Goal: Task Accomplishment & Management: Manage account settings

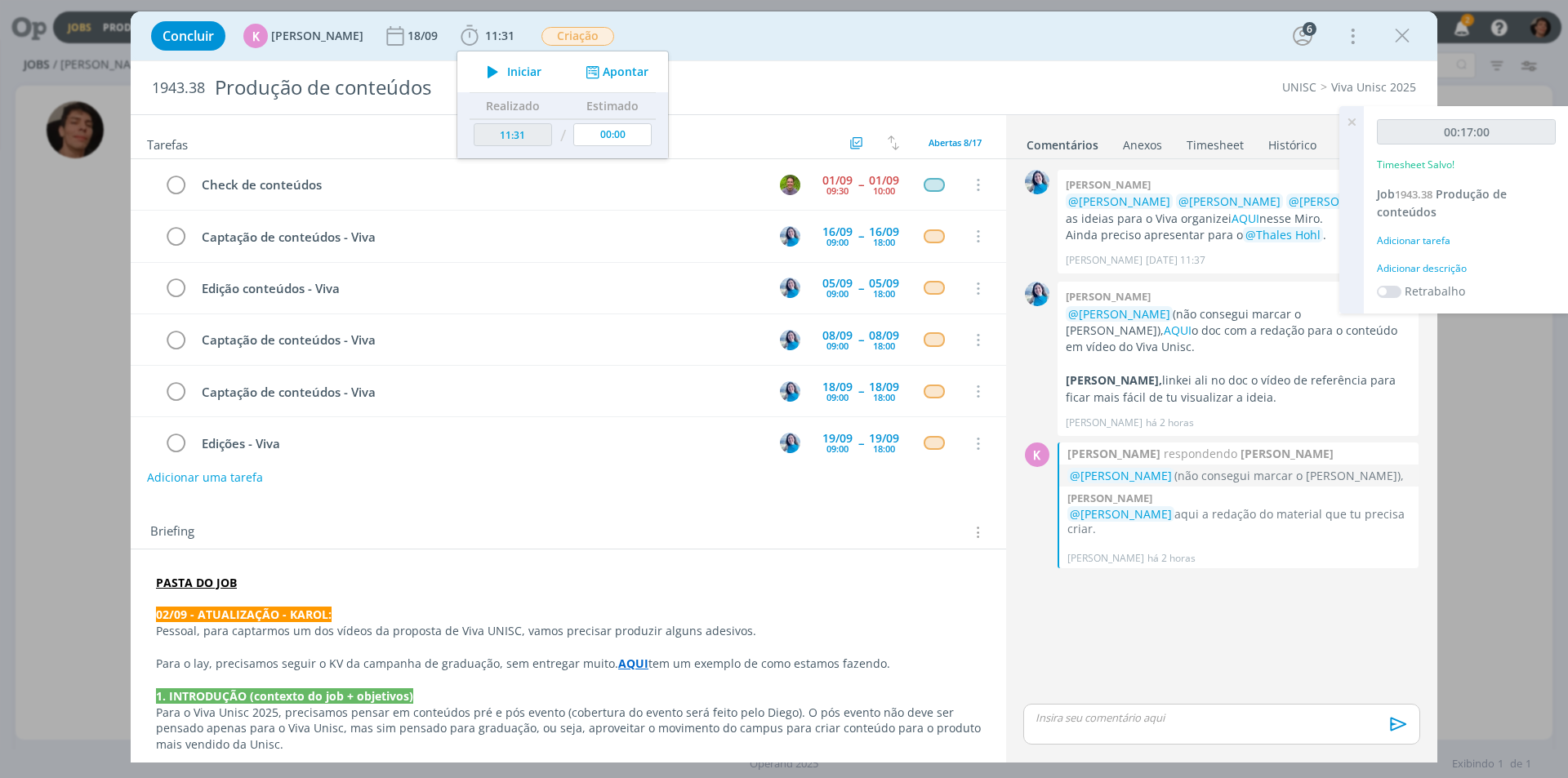
scroll to position [123, 0]
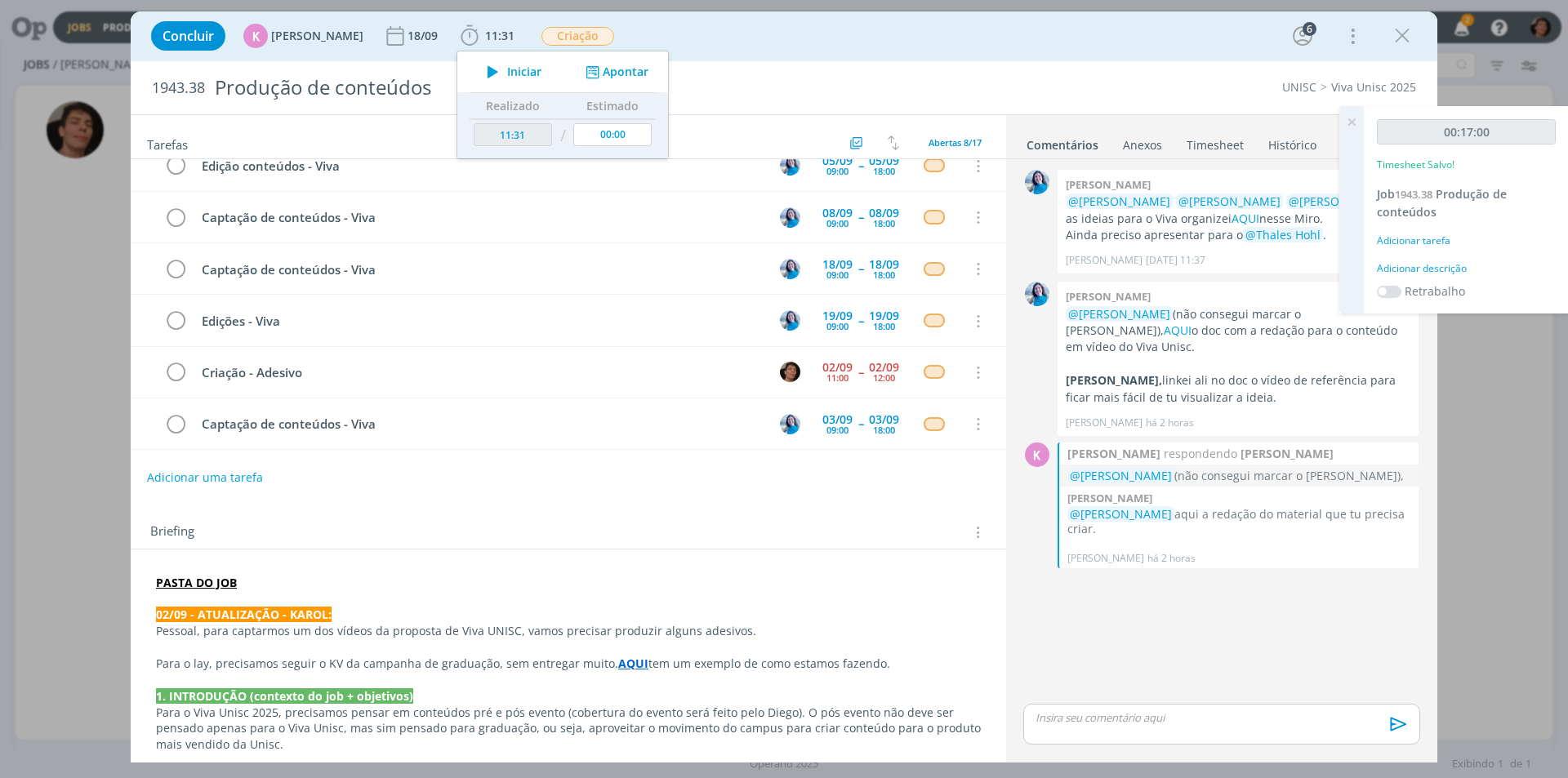
click at [814, 4] on div "Concluir K Karoline Arend 18/09 11:31 Iniciar Apontar Data * 02/09/2025 Horas *…" at bounding box center [784, 389] width 1568 height 778
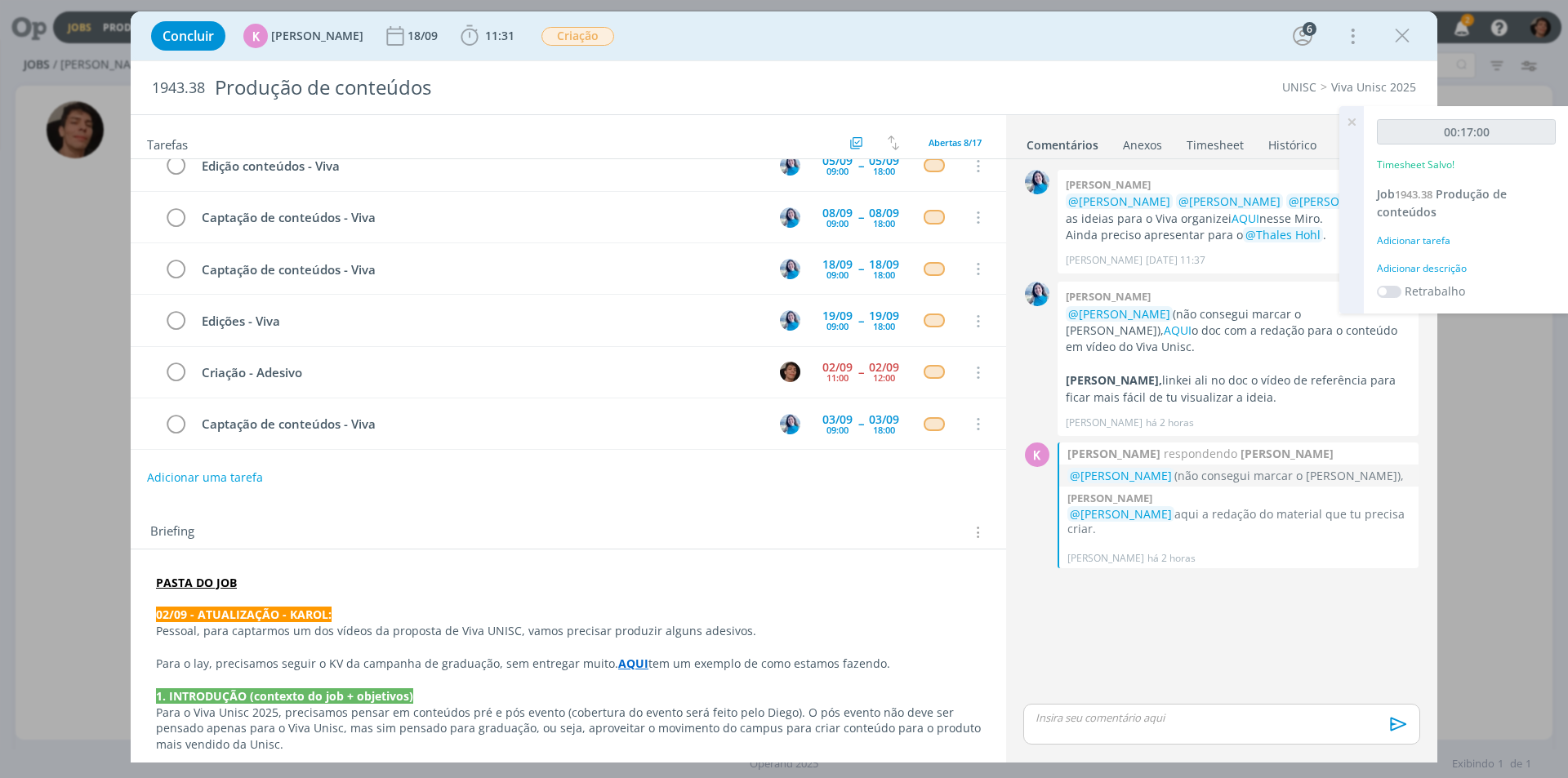
click at [1405, 26] on icon "dialog" at bounding box center [1402, 36] width 25 height 25
click at [1400, 35] on div at bounding box center [784, 389] width 1568 height 778
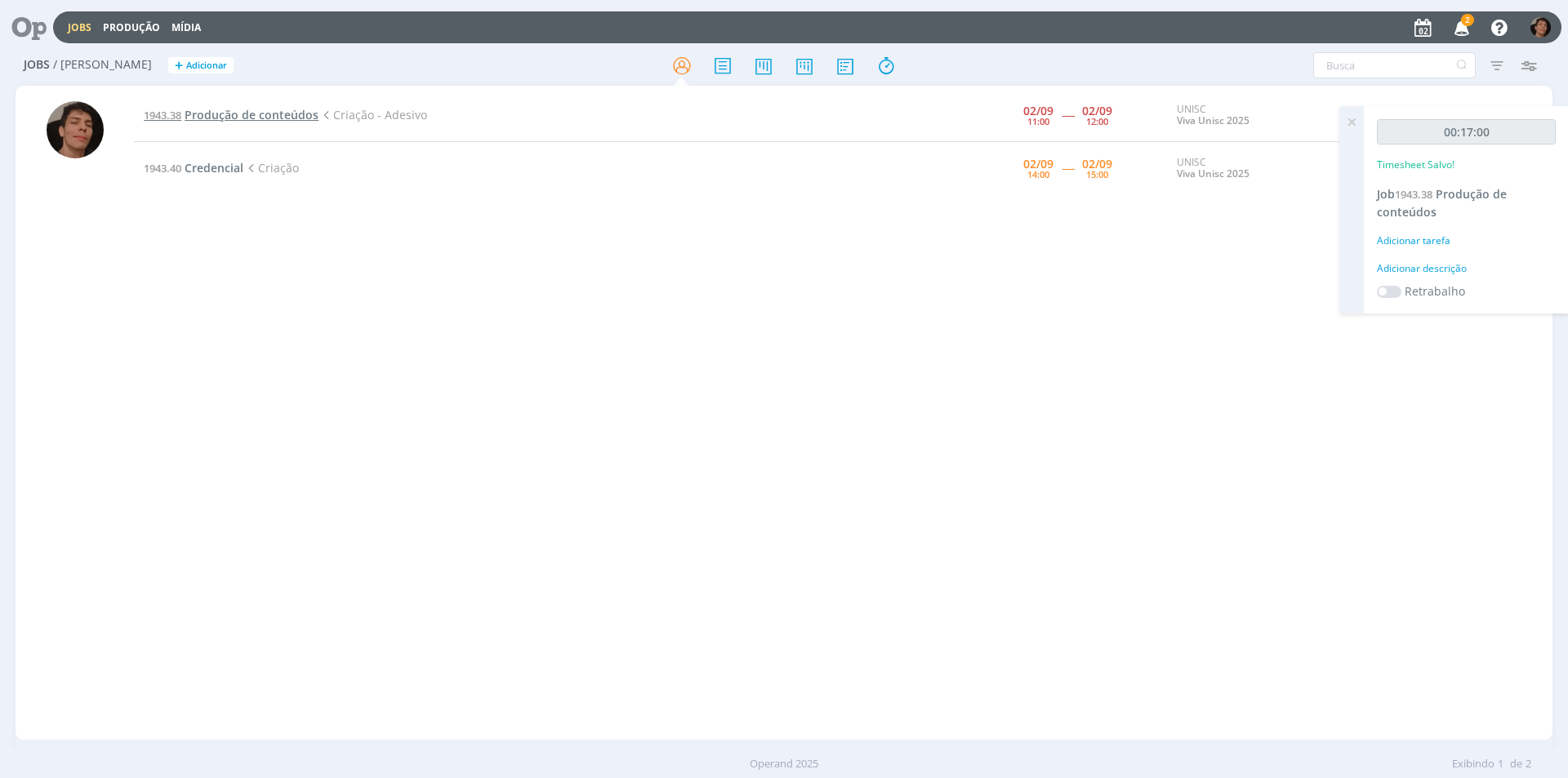
click at [237, 113] on span "Produção de conteúdos" at bounding box center [252, 115] width 134 height 16
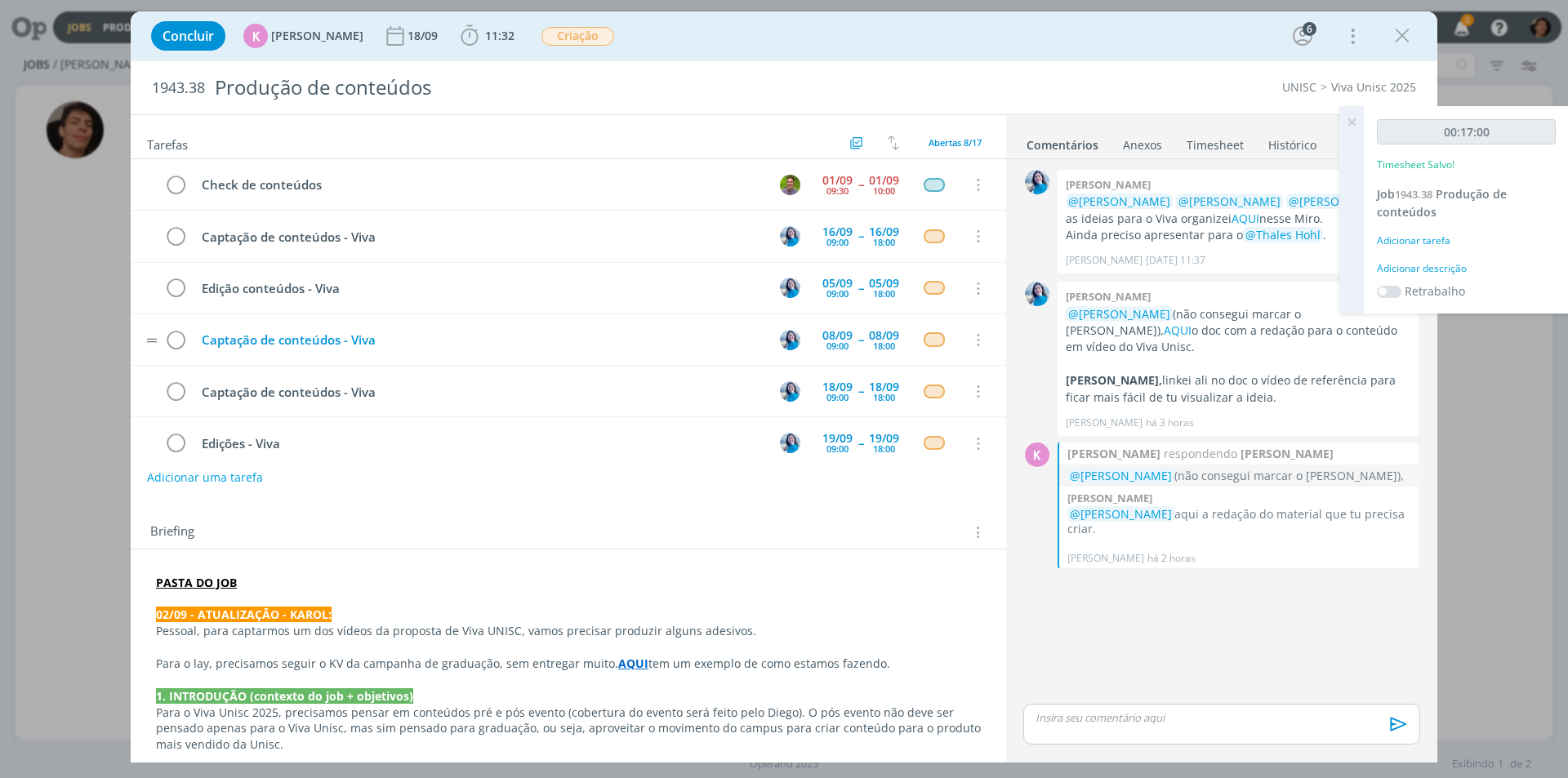
scroll to position [123, 0]
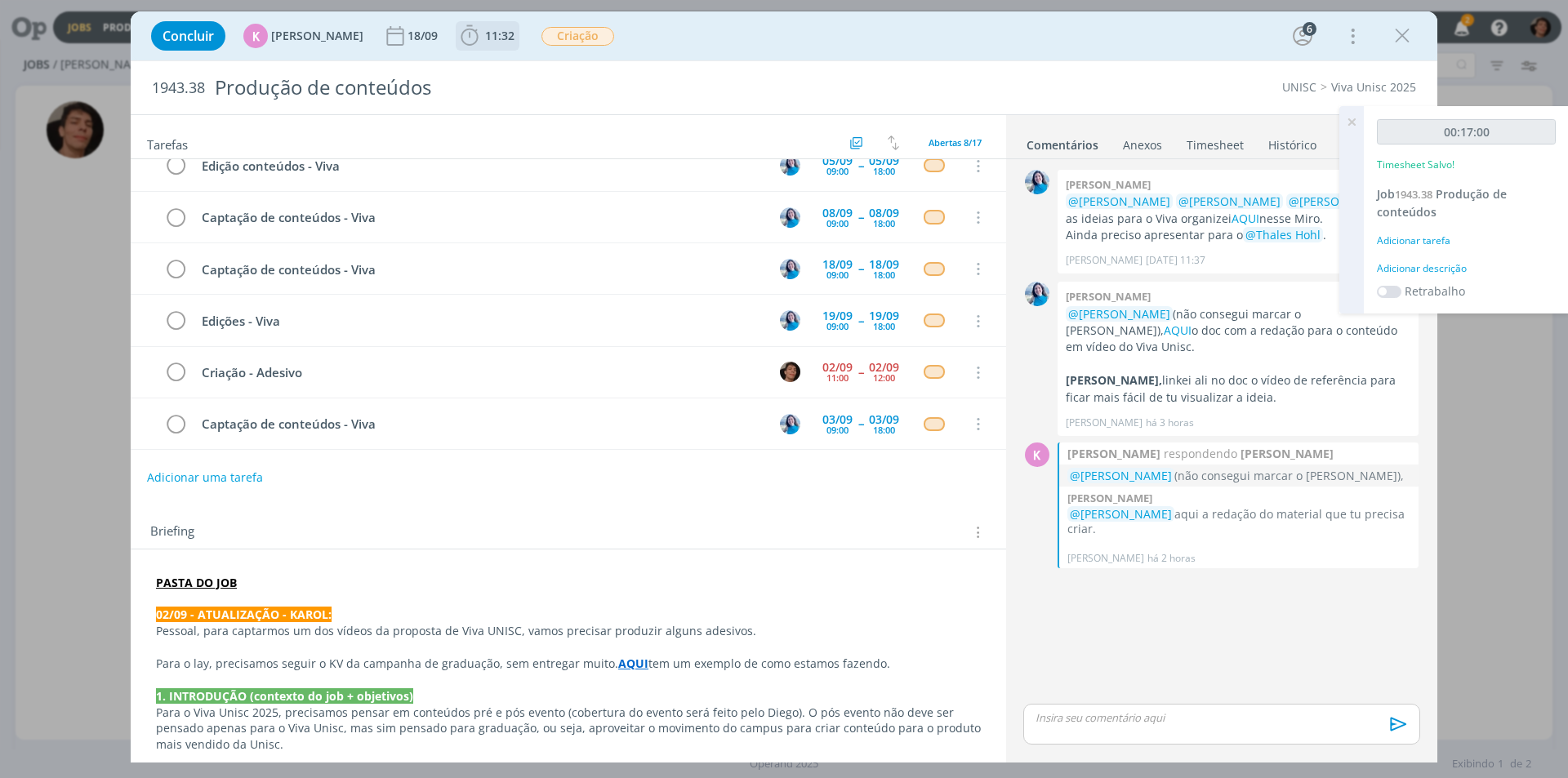
click at [486, 37] on span "11:32" at bounding box center [499, 35] width 29 height 16
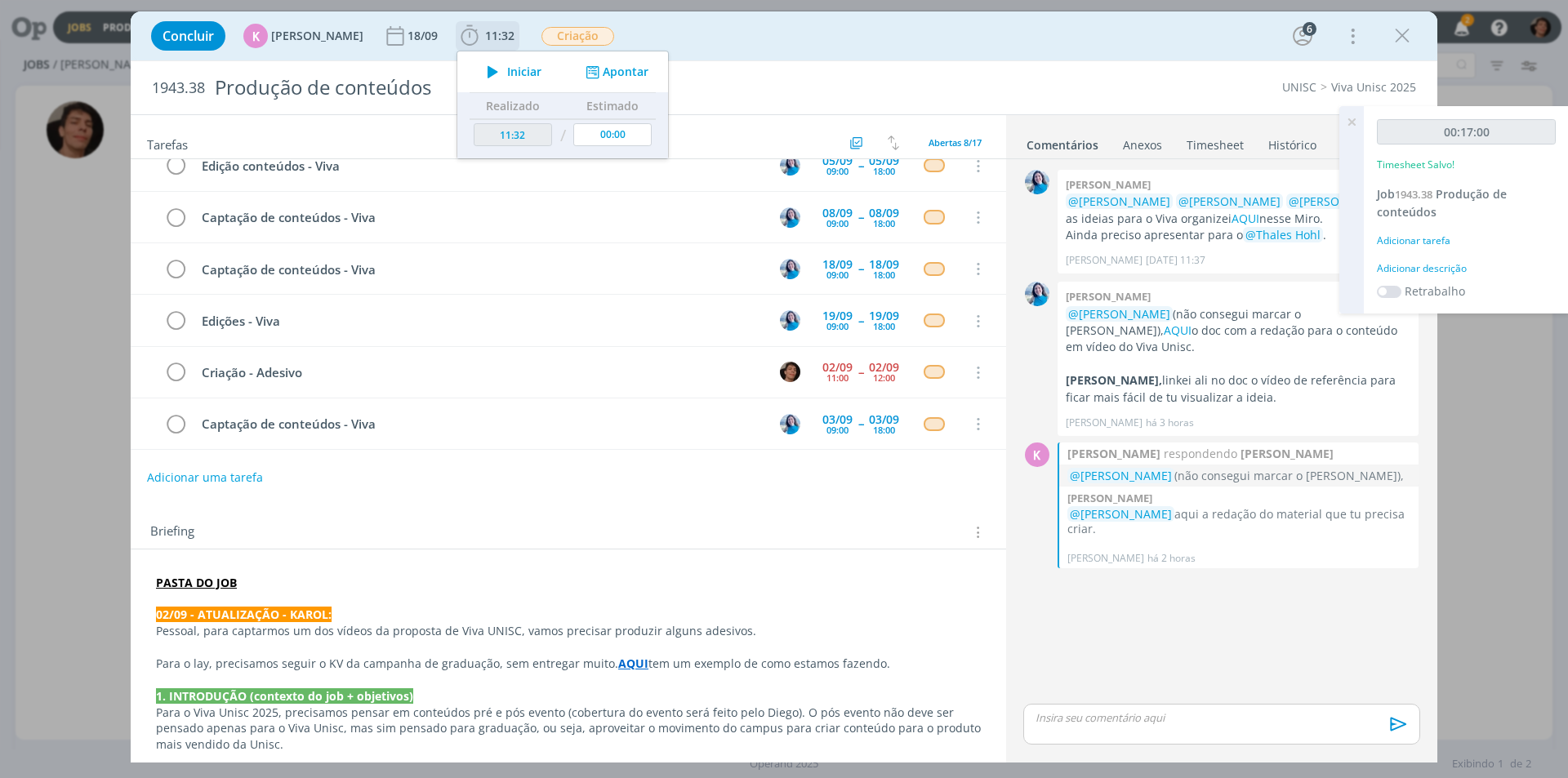
click at [512, 77] on span "Iniciar" at bounding box center [524, 72] width 34 height 11
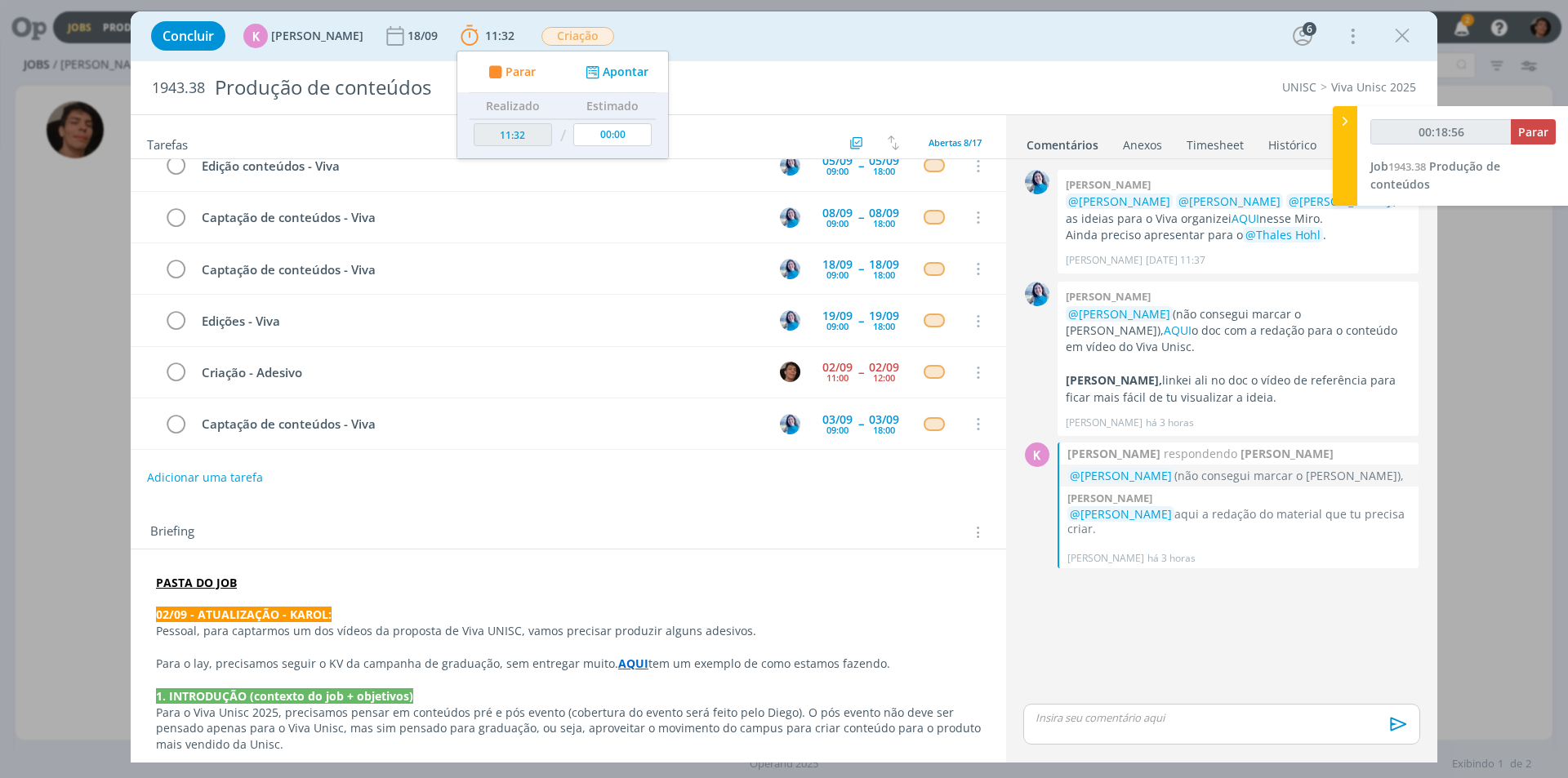
type input "00:19:56"
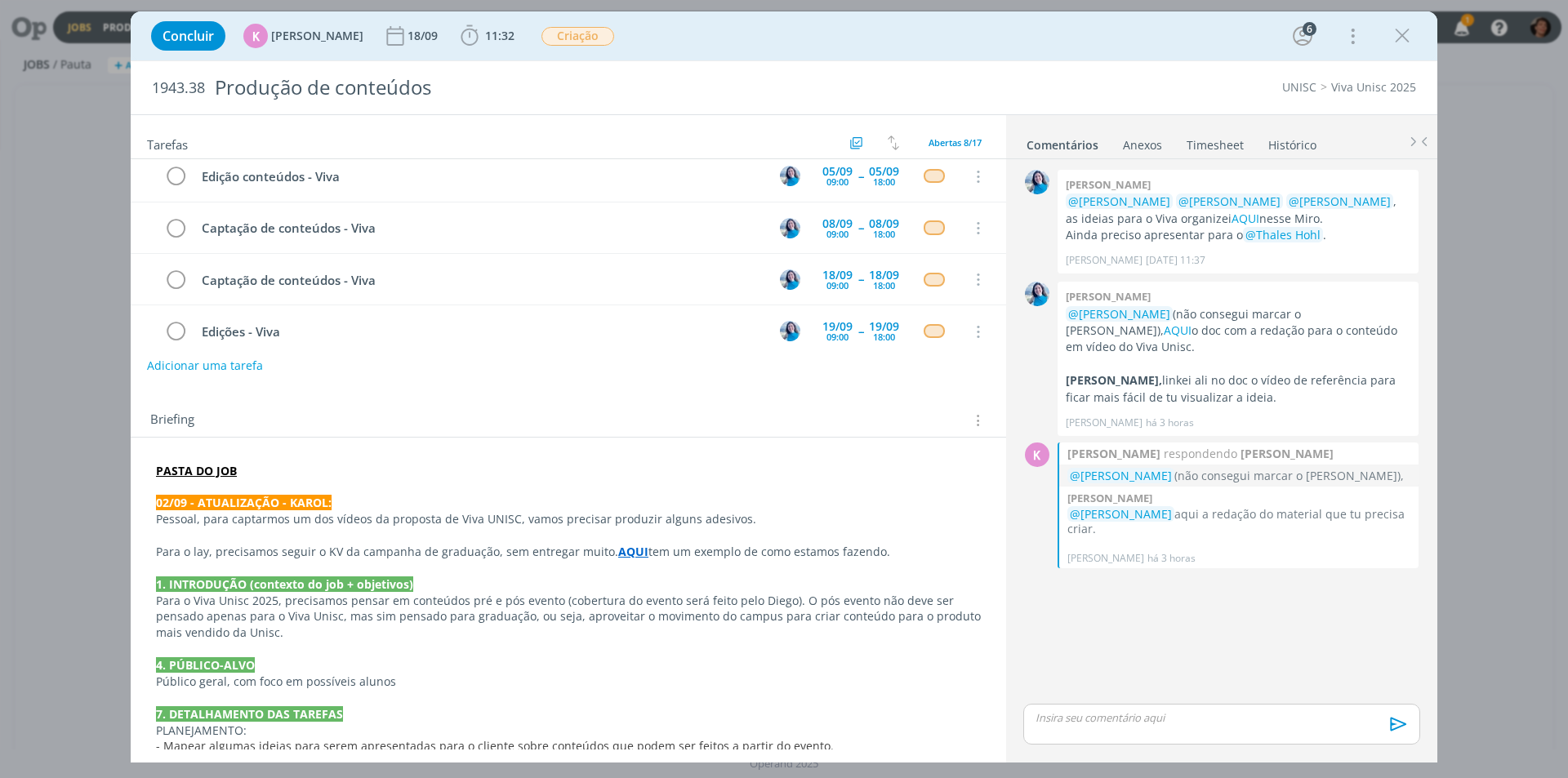
scroll to position [129, 0]
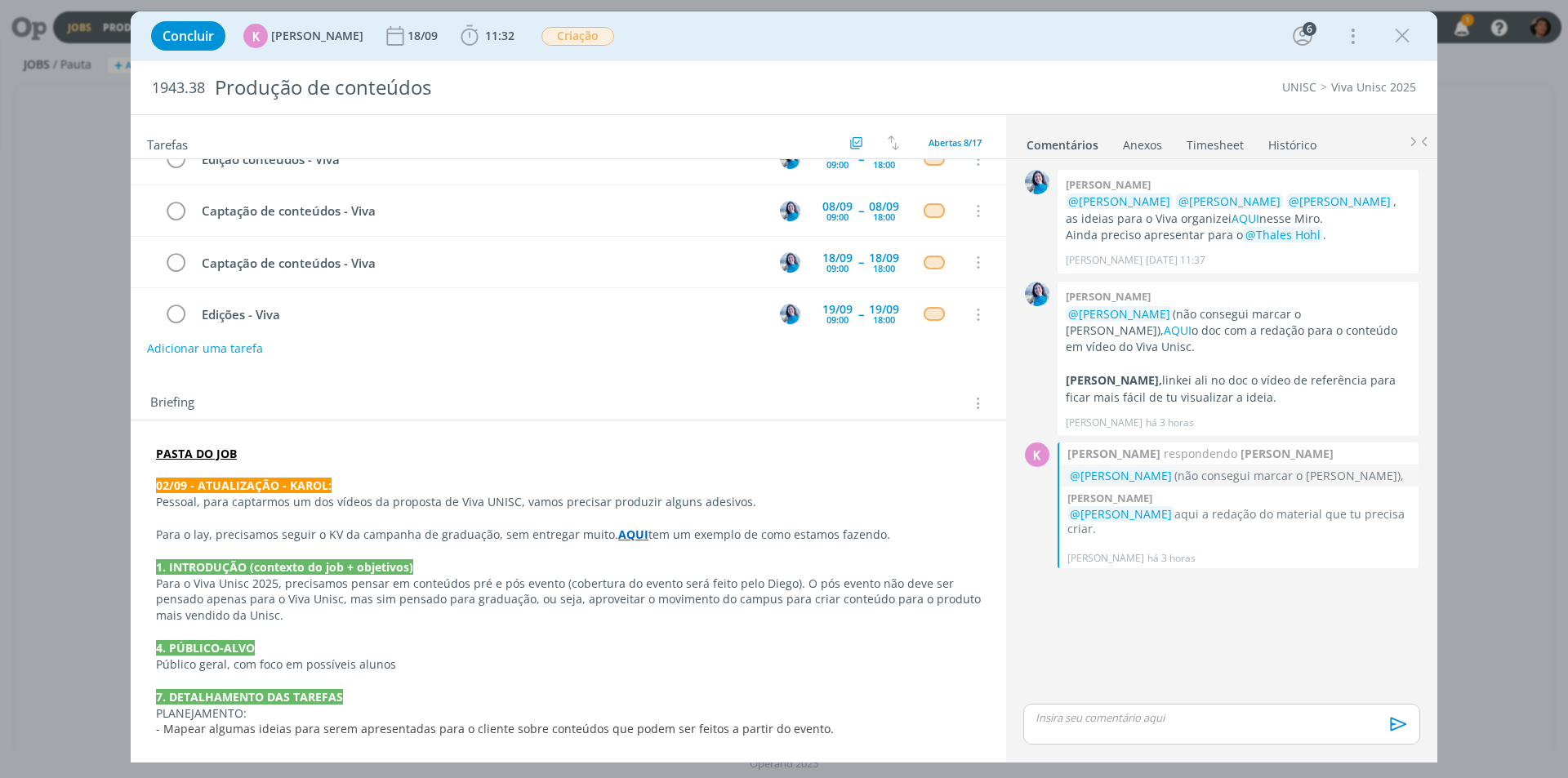
click at [1054, 716] on p "dialog" at bounding box center [1221, 718] width 370 height 15
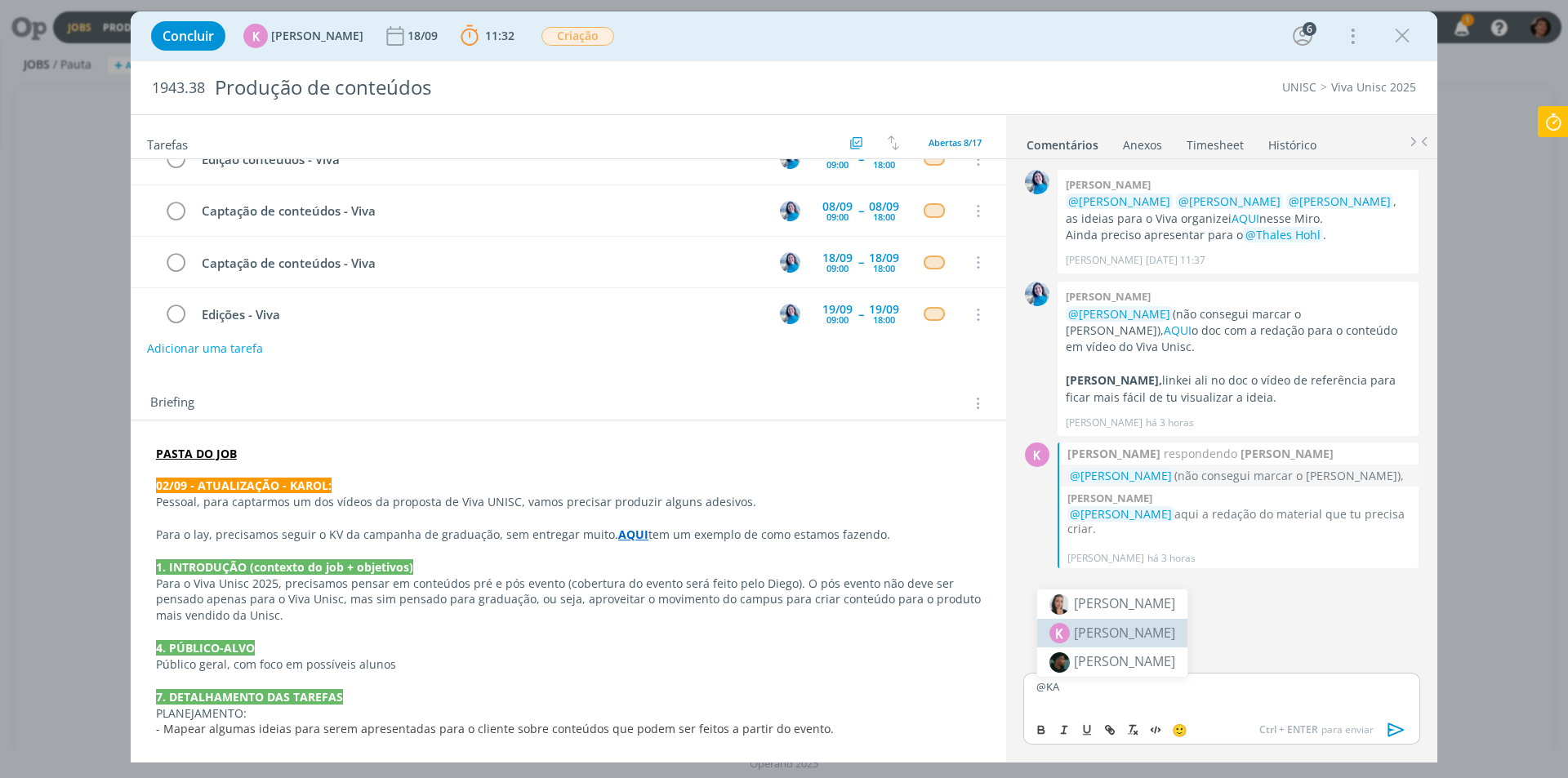
click at [1160, 626] on span "[PERSON_NAME]" at bounding box center [1124, 633] width 102 height 19
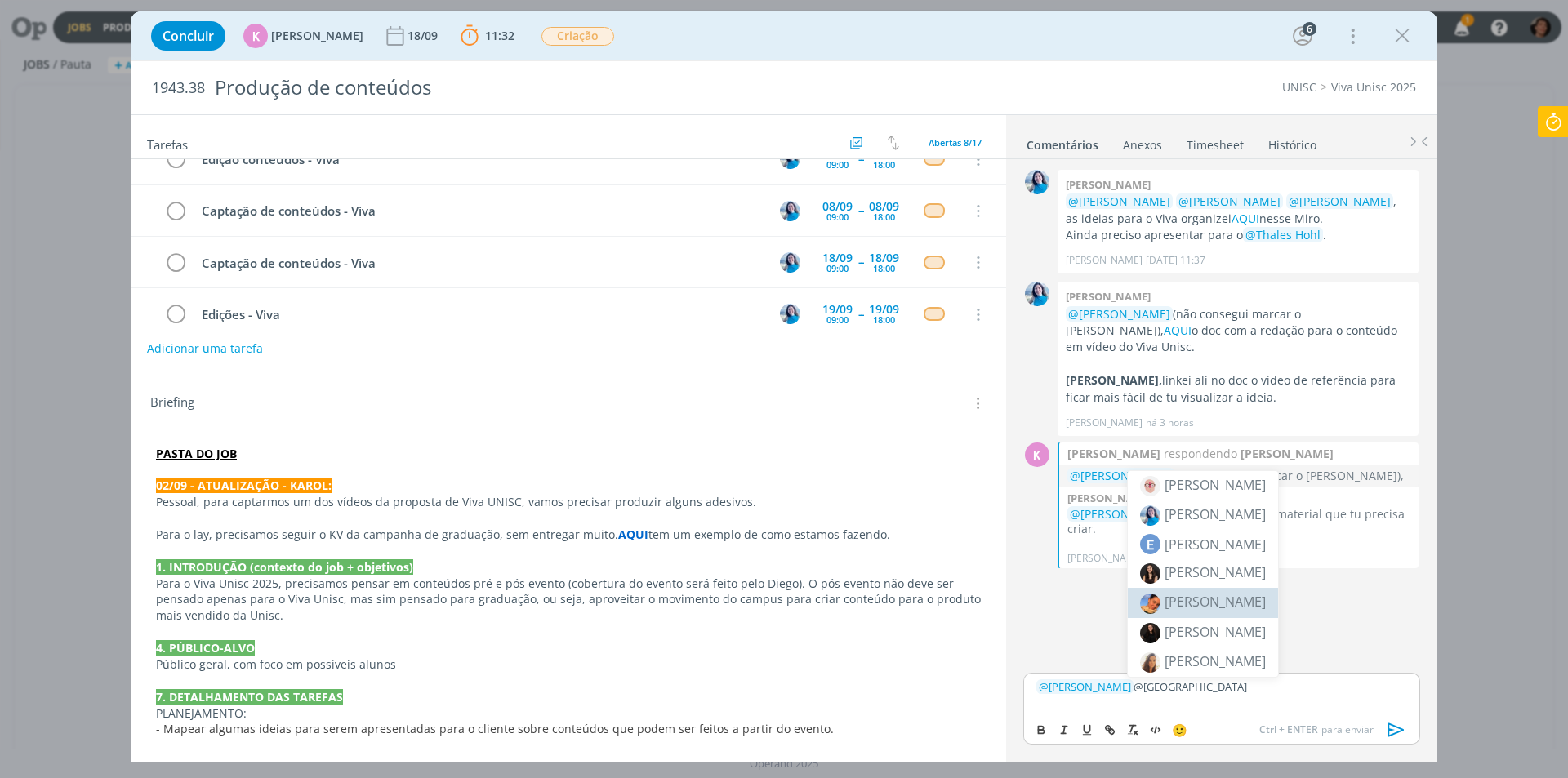
click at [1236, 606] on span "[PERSON_NAME]" at bounding box center [1214, 602] width 102 height 18
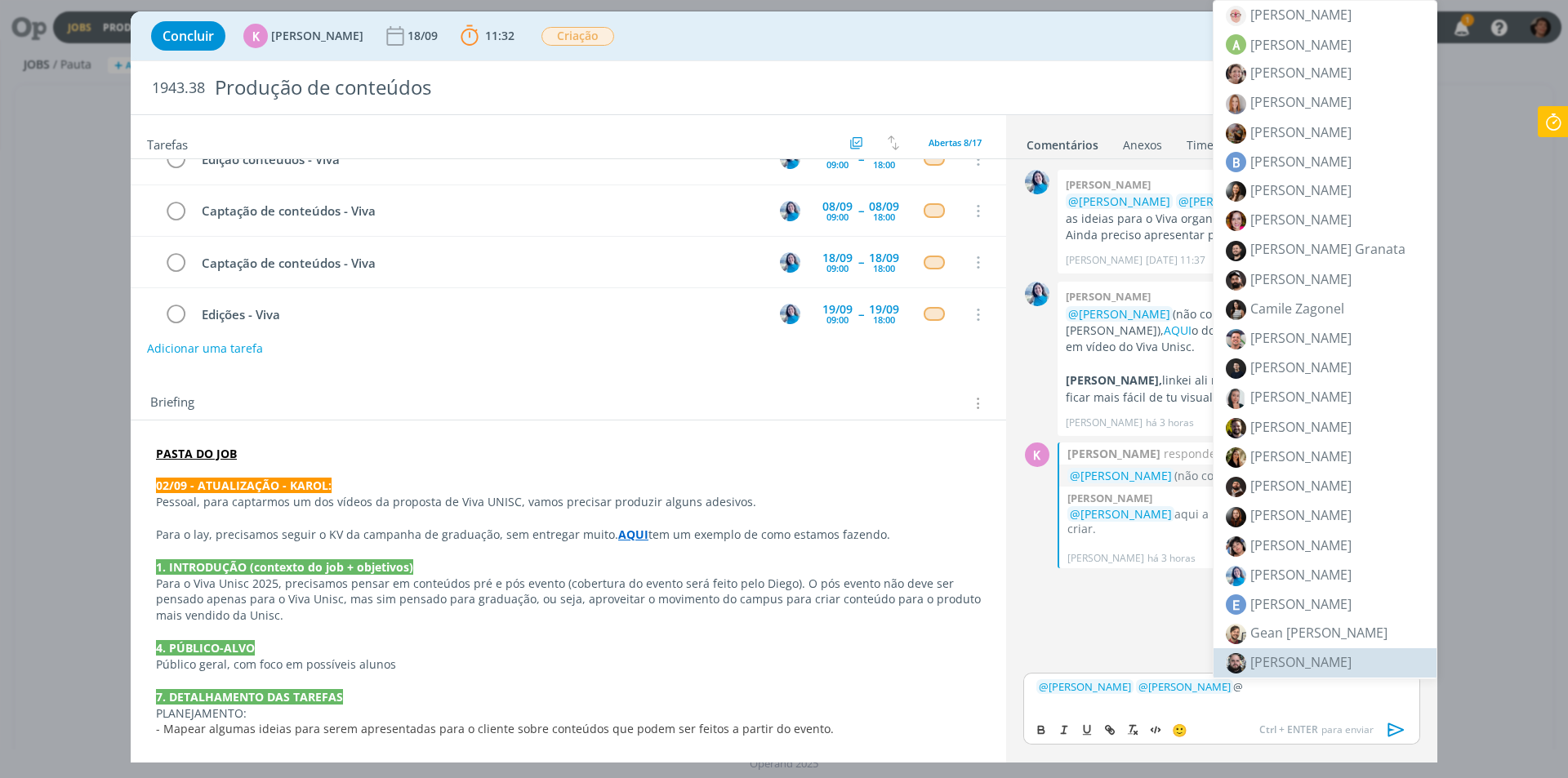
click at [1246, 696] on div "﻿ @ [PERSON_NAME] ﻿ ﻿ @ [PERSON_NAME] ﻿ @" at bounding box center [1222, 693] width 397 height 41
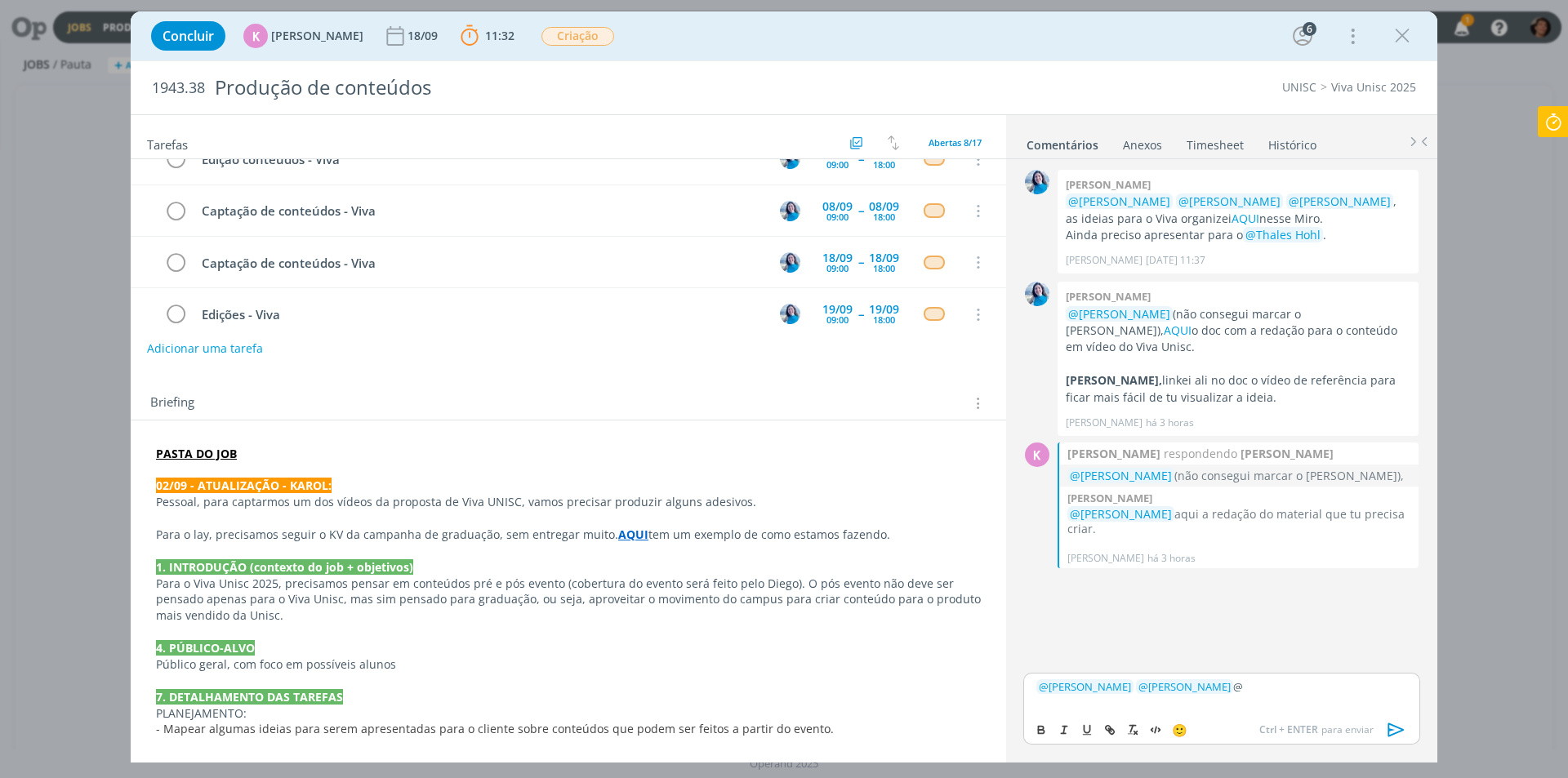
click at [1235, 690] on p "﻿ @ [PERSON_NAME] ﻿ ﻿ @ [PERSON_NAME] ﻿ @" at bounding box center [1221, 687] width 370 height 15
click at [1291, 742] on span "[PERSON_NAME]" at bounding box center [1300, 739] width 102 height 18
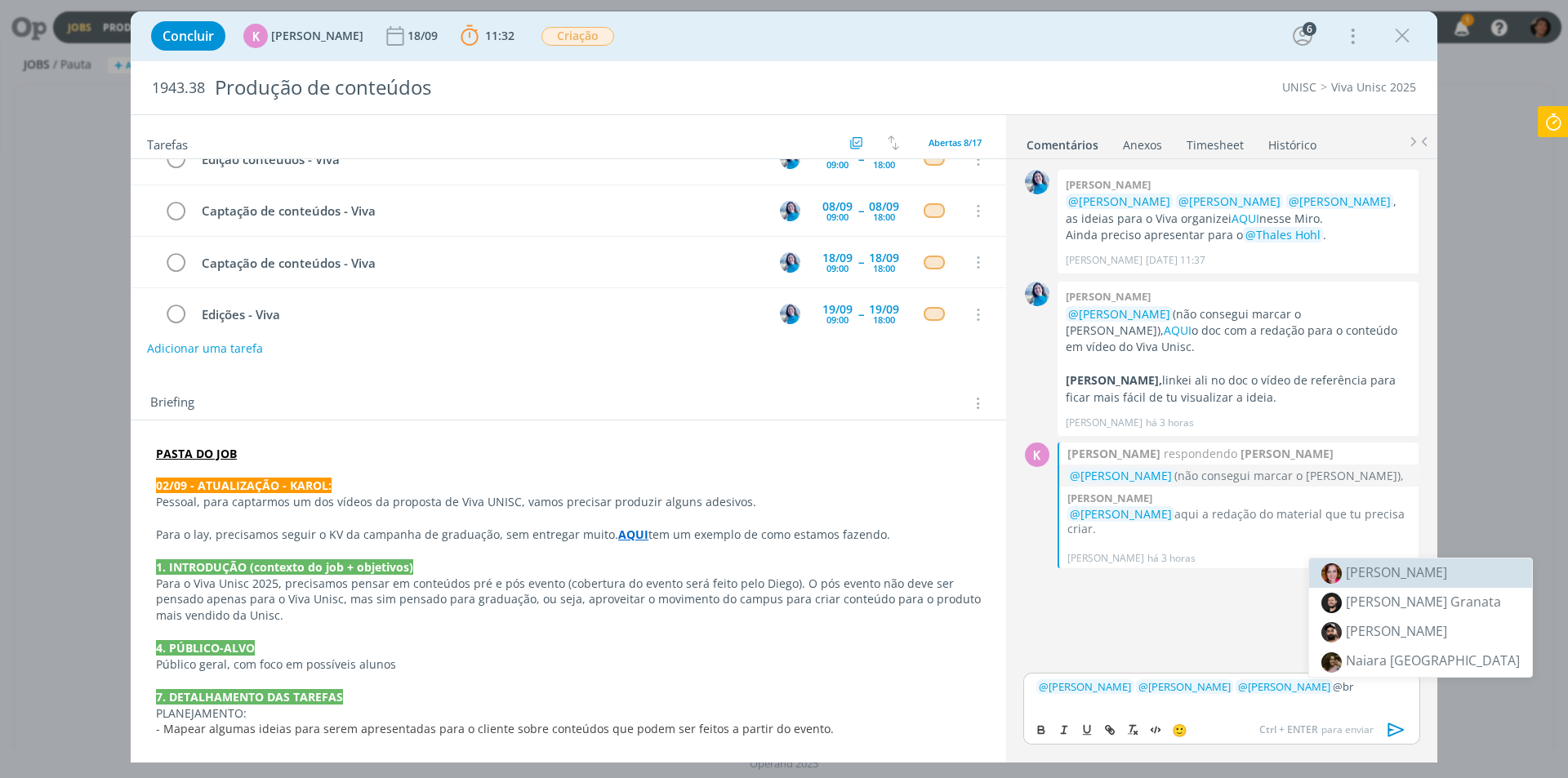
click at [1405, 586] on li "[PERSON_NAME]" at bounding box center [1420, 573] width 223 height 29
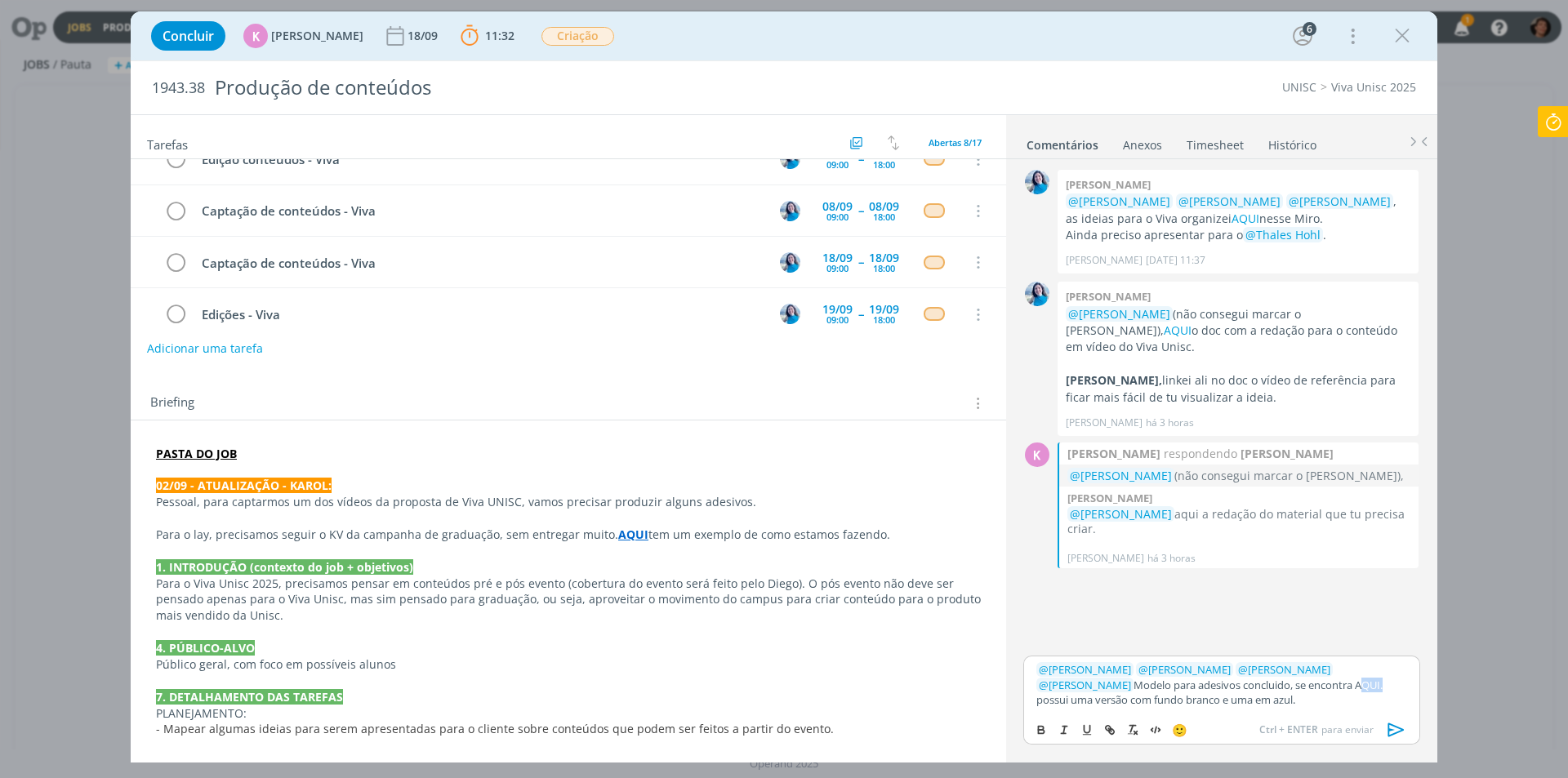
drag, startPoint x: 1262, startPoint y: 688, endPoint x: 1288, endPoint y: 690, distance: 26.1
click at [1288, 690] on p "﻿ @ [PERSON_NAME] ﻿ ﻿ @ [PERSON_NAME] ﻿ ﻿ @ [PERSON_NAME] ﻿ ﻿ @ [PERSON_NAME] ﻿…" at bounding box center [1221, 684] width 370 height 45
click at [1106, 728] on icon "dialog" at bounding box center [1107, 728] width 5 height 5
paste input "[URL][DOMAIN_NAME]"
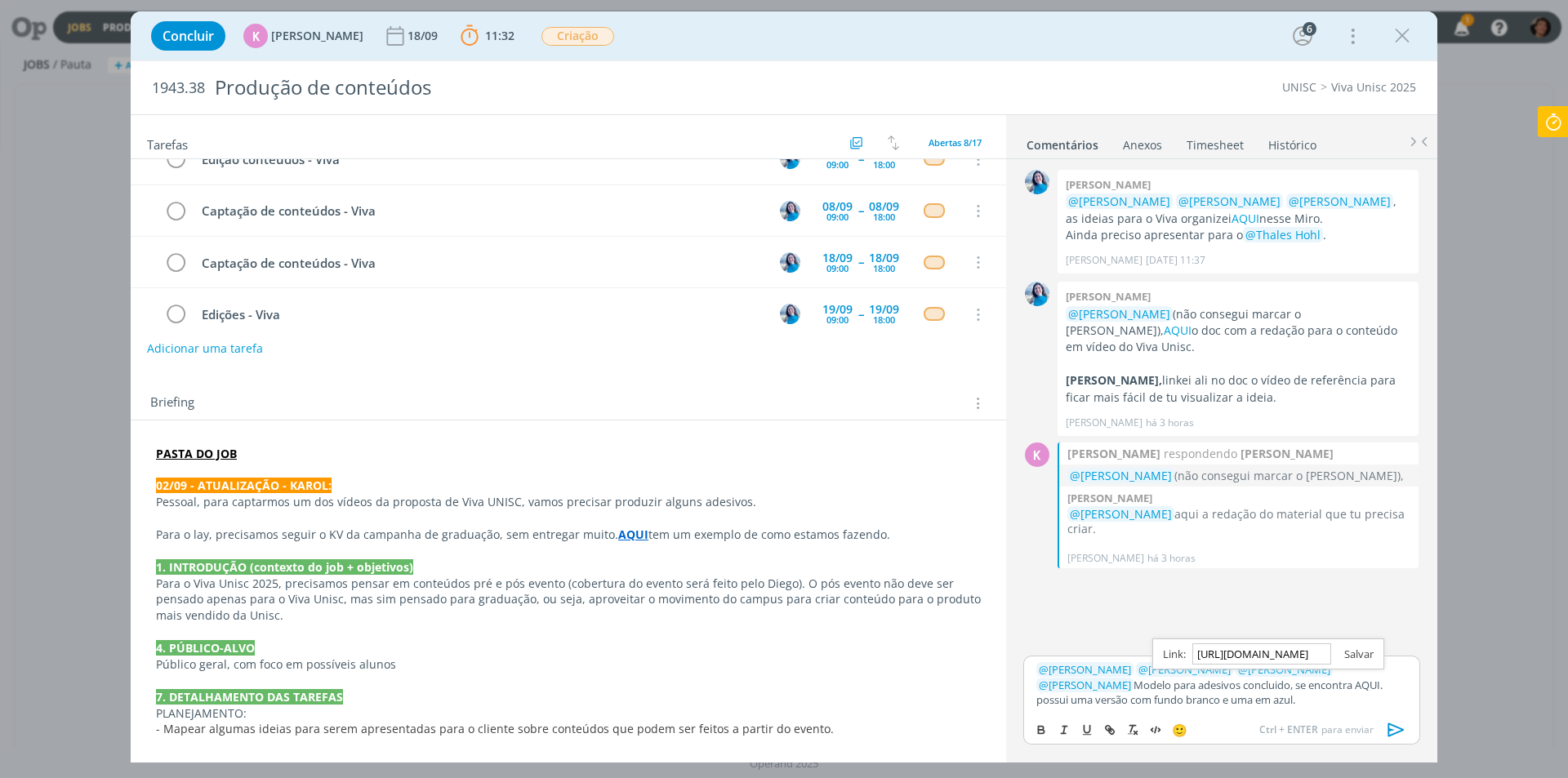
type input "[URL][DOMAIN_NAME]"
click at [1358, 653] on link "dialog" at bounding box center [1352, 654] width 42 height 15
drag, startPoint x: 1392, startPoint y: 728, endPoint x: 1343, endPoint y: 736, distance: 49.6
click at [1390, 729] on icon "dialog" at bounding box center [1397, 730] width 25 height 25
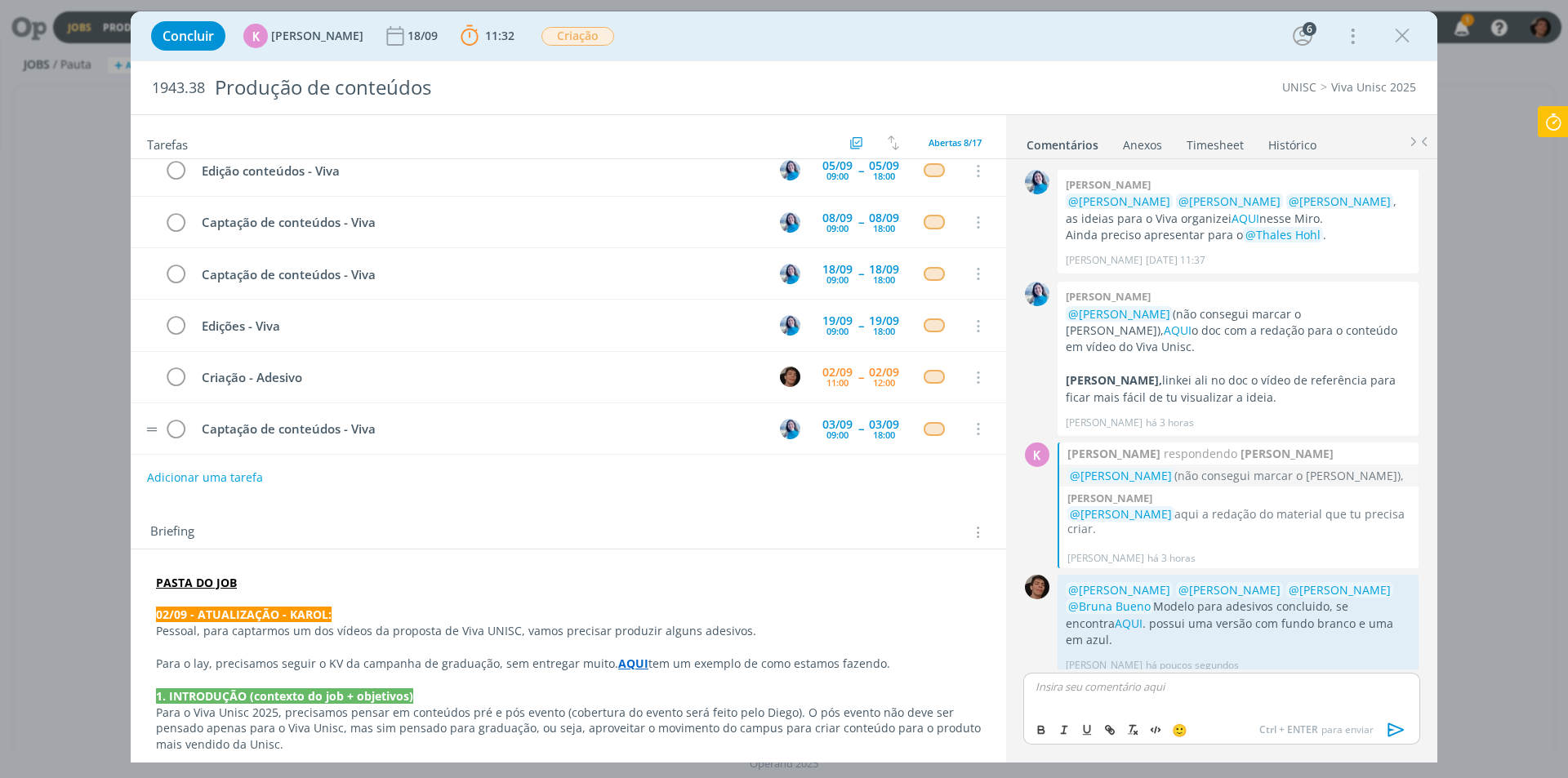
scroll to position [123, 0]
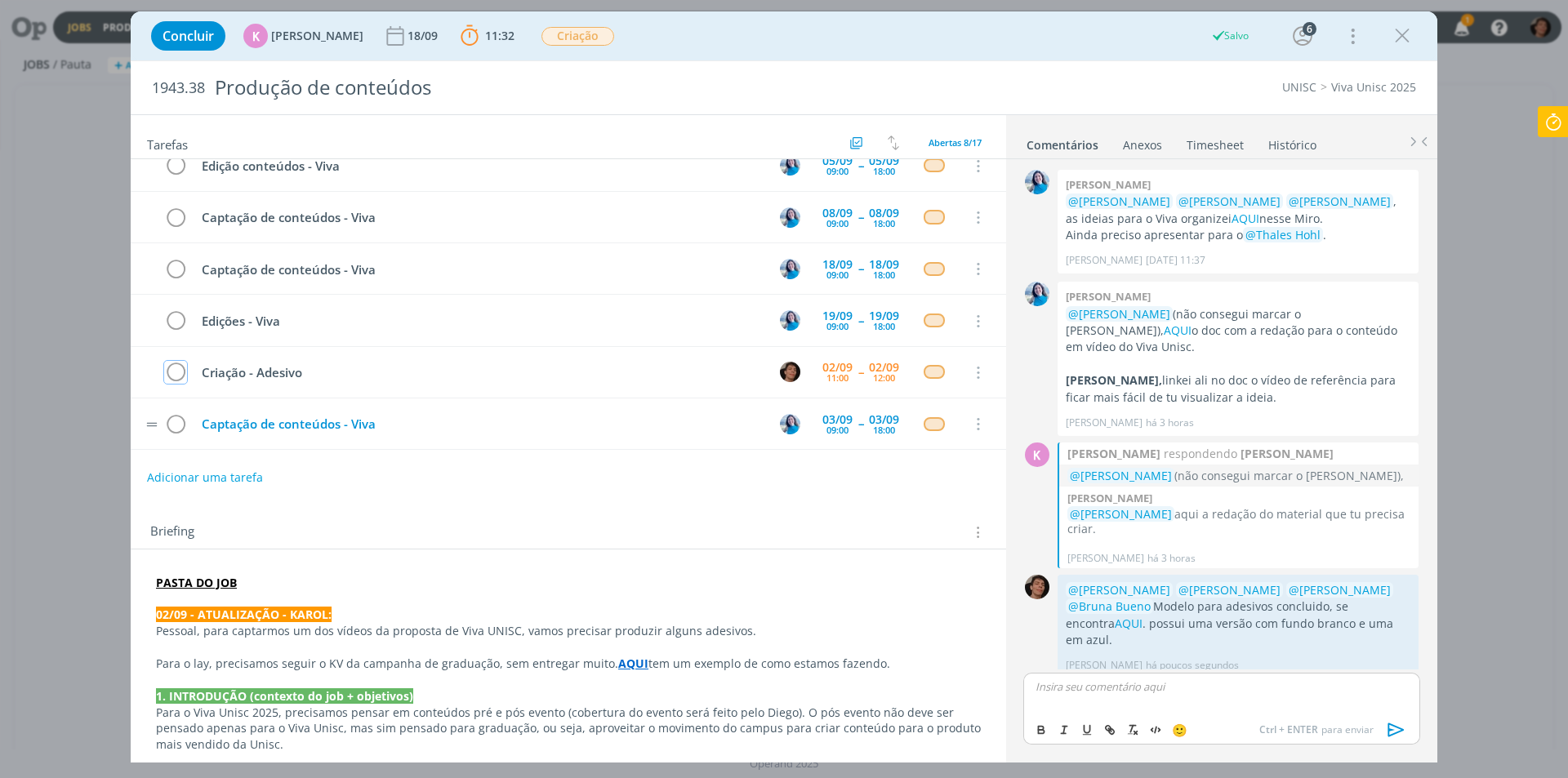
click at [180, 375] on icon "dialog" at bounding box center [176, 373] width 23 height 25
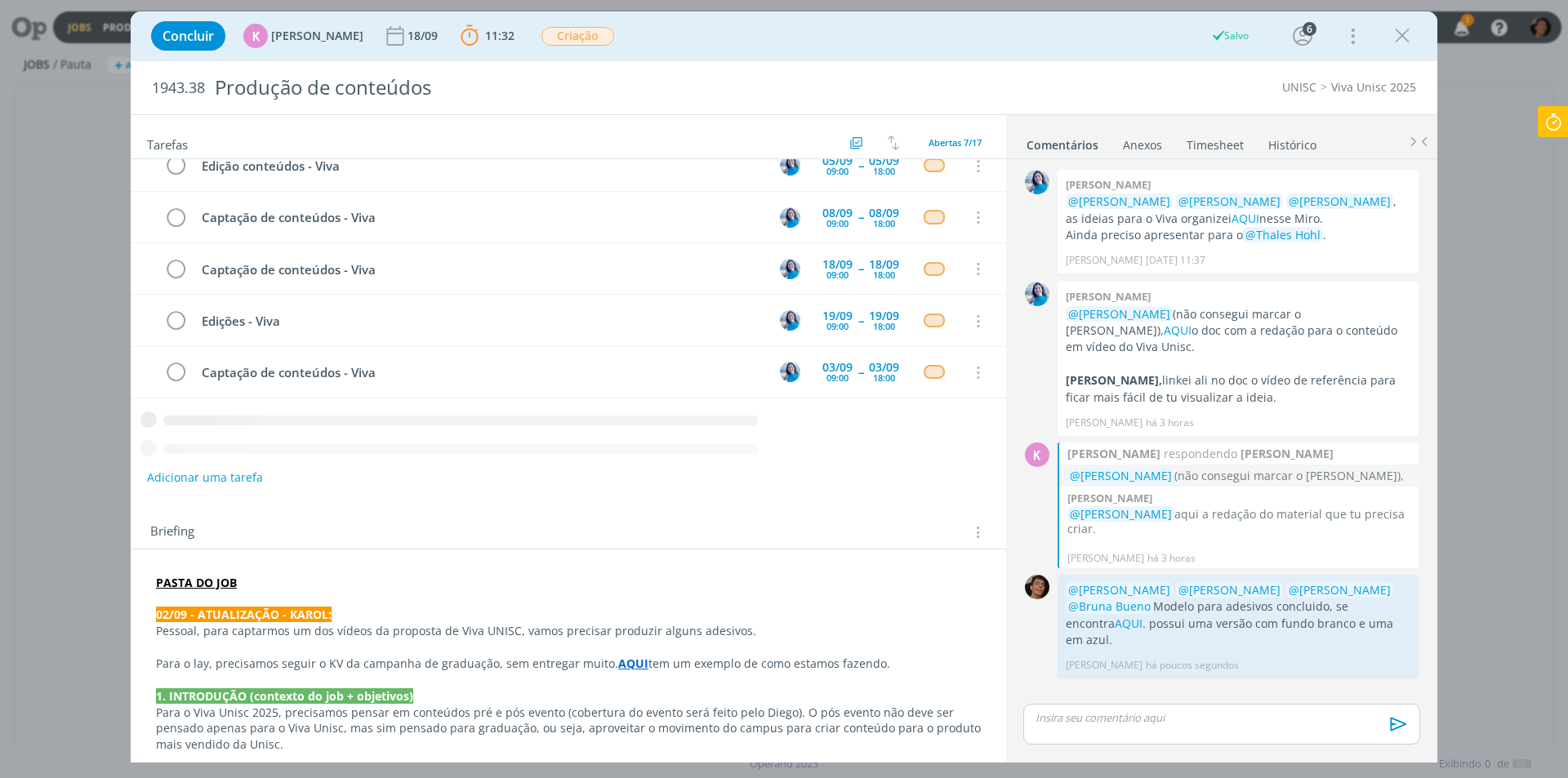
click at [97, 339] on div "Concluir K [PERSON_NAME] [DATE] 11:32 Parar Apontar Data * [DATE] Horas * 00:00…" at bounding box center [784, 389] width 1568 height 778
click at [1555, 125] on icon at bounding box center [1553, 122] width 29 height 32
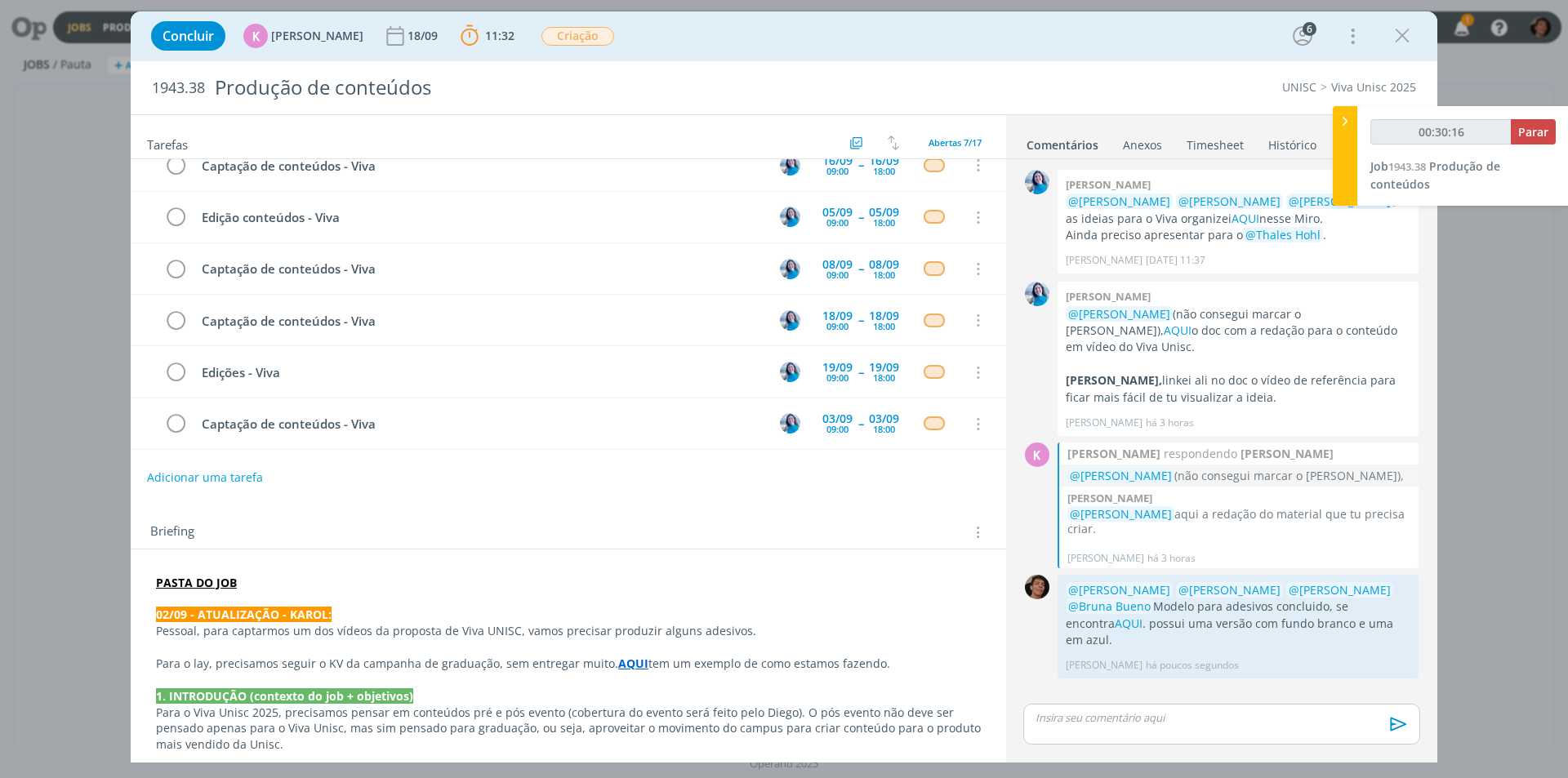
type input "00:30:17"
click at [1538, 130] on span "Parar" at bounding box center [1533, 132] width 30 height 16
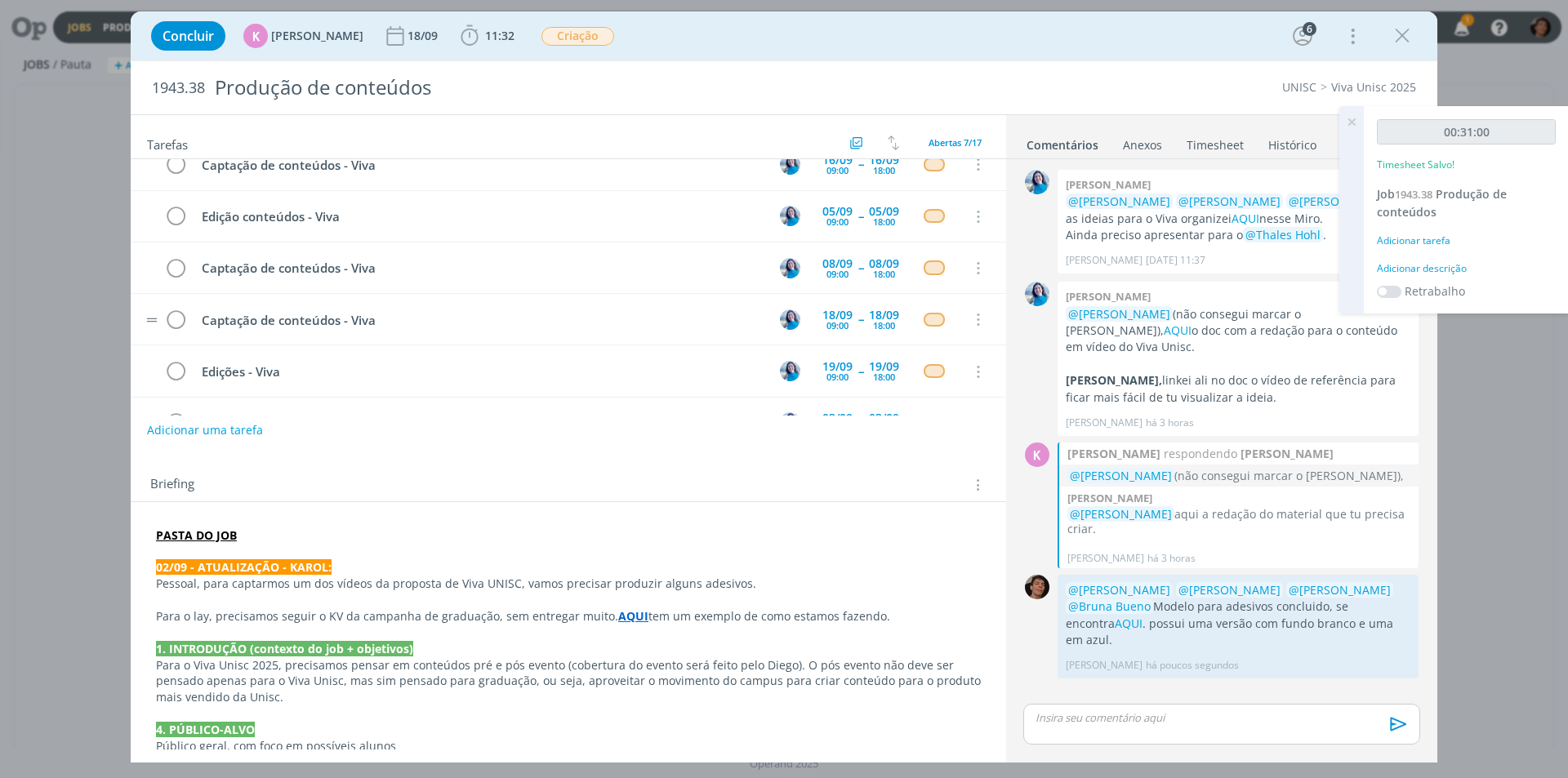
scroll to position [0, 0]
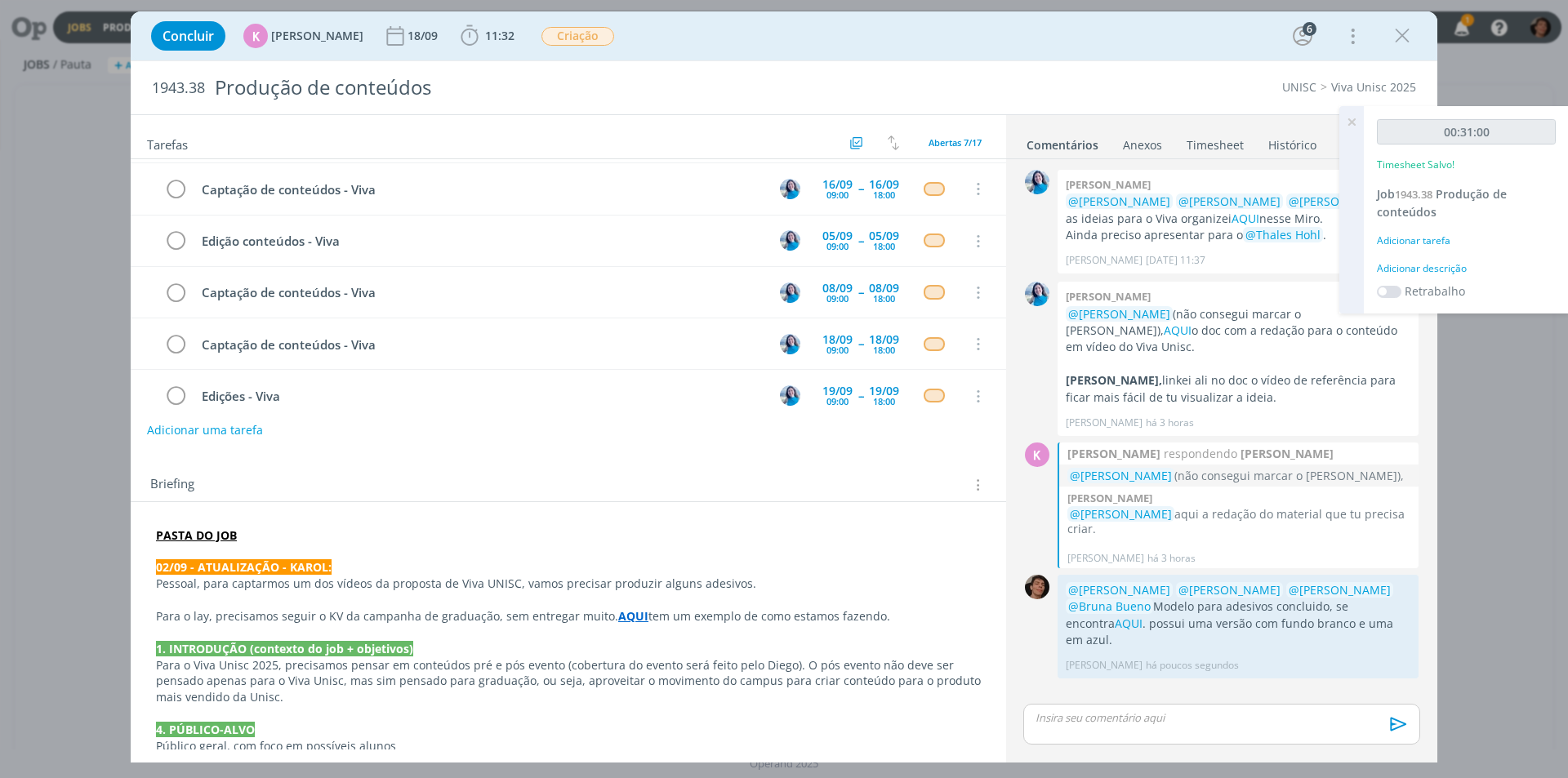
click at [1517, 552] on div "Concluir K [PERSON_NAME] [DATE] 11:32 Iniciar Apontar Data * [DATE] Horas * 00:…" at bounding box center [784, 389] width 1568 height 778
click at [1401, 36] on icon "dialog" at bounding box center [1402, 36] width 25 height 25
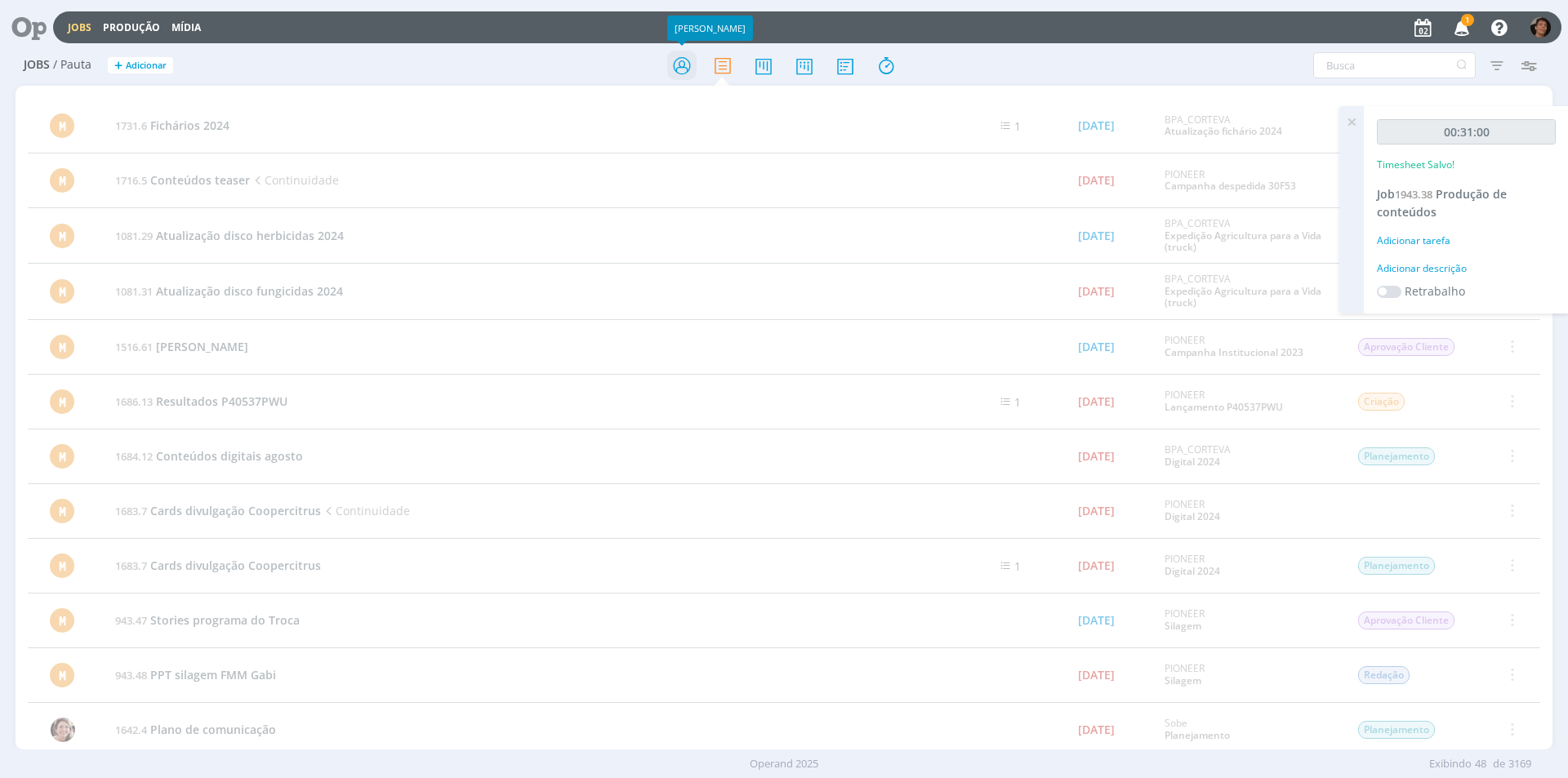
click at [676, 69] on icon at bounding box center [681, 65] width 29 height 32
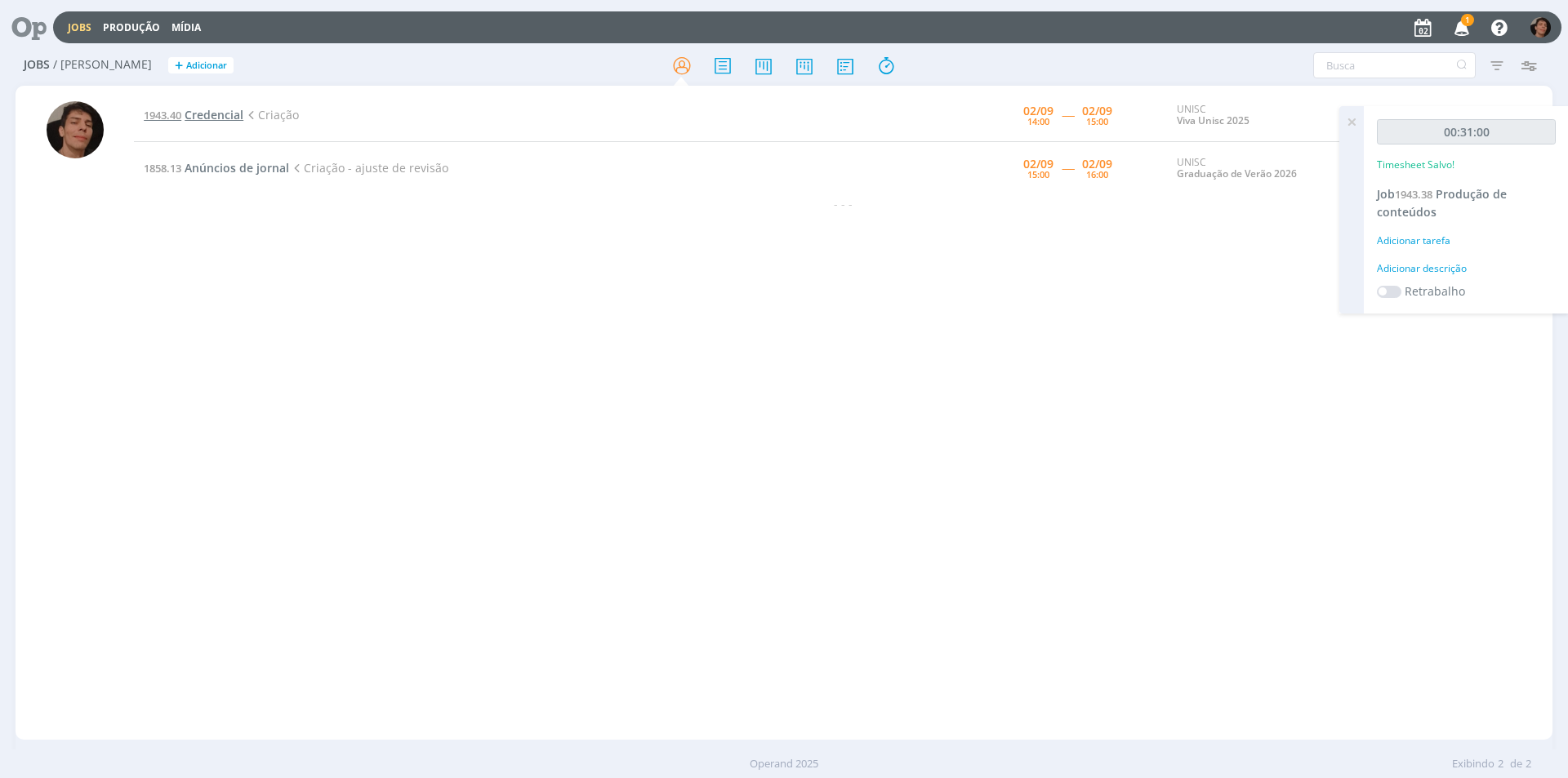
click at [226, 115] on span "Credencial" at bounding box center [214, 115] width 59 height 16
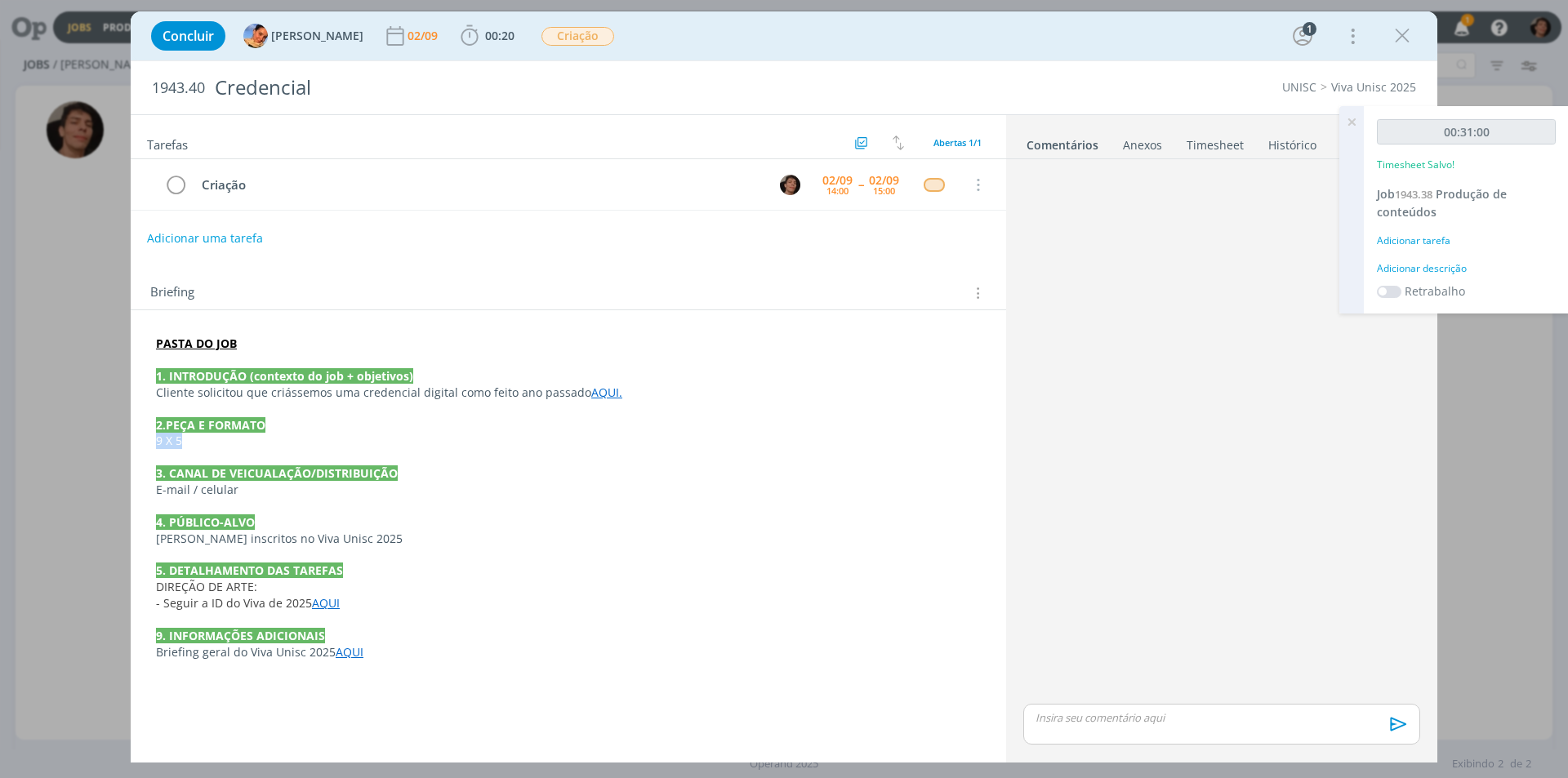
drag, startPoint x: 184, startPoint y: 437, endPoint x: 149, endPoint y: 445, distance: 35.9
click at [149, 445] on div "PASTA DO JOB 1. INTRODUÇÃO (contexto do job + objetivos) Cliente solicitou que …" at bounding box center [568, 498] width 849 height 337
click at [110, 289] on div "Concluir [PERSON_NAME] [DATE] 00:20 Iniciar Apontar Data * [DATE] Horas * 00:00…" at bounding box center [784, 389] width 1568 height 778
click at [1399, 40] on icon "dialog" at bounding box center [1402, 36] width 25 height 25
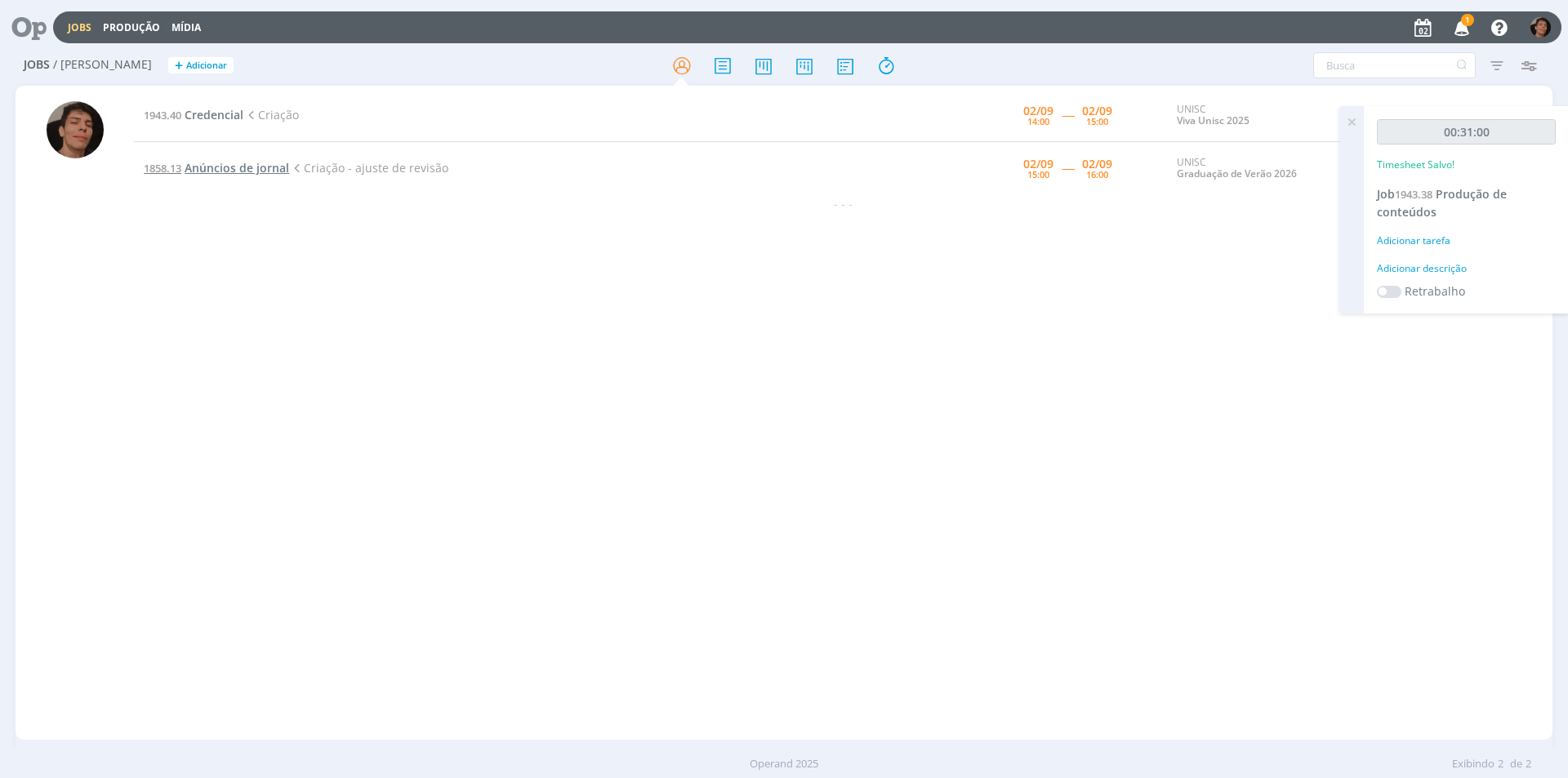
click at [223, 171] on span "Anúncios de jornal" at bounding box center [237, 168] width 104 height 16
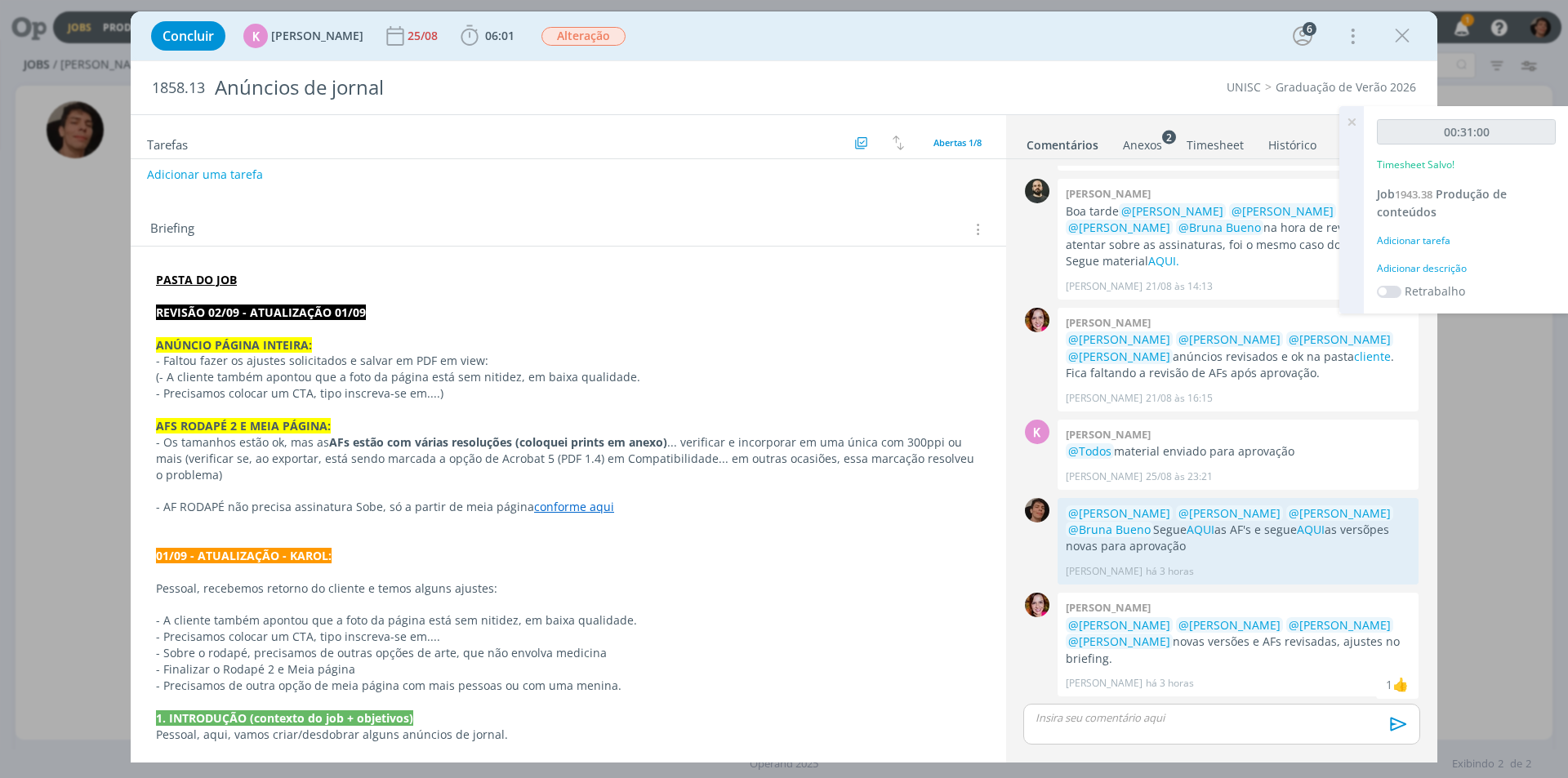
scroll to position [81, 0]
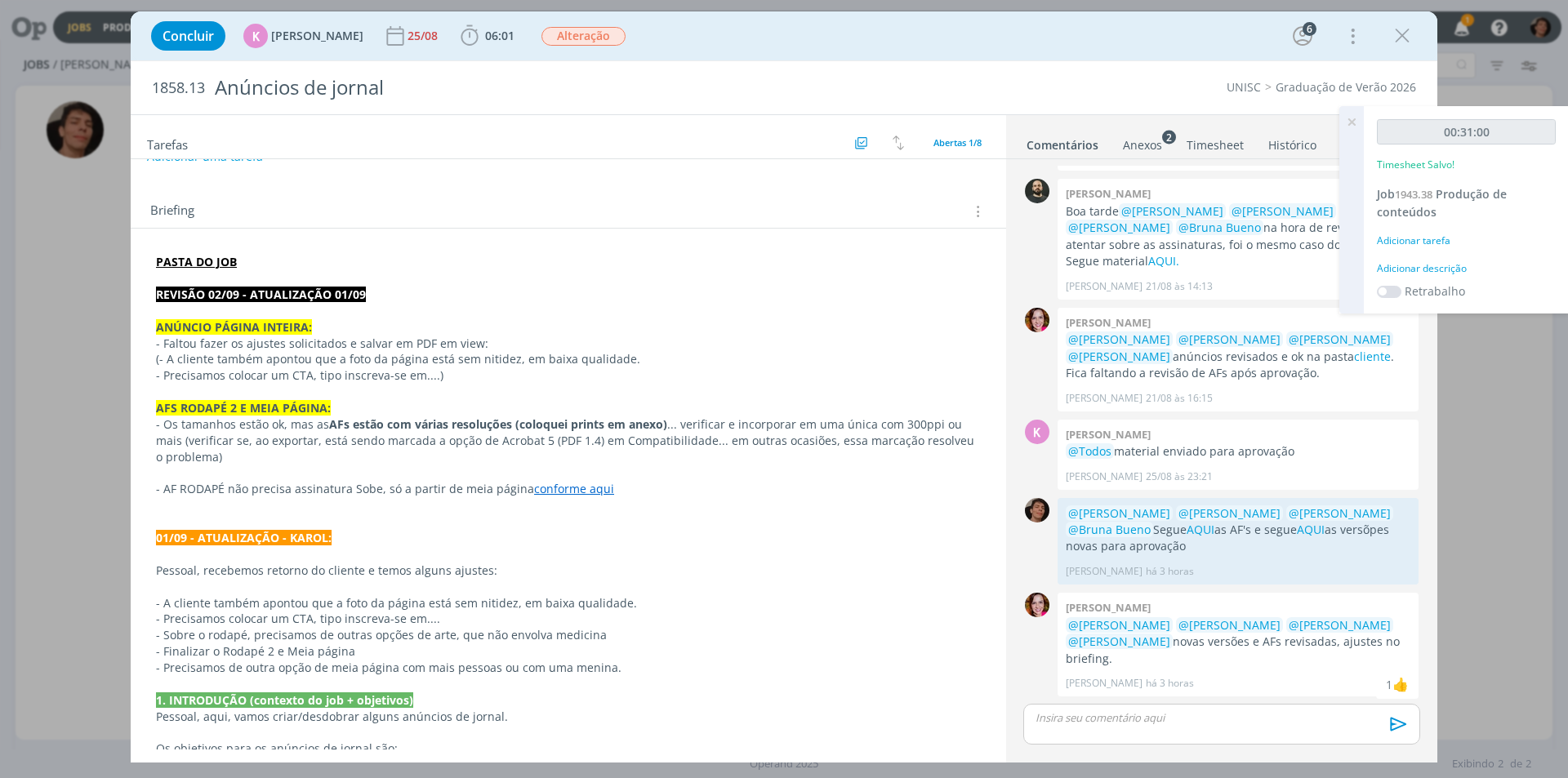
click at [572, 365] on p "(- A cliente também apontou que a foto da página está sem nitidez, em baixa qua…" at bounding box center [567, 359] width 825 height 16
drag, startPoint x: 451, startPoint y: 377, endPoint x: 388, endPoint y: 380, distance: 63.1
click at [392, 375] on p "- Precisamos colocar um CTA, tipo inscreva-se em....)" at bounding box center [567, 377] width 823 height 16
click at [327, 378] on p "- Precisamos colocar um CTA, tipo inscreva-se em....)" at bounding box center [567, 376] width 825 height 16
click at [435, 377] on p "- Precisamos colocar um CTA, tipo inscreva-se em....)" at bounding box center [567, 376] width 825 height 16
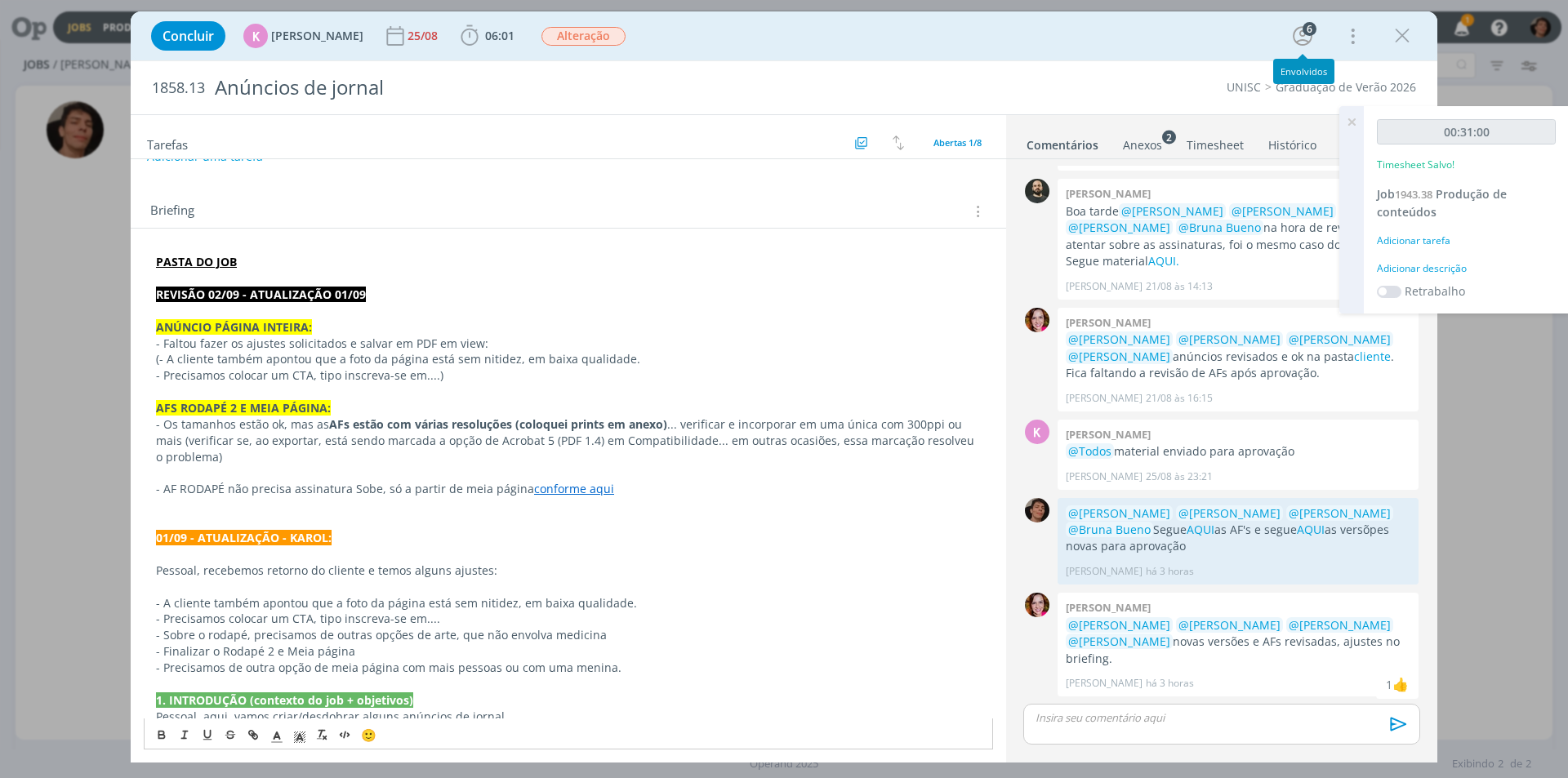
click at [1164, 40] on div "Concluir K [PERSON_NAME] [DATE] 06:01 Iniciar Apontar Data * [DATE] Horas * 00:…" at bounding box center [784, 35] width 1282 height 39
click at [1409, 39] on icon "dialog" at bounding box center [1402, 36] width 25 height 25
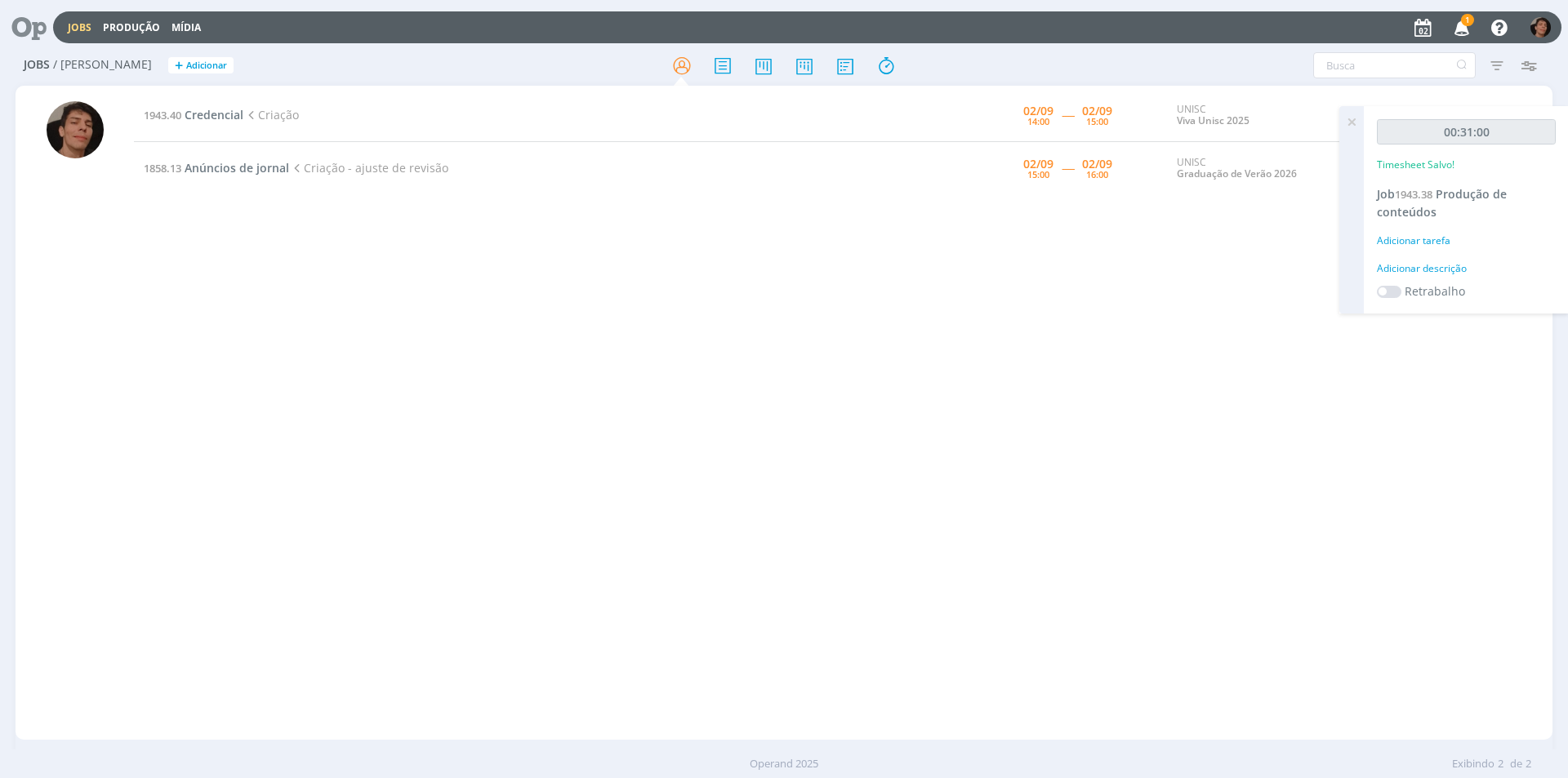
click at [1055, 276] on div "1943.40 Credencial Criação [DATE] 14:00 ----- [DATE] 15:00 UNISC Viva Unisc 202…" at bounding box center [843, 413] width 1419 height 648
click at [675, 61] on icon at bounding box center [681, 65] width 29 height 32
click at [226, 117] on span "Credencial" at bounding box center [214, 115] width 59 height 16
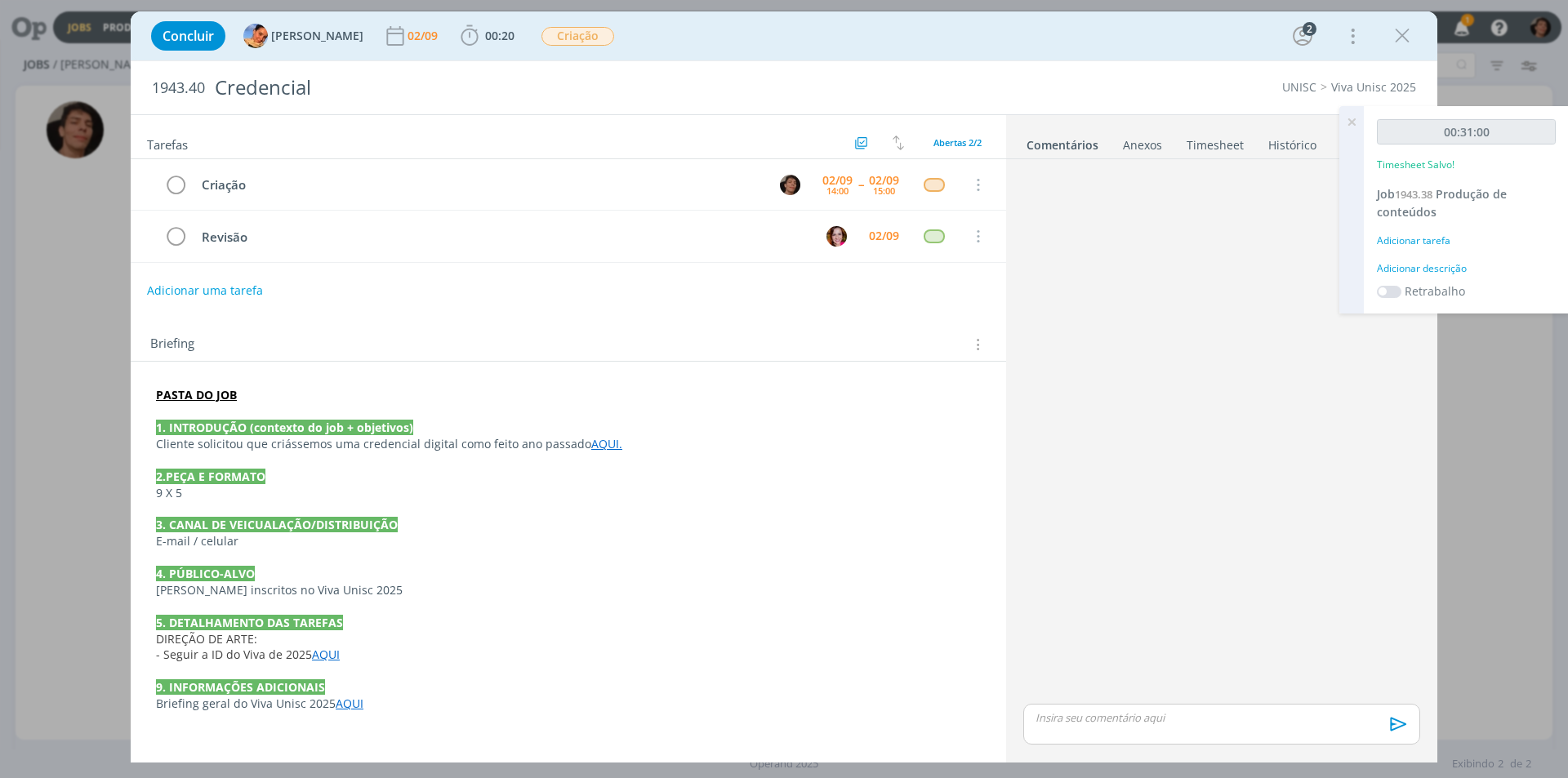
click at [593, 442] on link "AQUI." at bounding box center [606, 444] width 31 height 16
click at [598, 476] on link "[URL][DOMAIN_NAME]" at bounding box center [545, 476] width 124 height 21
click at [485, 37] on span "00:20" at bounding box center [499, 35] width 29 height 16
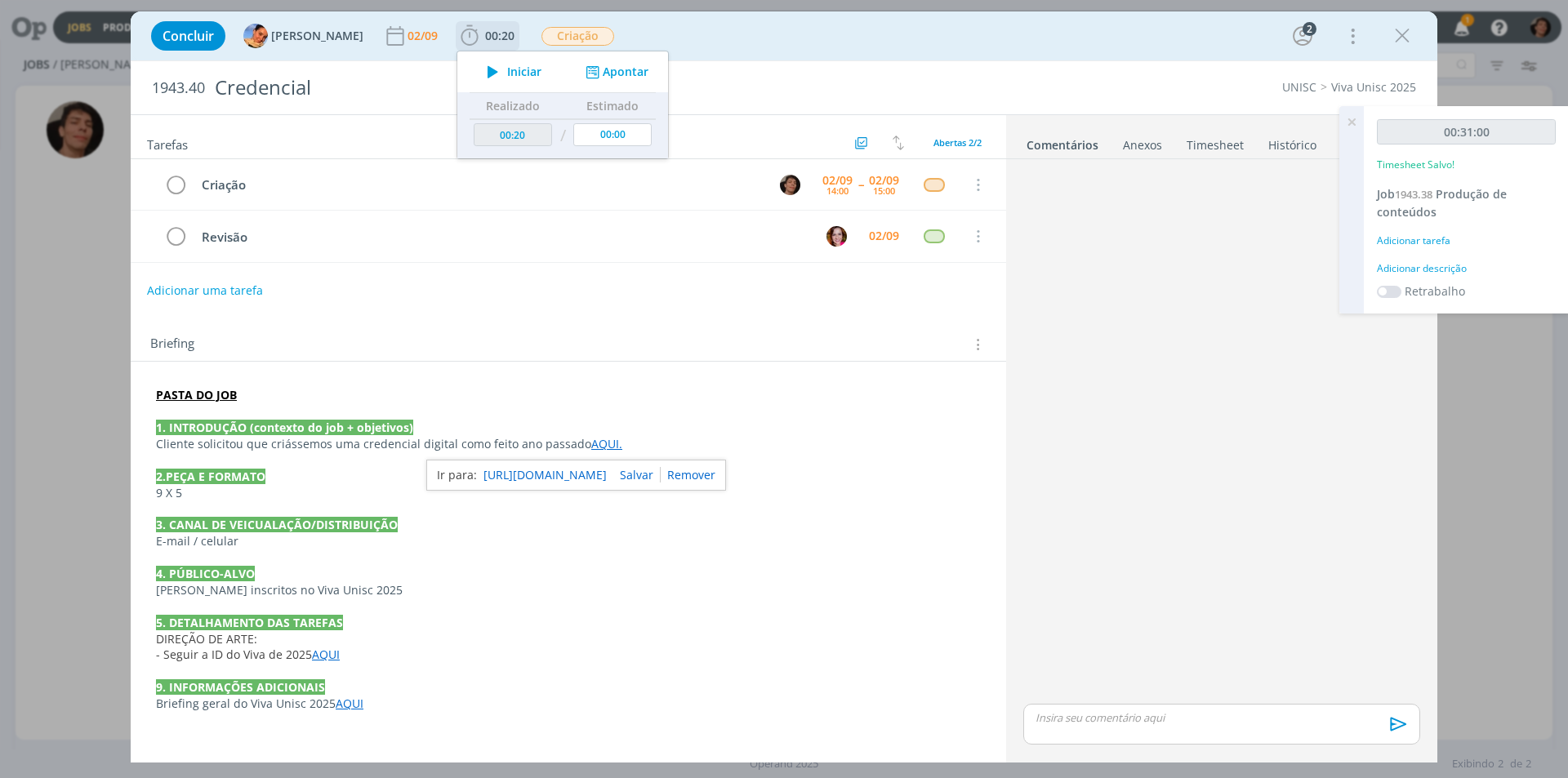
drag, startPoint x: 486, startPoint y: 72, endPoint x: 599, endPoint y: 99, distance: 116.2
click at [486, 71] on icon "dialog" at bounding box center [492, 72] width 28 height 21
click at [479, 70] on icon "dialog" at bounding box center [492, 72] width 28 height 21
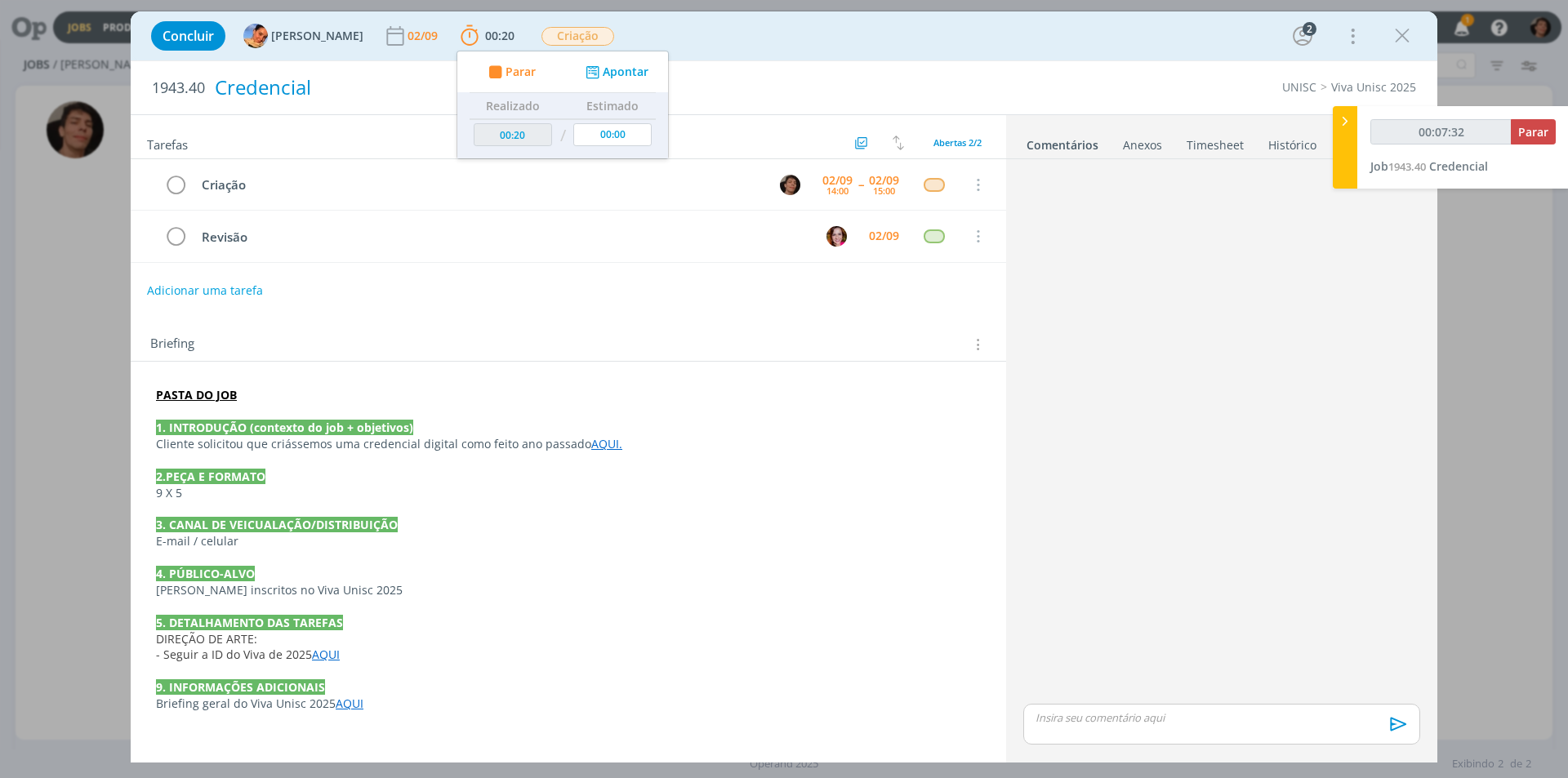
type input "00:07:33"
click at [487, 75] on icon "dialog" at bounding box center [494, 72] width 20 height 16
click at [484, 71] on icon "dialog" at bounding box center [494, 72] width 20 height 16
type input "00:28"
type input "00:08:00"
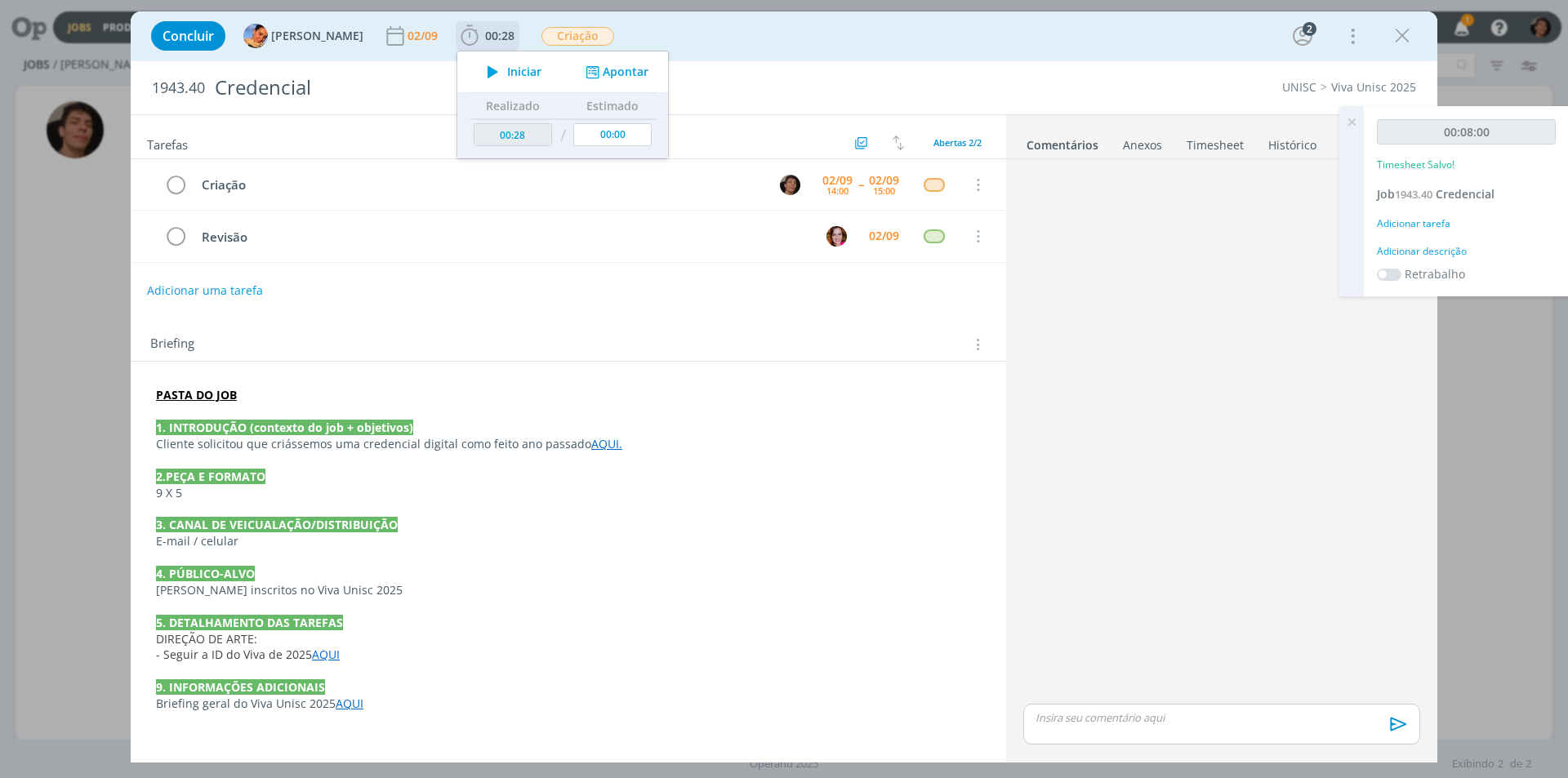
click at [512, 73] on span "Iniciar" at bounding box center [524, 72] width 34 height 11
click at [478, 72] on icon "dialog" at bounding box center [492, 72] width 28 height 21
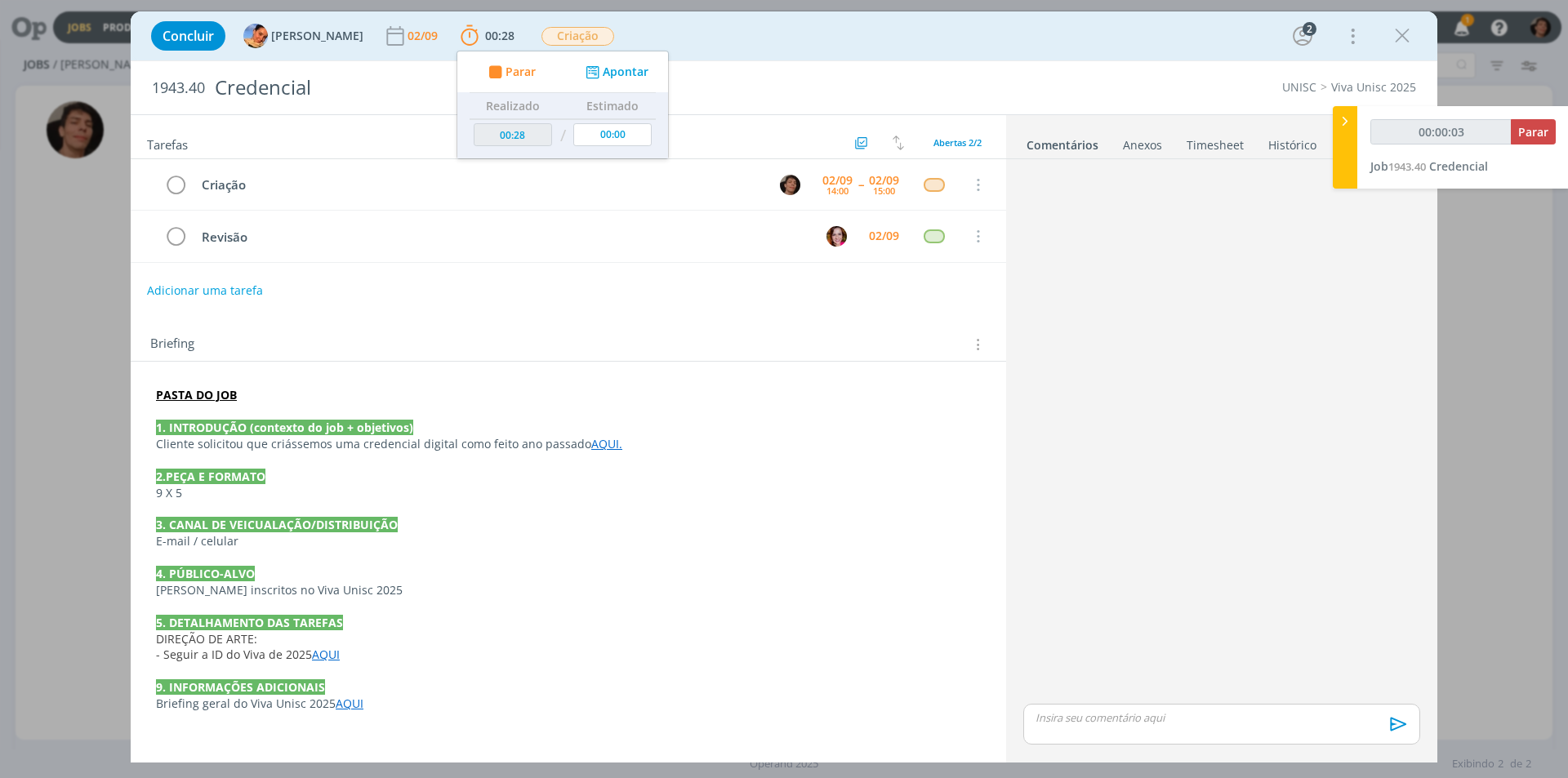
click at [1434, 61] on div "1943.40 Credencial UNISC Viva Unisc 2025" at bounding box center [784, 88] width 1306 height 53
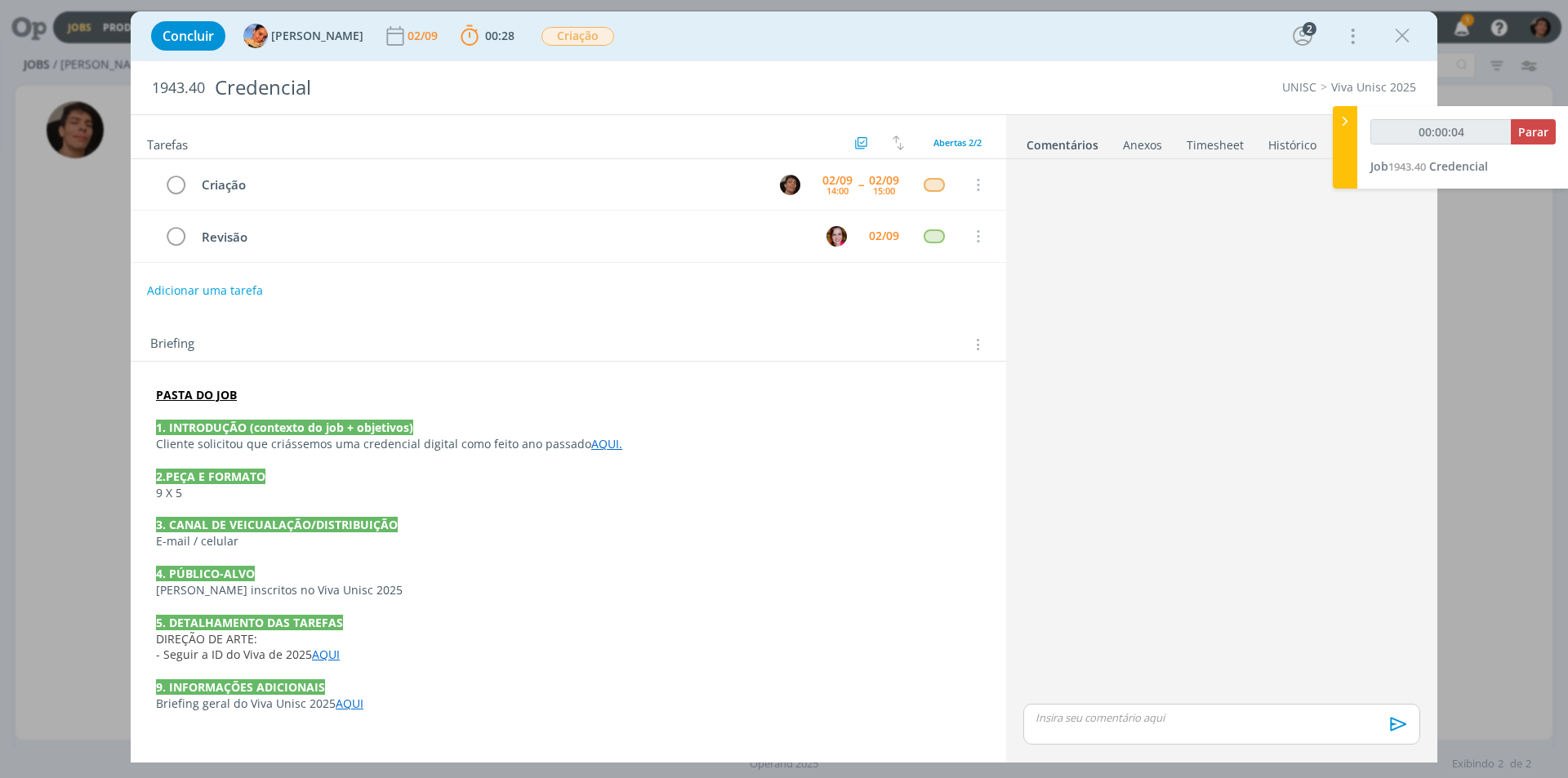
drag, startPoint x: 1500, startPoint y: 300, endPoint x: 1469, endPoint y: 306, distance: 31.6
click at [1499, 301] on div "Concluir [PERSON_NAME] [DATE] 00:28 Parar Apontar Data * [DATE] Horas * 00:00 T…" at bounding box center [784, 389] width 1568 height 778
click at [591, 446] on link "AQUI." at bounding box center [606, 444] width 31 height 16
click at [592, 477] on link "[URL][DOMAIN_NAME]" at bounding box center [545, 476] width 124 height 21
type input "00:33:48"
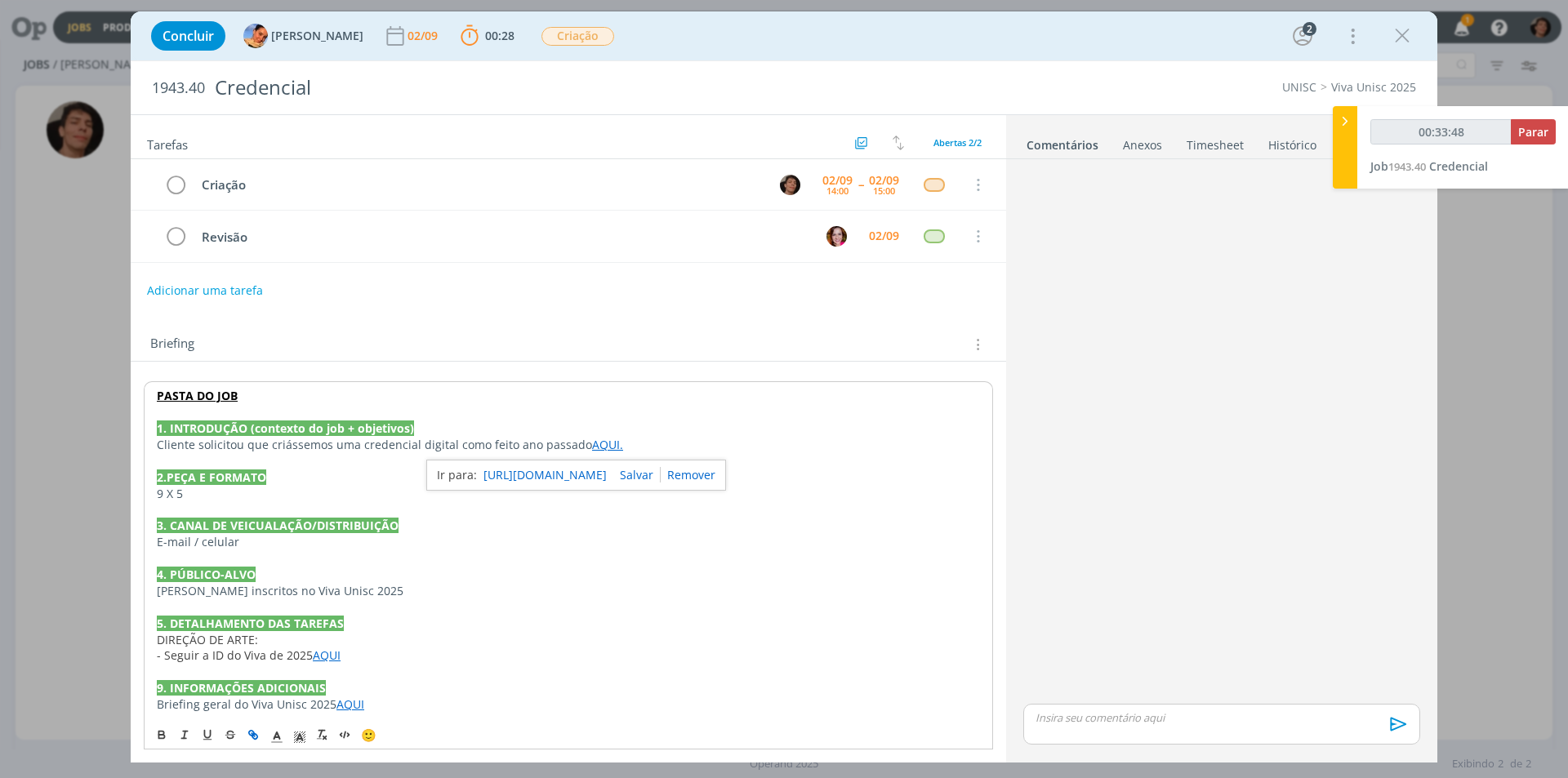
click at [1086, 720] on p "dialog" at bounding box center [1221, 718] width 370 height 15
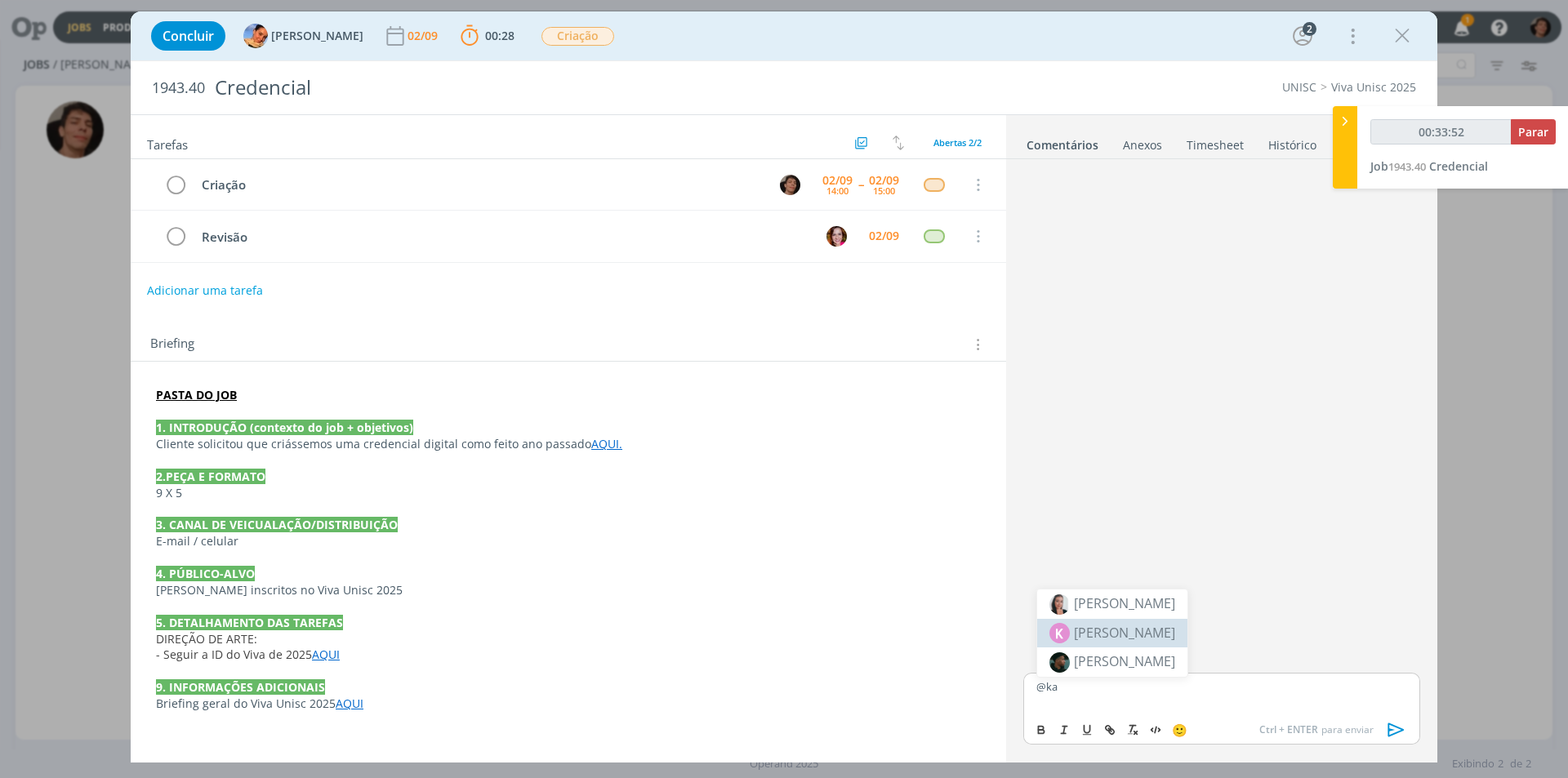
drag, startPoint x: 1143, startPoint y: 629, endPoint x: 1115, endPoint y: 671, distance: 50.5
click at [1143, 630] on span "[PERSON_NAME]" at bounding box center [1124, 633] width 102 height 19
click at [1178, 710] on span "[PERSON_NAME]" at bounding box center [1214, 711] width 102 height 18
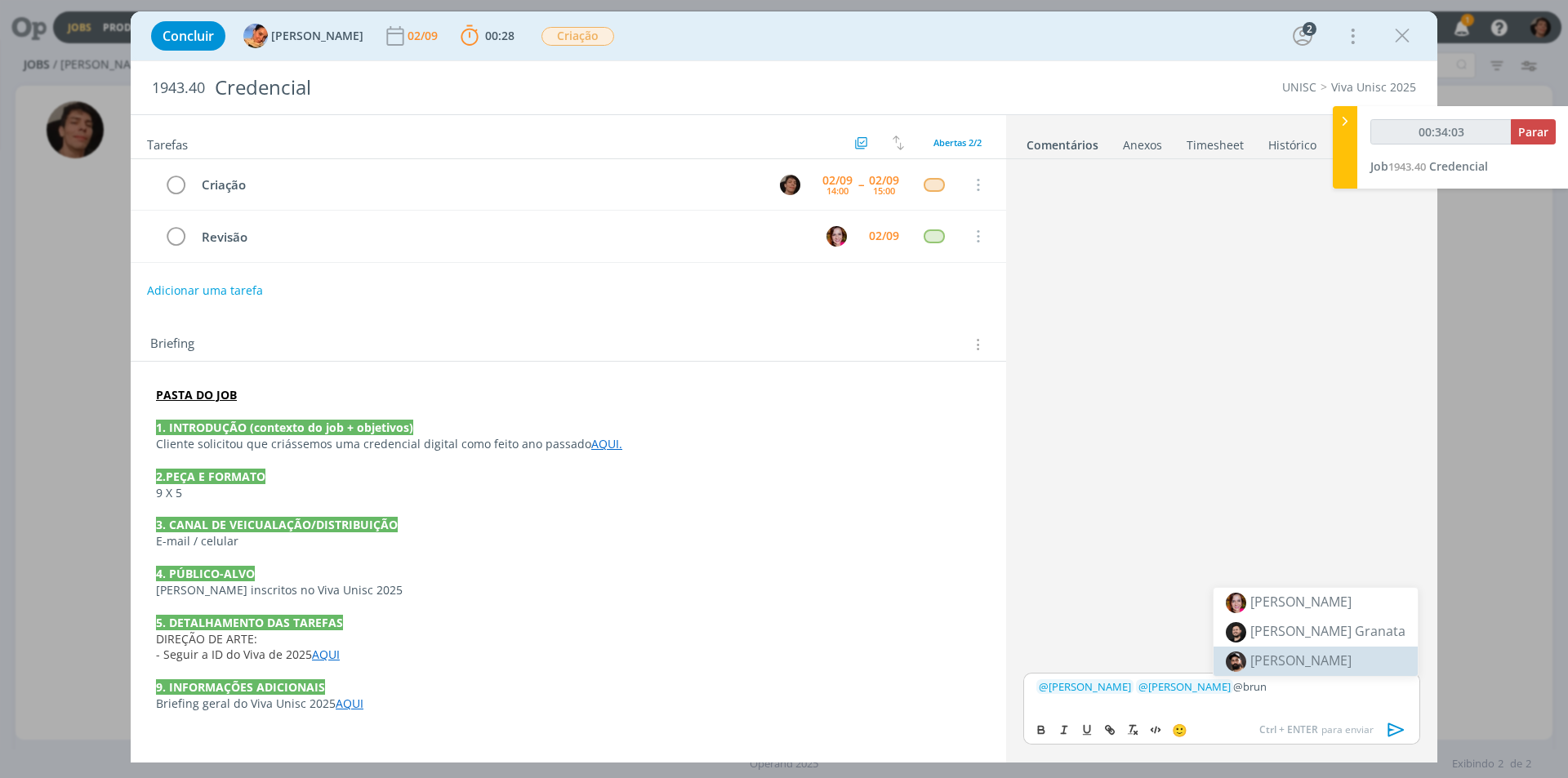
click at [1255, 692] on p "﻿ @ [PERSON_NAME] ﻿ ﻿ @ [PERSON_NAME] ﻿ @brun" at bounding box center [1221, 687] width 370 height 15
drag, startPoint x: 1212, startPoint y: 695, endPoint x: 1276, endPoint y: 682, distance: 65.3
click at [1276, 682] on div "﻿ @ [PERSON_NAME] ﻿ ﻿ @ [PERSON_NAME] ﻿ @brun" at bounding box center [1222, 693] width 397 height 41
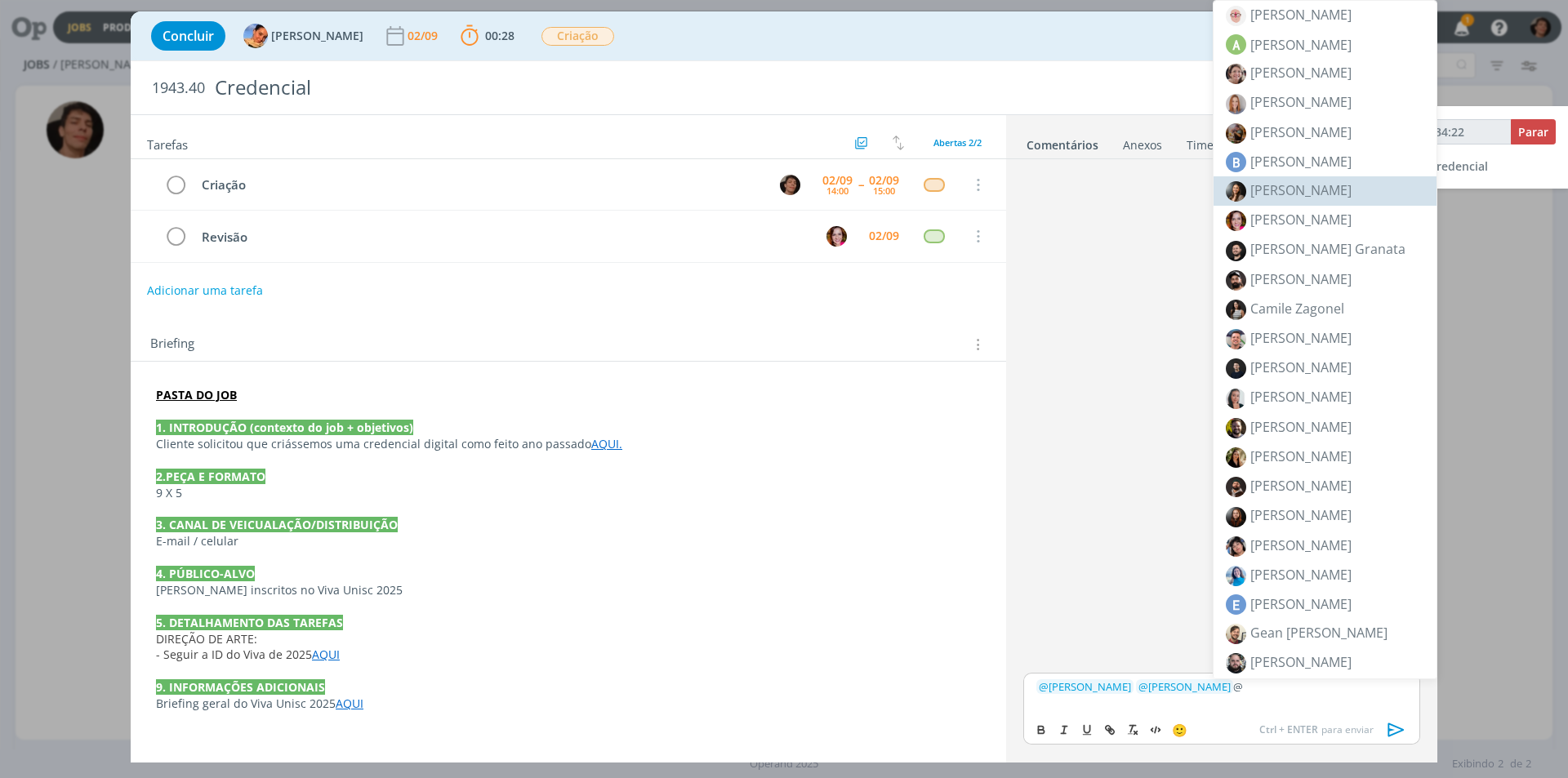
click at [1330, 196] on span "[PERSON_NAME]" at bounding box center [1300, 190] width 102 height 18
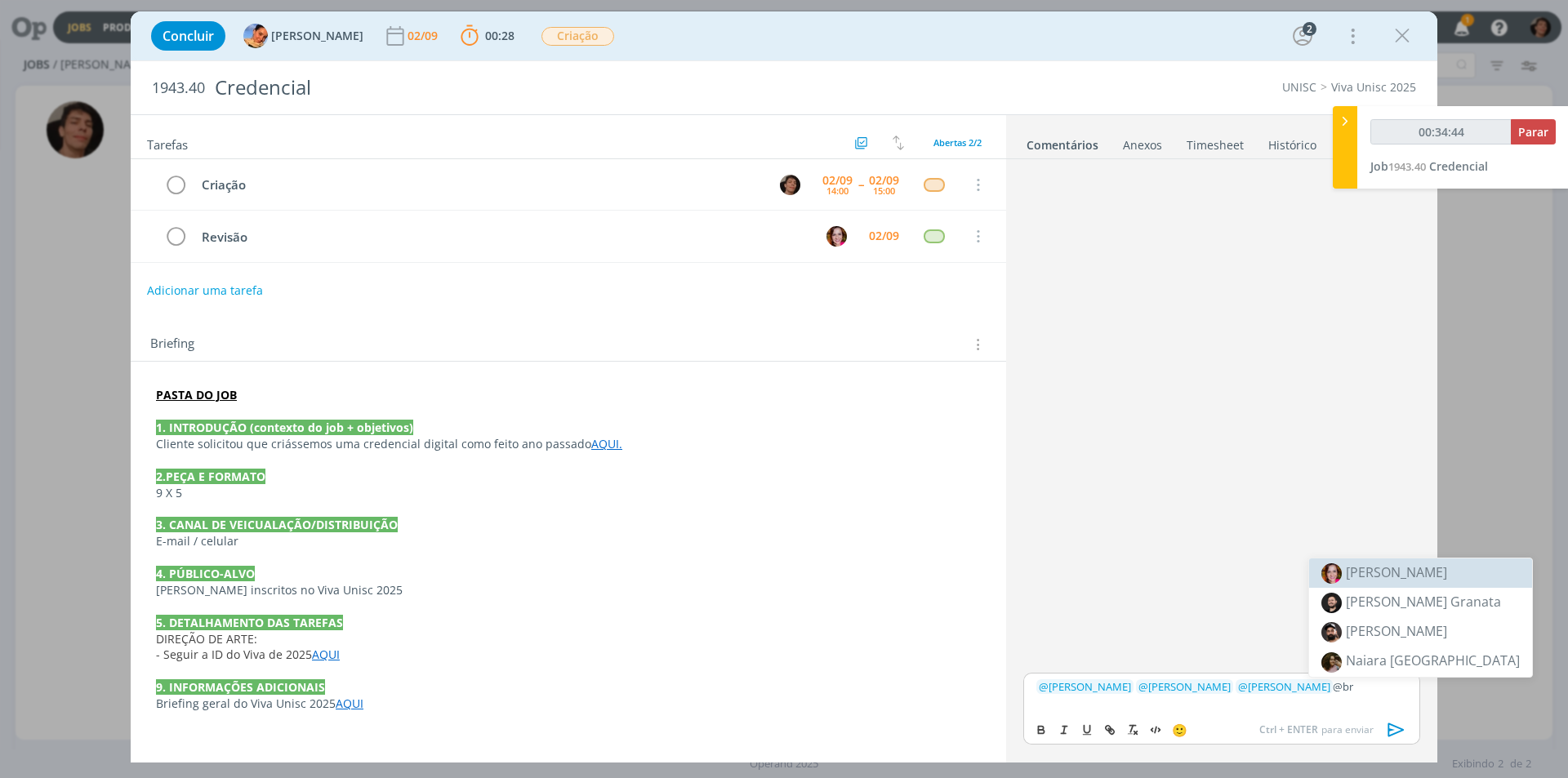
click at [1430, 573] on li "[PERSON_NAME]" at bounding box center [1420, 573] width 223 height 29
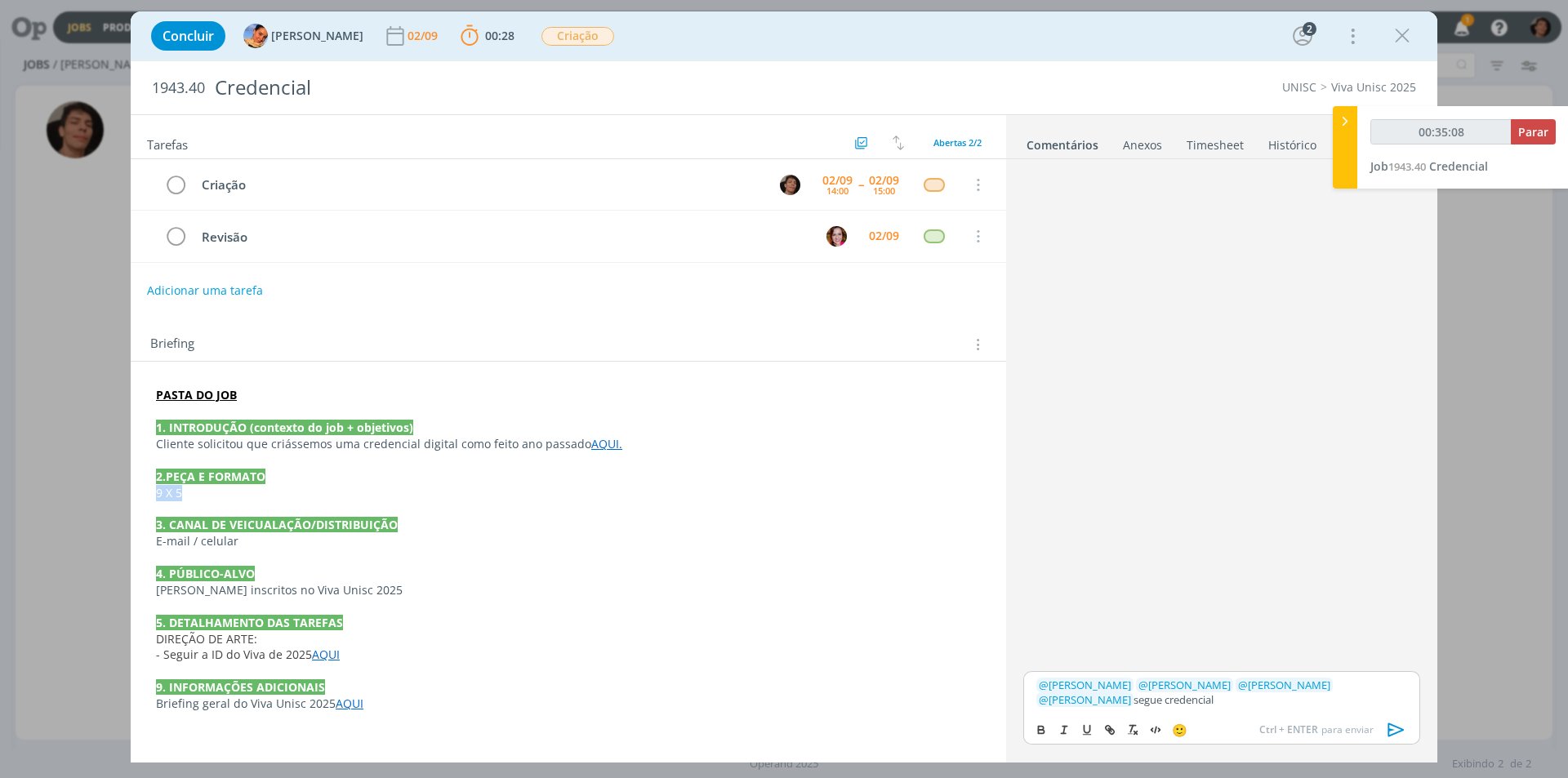
drag, startPoint x: 184, startPoint y: 488, endPoint x: 146, endPoint y: 488, distance: 38.0
click at [146, 488] on div "PASTA DO JOB 1. INTRODUÇÃO (contexto do job + objetivos) Cliente solicitou que …" at bounding box center [568, 549] width 849 height 337
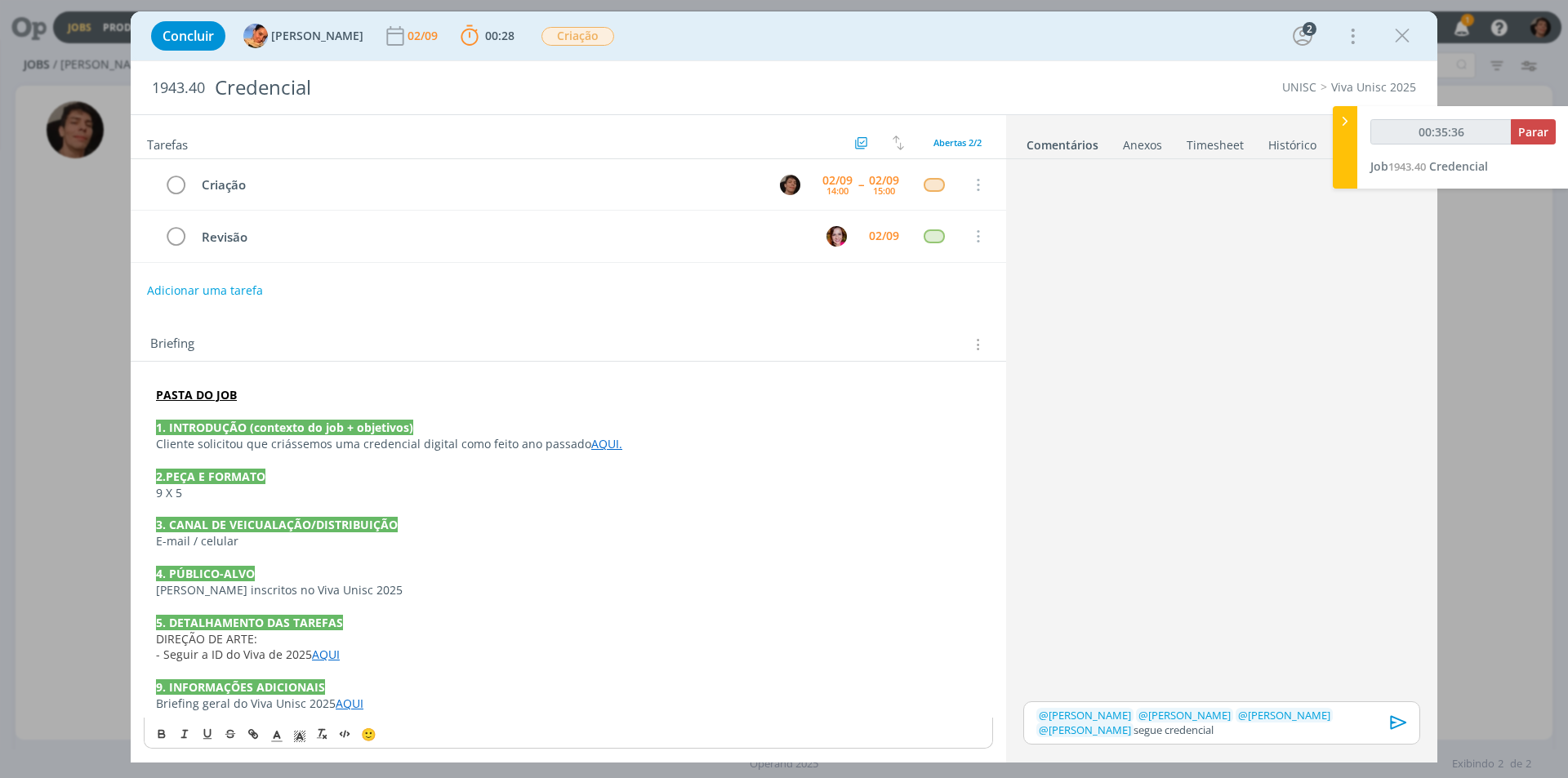
click at [1145, 735] on p "﻿ @ [PERSON_NAME] ﻿ ﻿ @ [PERSON_NAME] ﻿ ﻿ @ [PERSON_NAME] ﻿ ﻿ @ [PERSON_NAME] ﻿…" at bounding box center [1221, 723] width 370 height 30
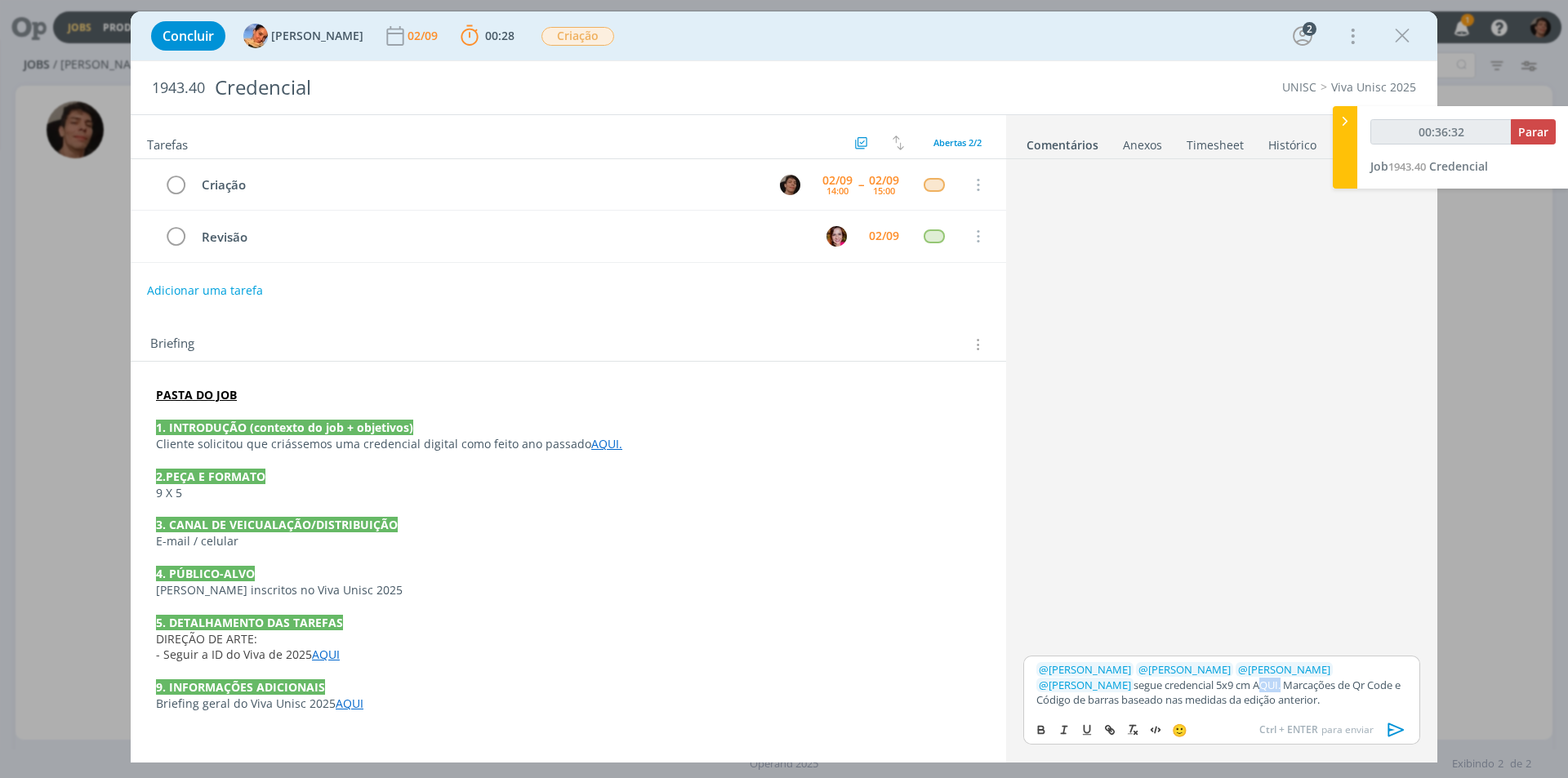
drag, startPoint x: 1155, startPoint y: 688, endPoint x: 1174, endPoint y: 690, distance: 19.1
click at [1174, 690] on p "﻿ @ [PERSON_NAME] ﻿ ﻿ @ [PERSON_NAME] ﻿ ﻿ @ [PERSON_NAME] ﻿ ﻿ @ [PERSON_NAME] ﻿…" at bounding box center [1221, 684] width 370 height 45
type input "00:36:33"
click at [1111, 726] on icon "dialog" at bounding box center [1109, 730] width 13 height 13
type input "AQUI"
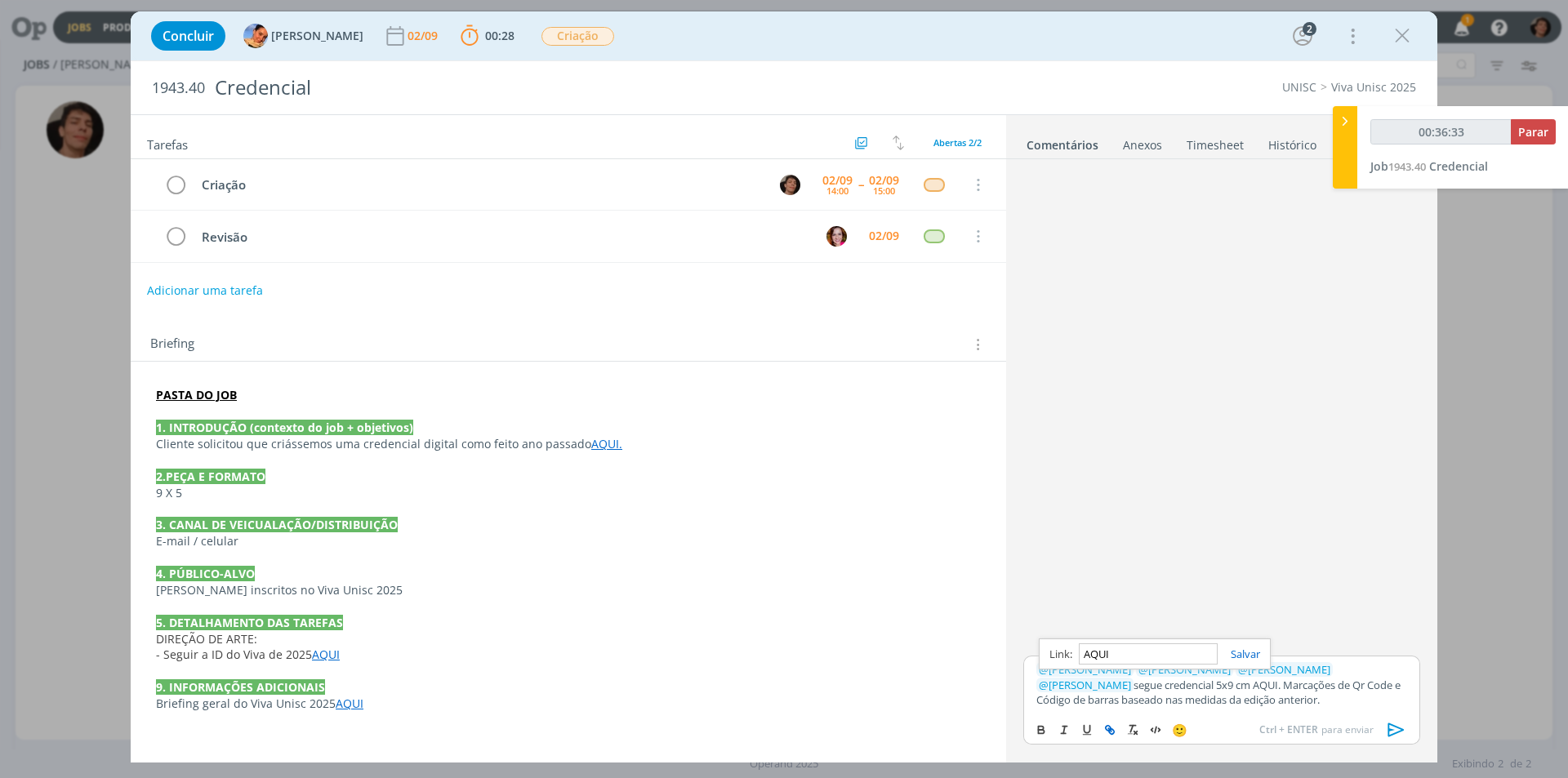
type input "00:36:34"
paste input "[URL][DOMAIN_NAME]"
type input "[URL][DOMAIN_NAME]"
type input "00:36:35"
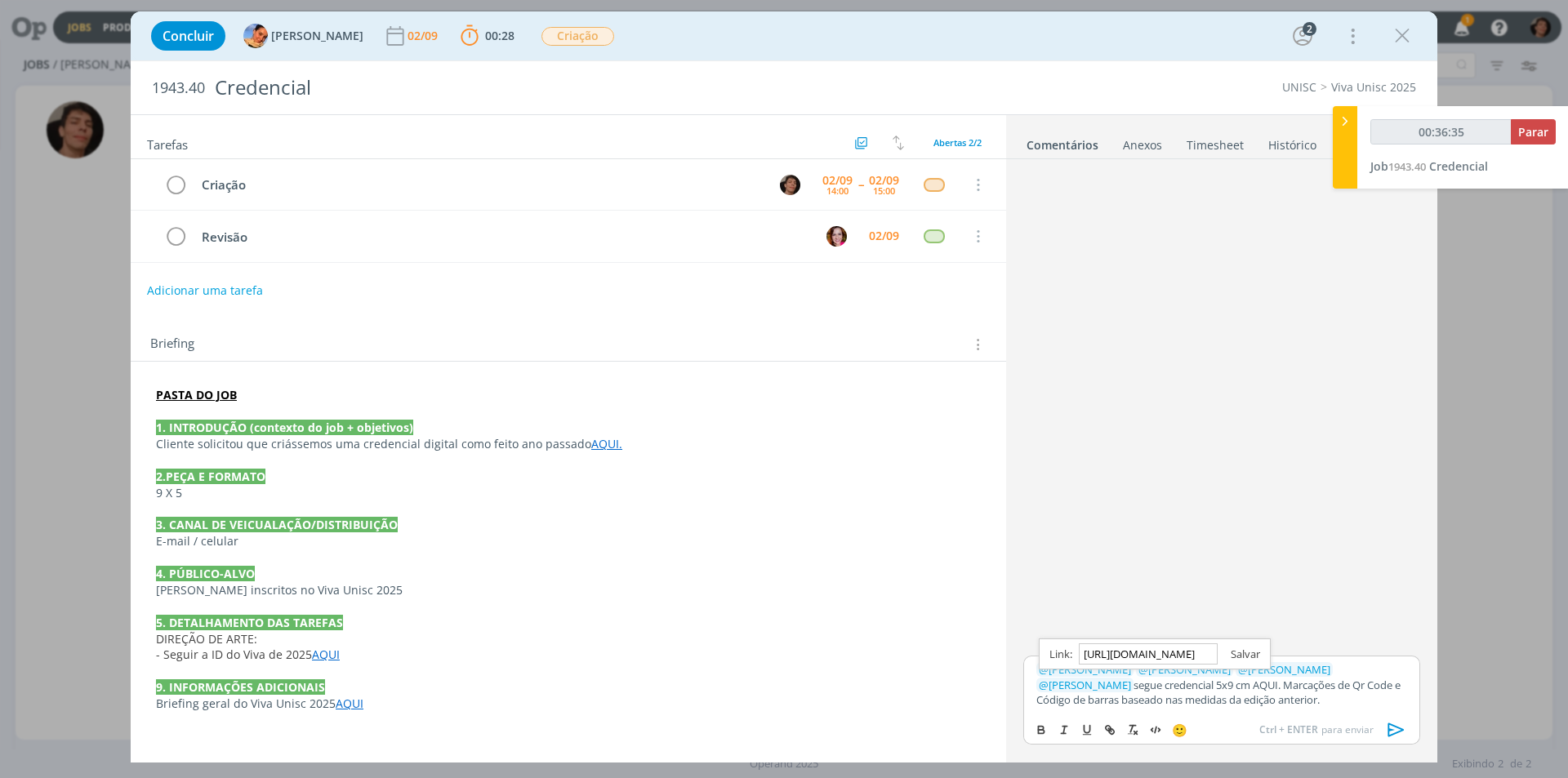
type input "[URL][DOMAIN_NAME]"
click at [1241, 655] on link "dialog" at bounding box center [1238, 654] width 42 height 15
drag, startPoint x: 1237, startPoint y: 700, endPoint x: 1252, endPoint y: 700, distance: 15.0
click at [1237, 700] on p "﻿ @ [PERSON_NAME] ﻿ ﻿ @ [PERSON_NAME] ﻿ ﻿ @ [PERSON_NAME] ﻿ ﻿ @ [PERSON_NAME] ﻿…" at bounding box center [1221, 684] width 370 height 45
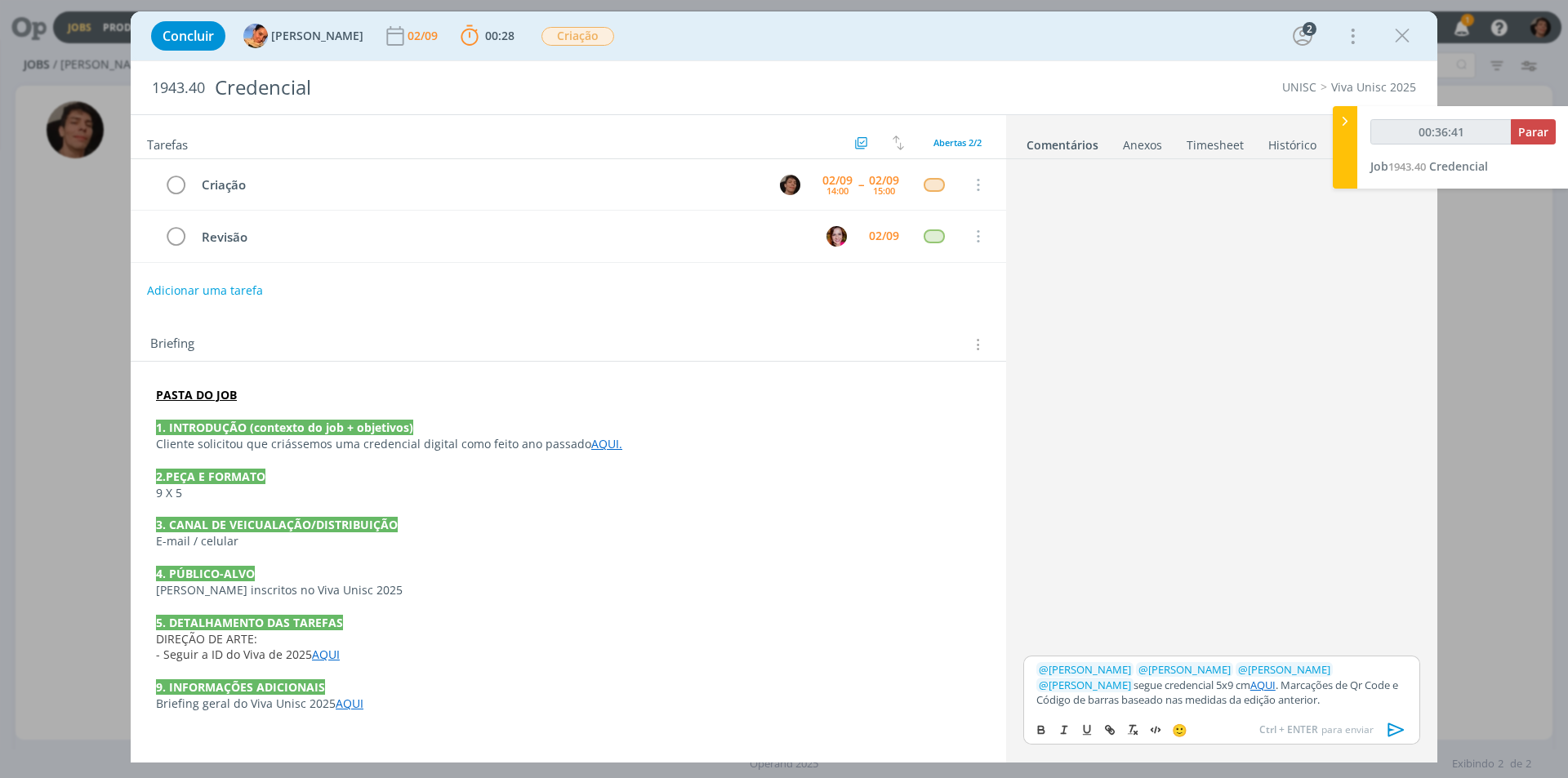
click at [1396, 728] on icon "dialog" at bounding box center [1397, 730] width 25 height 25
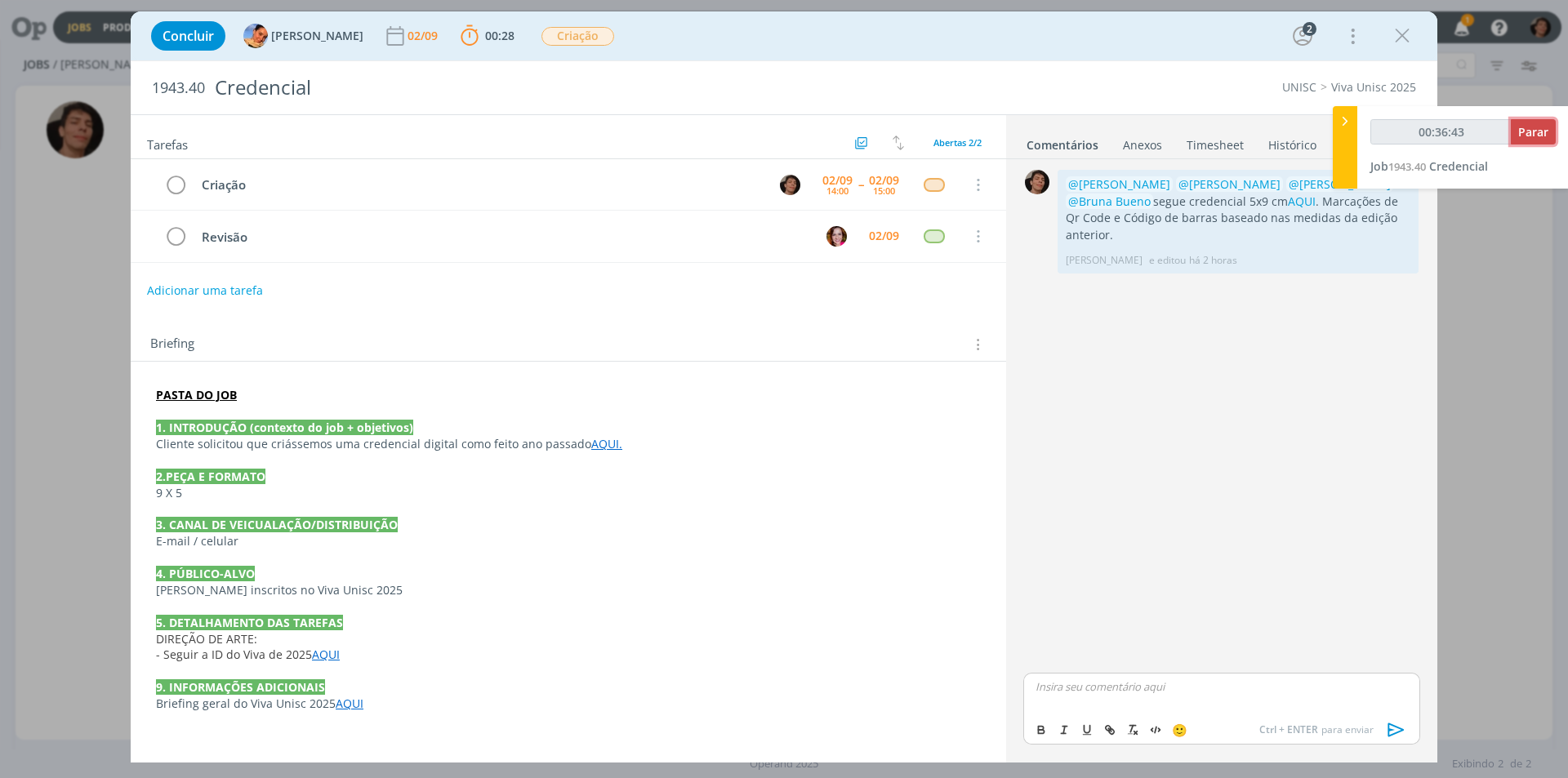
click at [1528, 133] on span "Parar" at bounding box center [1533, 132] width 30 height 16
type input "00:37:00"
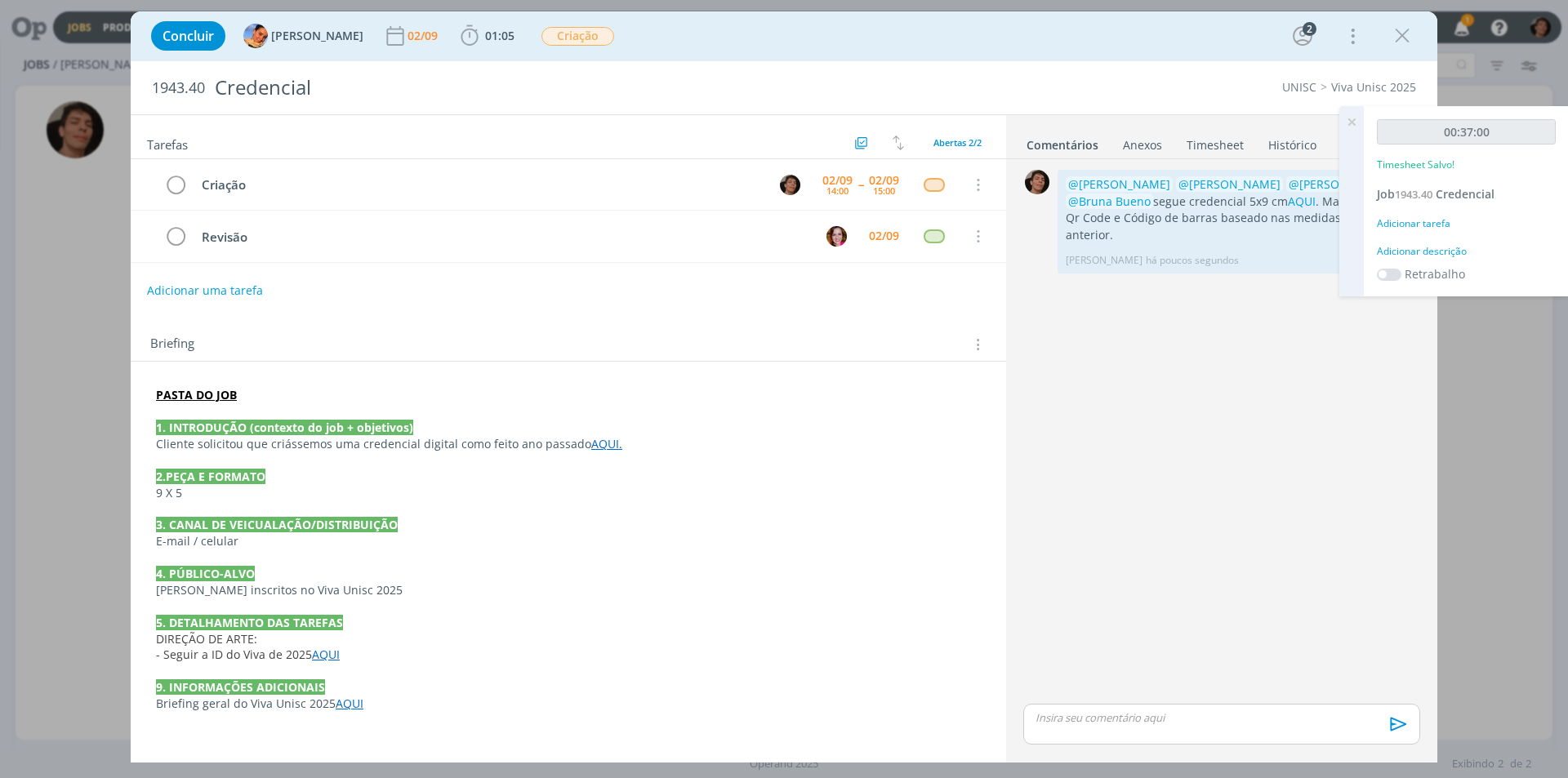
click at [1430, 221] on div "Adicionar tarefa" at bounding box center [1466, 224] width 179 height 15
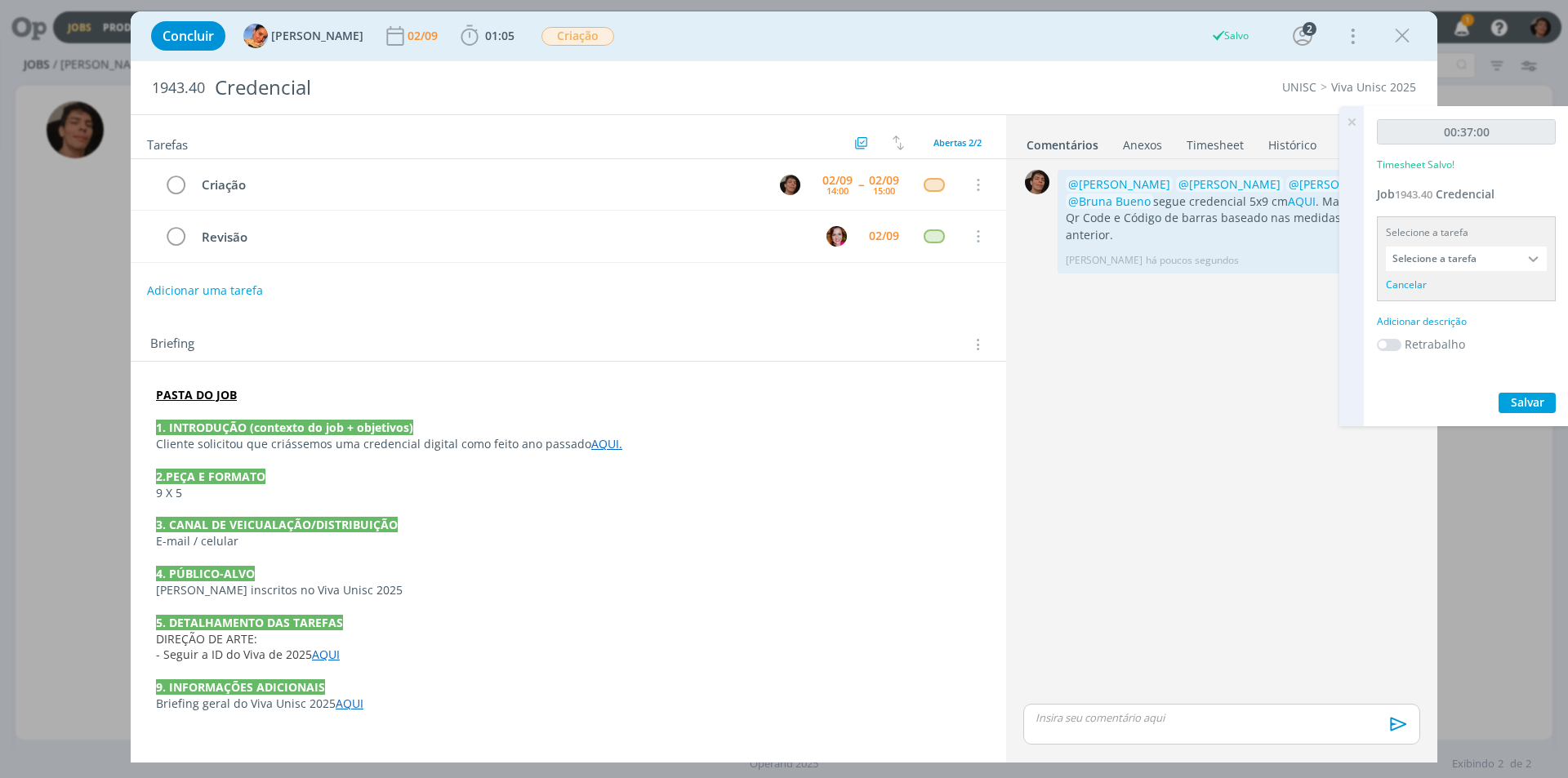
click at [1462, 255] on input "Selecione a tarefa" at bounding box center [1466, 259] width 161 height 25
click at [1366, 315] on div "00:37:00 Timesheet Salvo! Job 1943.40 Credencial Selecione a tarefa Selecione a…" at bounding box center [1466, 266] width 205 height 320
click at [1410, 317] on div "Adicionar descrição" at bounding box center [1466, 322] width 179 height 15
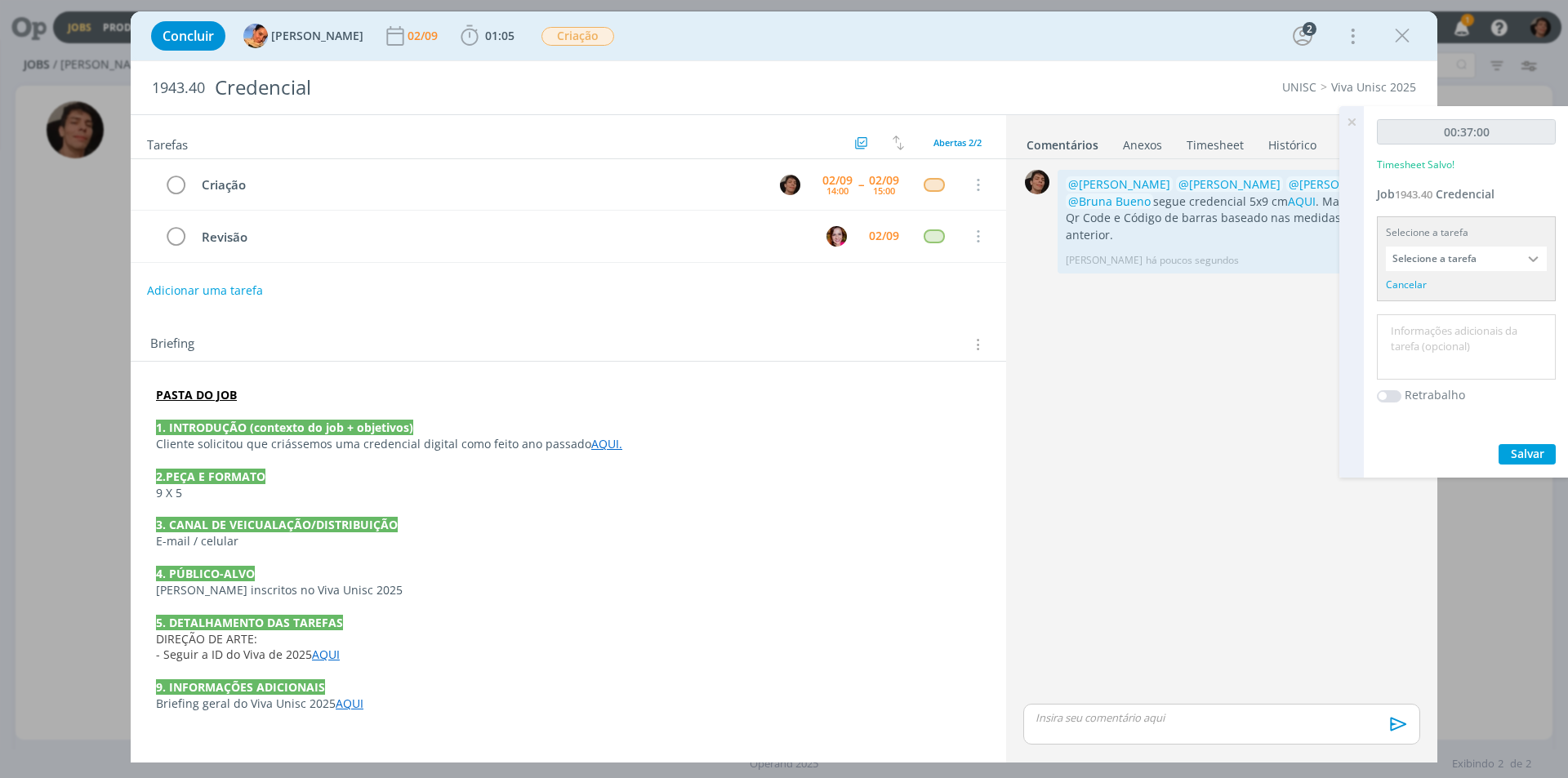
click at [1443, 346] on textarea at bounding box center [1465, 347] width 171 height 58
type textarea "Criação credencial"
click at [1520, 443] on div "00:37:00 Timesheet Salvo! Job 1943.40 Credencial Selecione a tarefa Selecione a…" at bounding box center [1466, 292] width 205 height 371
click at [1521, 445] on button "Salvar" at bounding box center [1526, 454] width 57 height 20
drag, startPoint x: 171, startPoint y: 188, endPoint x: 244, endPoint y: 226, distance: 82.3
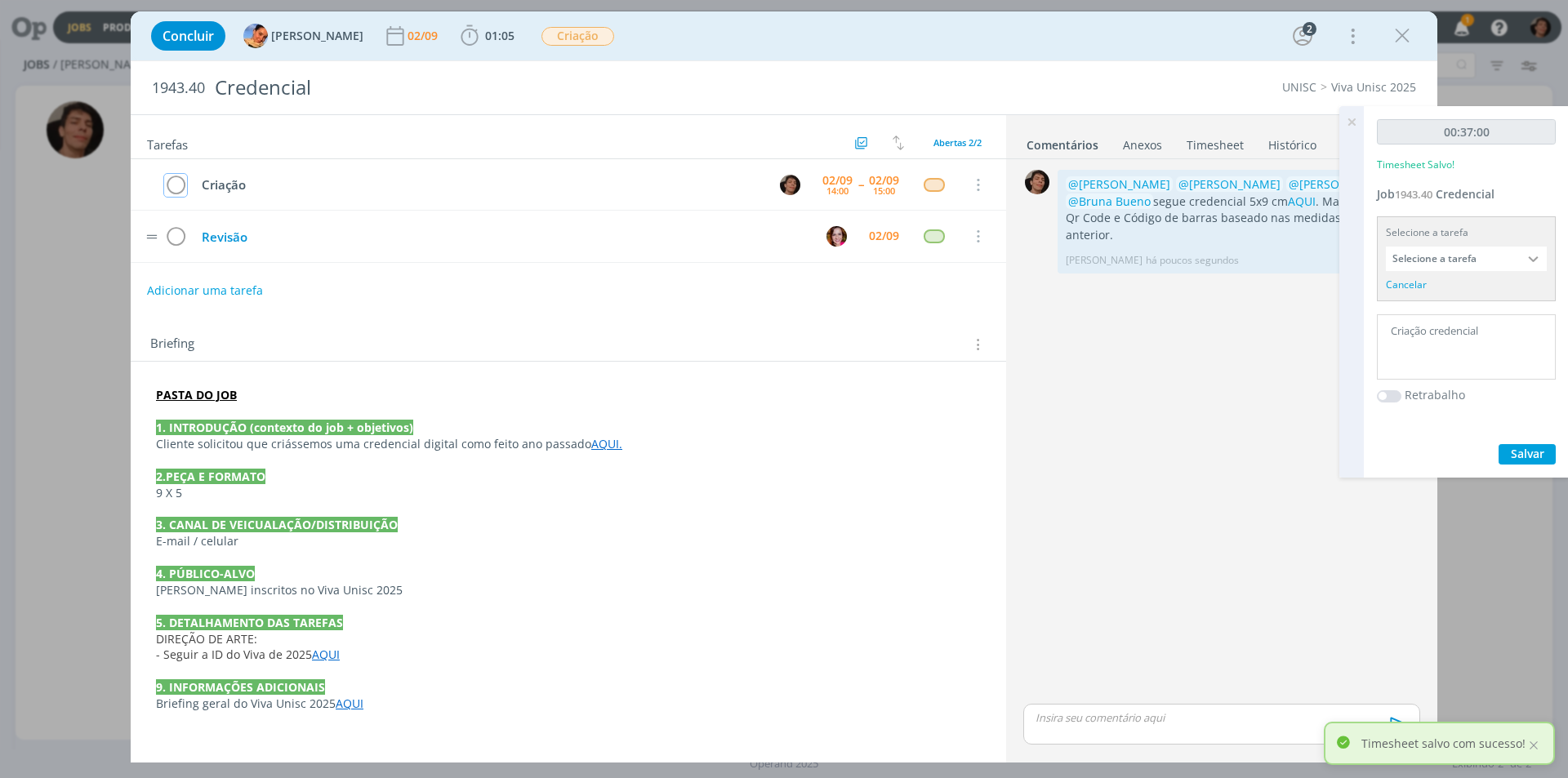
click at [171, 191] on icon "dialog" at bounding box center [176, 186] width 23 height 25
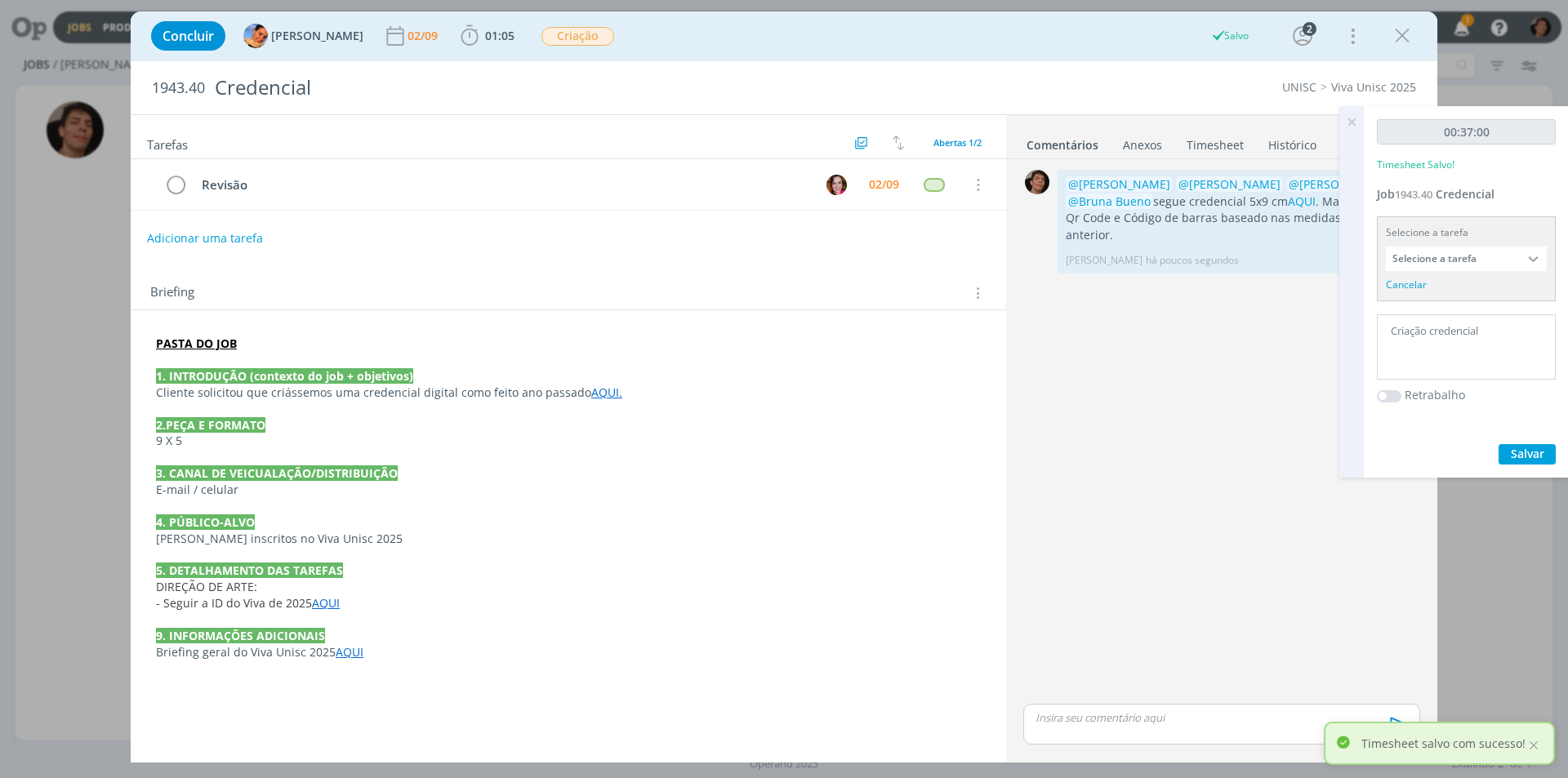
click at [139, 289] on div "Briefing Briefings Predefinidos Versões do Briefing Ver Briefing do Projeto" at bounding box center [568, 288] width 875 height 44
click at [1399, 34] on icon "dialog" at bounding box center [1402, 36] width 25 height 25
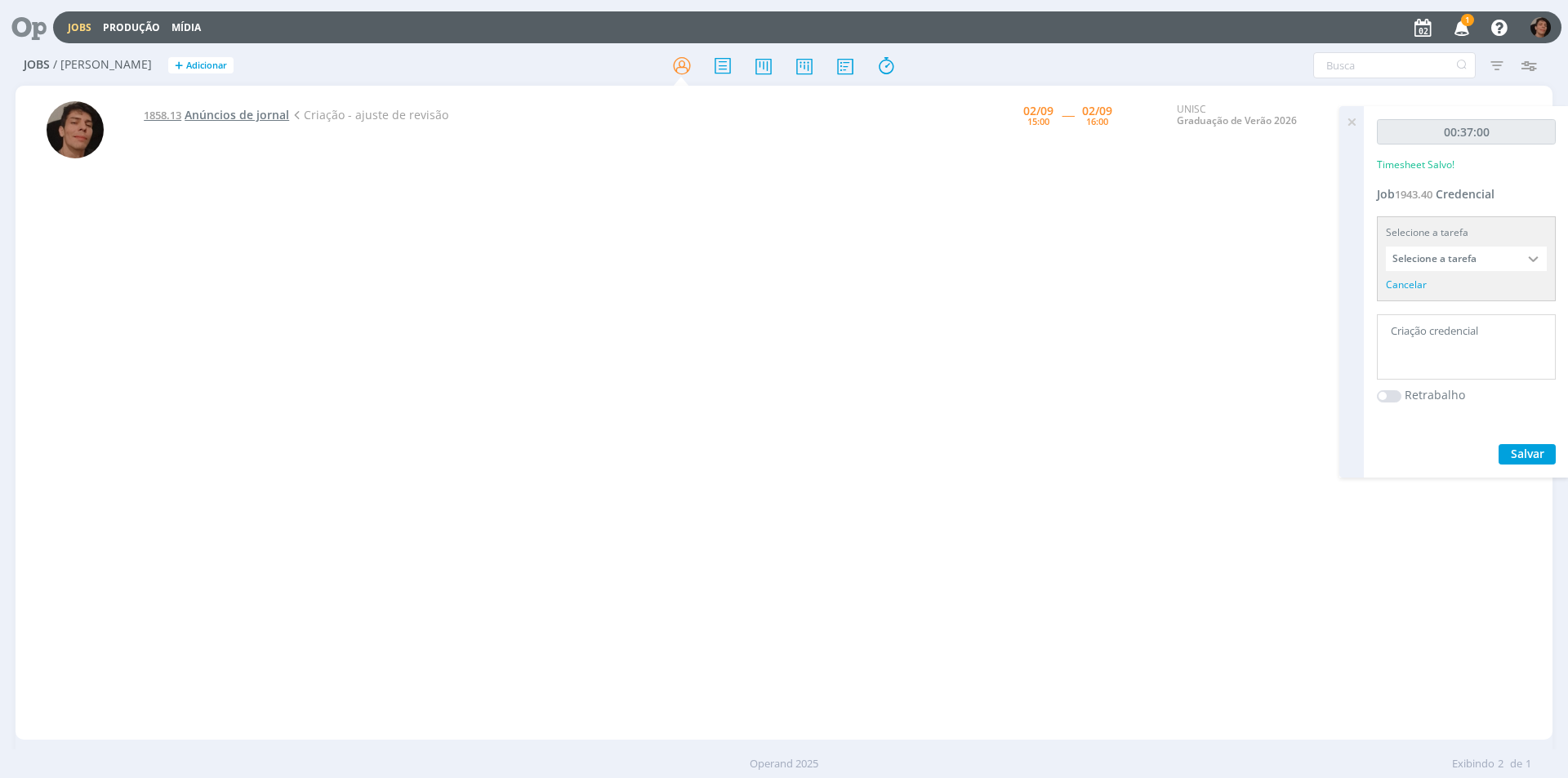
click at [189, 121] on span "Anúncios de jornal" at bounding box center [237, 115] width 104 height 16
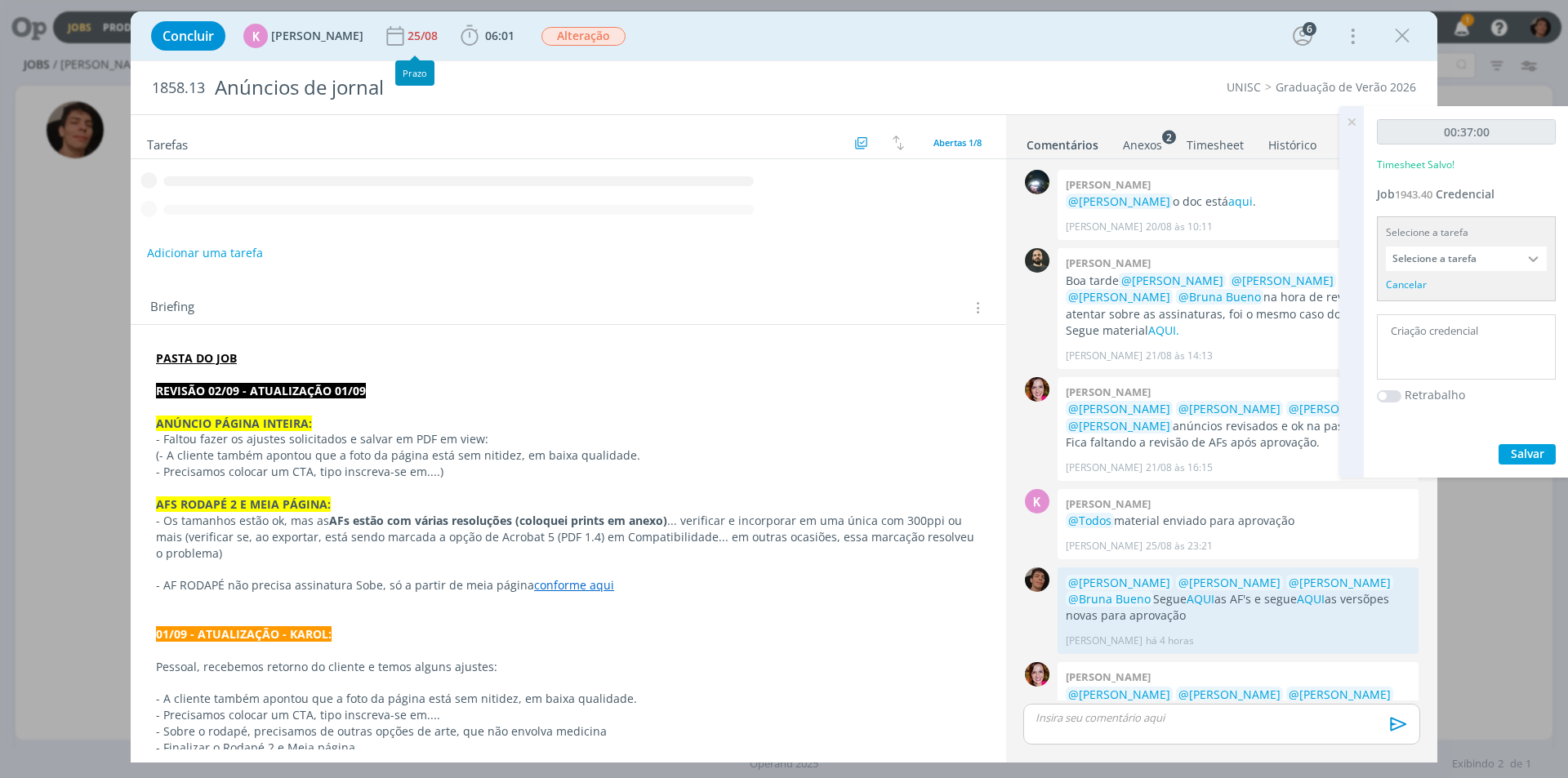
scroll to position [70, 0]
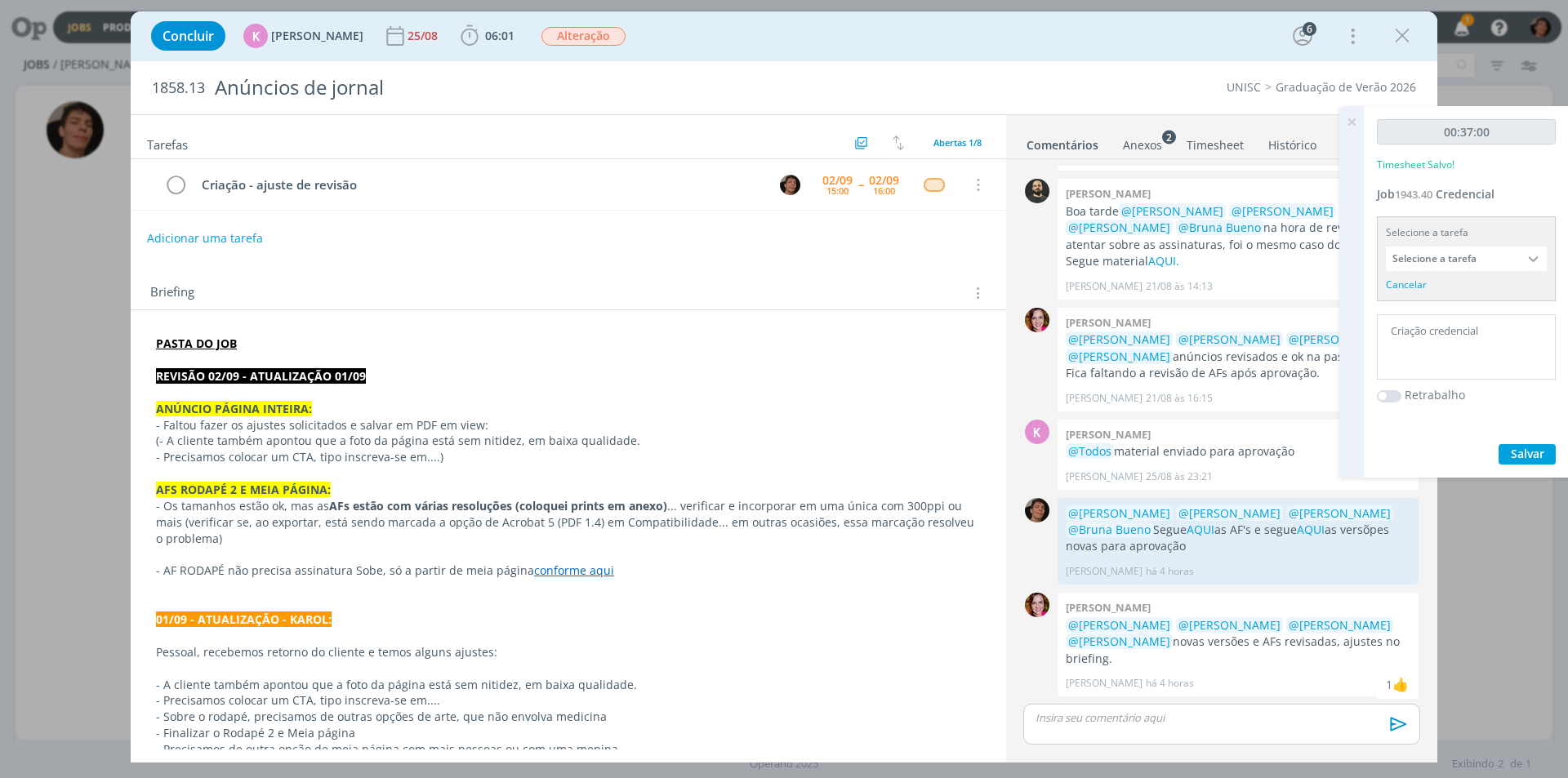
click at [37, 411] on div "Concluir K [PERSON_NAME] [DATE] 06:01 Iniciar Apontar Data * [DATE] Horas * 00:…" at bounding box center [784, 389] width 1568 height 778
click at [1351, 120] on icon at bounding box center [1351, 122] width 29 height 32
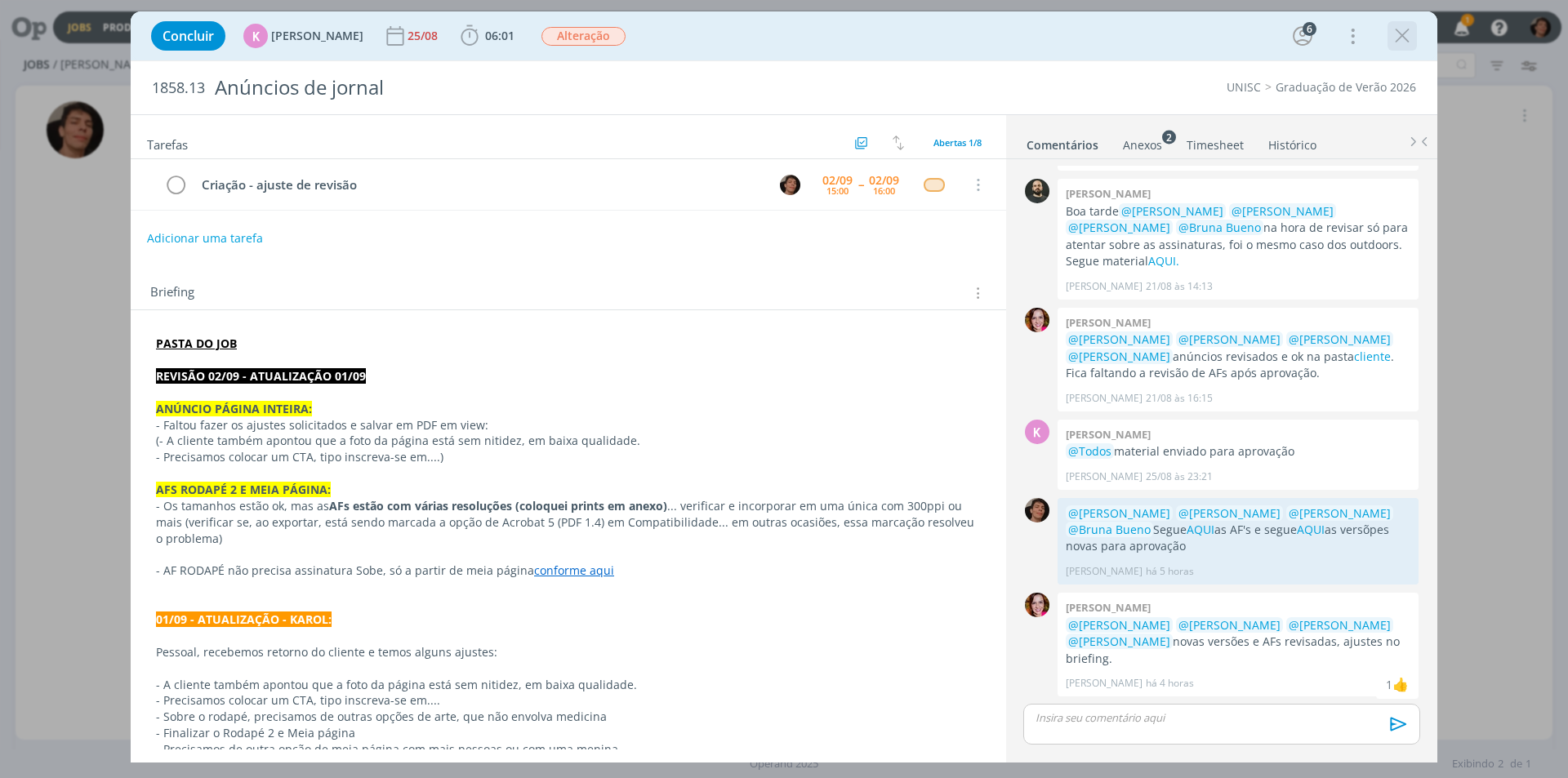
click at [1404, 27] on icon "dialog" at bounding box center [1402, 36] width 25 height 25
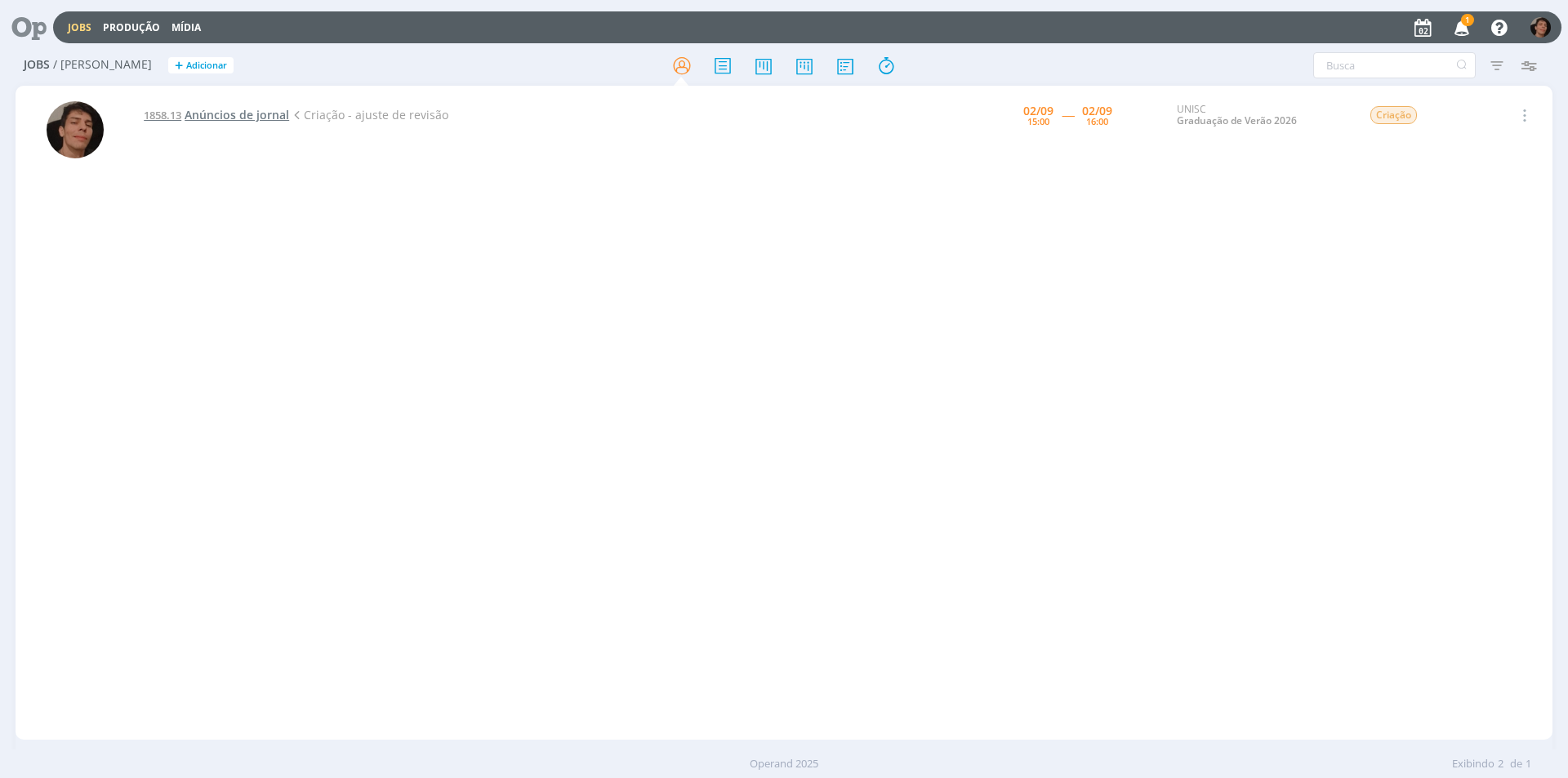
click at [230, 119] on span "Anúncios de jornal" at bounding box center [237, 115] width 104 height 16
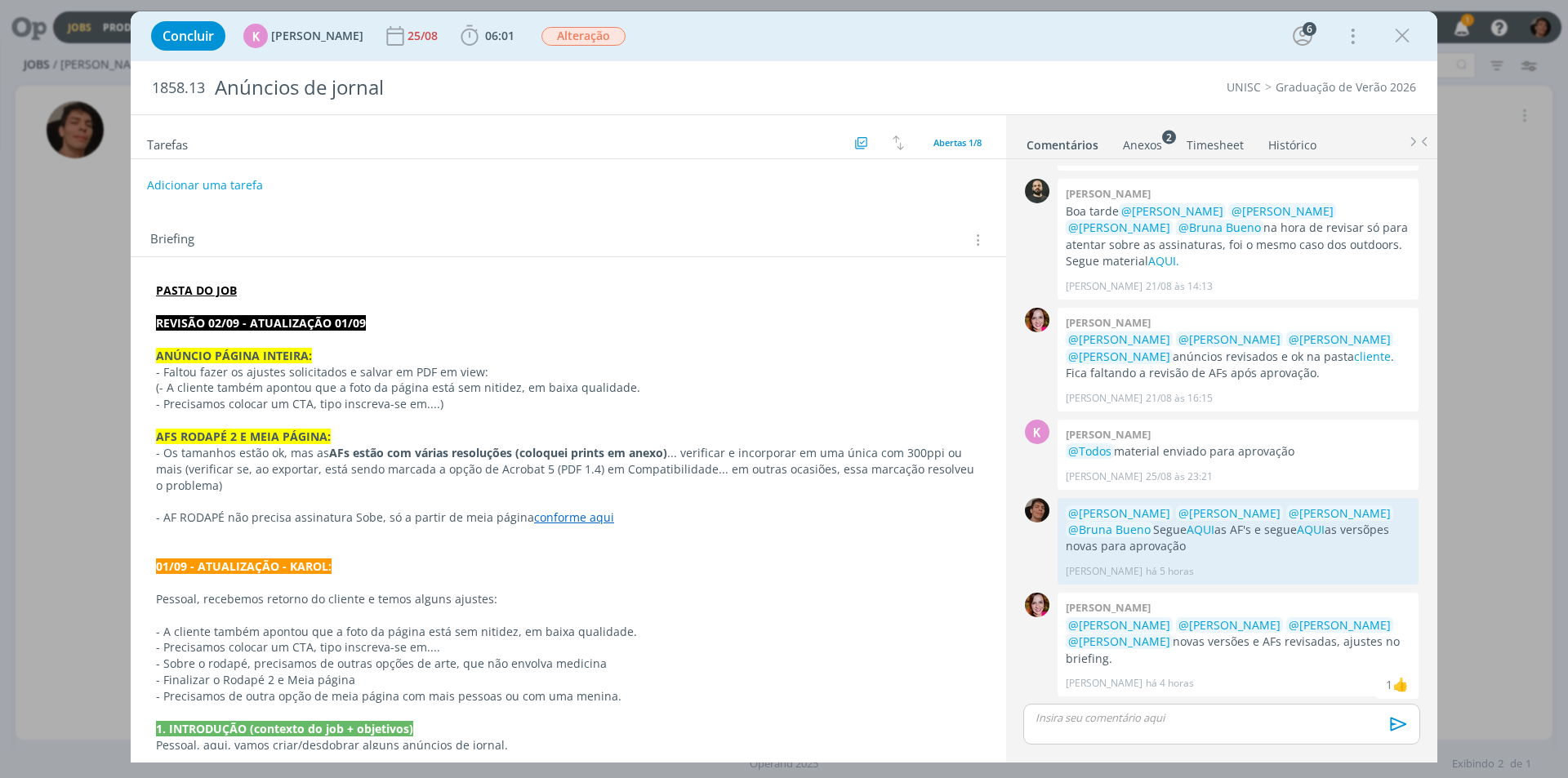
scroll to position [81, 0]
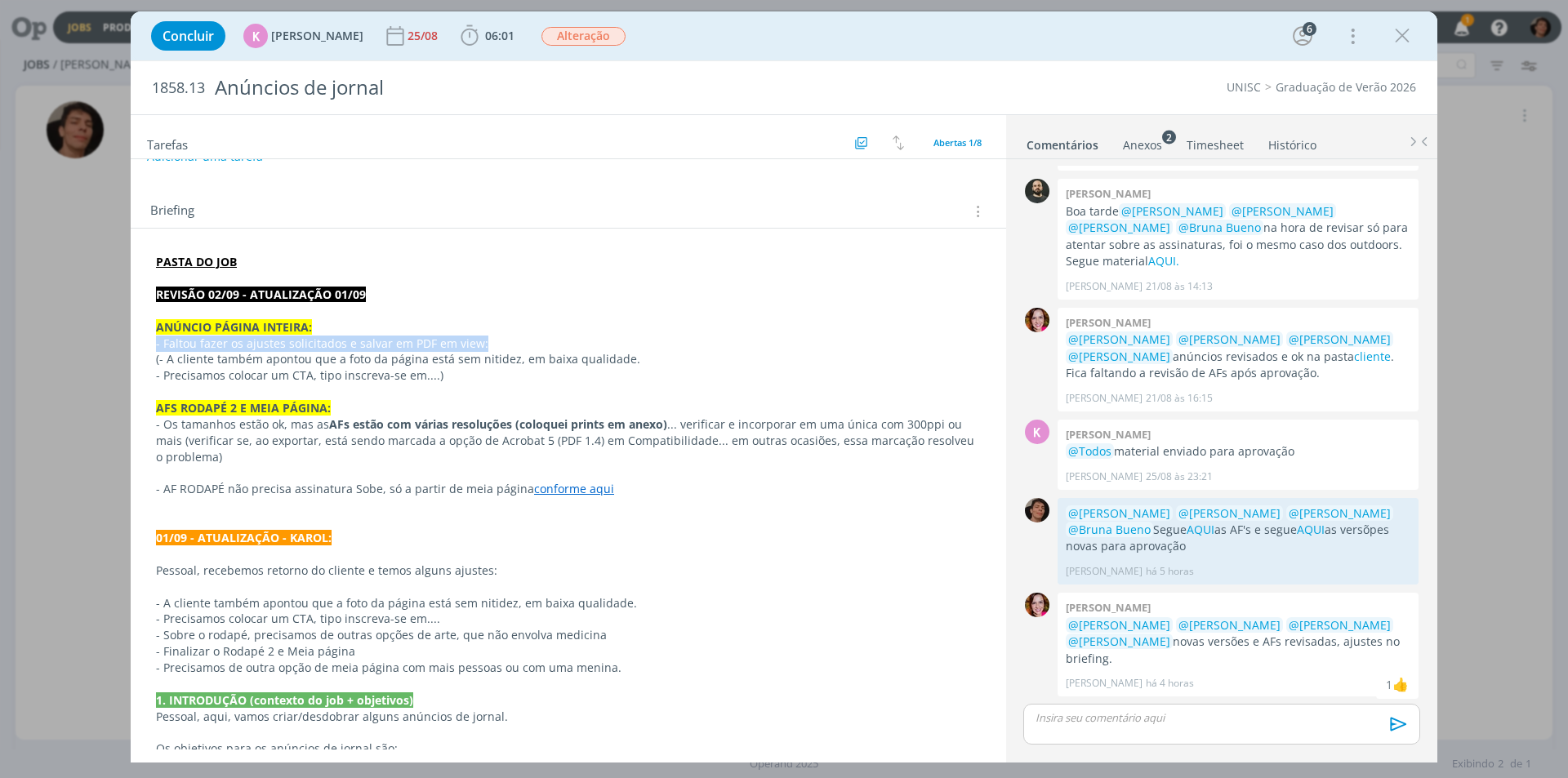
drag, startPoint x: 499, startPoint y: 338, endPoint x: 146, endPoint y: 344, distance: 353.1
click at [146, 344] on div "PASTA DO JOB REVISÃO 02/09 - ATUALIZAÇÃO 01/09 ANÚNCIO PÁGINA INTEIRA: - Faltou…" at bounding box center [568, 717] width 849 height 937
click at [231, 343] on p "- Faltou fazer os ajustes solicitados e salvar em PDF em view:" at bounding box center [567, 345] width 823 height 16
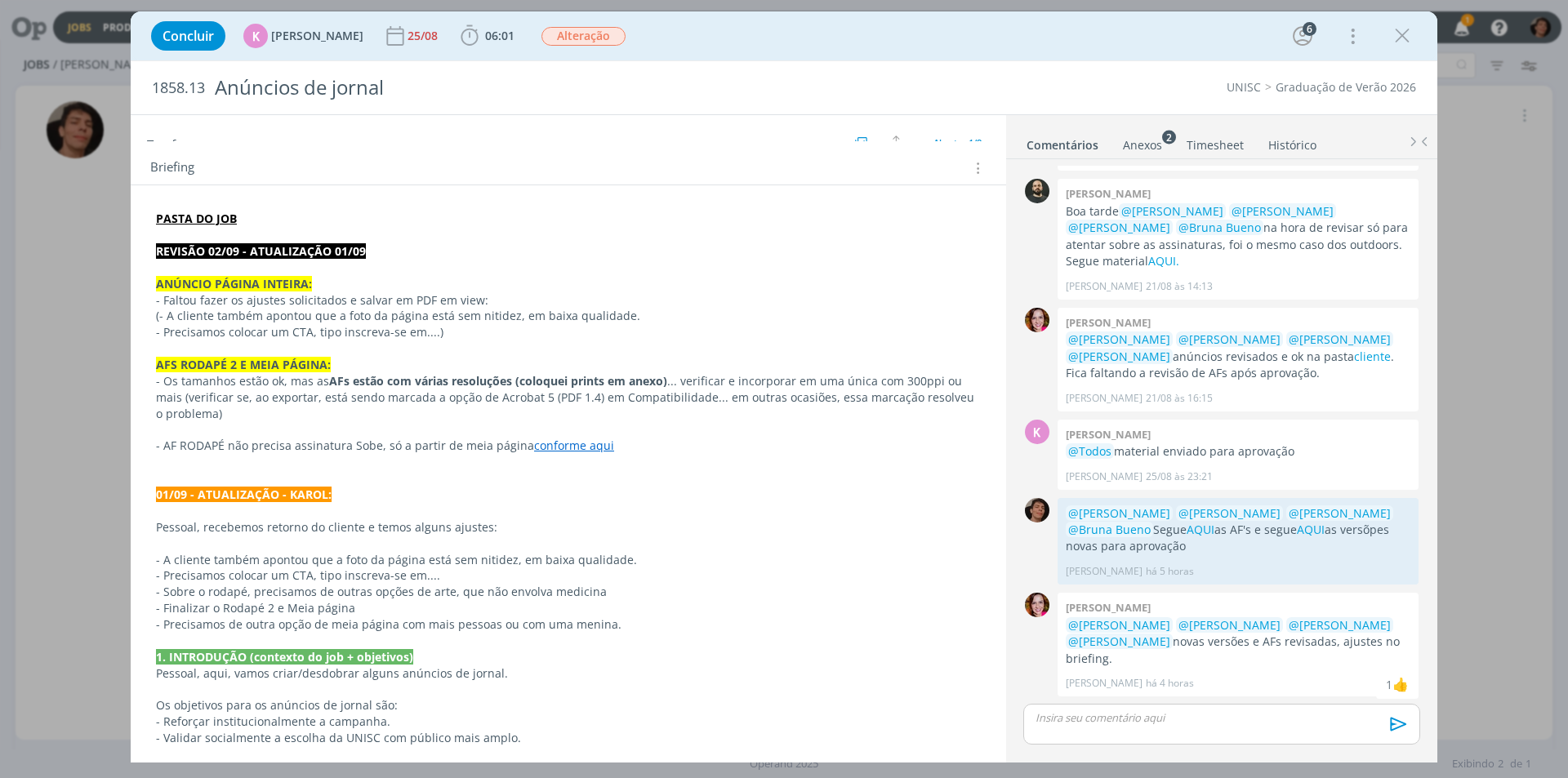
scroll to position [164, 0]
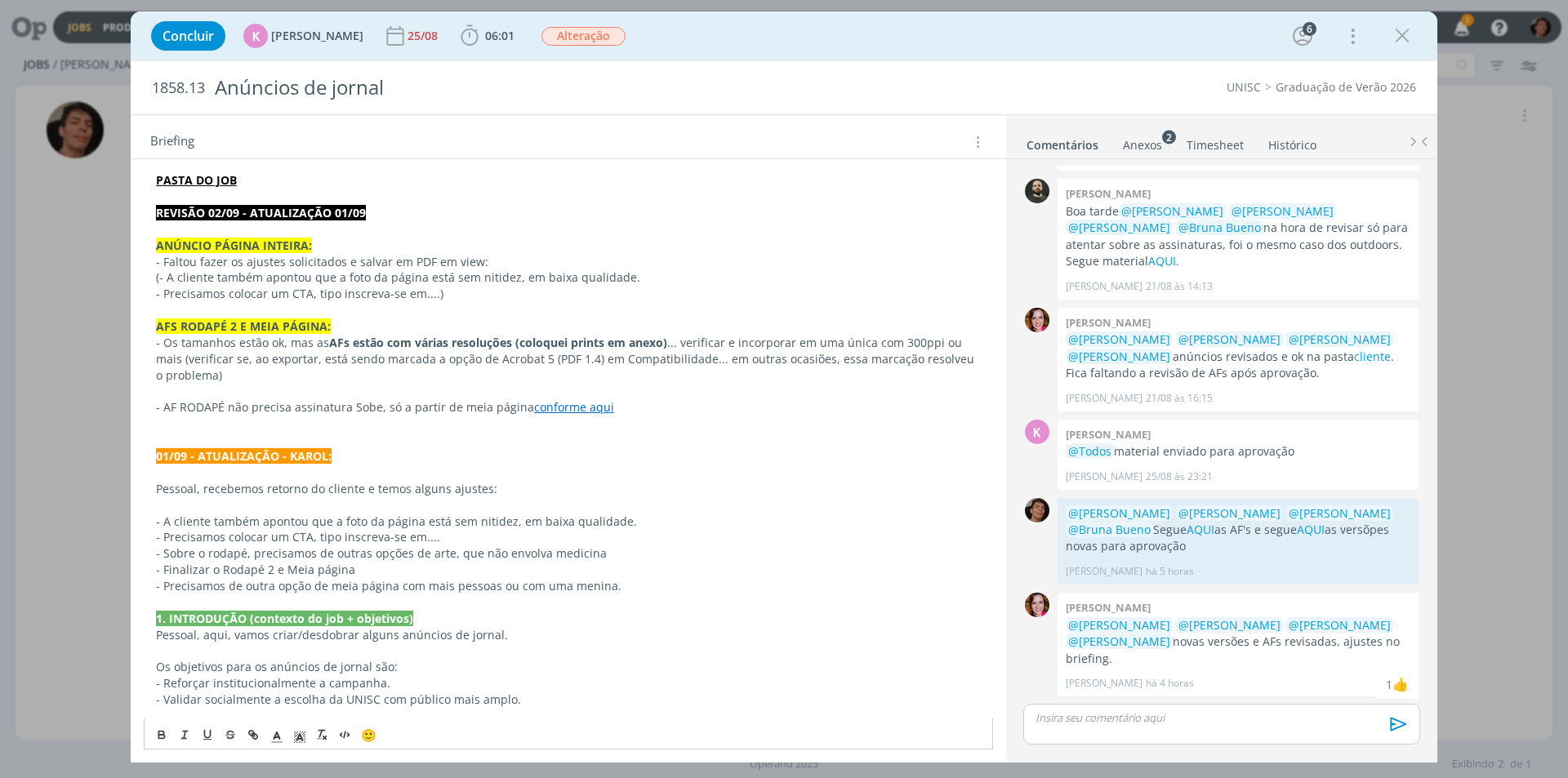
click at [314, 286] on p "- Precisamos colocar um CTA, tipo inscreva-se em....)" at bounding box center [567, 294] width 825 height 16
click at [312, 349] on p "- Os tamanhos estão ok, mas as AFs estão com várias resoluções (coloquei prints…" at bounding box center [567, 359] width 825 height 49
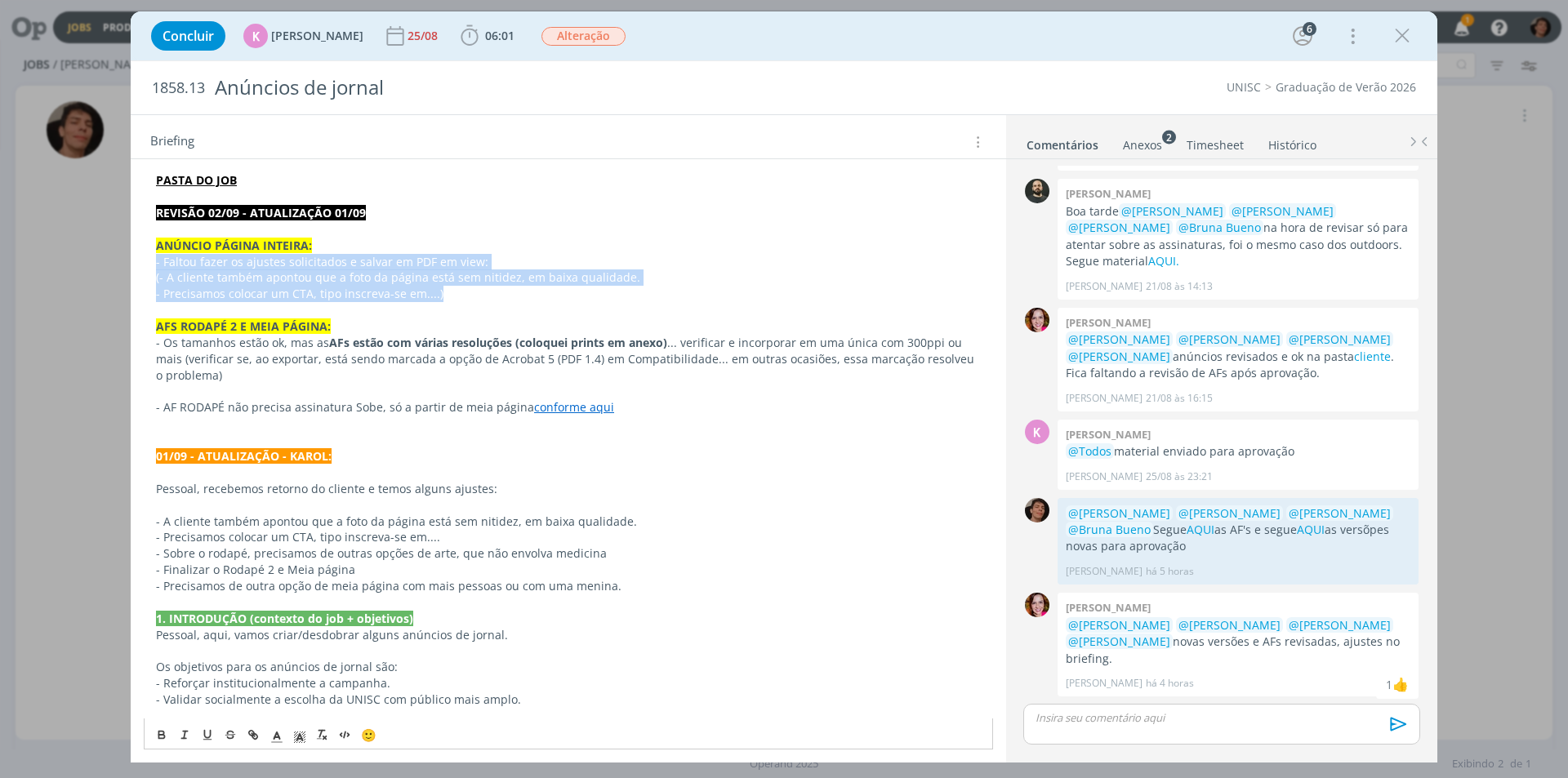
drag, startPoint x: 457, startPoint y: 298, endPoint x: 123, endPoint y: 258, distance: 336.4
click at [123, 258] on div "Concluir K [PERSON_NAME] [DATE] 06:01 Iniciar Apontar Data * [DATE] Horas * 00:…" at bounding box center [784, 389] width 1568 height 778
click at [152, 266] on div "PASTA DO JOB REVISÃO 02/09 - ATUALIZAÇÃO 01/09 ANÚNCIO PÁGINA INTEIRA: - Faltou…" at bounding box center [568, 635] width 849 height 937
click at [185, 266] on p "- Faltou fazer os ajustes solicitados e salvar em PDF em view:" at bounding box center [567, 262] width 825 height 16
click at [212, 271] on p "(- A cliente também apontou que a foto da página está sem nitidez, em baixa qua…" at bounding box center [567, 278] width 825 height 16
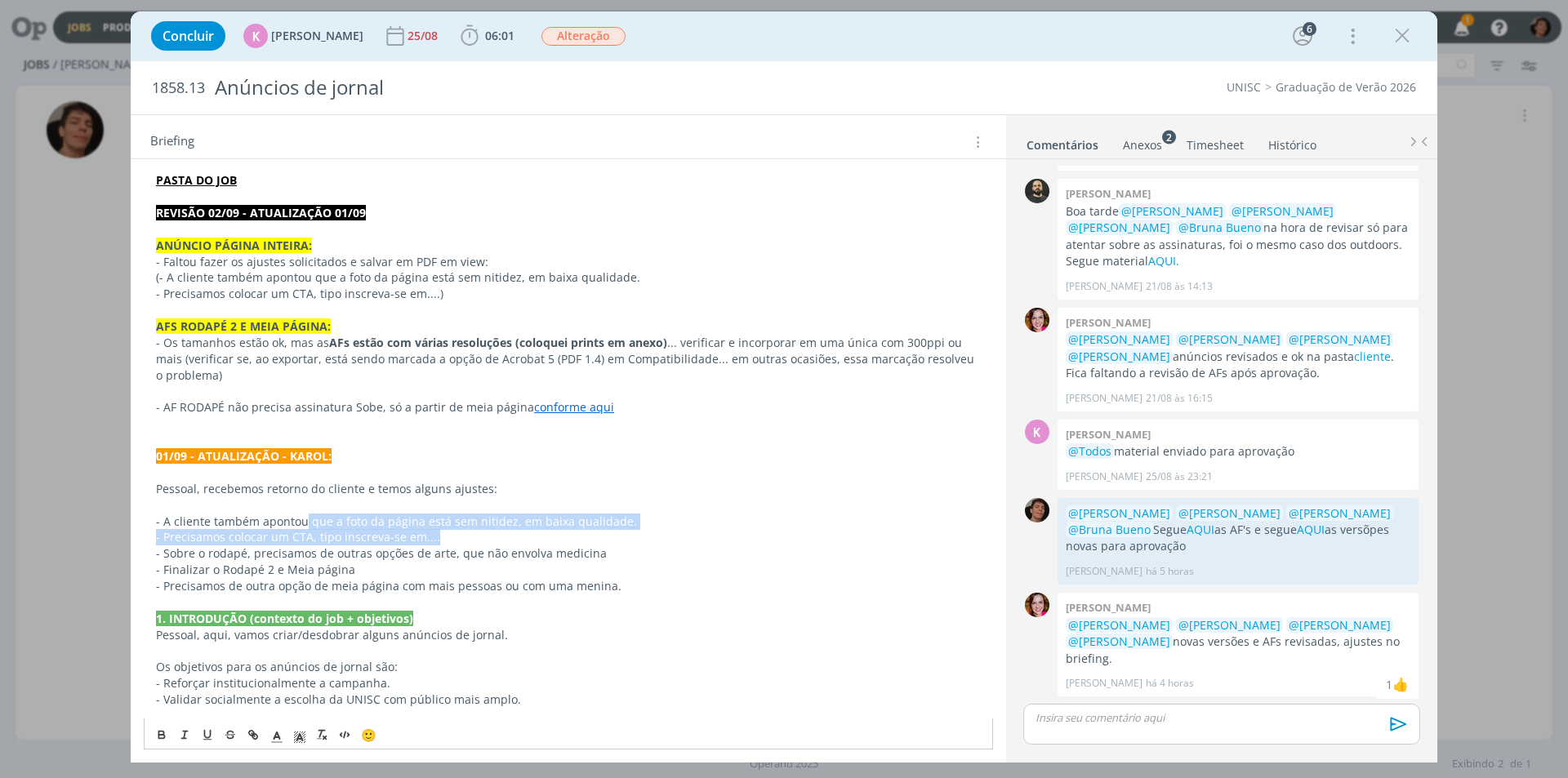
drag, startPoint x: 305, startPoint y: 515, endPoint x: 534, endPoint y: 530, distance: 229.5
click at [534, 530] on div "PASTA DO JOB REVISÃO 02/09 - ATUALIZAÇÃO 01/09 ANÚNCIO PÁGINA INTEIRA: - Faltou…" at bounding box center [568, 635] width 849 height 937
drag, startPoint x: 492, startPoint y: 530, endPoint x: 444, endPoint y: 531, distance: 48.0
click at [491, 530] on p "- A cliente também apontou que a foto da página está sem nitidez, em baixa qual…" at bounding box center [567, 522] width 825 height 16
click at [382, 553] on p "- Sobre o rodapé, precisamos de outras opções de arte, que não envolva medicina" at bounding box center [567, 553] width 825 height 16
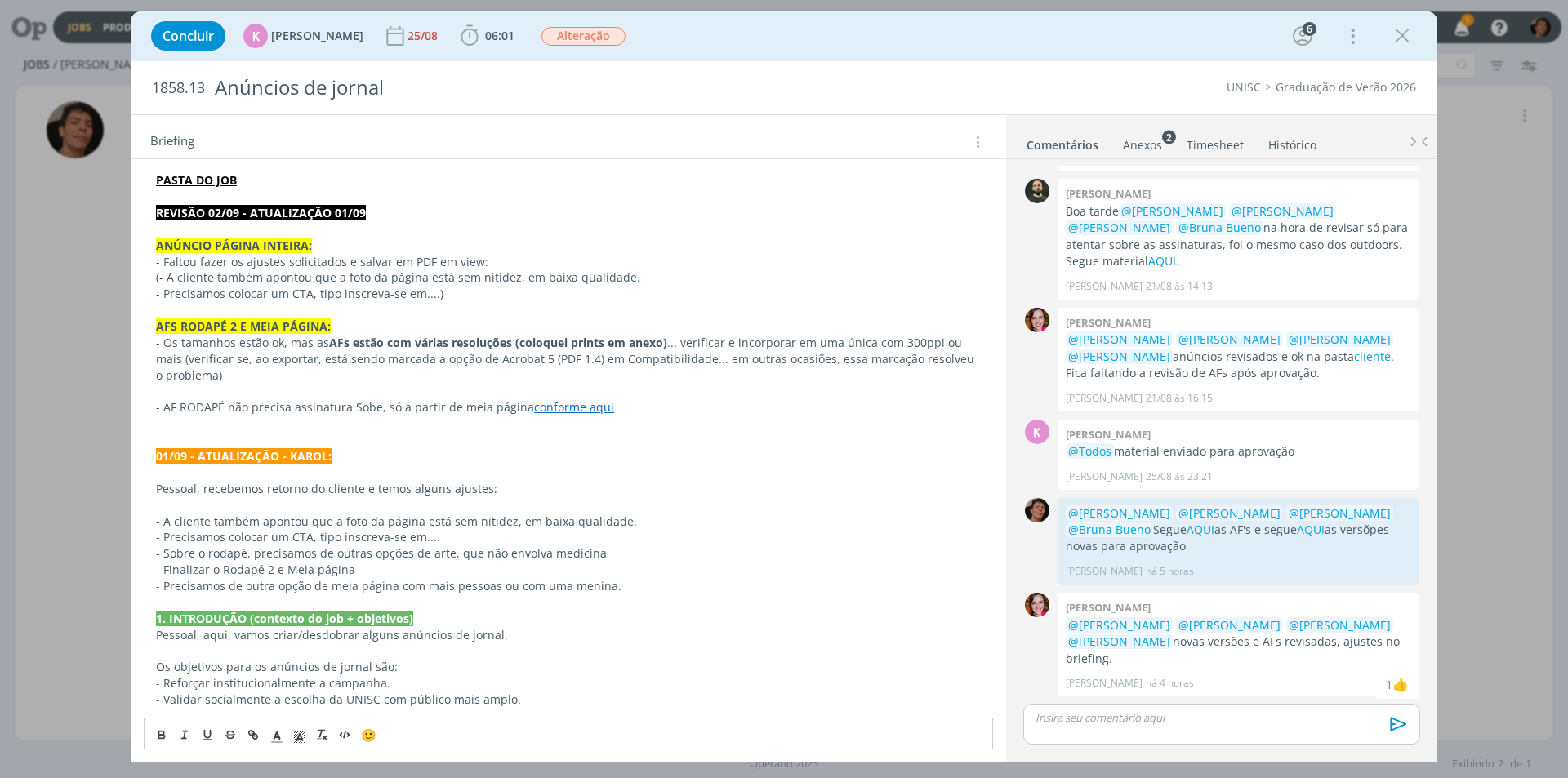
click at [395, 587] on p "- Precisamos de outra opção de meia página com mais pessoas ou com uma menina." at bounding box center [567, 586] width 825 height 16
drag, startPoint x: 485, startPoint y: 259, endPoint x: 154, endPoint y: 262, distance: 331.0
click at [154, 262] on div "PASTA DO JOB REVISÃO 02/09 - ATUALIZAÇÃO 01/09 ANÚNCIO PÁGINA INTEIRA: - Faltou…" at bounding box center [568, 635] width 849 height 937
drag, startPoint x: 476, startPoint y: 28, endPoint x: 567, endPoint y: 57, distance: 95.5
click at [485, 28] on span "06:01" at bounding box center [499, 35] width 29 height 16
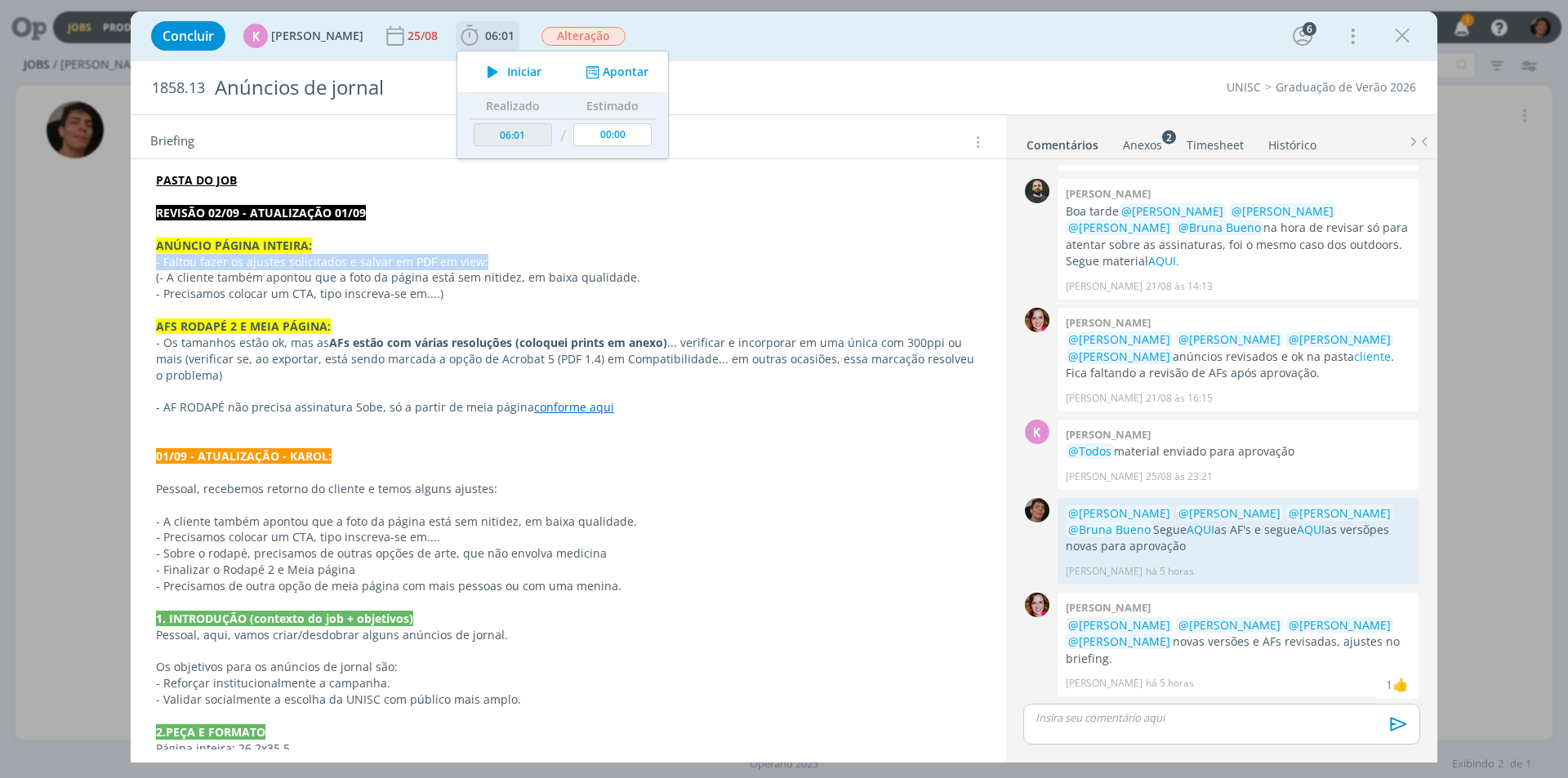
click at [478, 76] on icon "dialog" at bounding box center [492, 72] width 28 height 21
click at [488, 70] on icon "dialog" at bounding box center [492, 72] width 28 height 21
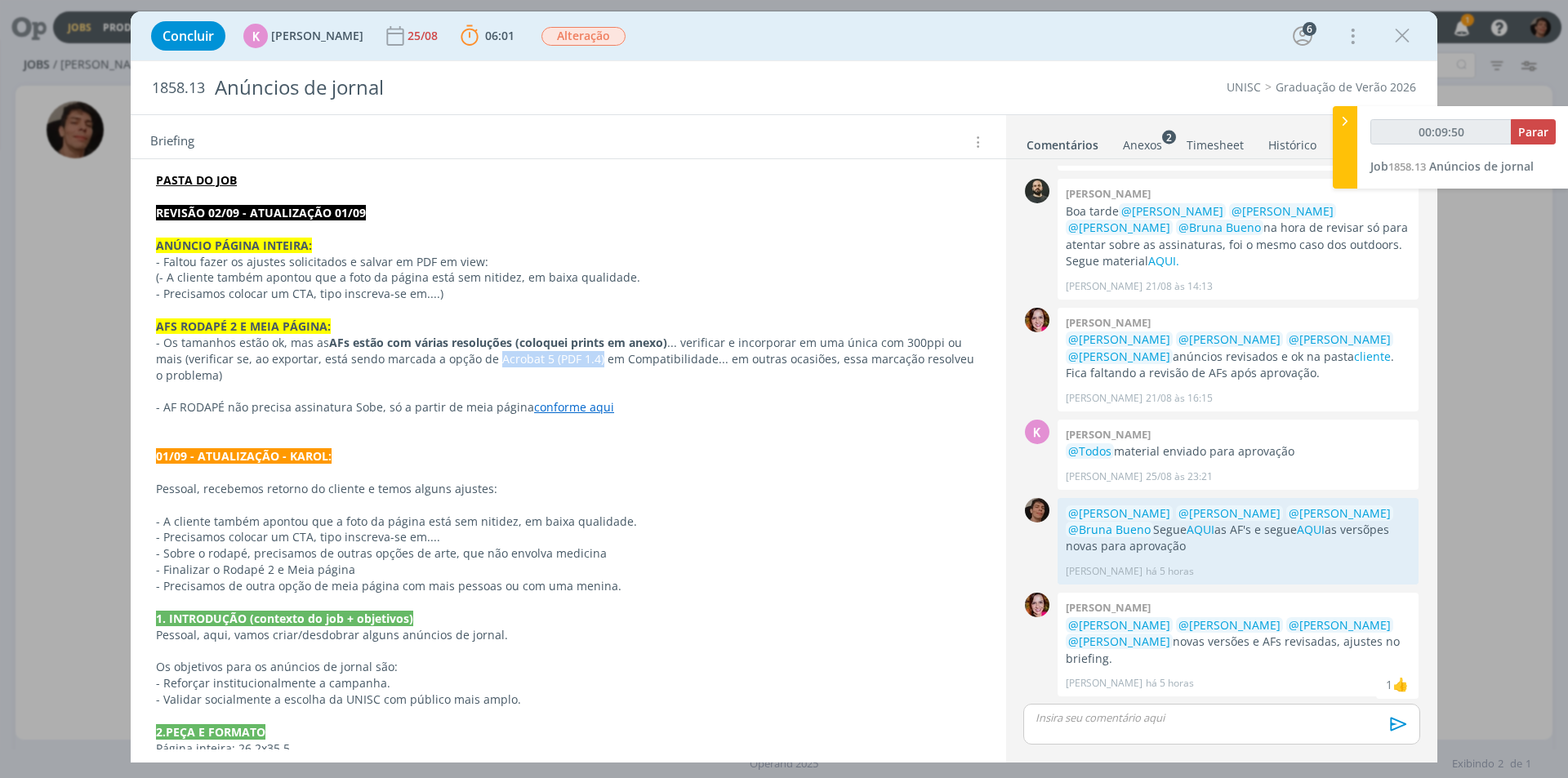
drag, startPoint x: 490, startPoint y: 362, endPoint x: 591, endPoint y: 355, distance: 101.2
click at [591, 355] on p "- Os tamanhos estão ok, mas as AFs estão com várias resoluções (coloquei prints…" at bounding box center [567, 359] width 825 height 49
click at [557, 415] on link "conforme aqui" at bounding box center [574, 408] width 80 height 16
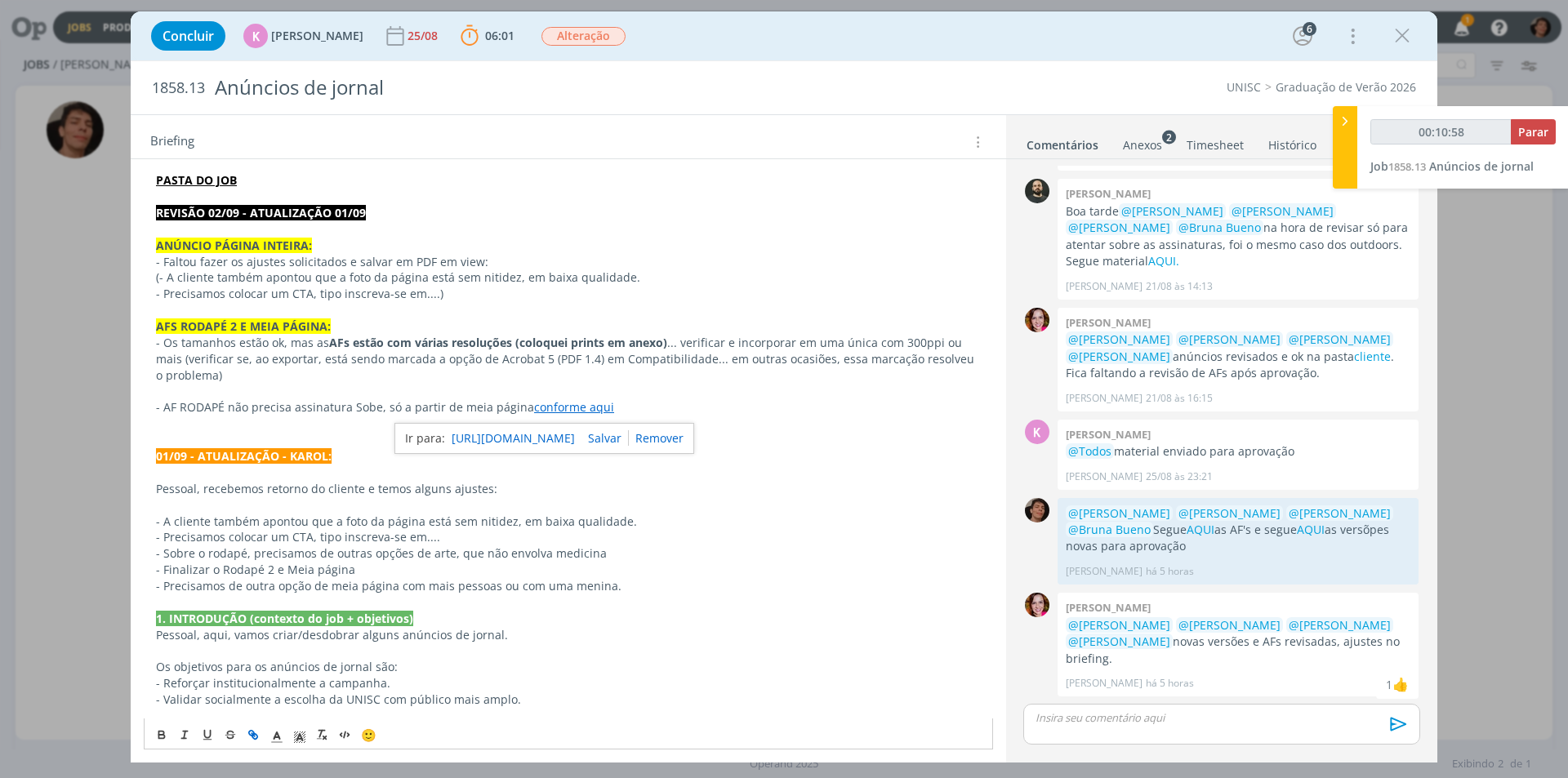
click at [530, 439] on link "[URL][DOMAIN_NAME]" at bounding box center [514, 439] width 124 height 21
click at [643, 401] on p "- AF [PERSON_NAME] não precisa assinatura Sobe, só a partir de meia página conf…" at bounding box center [567, 408] width 825 height 16
drag, startPoint x: 328, startPoint y: 341, endPoint x: 666, endPoint y: 343, distance: 338.0
click at [666, 343] on p "- Os tamanhos estão ok, mas as AFs estão com várias resoluções (coloquei prints…" at bounding box center [567, 359] width 825 height 49
click at [463, 296] on p "- Precisamos colocar um CTA, tipo inscreva-se em....)" at bounding box center [567, 294] width 825 height 16
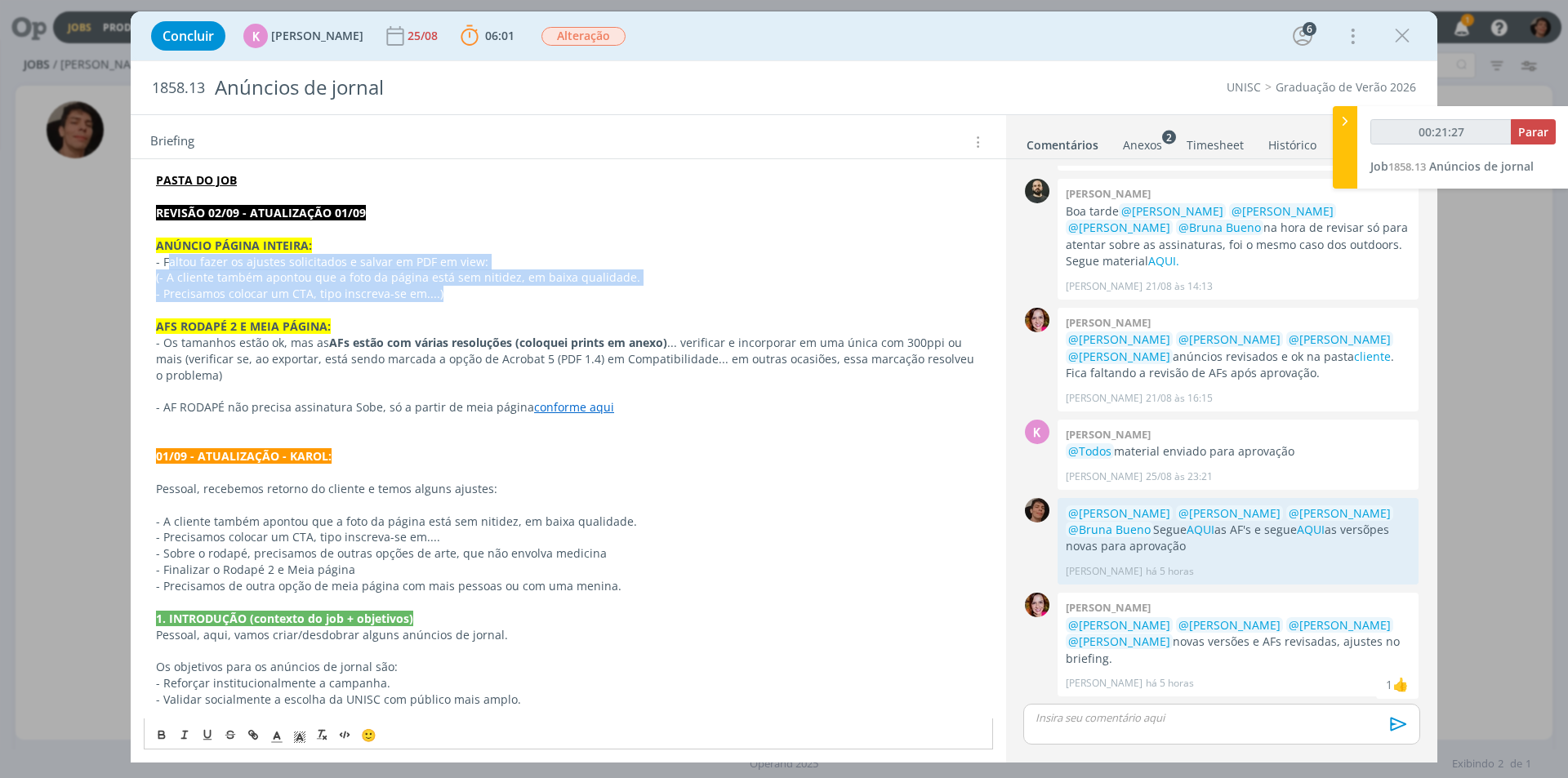
drag, startPoint x: 459, startPoint y: 296, endPoint x: 164, endPoint y: 263, distance: 296.8
click at [164, 263] on div "PASTA DO JOB REVISÃO 02/09 - ATUALIZAÇÃO 01/09 ANÚNCIO PÁGINA INTEIRA: - Faltou…" at bounding box center [568, 635] width 849 height 937
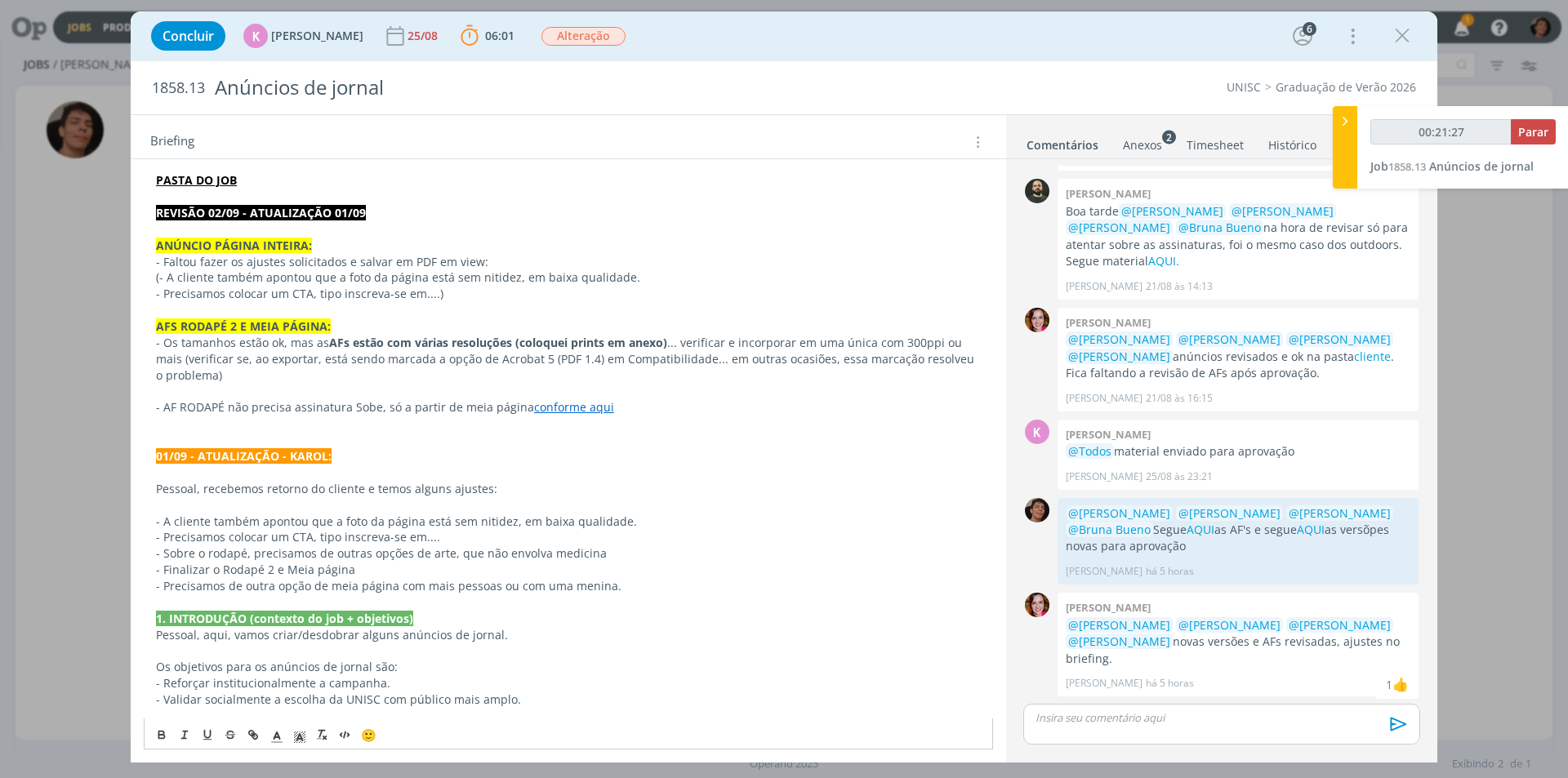
drag, startPoint x: 706, startPoint y: 443, endPoint x: 879, endPoint y: 713, distance: 320.7
click at [706, 444] on p "dialog" at bounding box center [567, 440] width 825 height 16
click at [1111, 727] on div "dialog" at bounding box center [1222, 724] width 397 height 41
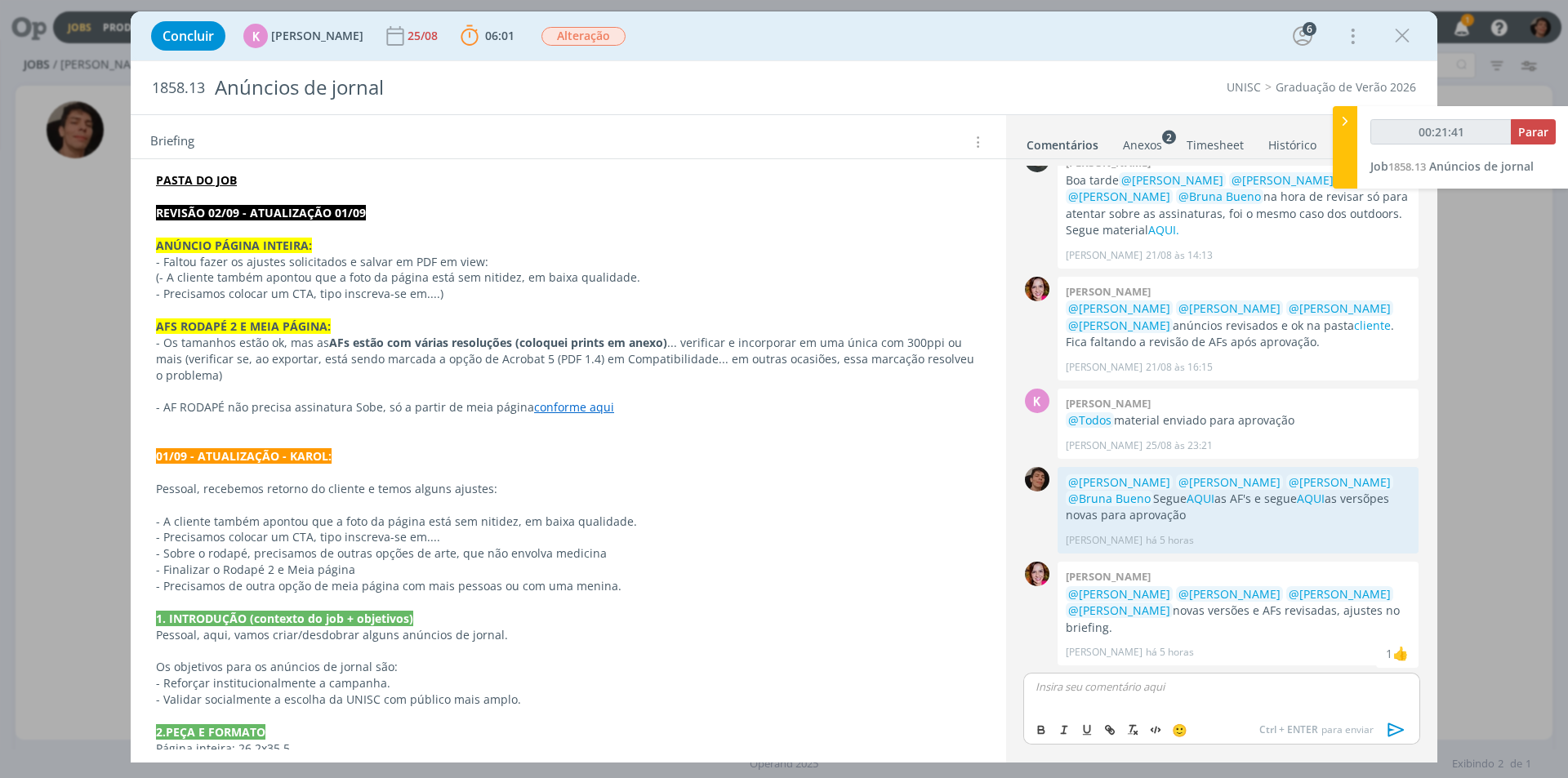
click at [1088, 704] on div "dialog" at bounding box center [1222, 693] width 397 height 41
type input "00:21:42"
click at [1153, 638] on span "[PERSON_NAME]" at bounding box center [1124, 633] width 102 height 19
click at [1183, 703] on span "[PERSON_NAME]" at bounding box center [1214, 711] width 102 height 18
click at [1282, 713] on span "[PERSON_NAME]" at bounding box center [1310, 711] width 102 height 18
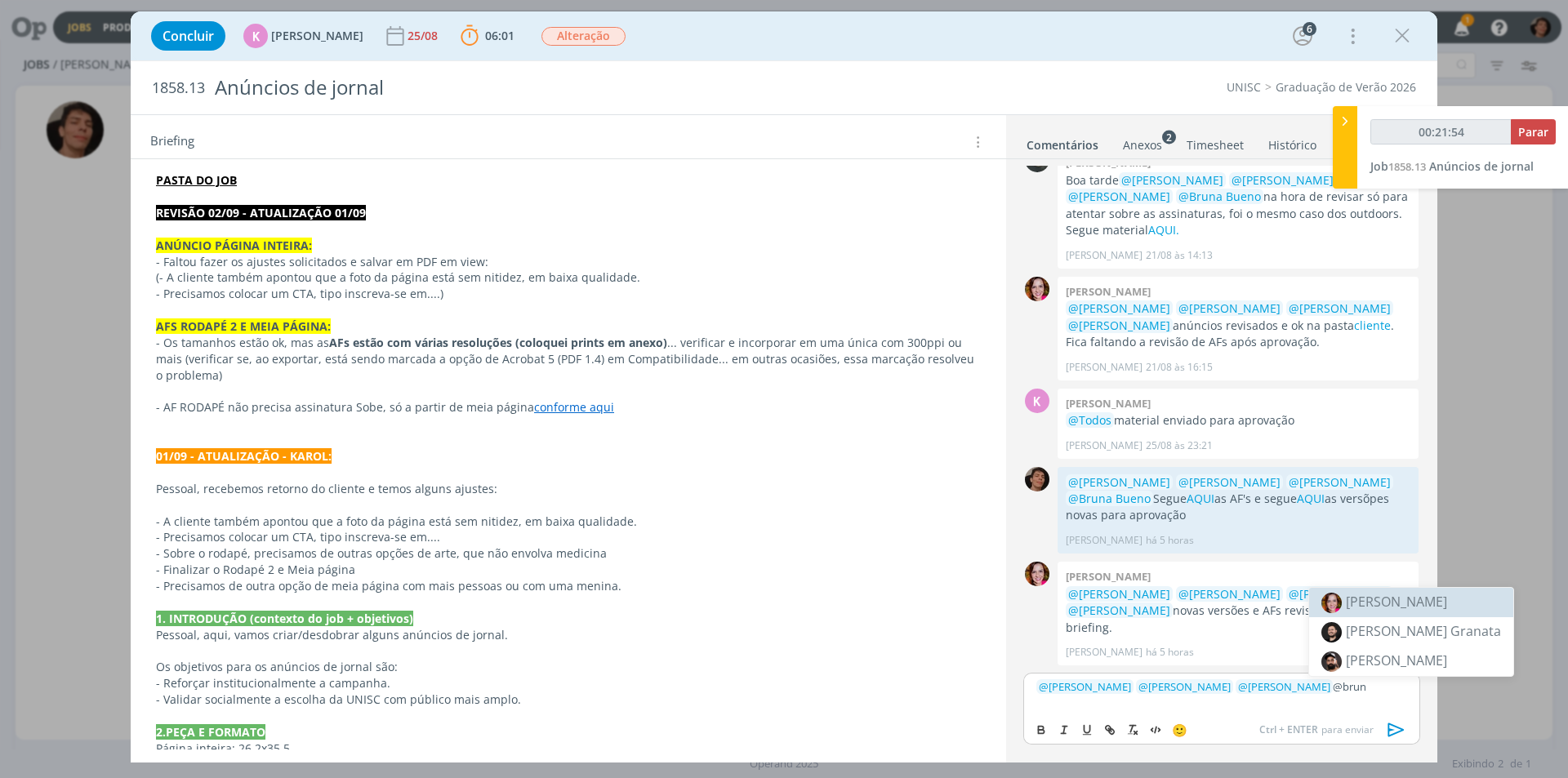
click at [1358, 595] on span "[PERSON_NAME]" at bounding box center [1396, 602] width 102 height 18
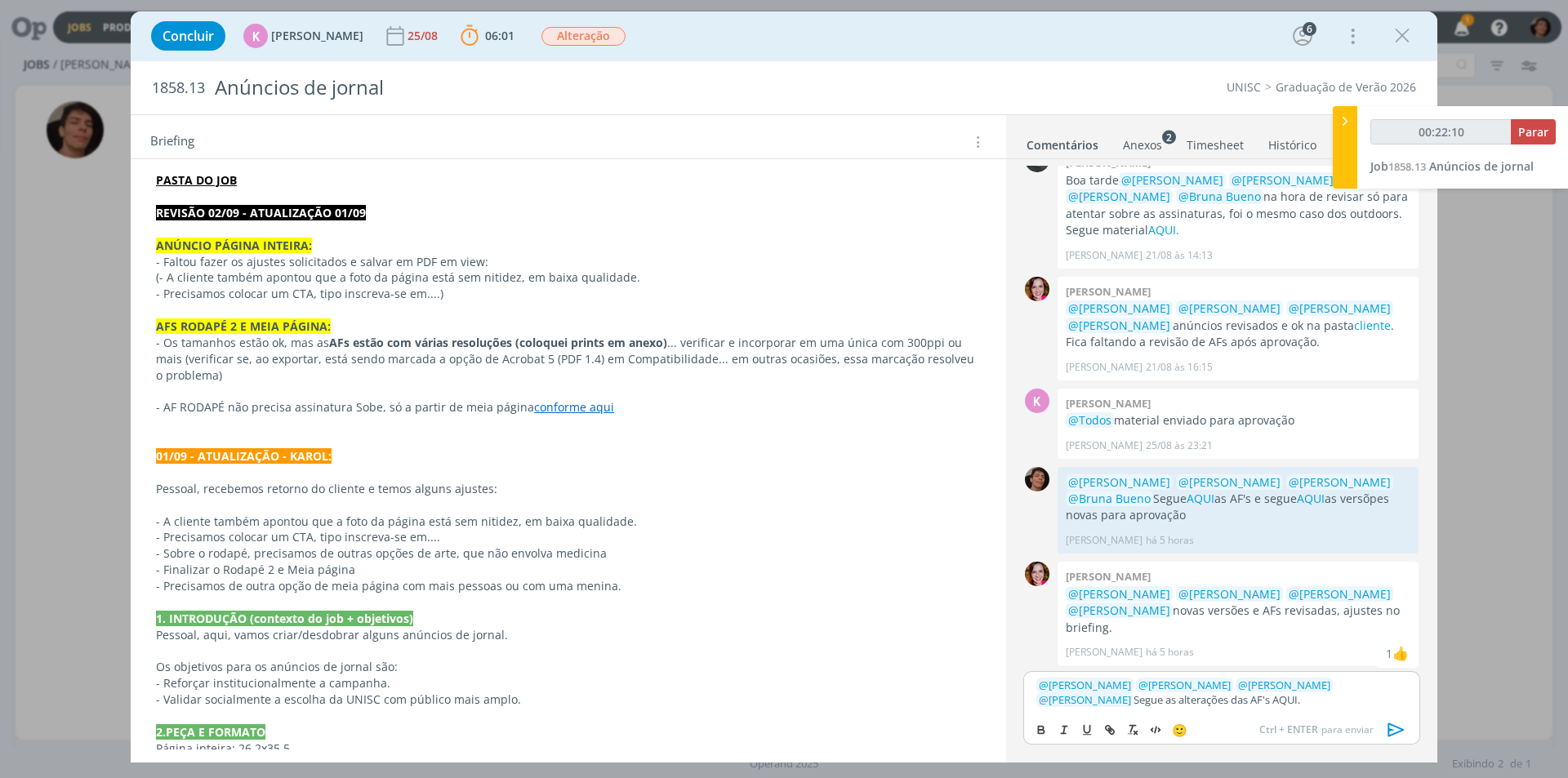
drag, startPoint x: 1168, startPoint y: 693, endPoint x: 1205, endPoint y: 704, distance: 38.6
click at [1205, 704] on p "﻿ @ [PERSON_NAME] ﻿ ﻿ @ [PERSON_NAME] ﻿ ﻿ @ [PERSON_NAME] ﻿ ﻿ @ [PERSON_NAME] ﻿…" at bounding box center [1221, 693] width 370 height 30
type input "00:22:11"
click at [1103, 729] on icon "dialog" at bounding box center [1109, 730] width 13 height 13
type input "AQUI."
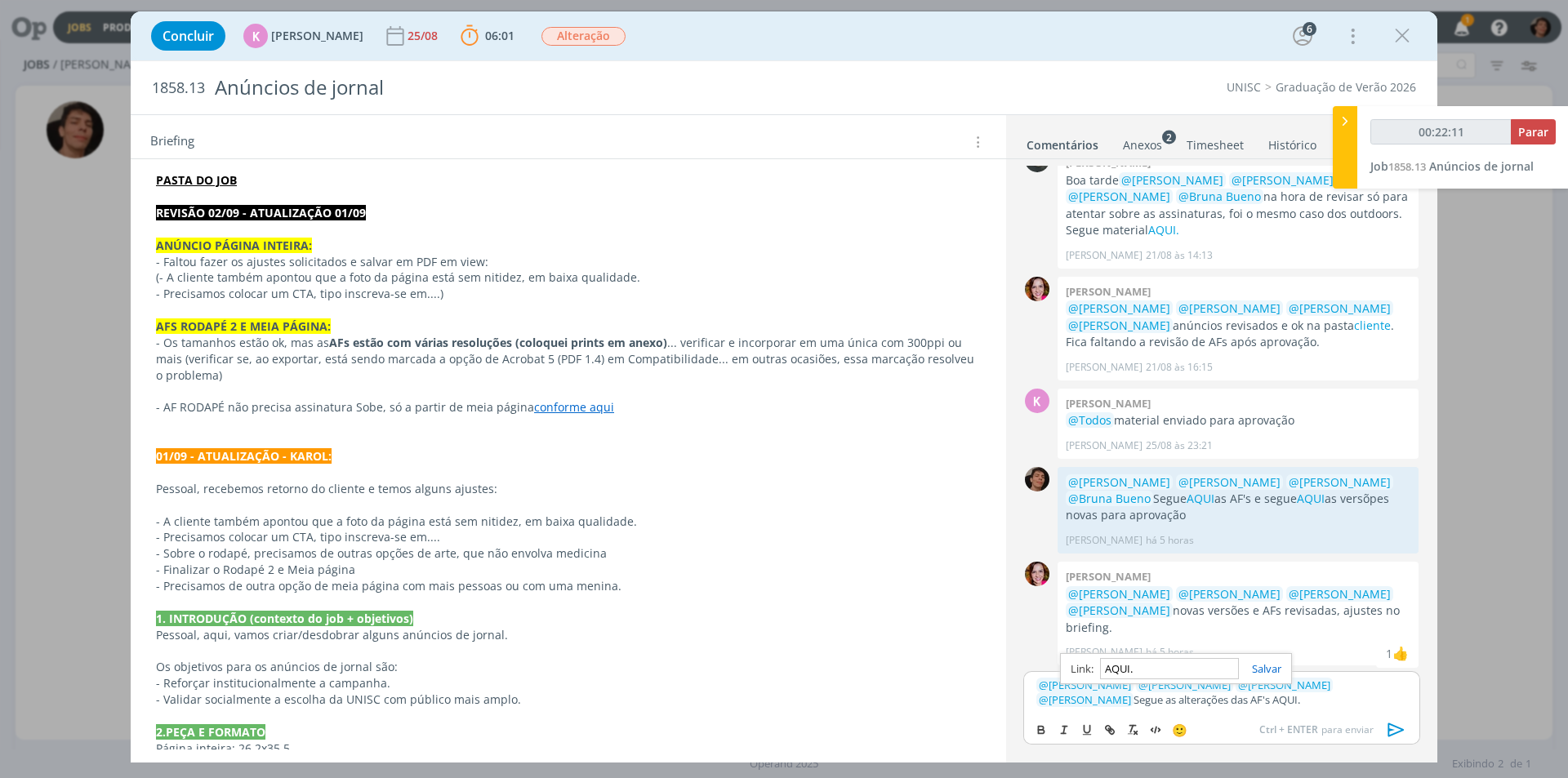
type input "00:22:12"
paste input "[URL][DOMAIN_NAME]"
type input "[URL][DOMAIN_NAME]"
click at [1274, 666] on link "dialog" at bounding box center [1260, 668] width 42 height 15
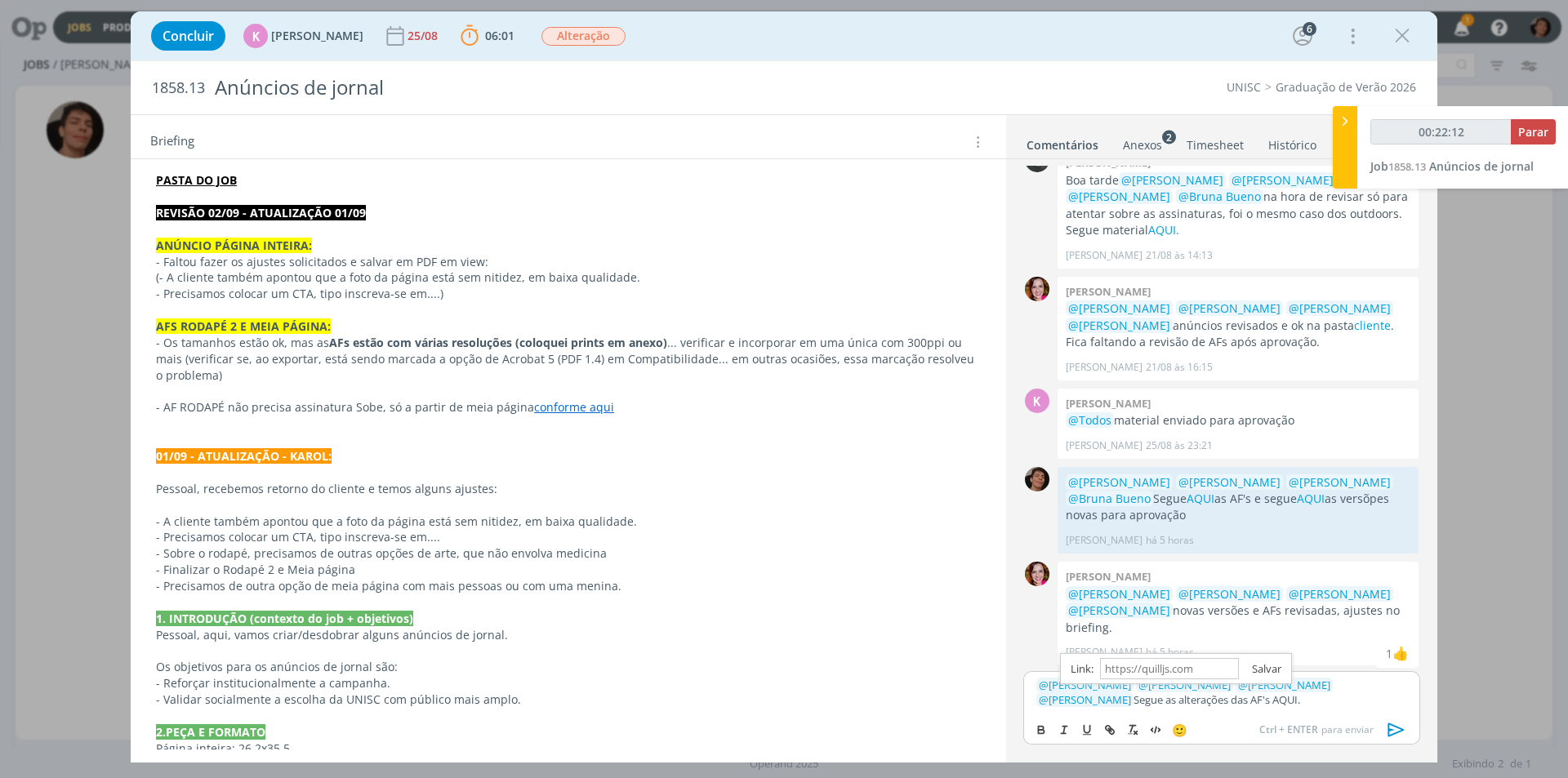
scroll to position [0, 0]
click at [1396, 728] on icon "dialog" at bounding box center [1397, 730] width 25 height 25
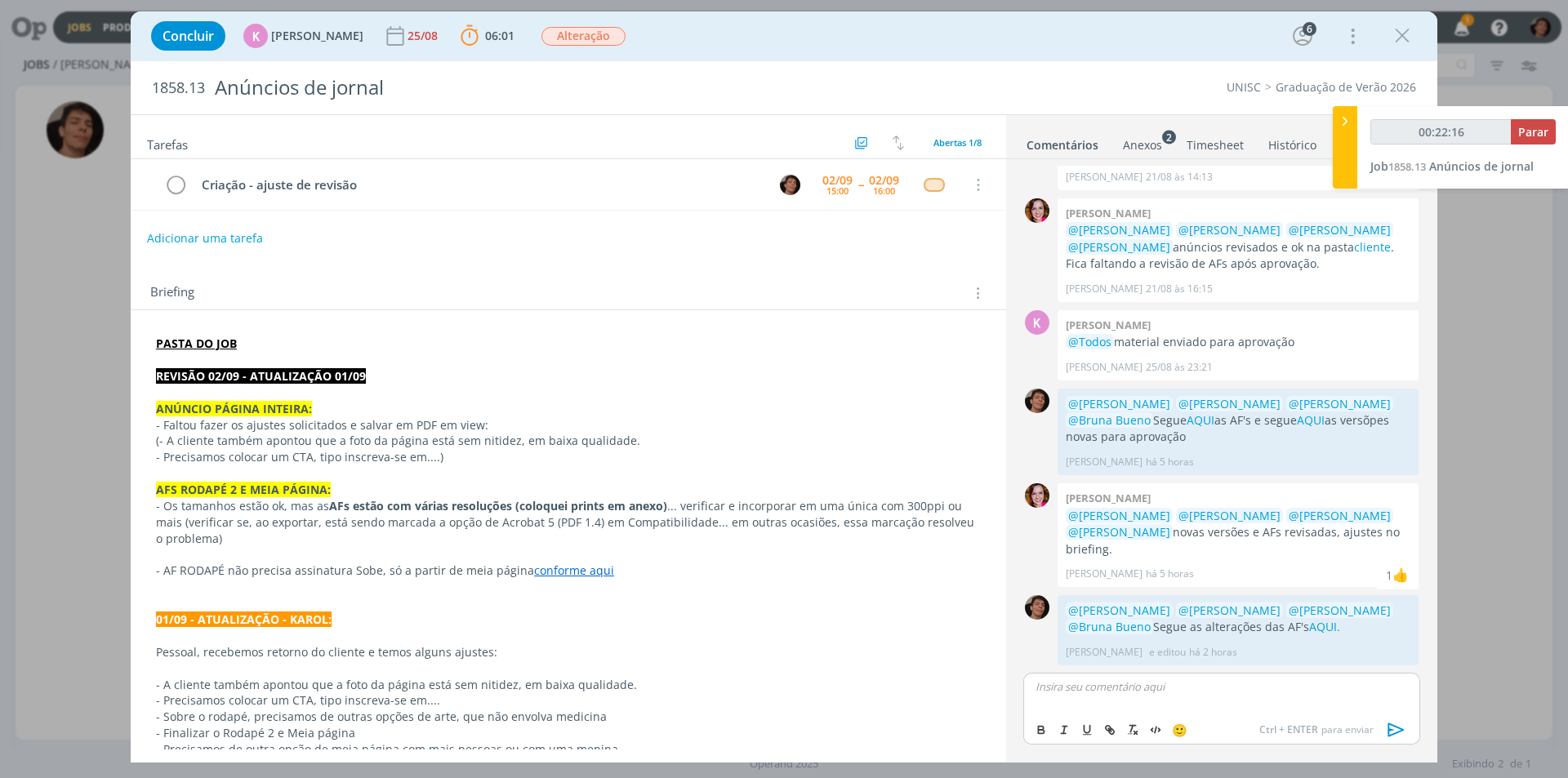
type input "00:22:17"
click at [1533, 134] on span "Parar" at bounding box center [1533, 132] width 30 height 16
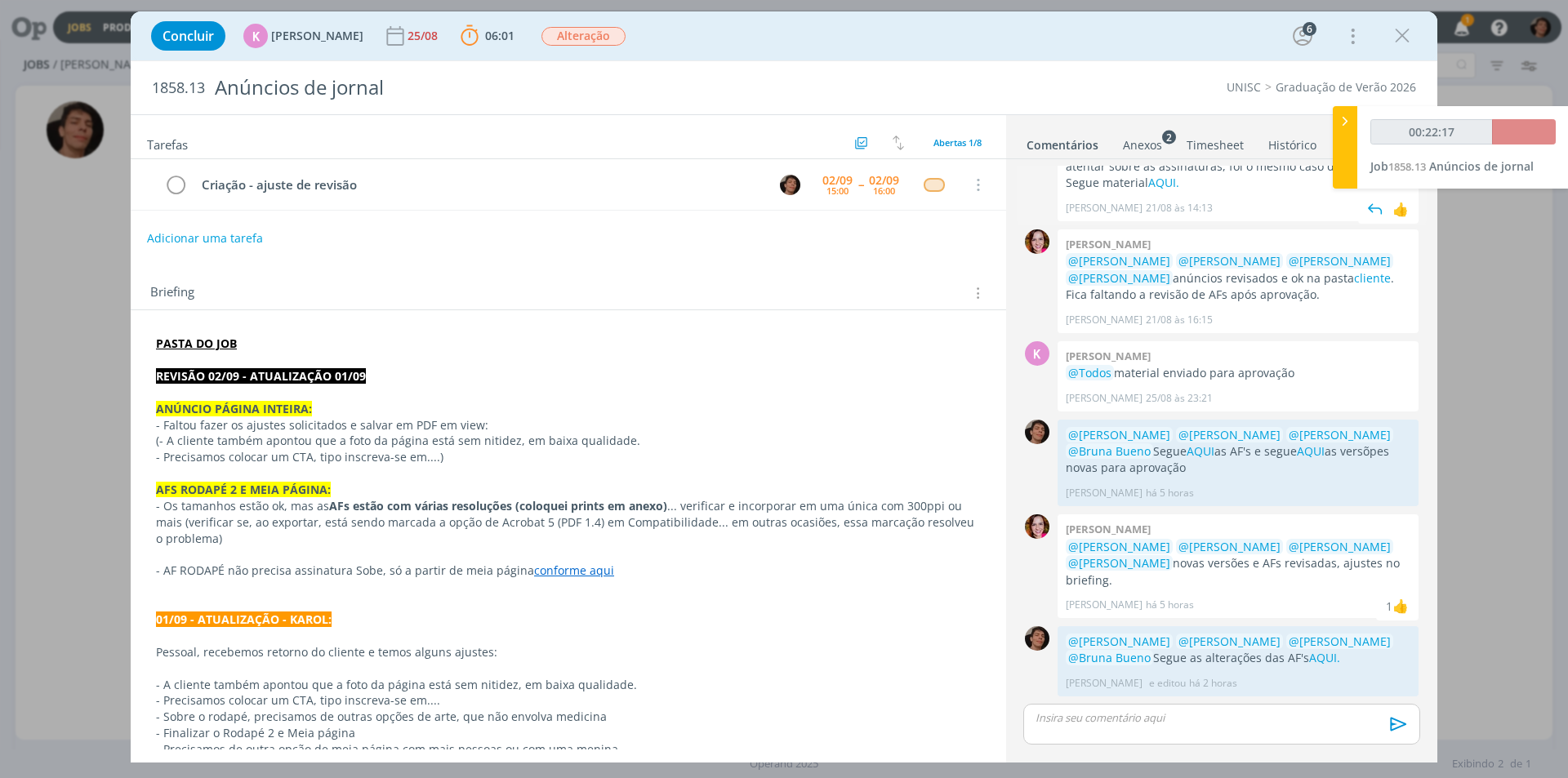
scroll to position [148, 0]
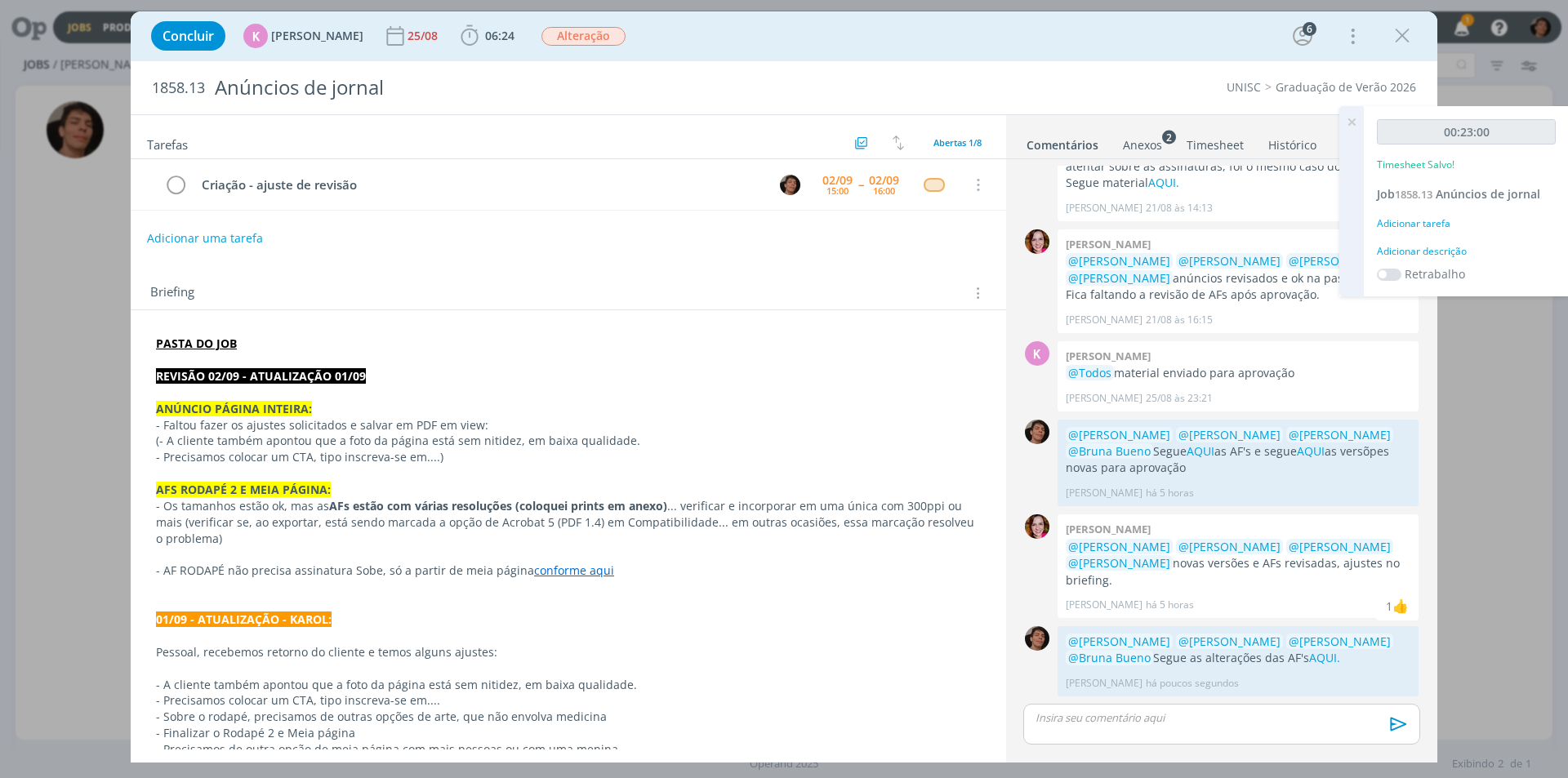
click at [1206, 708] on div "dialog" at bounding box center [1222, 724] width 397 height 41
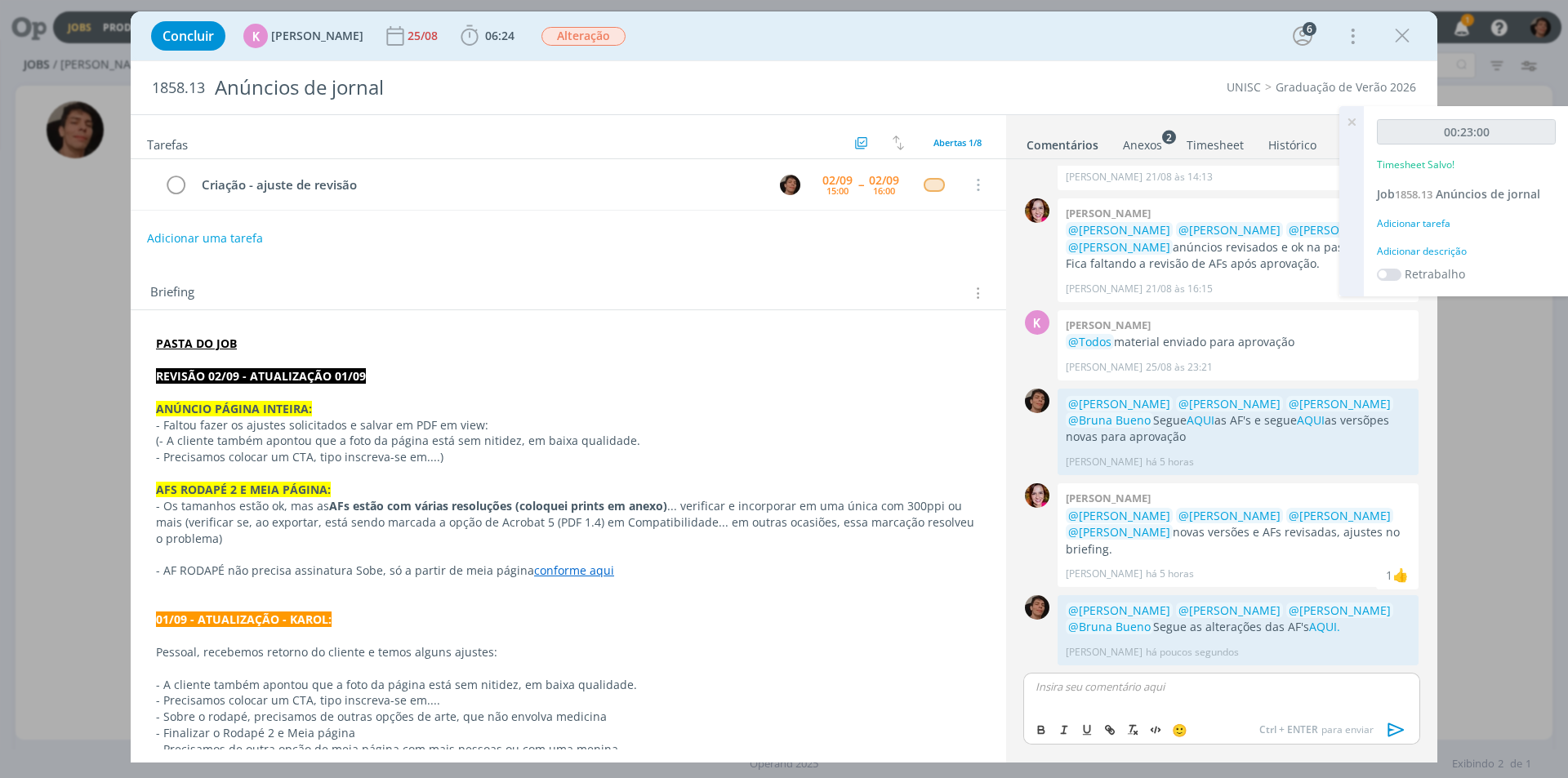
click at [1179, 728] on span "🙂" at bounding box center [1180, 730] width 16 height 16
click at [1085, 688] on p "dialog" at bounding box center [1221, 687] width 370 height 15
click at [1080, 682] on p "dialog" at bounding box center [1221, 687] width 370 height 15
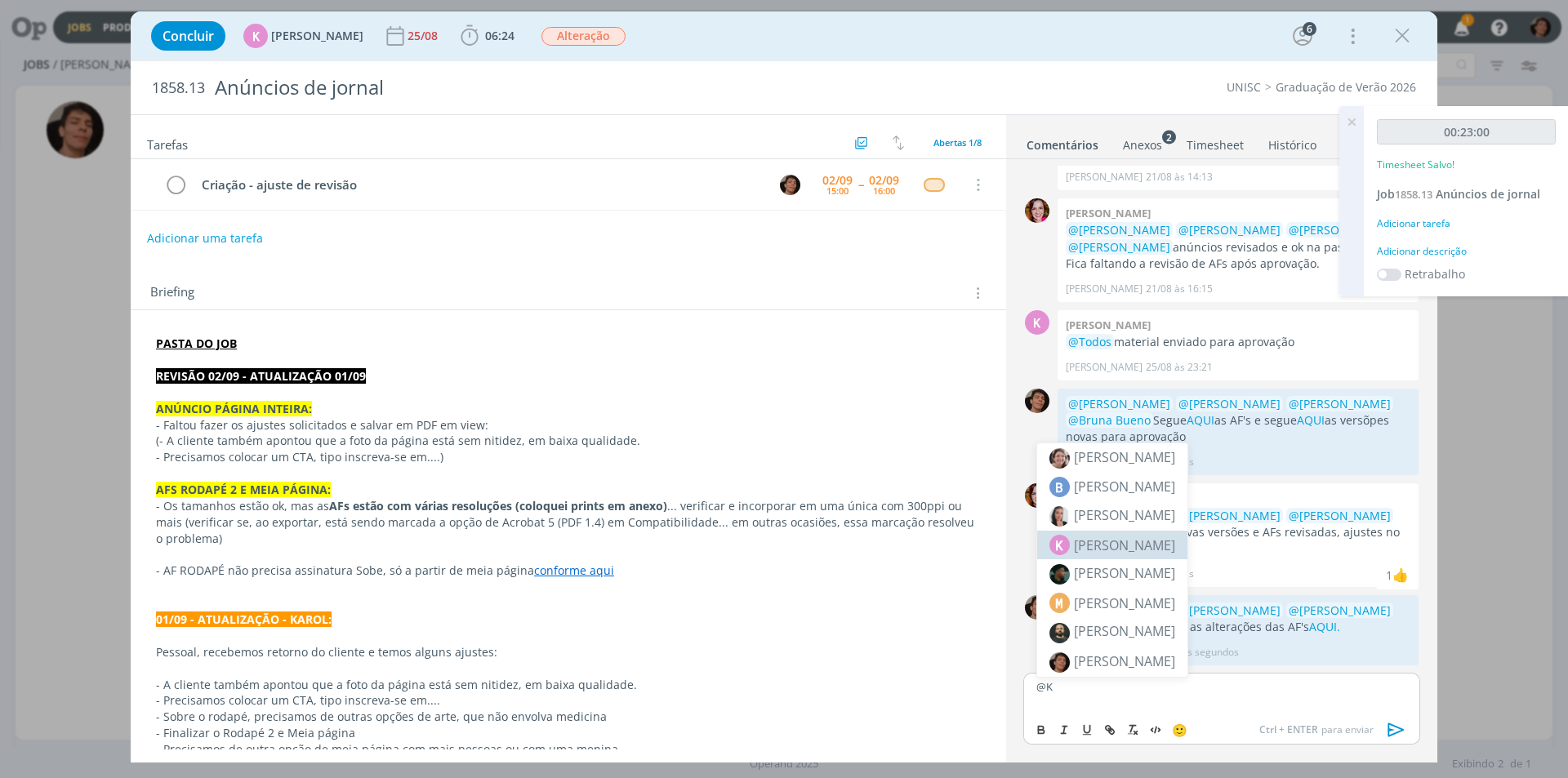
click at [1160, 548] on span "[PERSON_NAME]" at bounding box center [1124, 545] width 102 height 19
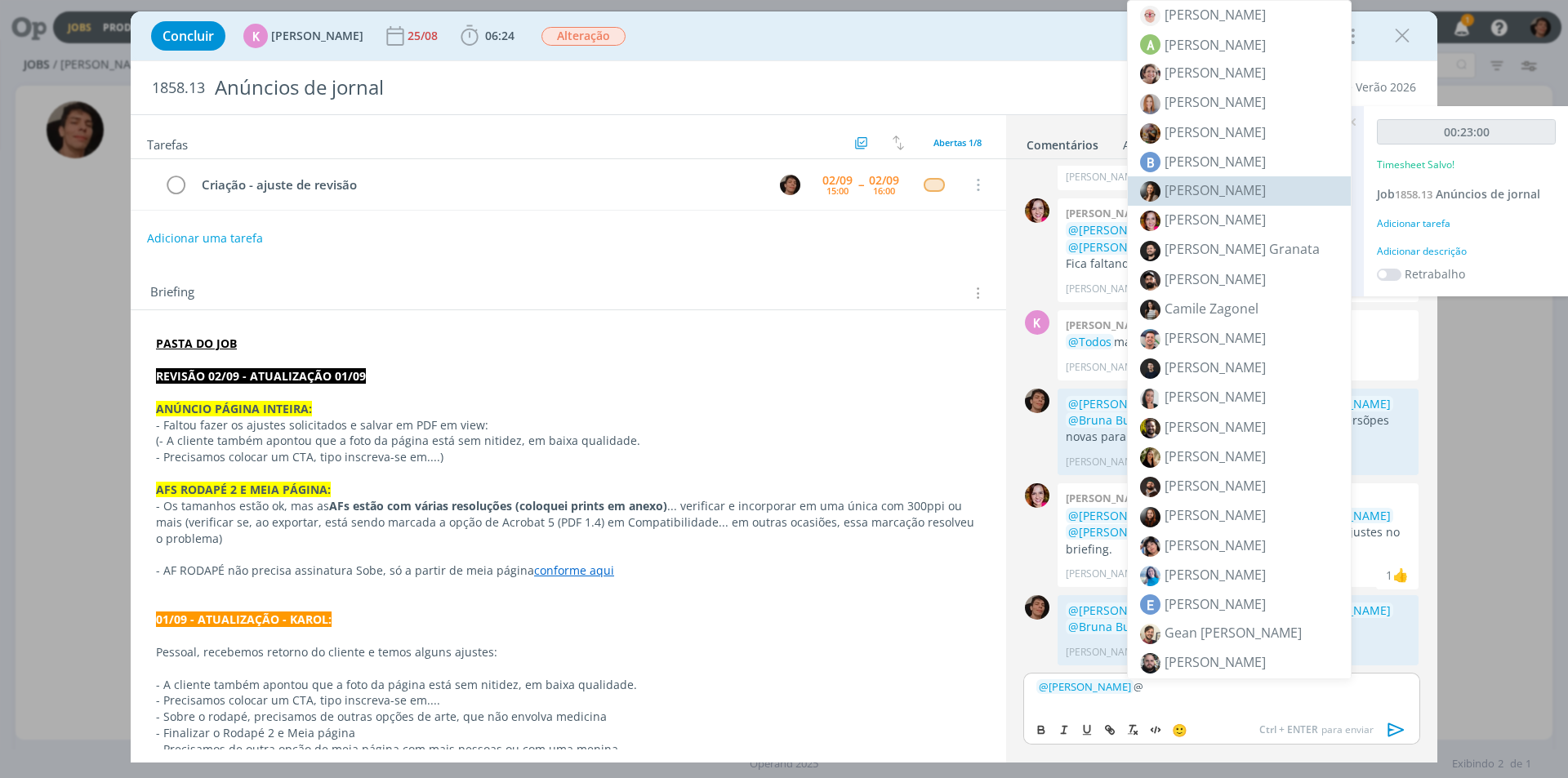
click at [1230, 192] on span "[PERSON_NAME]" at bounding box center [1214, 190] width 102 height 18
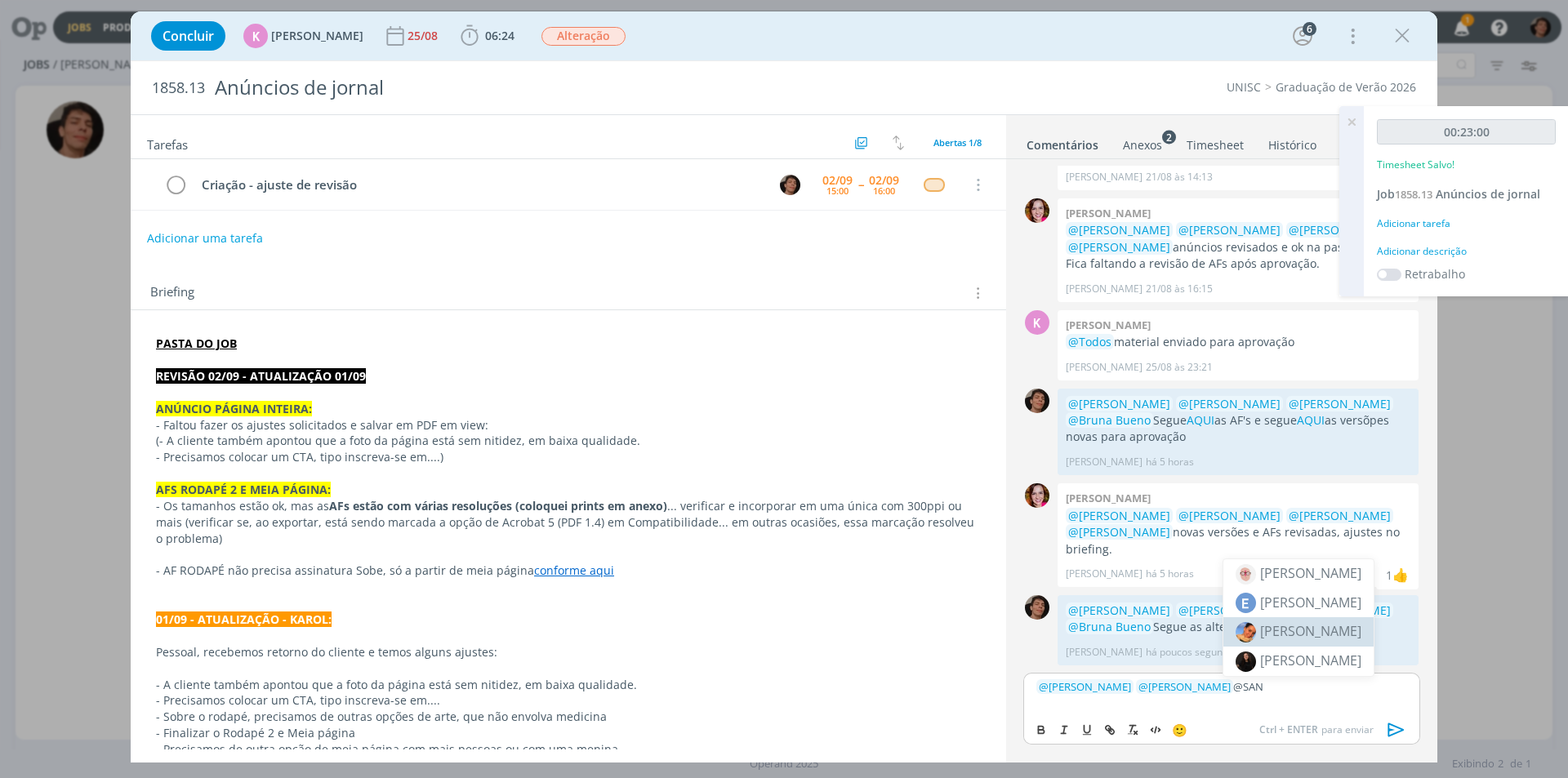
click at [1324, 633] on span "[PERSON_NAME]" at bounding box center [1310, 631] width 102 height 18
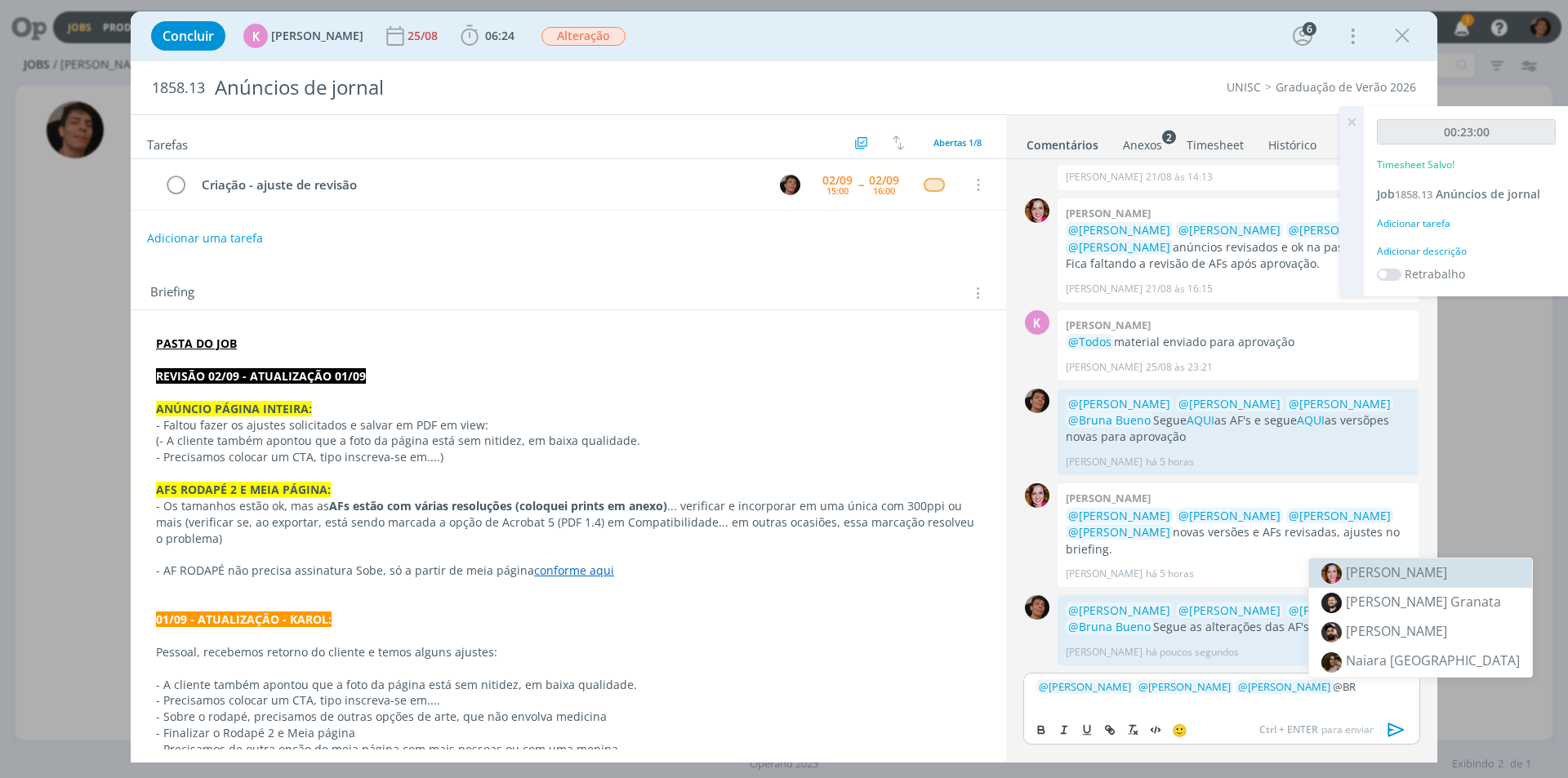
click at [1416, 576] on span "[PERSON_NAME]" at bounding box center [1396, 572] width 102 height 18
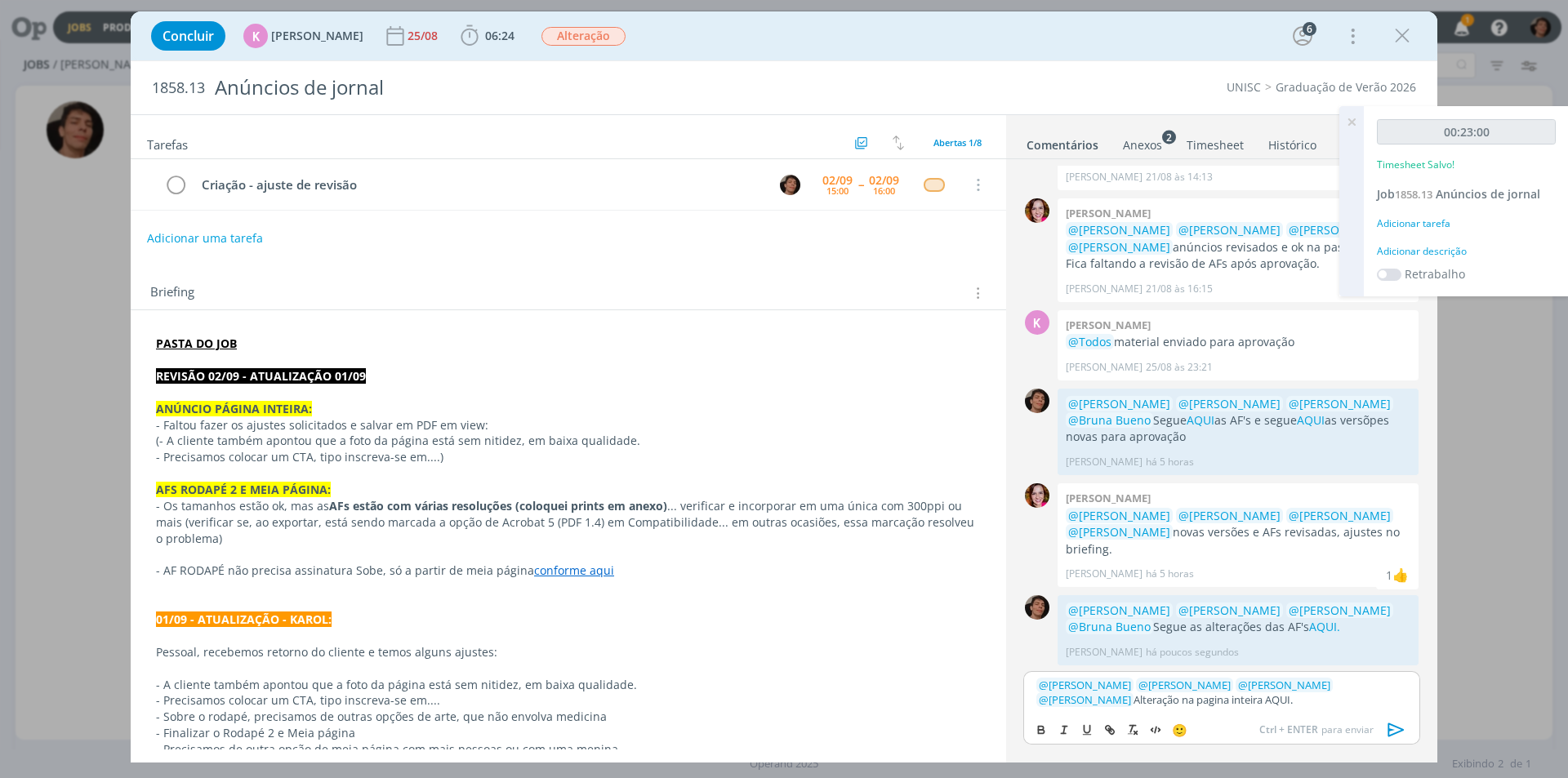
drag, startPoint x: 1162, startPoint y: 701, endPoint x: 1203, endPoint y: 703, distance: 41.0
click at [1228, 696] on p "﻿ @ [PERSON_NAME] ﻿ ﻿ @ [PERSON_NAME] ﻿ ﻿ @ [PERSON_NAME] ﻿ ﻿ @ [PERSON_NAME] ﻿…" at bounding box center [1221, 693] width 370 height 30
click at [1223, 691] on p "﻿ @ [PERSON_NAME] ﻿ ﻿ @ [PERSON_NAME] ﻿ ﻿ @ [PERSON_NAME] ﻿ ﻿ @ [PERSON_NAME] ﻿…" at bounding box center [1221, 693] width 370 height 30
click at [1195, 699] on p "﻿ @ [PERSON_NAME] ﻿ ﻿ @ [PERSON_NAME] ﻿ ﻿ @ [PERSON_NAME] ﻿ ﻿ @ [PERSON_NAME] ﻿…" at bounding box center [1221, 693] width 370 height 30
drag, startPoint x: 1163, startPoint y: 698, endPoint x: 1142, endPoint y: 717, distance: 28.3
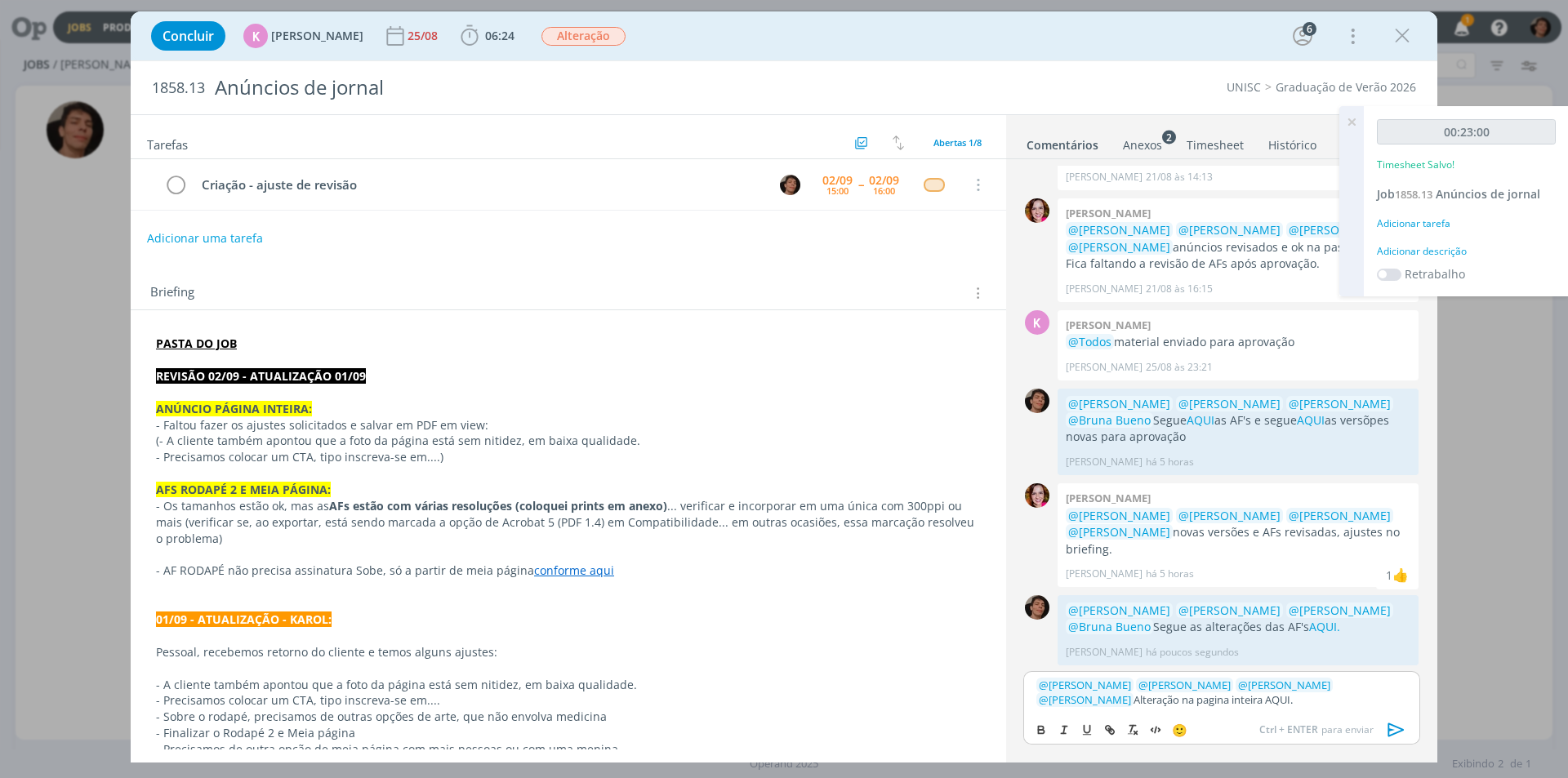
click at [1208, 698] on p "﻿ @ [PERSON_NAME] ﻿ ﻿ @ [PERSON_NAME] ﻿ ﻿ @ [PERSON_NAME] ﻿ ﻿ @ [PERSON_NAME] ﻿…" at bounding box center [1221, 693] width 370 height 30
click at [1111, 725] on icon "dialog" at bounding box center [1109, 730] width 13 height 13
paste input "[URL][DOMAIN_NAME]"
type input "[URL][DOMAIN_NAME]"
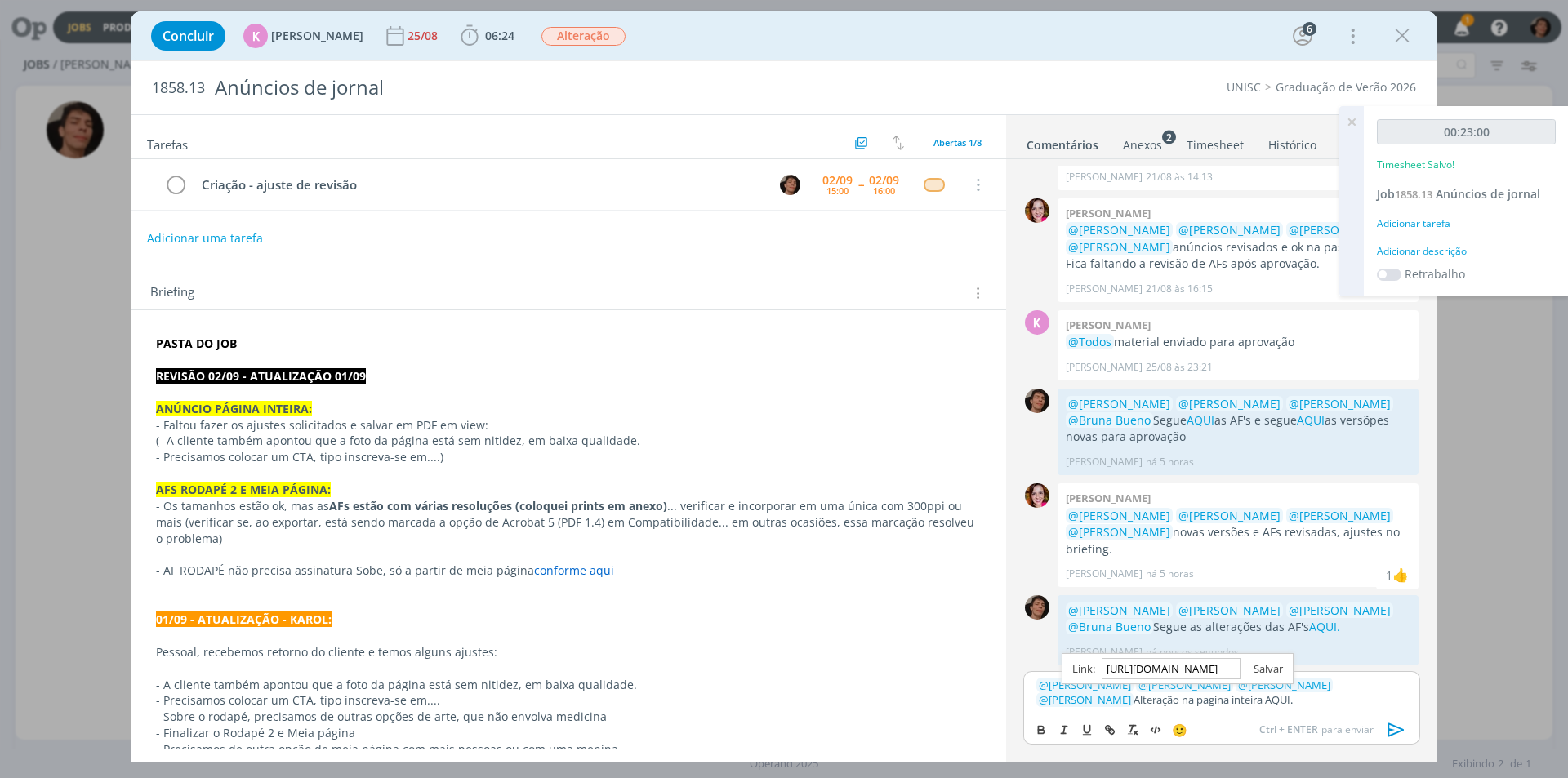
scroll to position [0, 0]
click at [1268, 663] on link "dialog" at bounding box center [1261, 668] width 42 height 15
click at [1229, 705] on p "﻿ @ [PERSON_NAME] ﻿ ﻿ @ [PERSON_NAME] ﻿ ﻿ @ [PERSON_NAME] ﻿ ﻿ @ [PERSON_NAME] ﻿…" at bounding box center [1221, 693] width 370 height 30
click at [1397, 727] on icon "dialog" at bounding box center [1397, 730] width 16 height 14
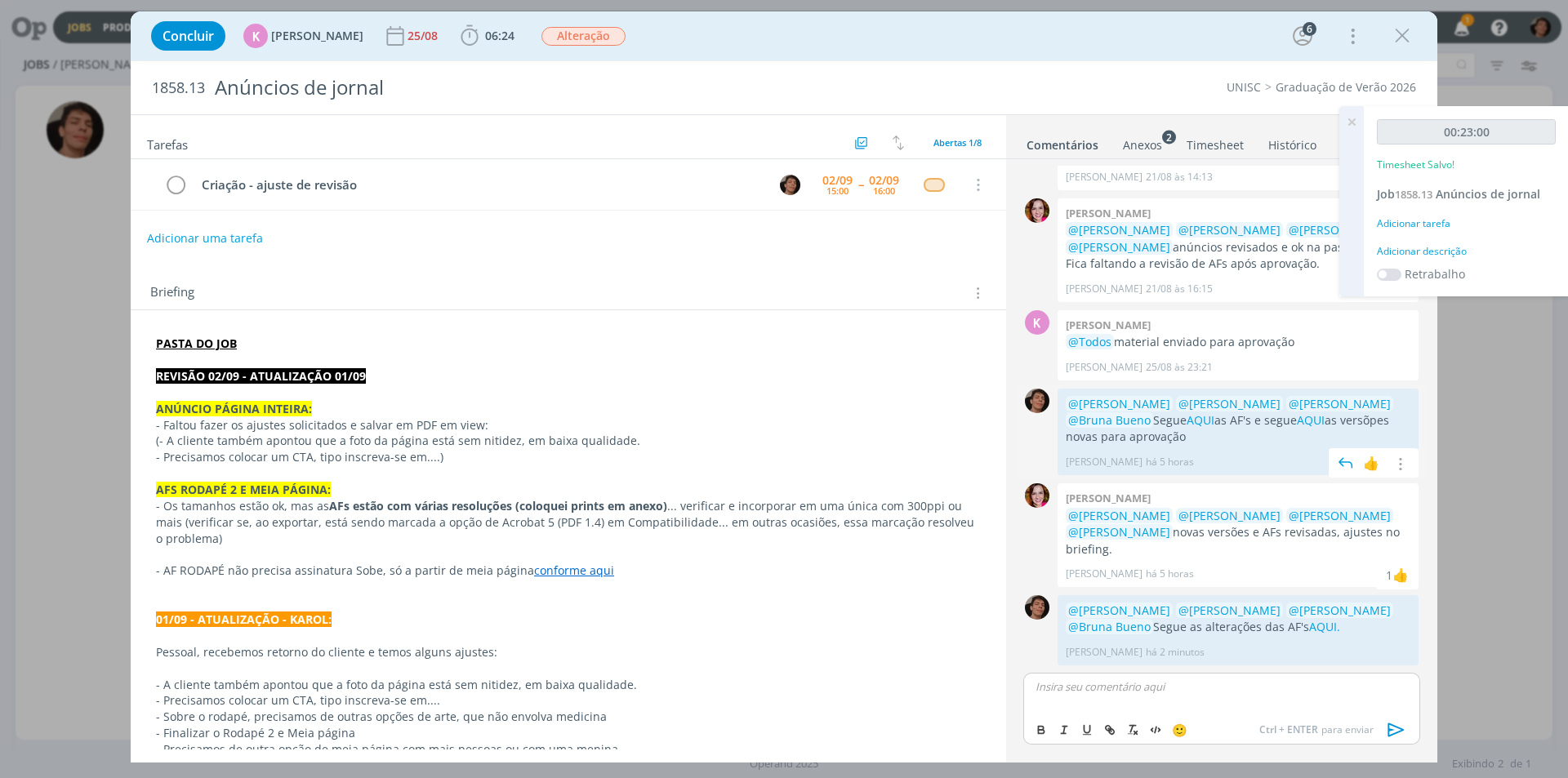
scroll to position [257, 0]
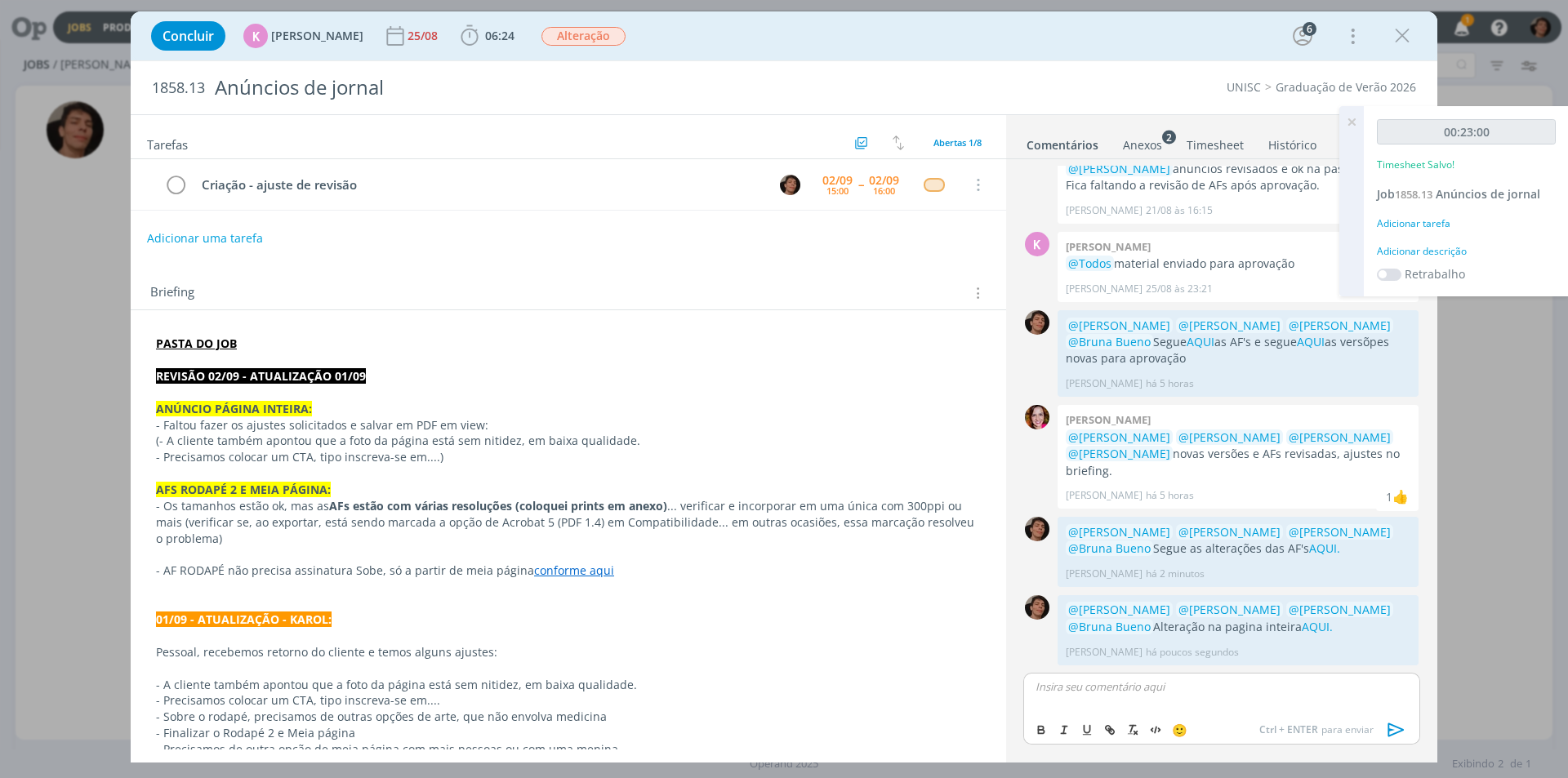
click at [1412, 252] on div "Adicionar descrição" at bounding box center [1466, 251] width 179 height 15
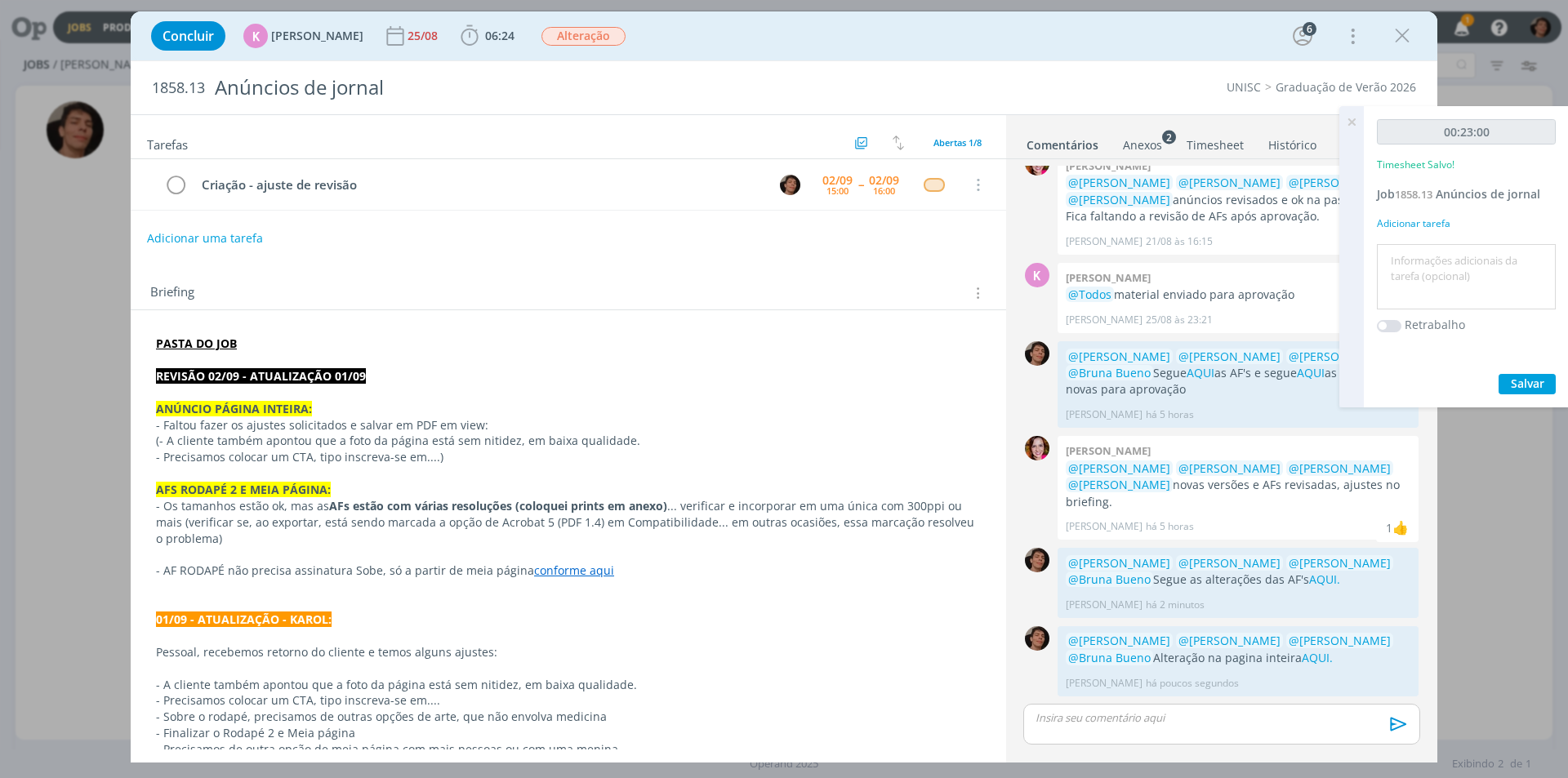
click at [1425, 273] on textarea at bounding box center [1465, 278] width 171 height 58
type textarea "Alterações das AF's e alteração de modelo"
click at [1528, 378] on button "Salvar" at bounding box center [1526, 384] width 57 height 20
click at [1404, 43] on icon "dialog" at bounding box center [1402, 36] width 25 height 25
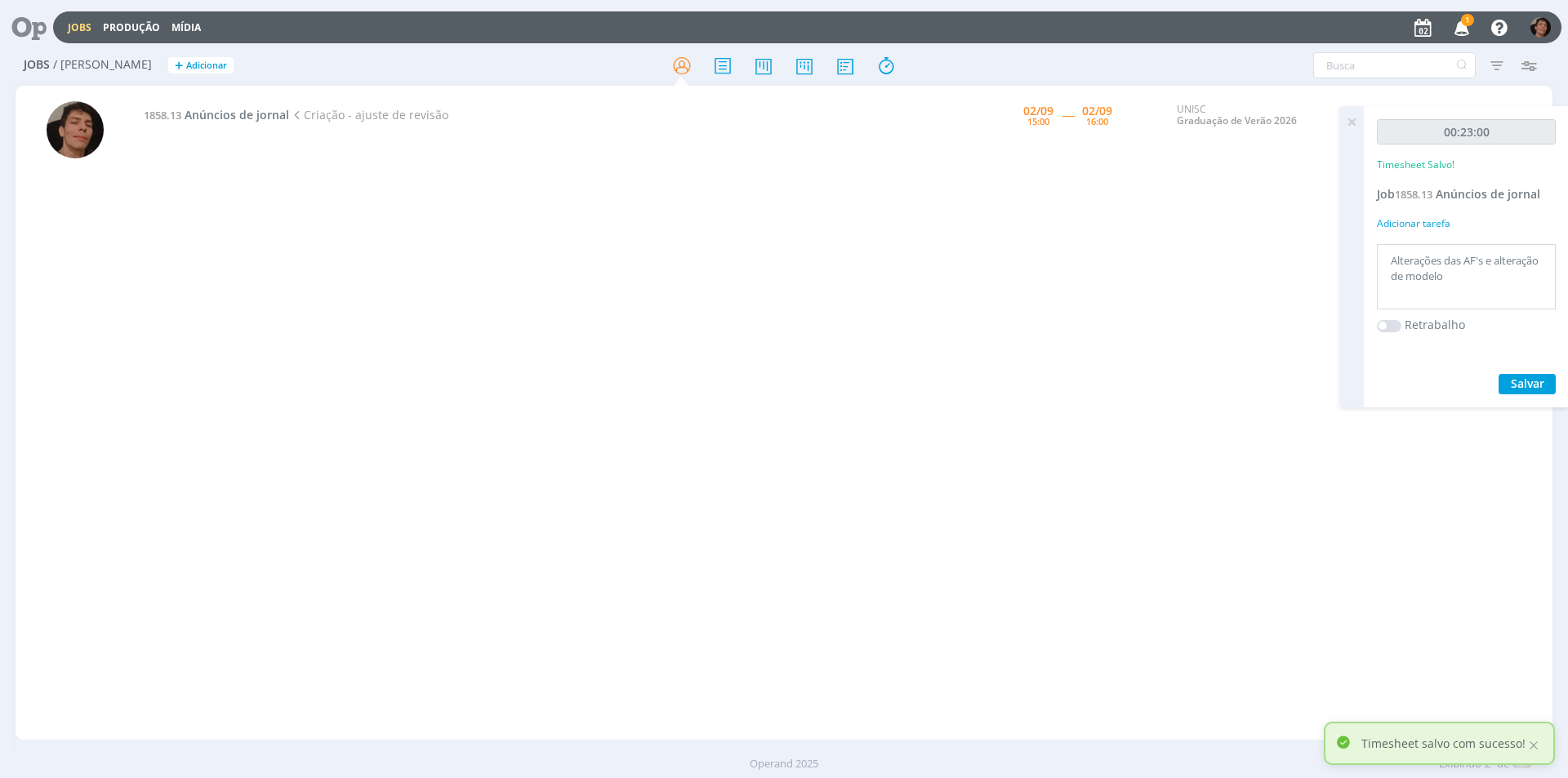
click at [558, 327] on div "1858.13 Anúncios de jornal Criação - ajuste de revisão [DATE] 15:00 ----- [DATE…" at bounding box center [843, 413] width 1419 height 648
click at [255, 113] on span "Anúncios de jornal" at bounding box center [237, 115] width 104 height 16
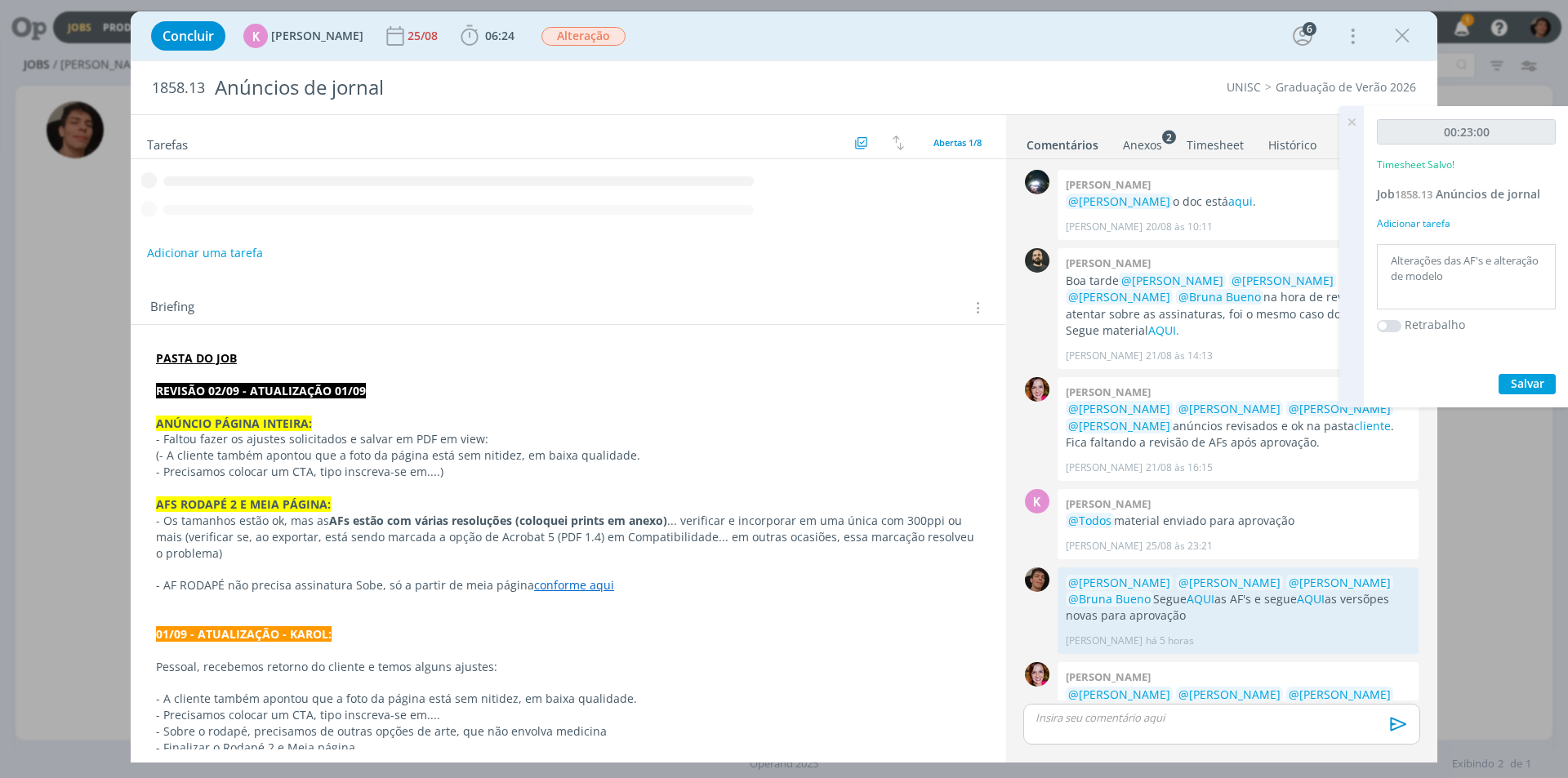
scroll to position [226, 0]
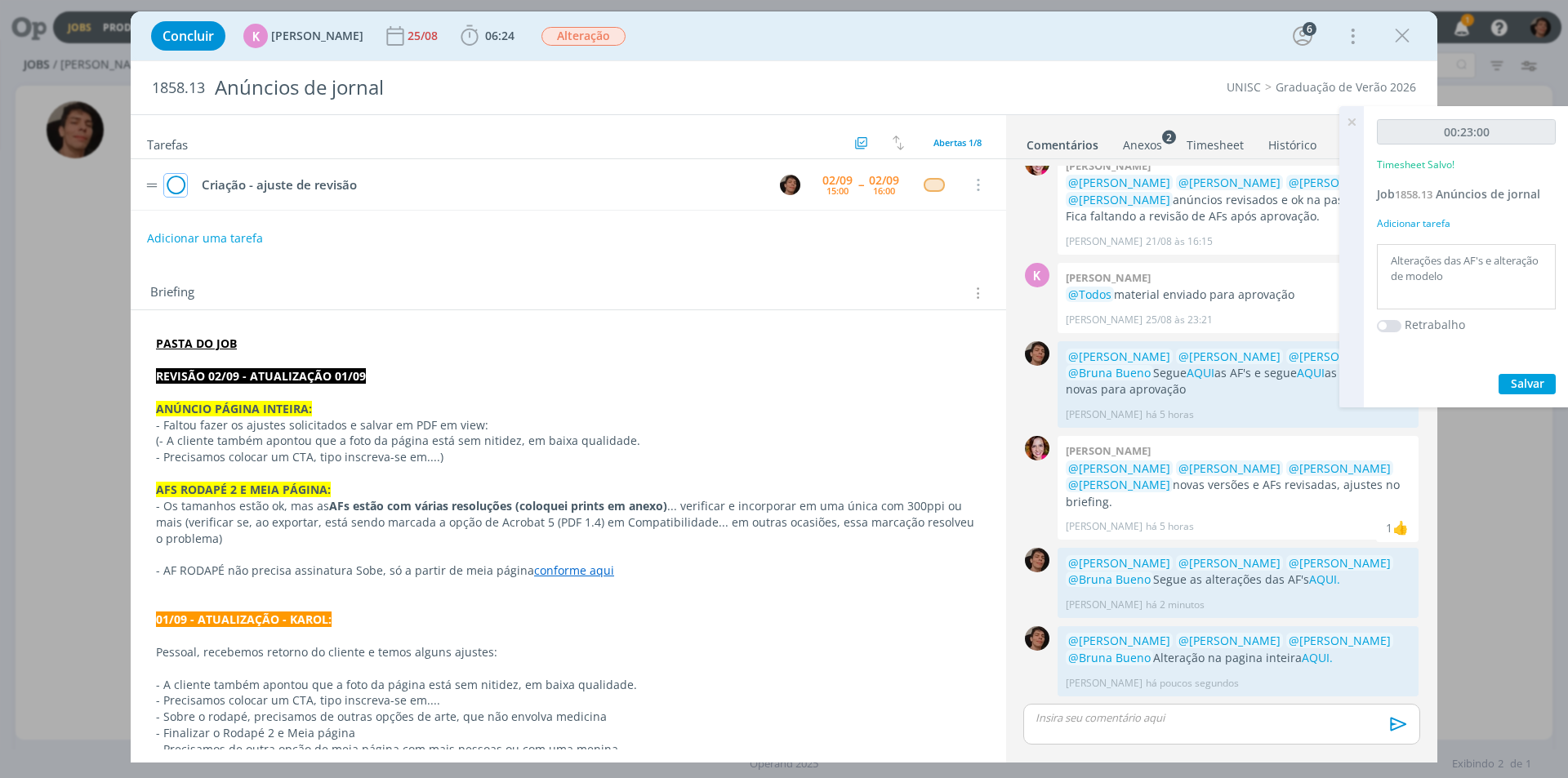
click at [169, 187] on icon "dialog" at bounding box center [176, 186] width 23 height 25
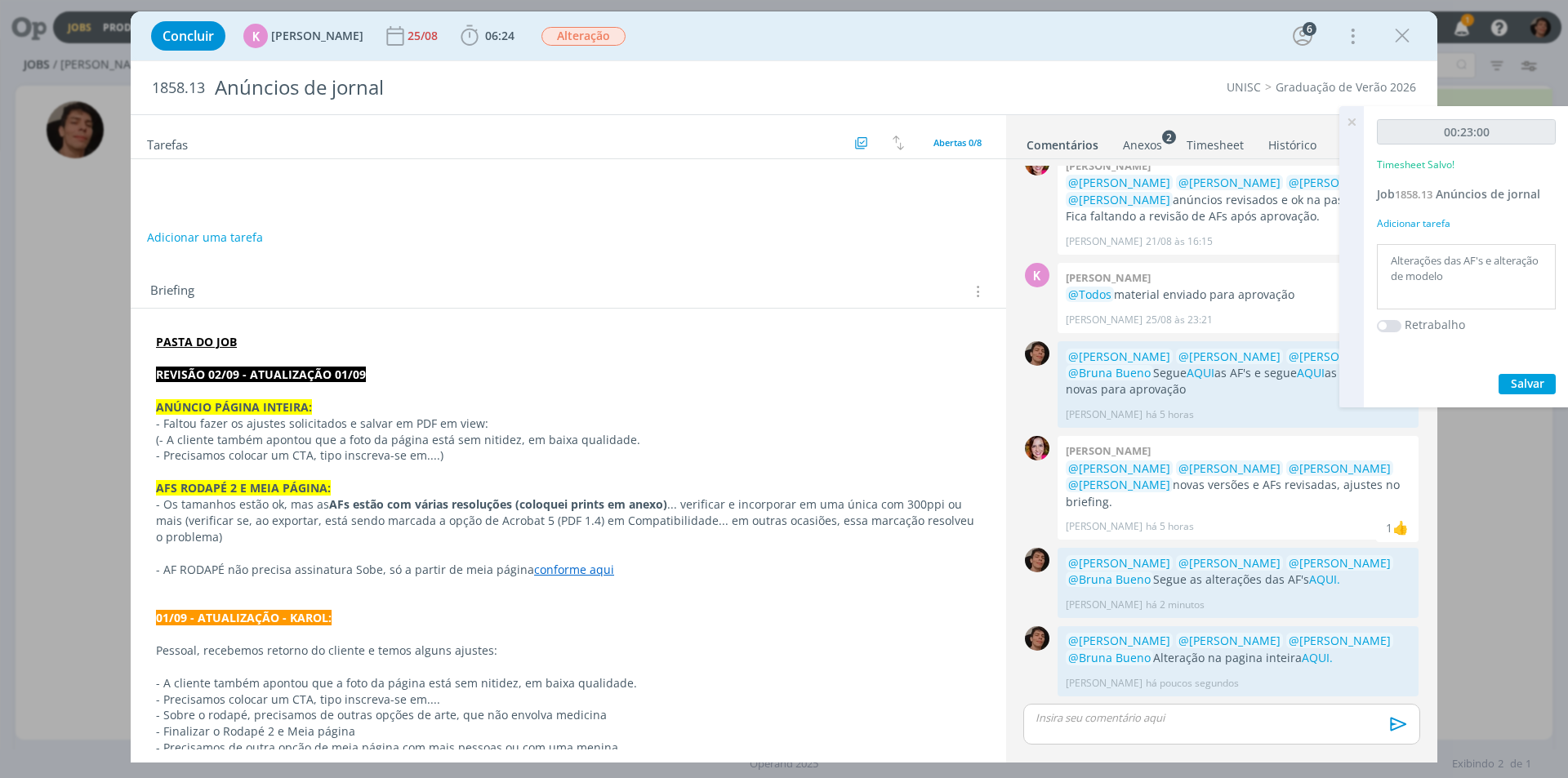
drag, startPoint x: 72, startPoint y: 271, endPoint x: 85, endPoint y: 274, distance: 13.3
click at [73, 272] on div "Concluir K [PERSON_NAME] [DATE] 06:24 Iniciar Apontar Data * [DATE] Horas * 00:…" at bounding box center [784, 389] width 1568 height 778
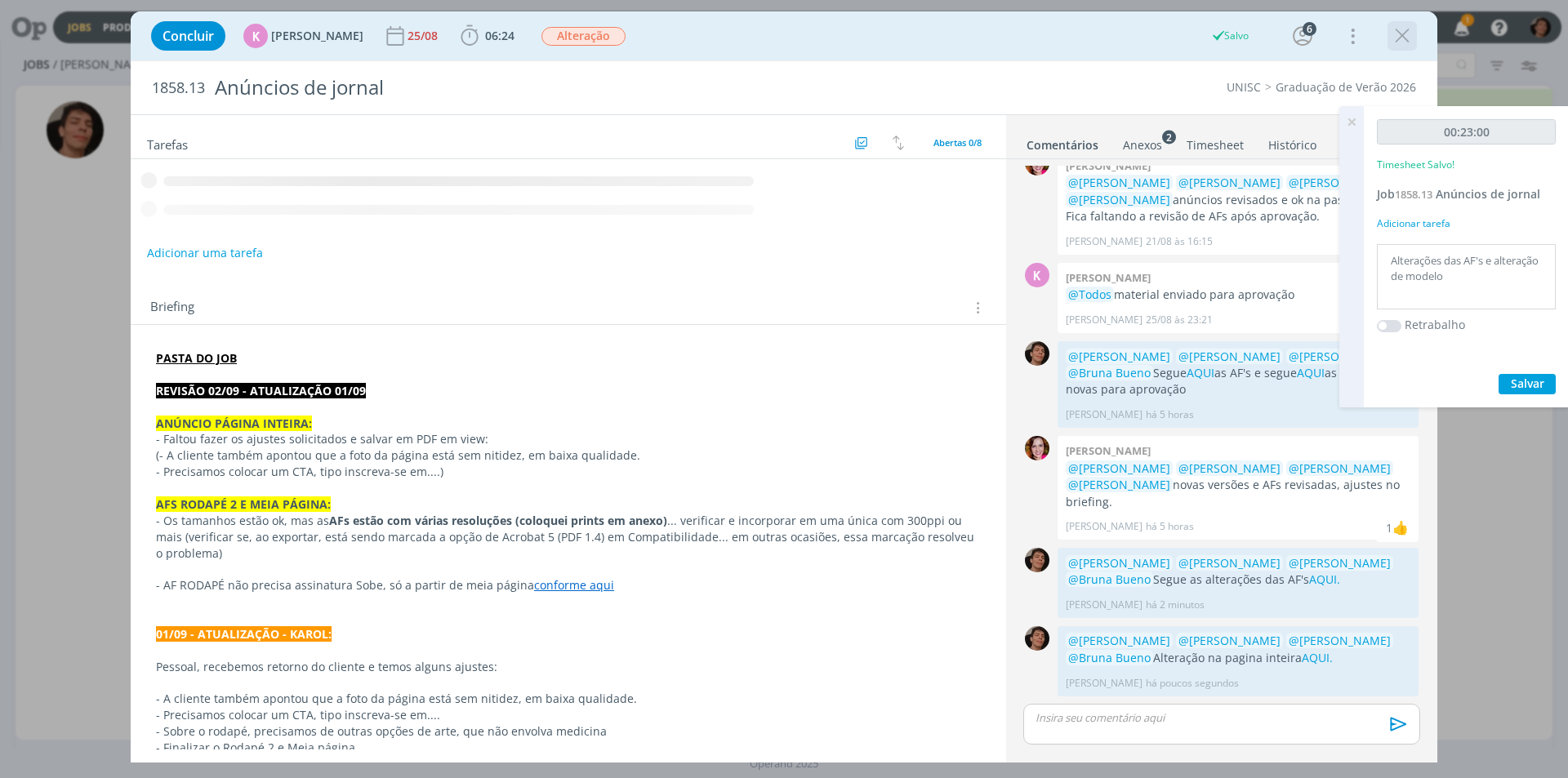
click at [1401, 37] on icon "dialog" at bounding box center [1402, 36] width 25 height 25
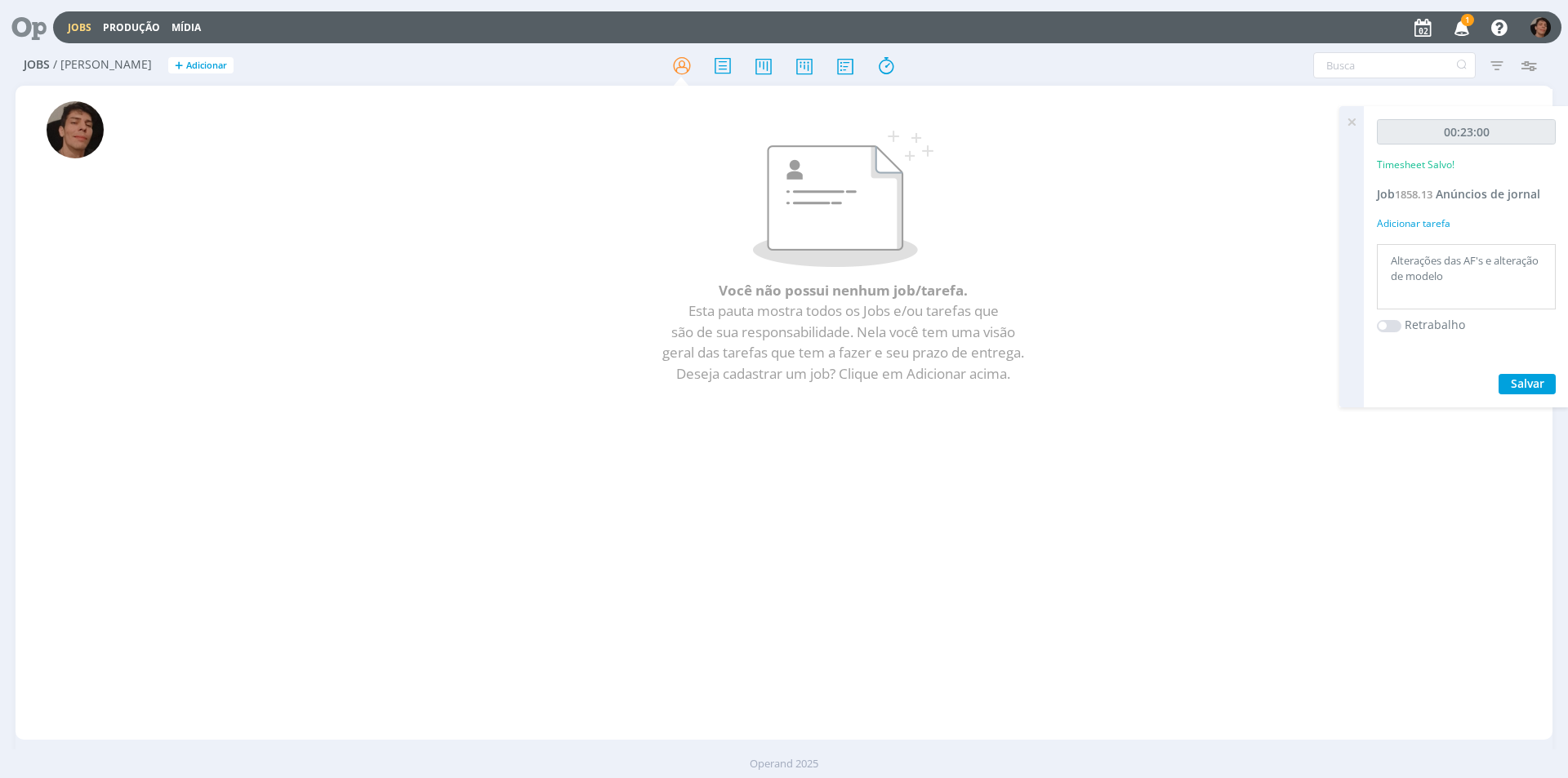
click at [174, 331] on div "Você não possui nenhum job/tarefa. Esta pauta mostra todos os Jobs e/ou tarefas…" at bounding box center [843, 263] width 1349 height 280
click at [1468, 27] on icon "button" at bounding box center [1462, 27] width 28 height 27
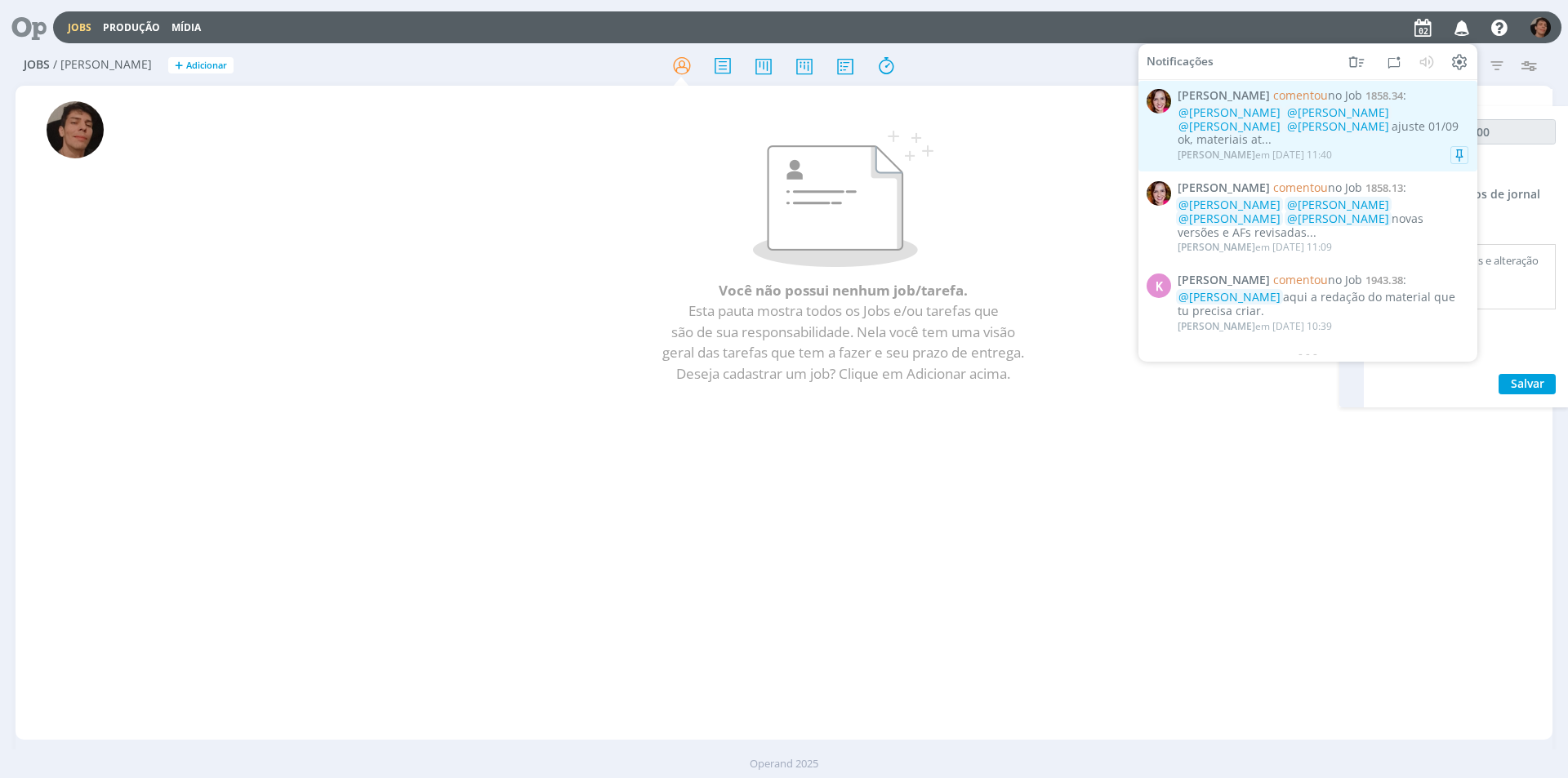
click at [1408, 147] on div "[PERSON_NAME] em [DATE] 11:40" at bounding box center [1322, 155] width 291 height 16
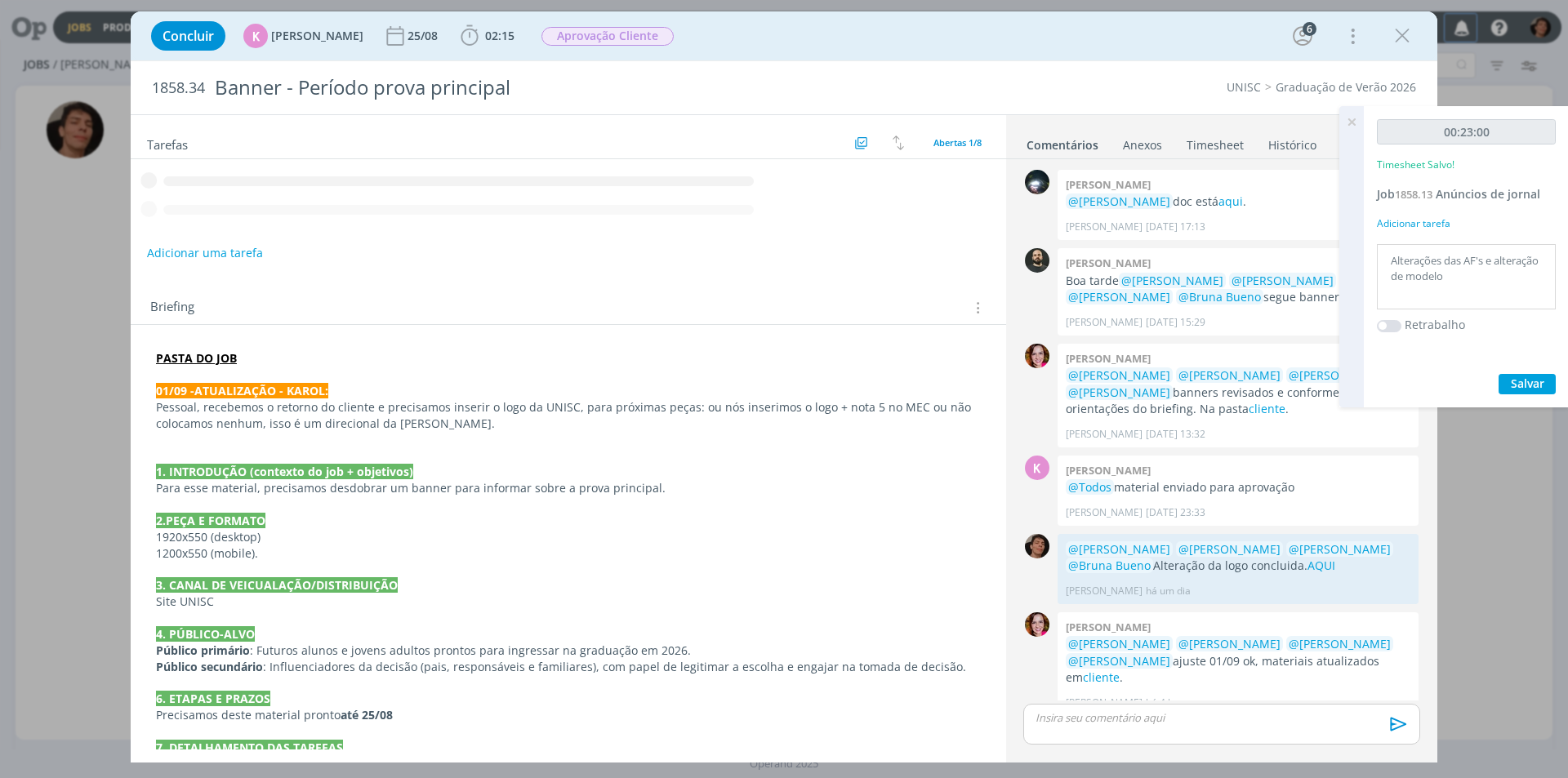
scroll to position [19, 0]
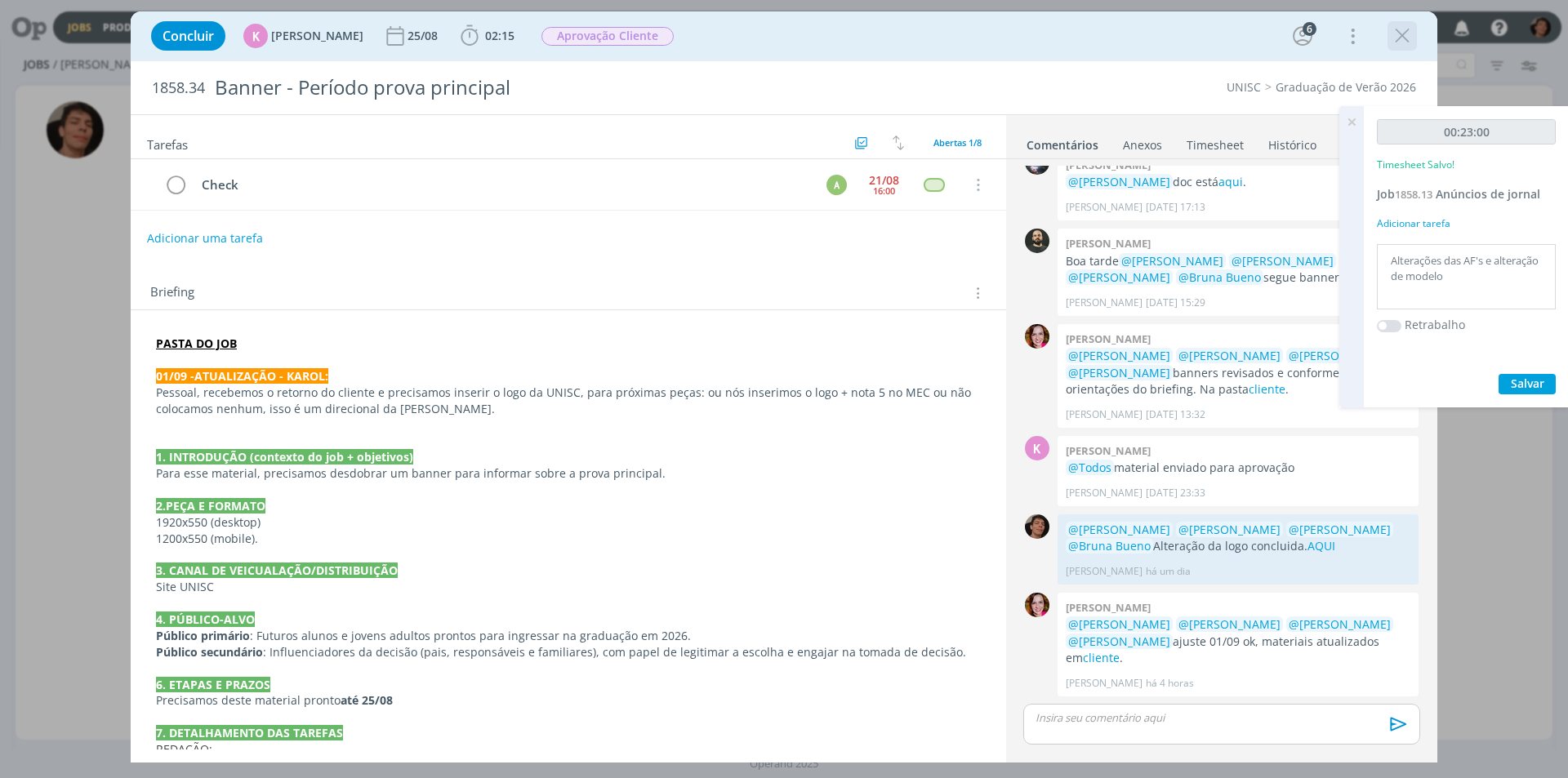
click at [1401, 30] on icon "dialog" at bounding box center [1402, 36] width 25 height 25
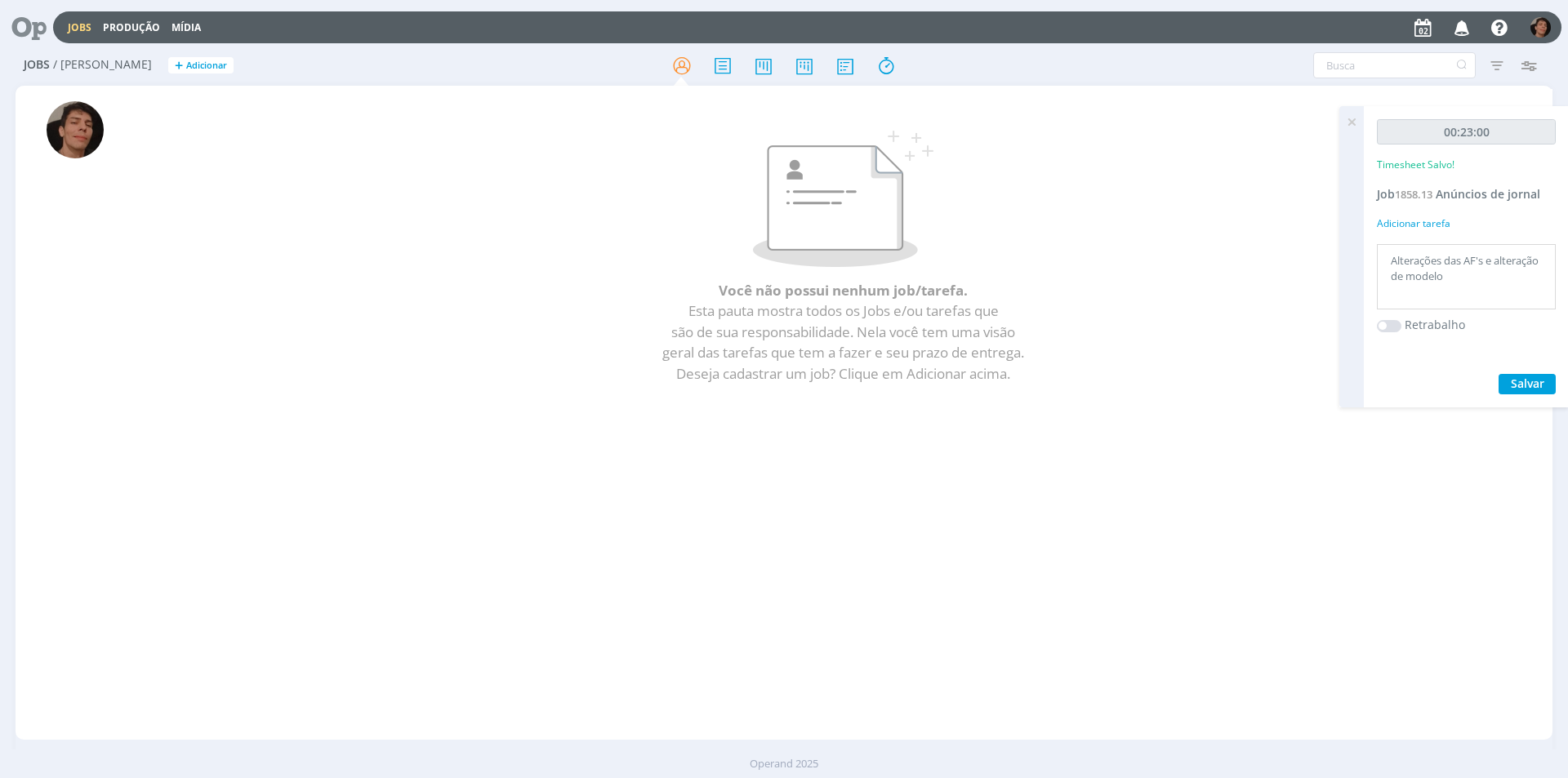
click at [1349, 121] on icon at bounding box center [1351, 122] width 29 height 32
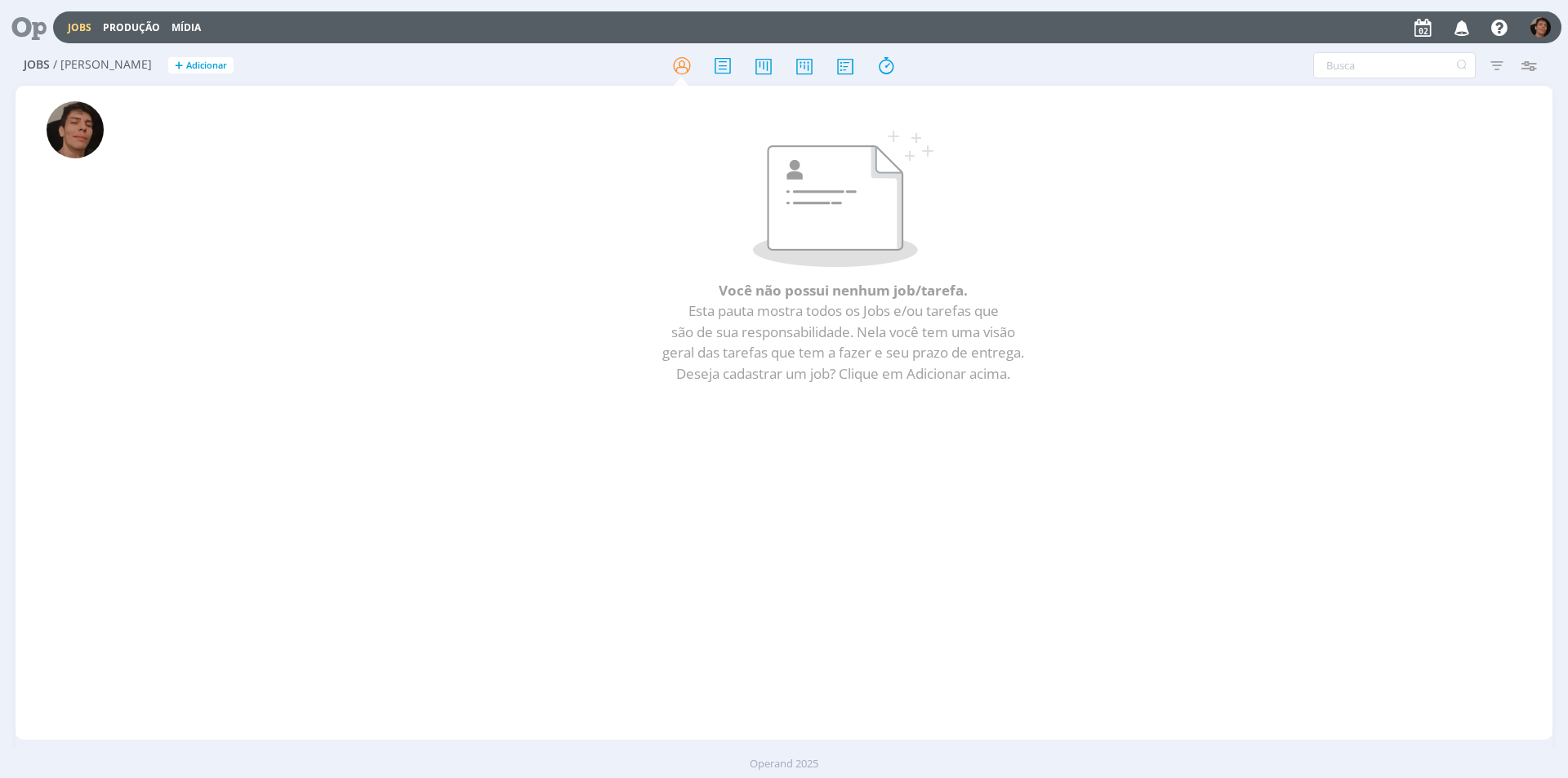
click at [1208, 230] on p at bounding box center [843, 199] width 1336 height 136
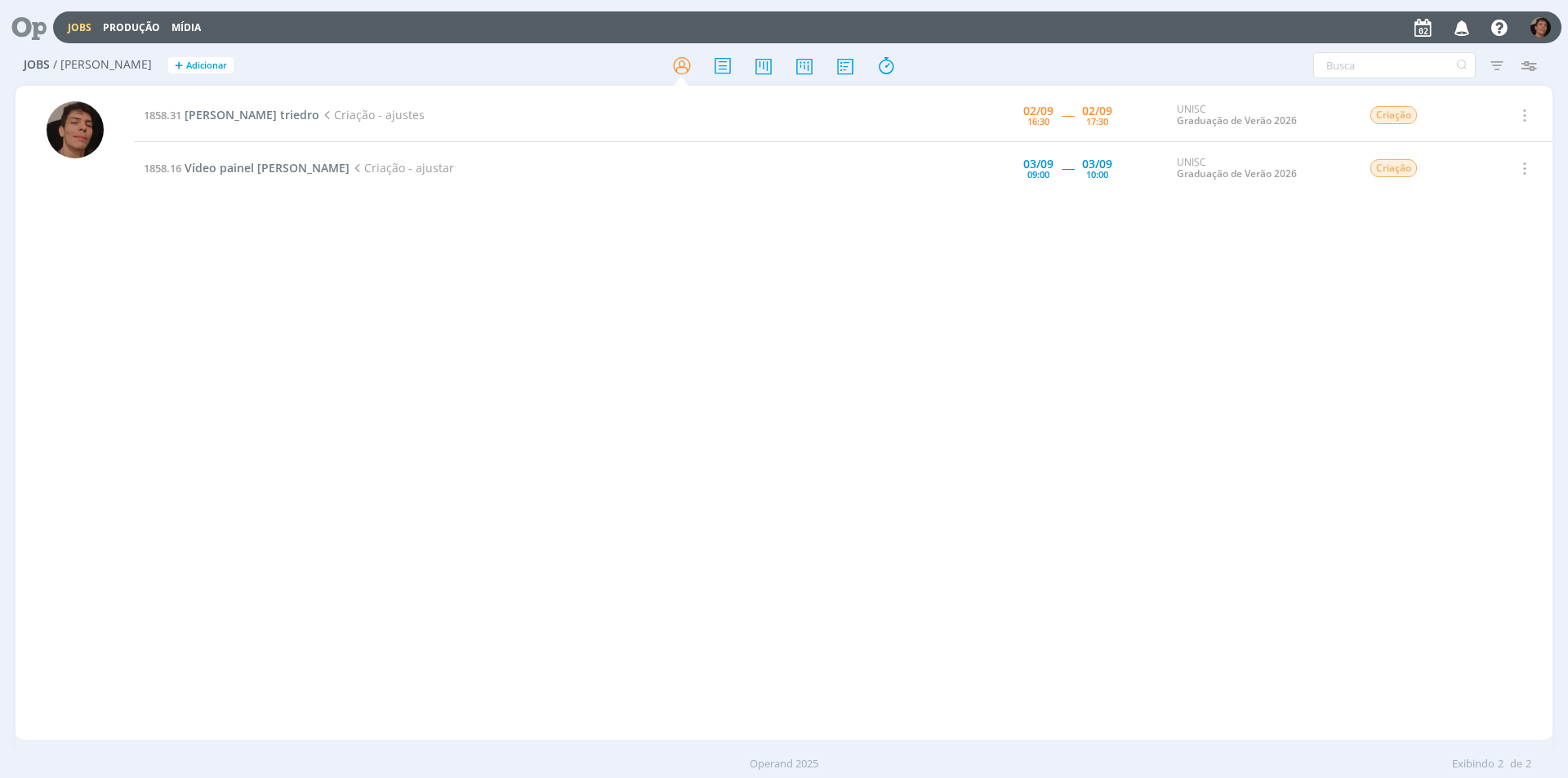
click at [157, 393] on div "1858.31 Lonas triedro Criação - ajustes [DATE] 16:30 ----- [DATE] 17:30 UNISC G…" at bounding box center [843, 413] width 1419 height 648
click at [242, 113] on span "[PERSON_NAME] triedro" at bounding box center [252, 115] width 134 height 16
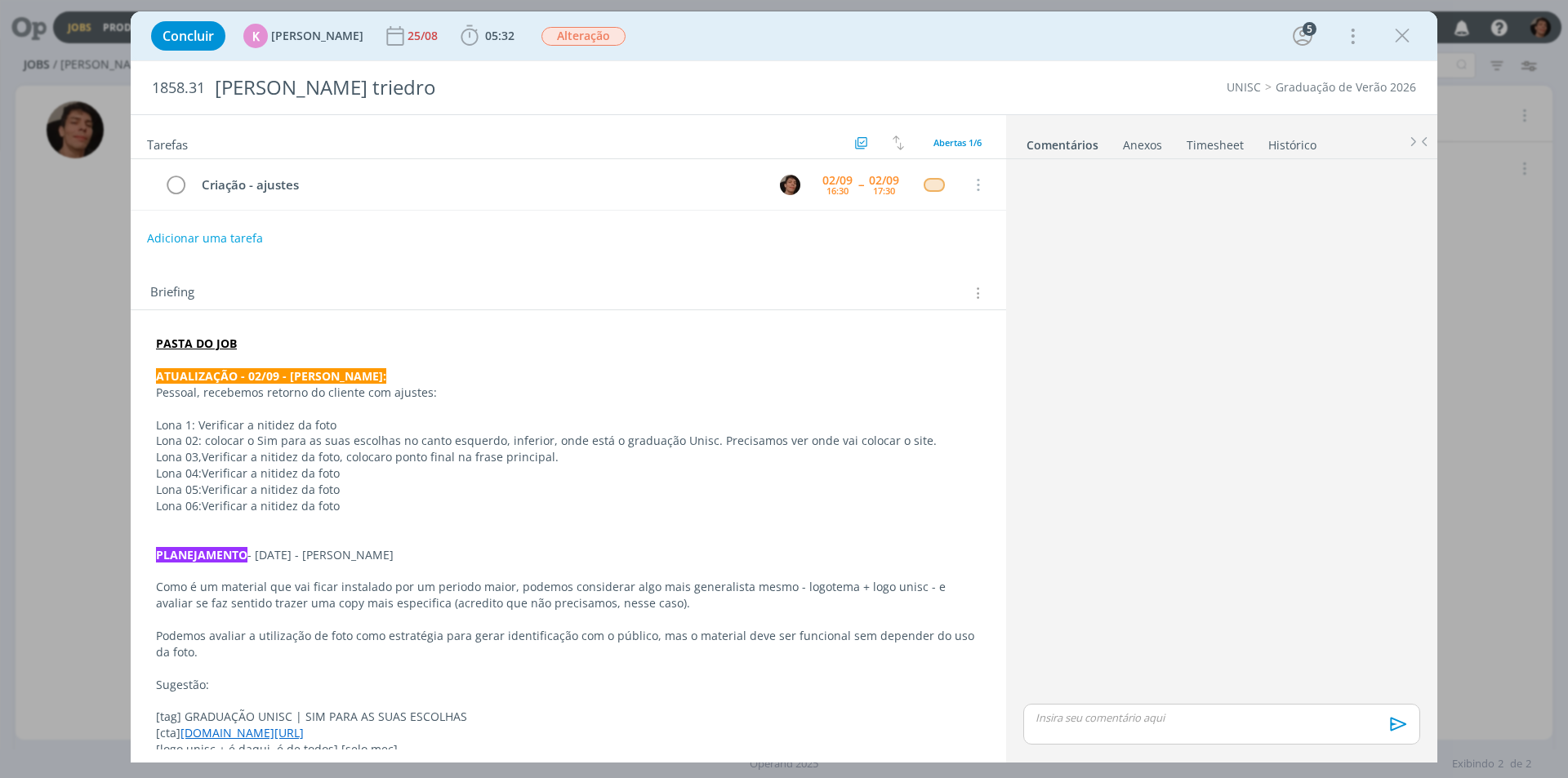
scroll to position [210, 0]
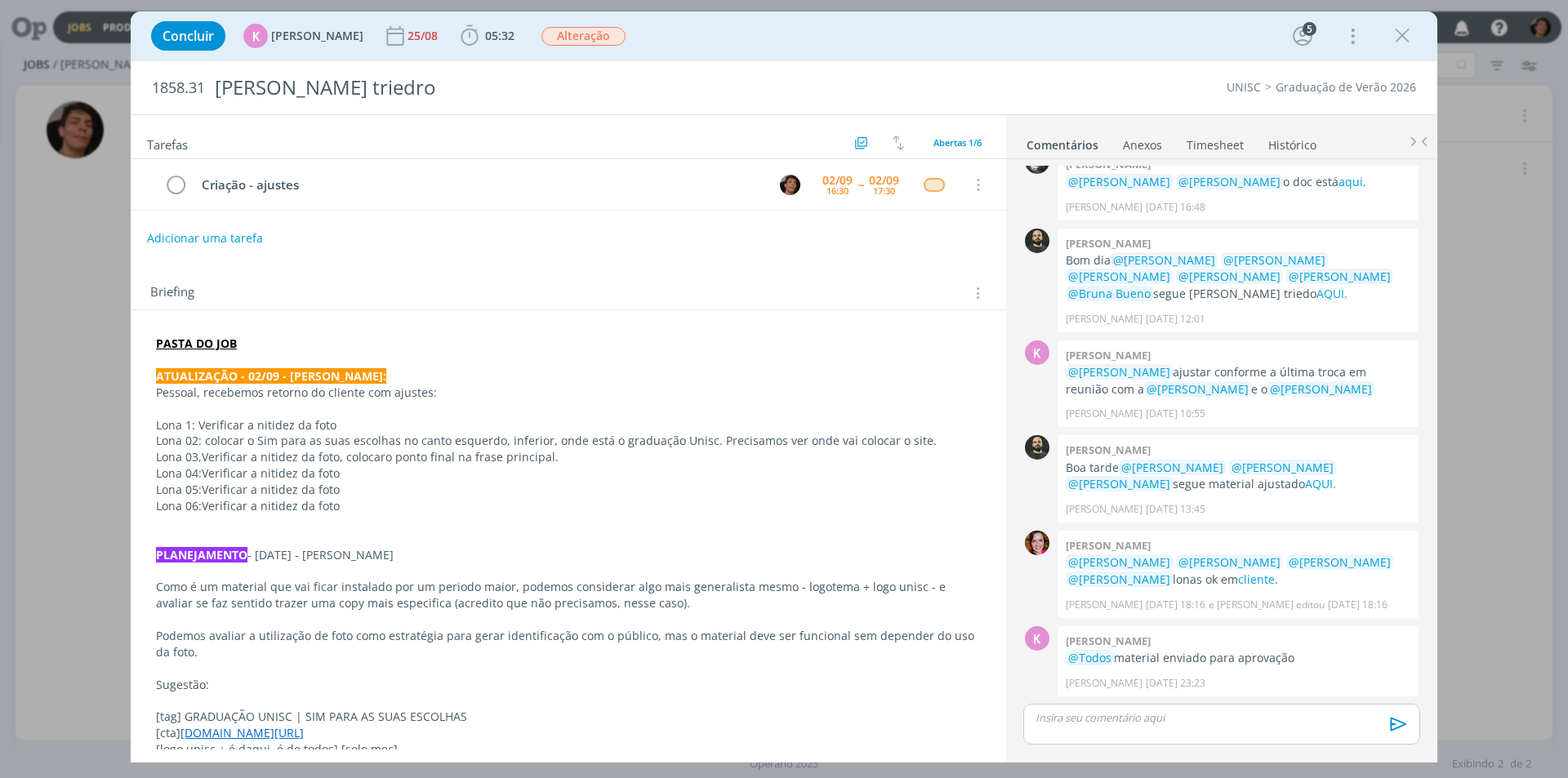
click at [339, 508] on p "Lona 06: Verificar a nitidez da foto" at bounding box center [567, 507] width 825 height 16
click at [499, 41] on span "05:42" at bounding box center [499, 35] width 29 height 16
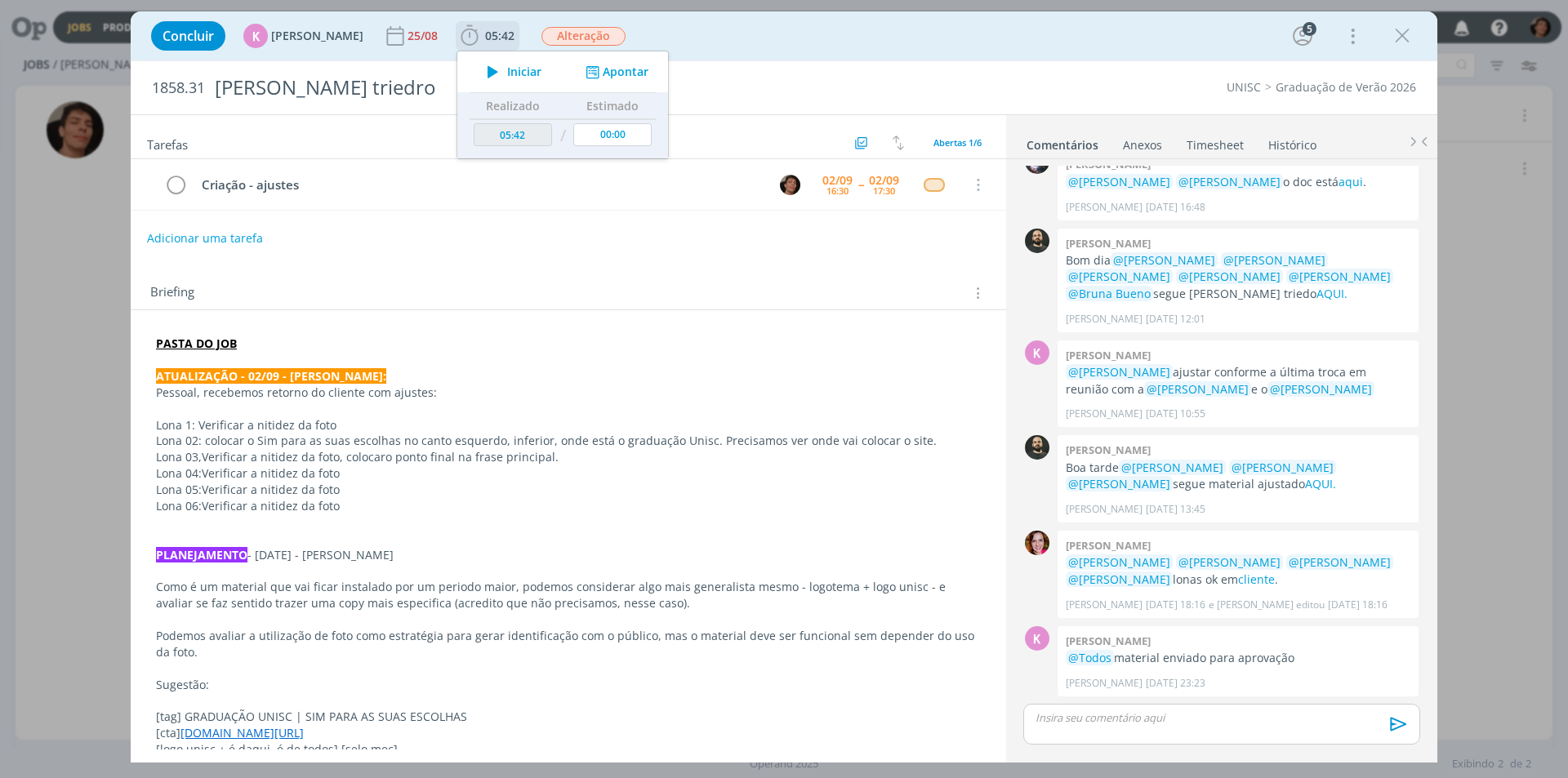
drag, startPoint x: 499, startPoint y: 70, endPoint x: 486, endPoint y: 80, distance: 16.4
click at [496, 72] on button "Iniciar" at bounding box center [509, 72] width 65 height 23
click at [478, 74] on icon "dialog" at bounding box center [492, 72] width 28 height 21
click at [479, 70] on icon "dialog" at bounding box center [492, 72] width 28 height 21
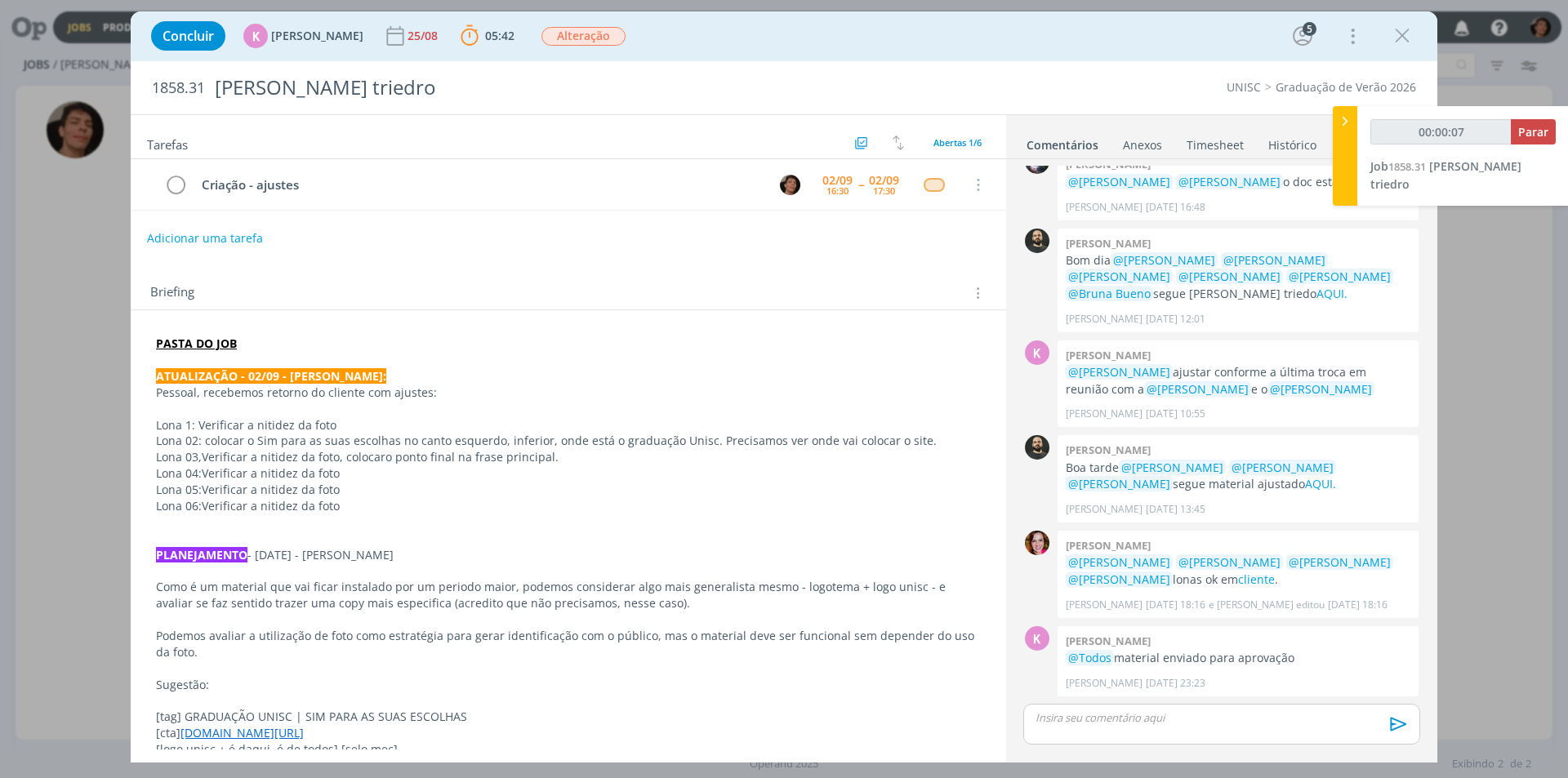
click at [402, 515] on p "dialog" at bounding box center [567, 522] width 825 height 16
drag, startPoint x: 204, startPoint y: 422, endPoint x: 298, endPoint y: 419, distance: 94.0
click at [298, 419] on p "Lona 1: Verificar a nitidez da foto" at bounding box center [567, 425] width 825 height 16
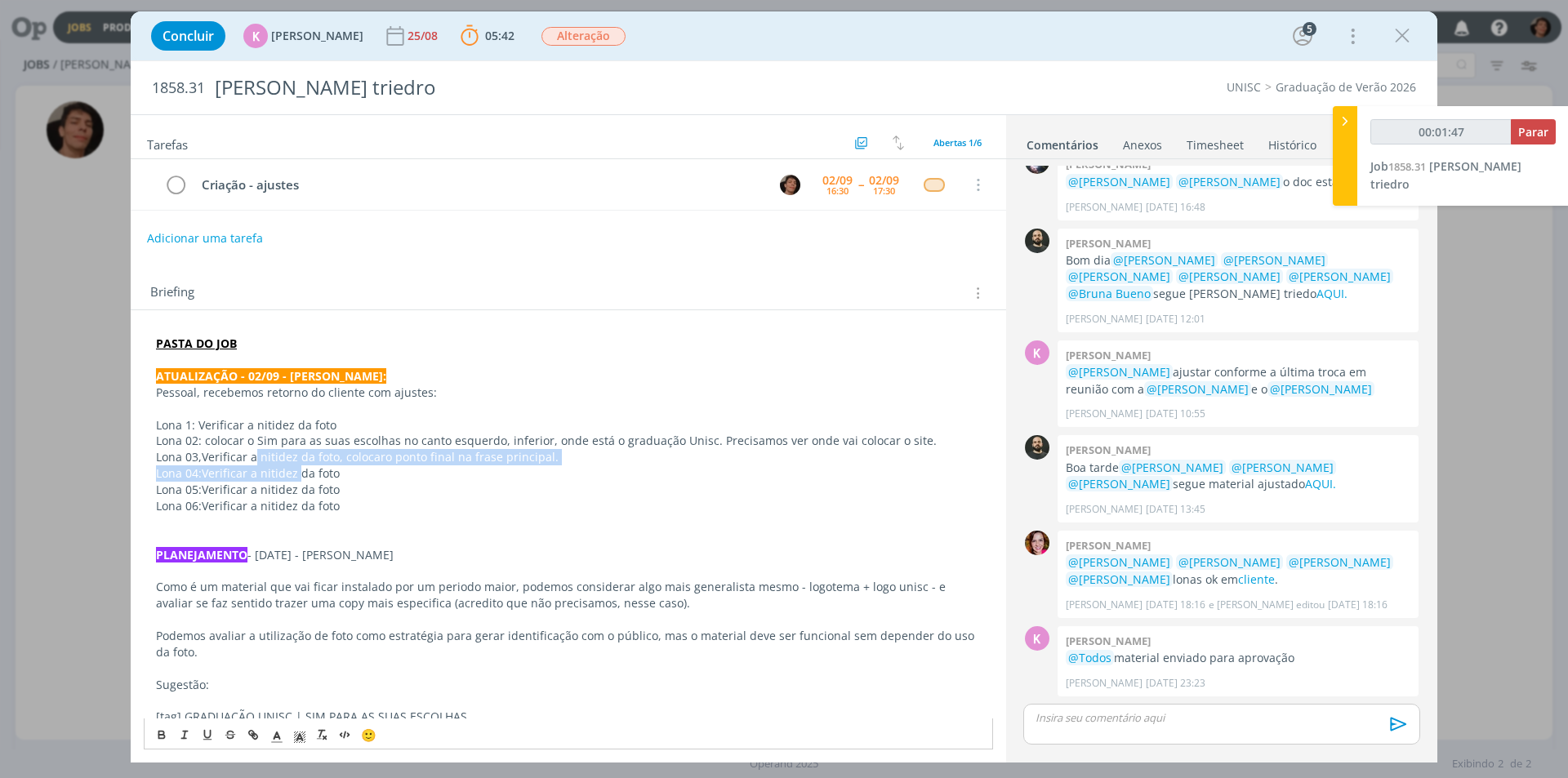
click at [462, 458] on p "Lona 03, Verificar a nitidez da foto, colocar o ponto final na frase principal." at bounding box center [567, 457] width 825 height 16
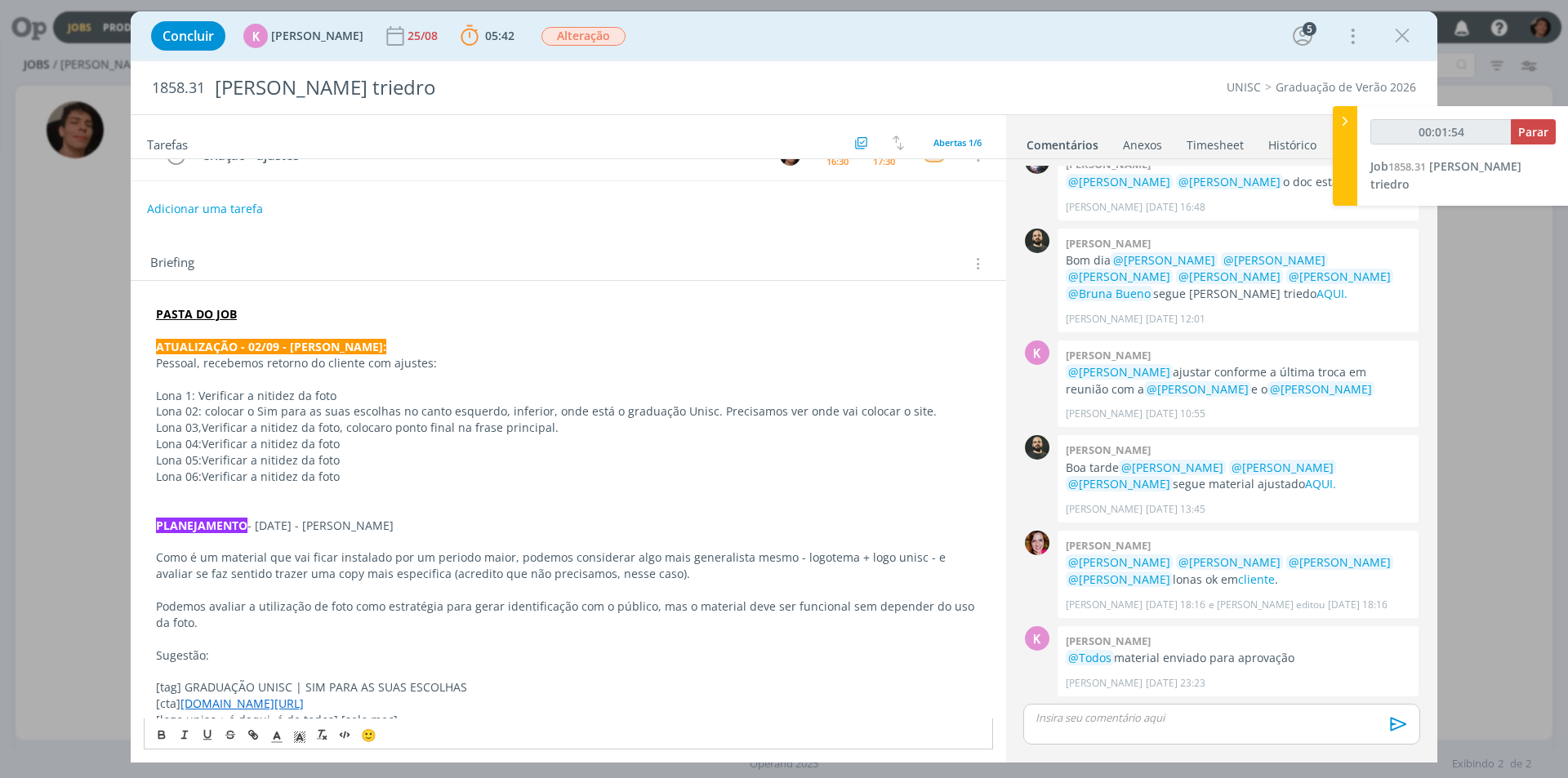
scroll to position [0, 0]
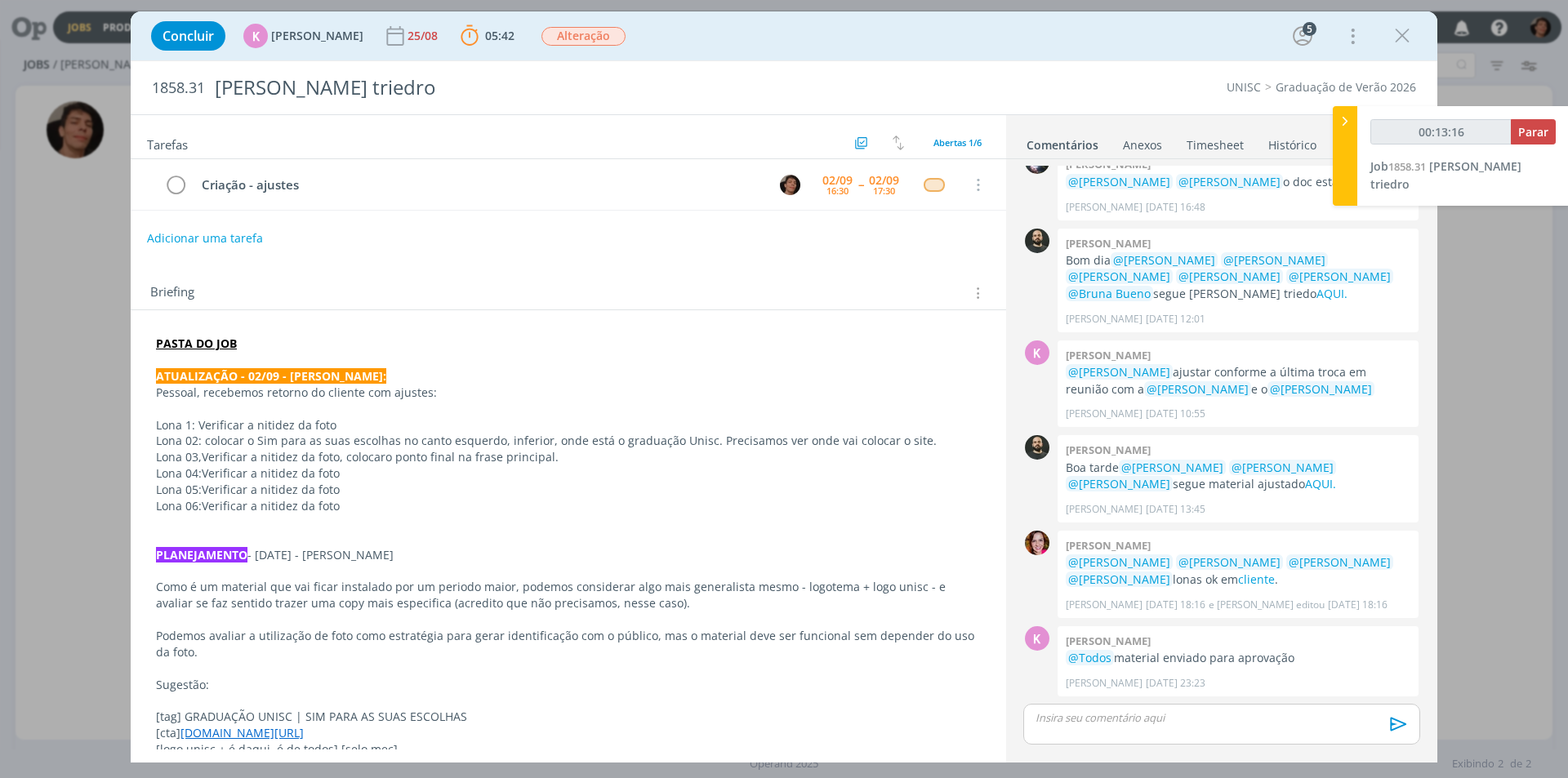
click at [1092, 731] on div "dialog" at bounding box center [1222, 724] width 397 height 41
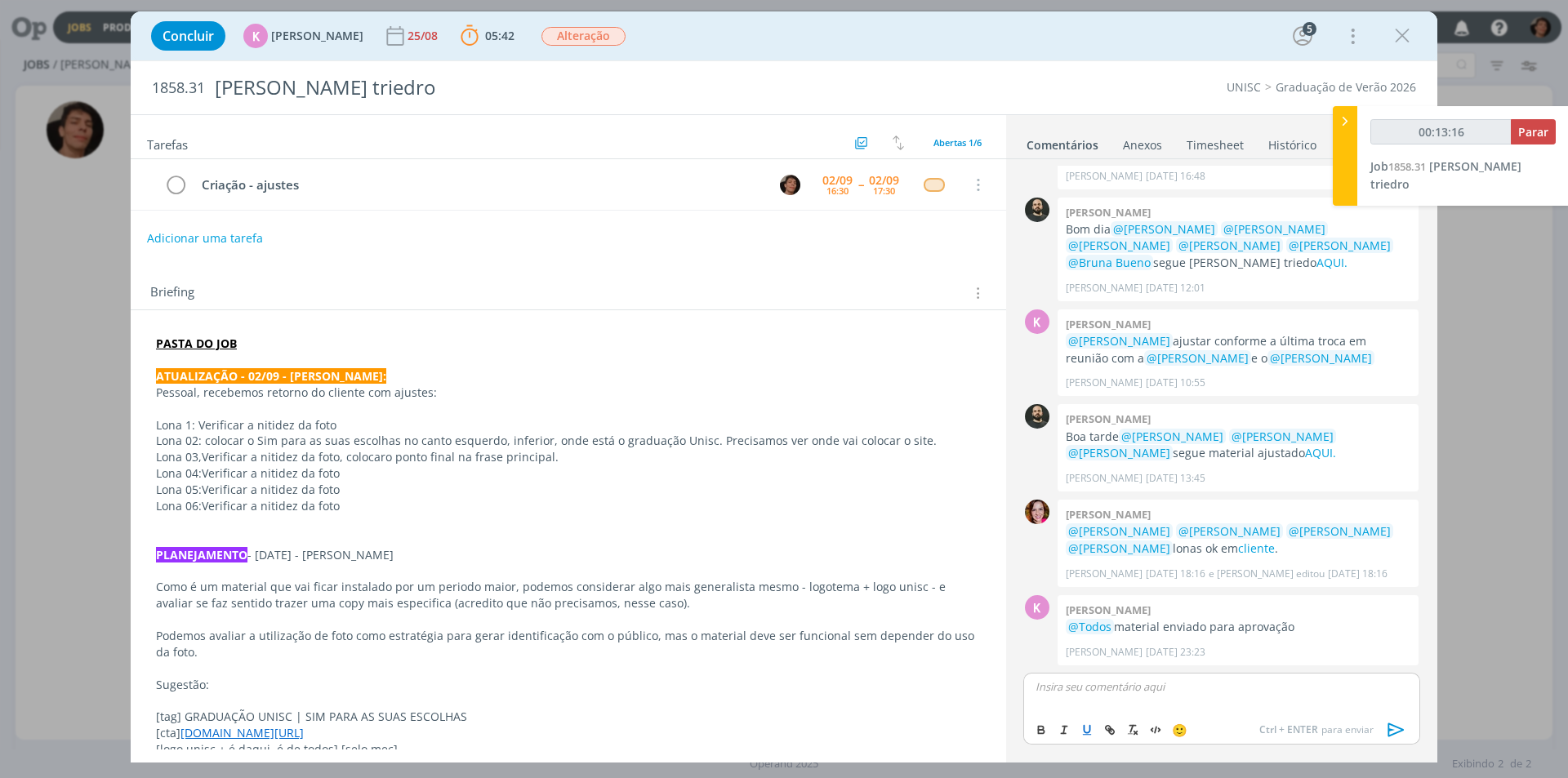
type input "00:13:17"
click at [1153, 635] on span "[PERSON_NAME]" at bounding box center [1127, 633] width 102 height 19
drag, startPoint x: 1142, startPoint y: 691, endPoint x: 1179, endPoint y: 695, distance: 37.2
click at [1179, 695] on div "﻿ @ [PERSON_NAME] ﻿ @brun" at bounding box center [1222, 693] width 397 height 41
click at [1251, 574] on span "[PERSON_NAME]" at bounding box center [1218, 572] width 102 height 18
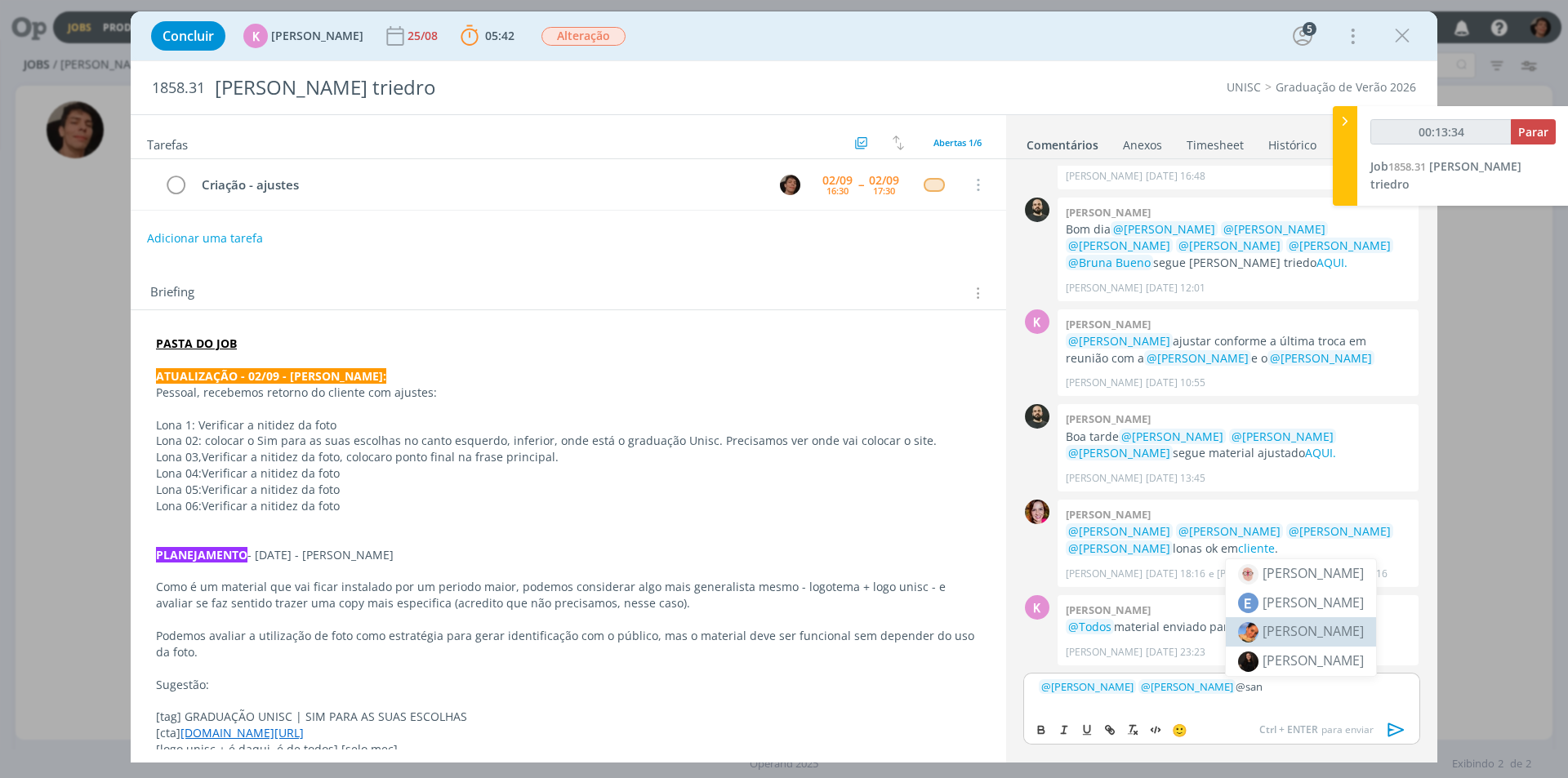
click at [1294, 622] on span "[PERSON_NAME]" at bounding box center [1313, 631] width 102 height 18
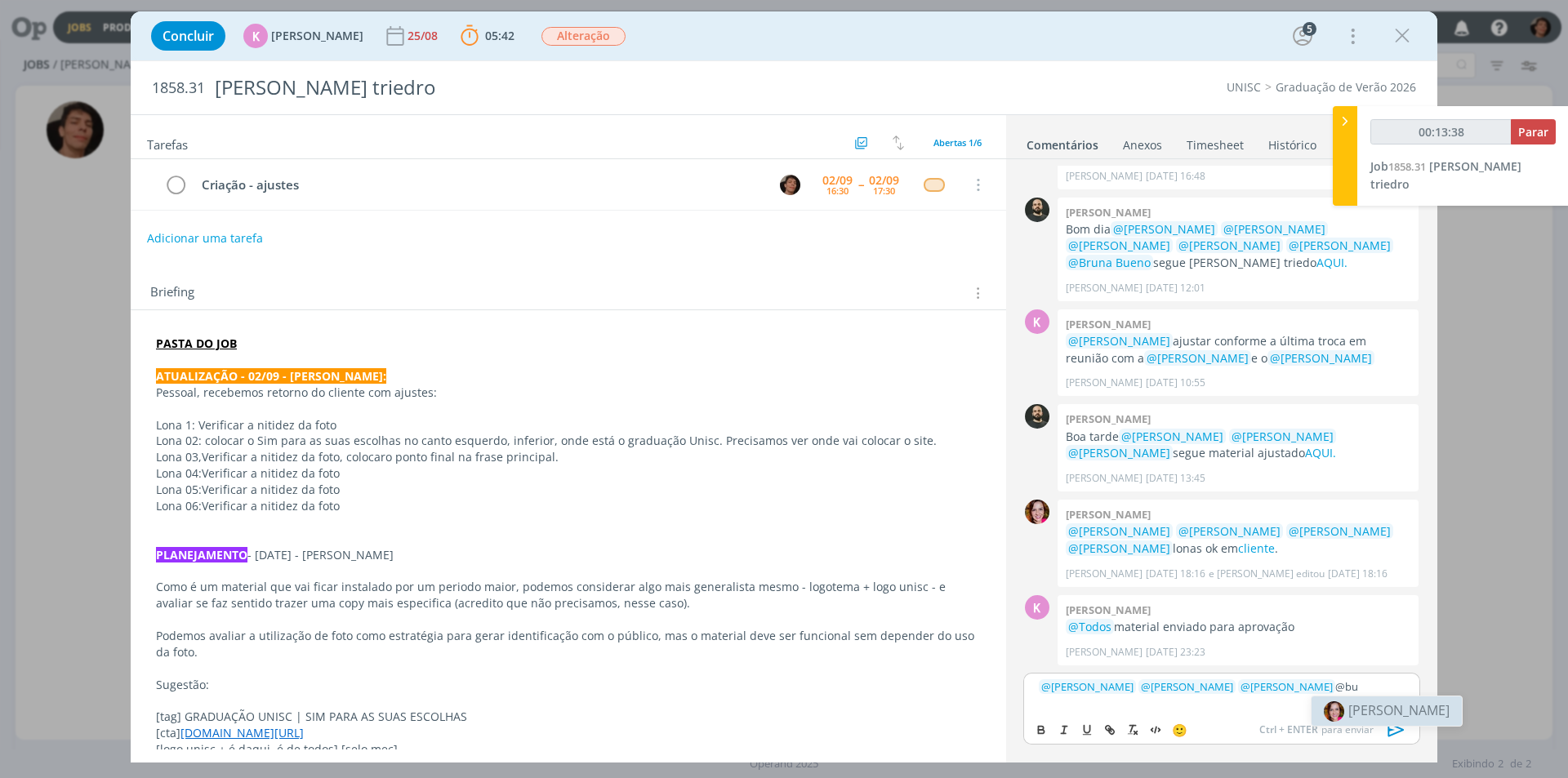
click at [1351, 706] on span "[PERSON_NAME]" at bounding box center [1398, 711] width 102 height 18
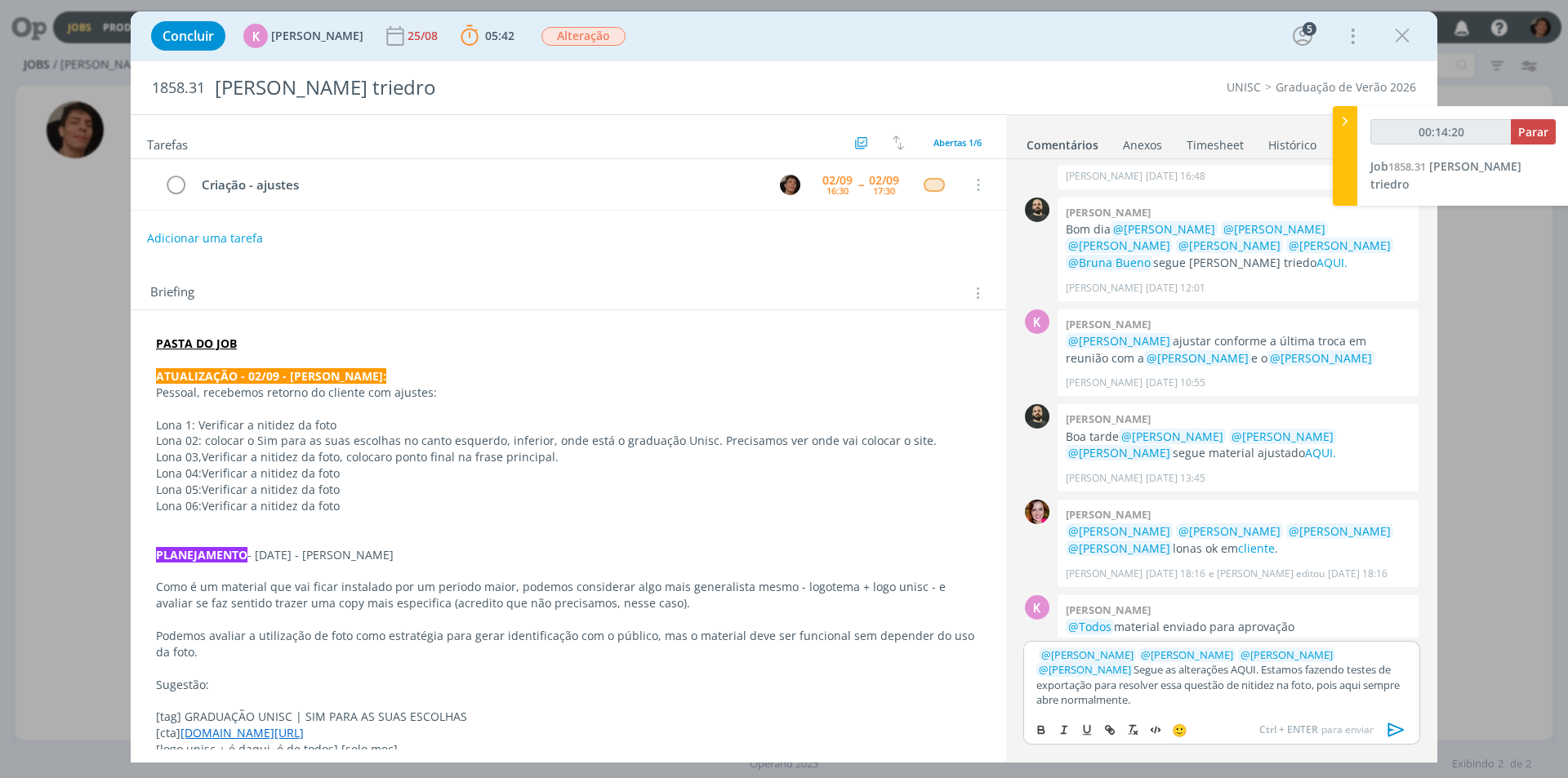
drag, startPoint x: 1120, startPoint y: 701, endPoint x: 1199, endPoint y: 675, distance: 83.2
click at [1098, 696] on p "﻿ @ [PERSON_NAME] ﻿ ﻿ @ [PERSON_NAME] ﻿ ﻿ @ [PERSON_NAME] ﻿ ﻿ @ [PERSON_NAME] ﻿…" at bounding box center [1221, 678] width 370 height 60
click at [1200, 675] on p "﻿ @ [PERSON_NAME] ﻿ ﻿ @ [PERSON_NAME] ﻿ ﻿ @ [PERSON_NAME] ﻿ ﻿ @ [PERSON_NAME] ﻿…" at bounding box center [1221, 678] width 370 height 60
click at [1228, 690] on p "﻿ @ [PERSON_NAME] ﻿ ﻿ @ [PERSON_NAME] ﻿ ﻿ @ [PERSON_NAME] ﻿ ﻿ @ [PERSON_NAME] ﻿…" at bounding box center [1221, 678] width 370 height 60
click at [1174, 704] on p "﻿ @ [PERSON_NAME] ﻿ ﻿ @ [PERSON_NAME] ﻿ ﻿ @ [PERSON_NAME] ﻿ ﻿ @ [PERSON_NAME] ﻿…" at bounding box center [1221, 678] width 370 height 60
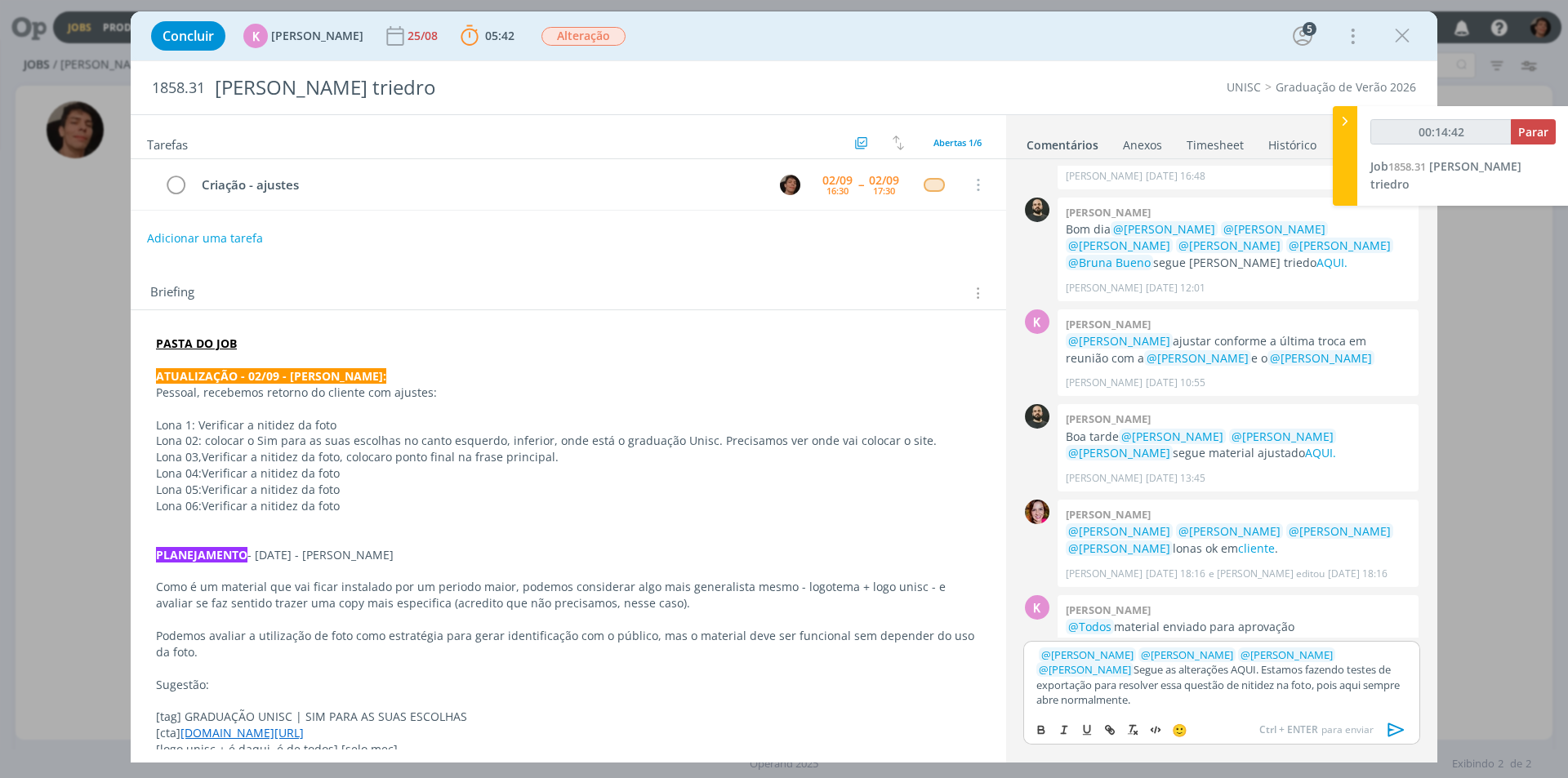
drag, startPoint x: 1135, startPoint y: 702, endPoint x: 1169, endPoint y: 674, distance: 44.0
click at [1169, 674] on p "﻿ @ [PERSON_NAME] ﻿ ﻿ @ [PERSON_NAME] ﻿ ﻿ @ [PERSON_NAME] ﻿ ﻿ @ [PERSON_NAME] ﻿…" at bounding box center [1221, 678] width 370 height 60
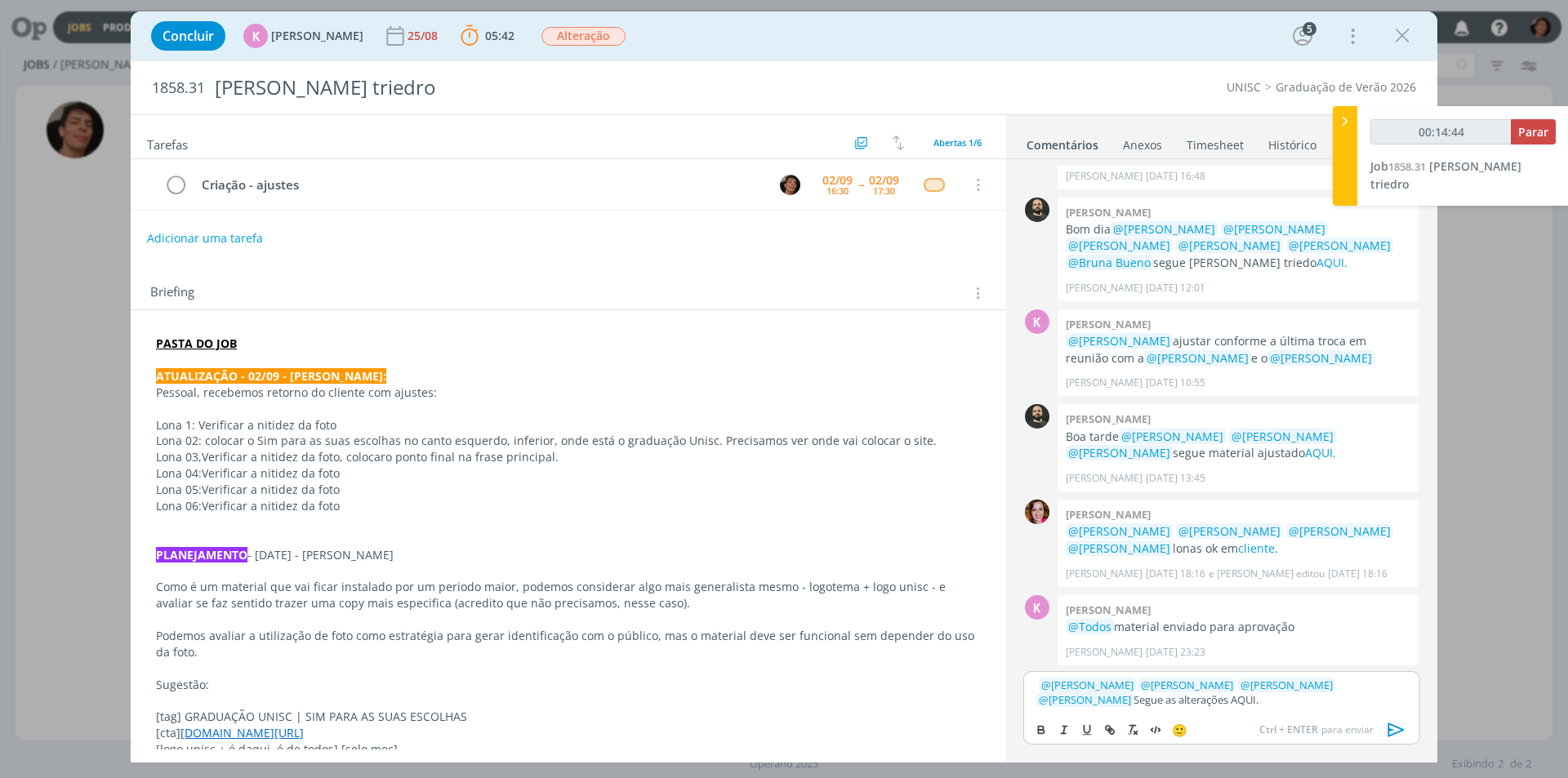
click at [1178, 698] on p "﻿ @ [PERSON_NAME] ﻿ ﻿ @ [PERSON_NAME] ﻿ ﻿ @ [PERSON_NAME] ﻿ ﻿ @ [PERSON_NAME] ﻿…" at bounding box center [1221, 693] width 370 height 30
drag, startPoint x: 1140, startPoint y: 700, endPoint x: 1171, endPoint y: 702, distance: 31.1
click at [1171, 702] on p "﻿ @ [PERSON_NAME] ﻿ ﻿ @ [PERSON_NAME] ﻿ ﻿ @ [PERSON_NAME] ﻿ ﻿ @ [PERSON_NAME] ﻿…" at bounding box center [1221, 693] width 370 height 30
drag, startPoint x: 1159, startPoint y: 703, endPoint x: 1147, endPoint y: 703, distance: 12.0
click at [1158, 703] on p "﻿ @ [PERSON_NAME] ﻿ ﻿ @ [PERSON_NAME] ﻿ ﻿ @ [PERSON_NAME] ﻿ ﻿ @ [PERSON_NAME] ﻿…" at bounding box center [1221, 693] width 370 height 30
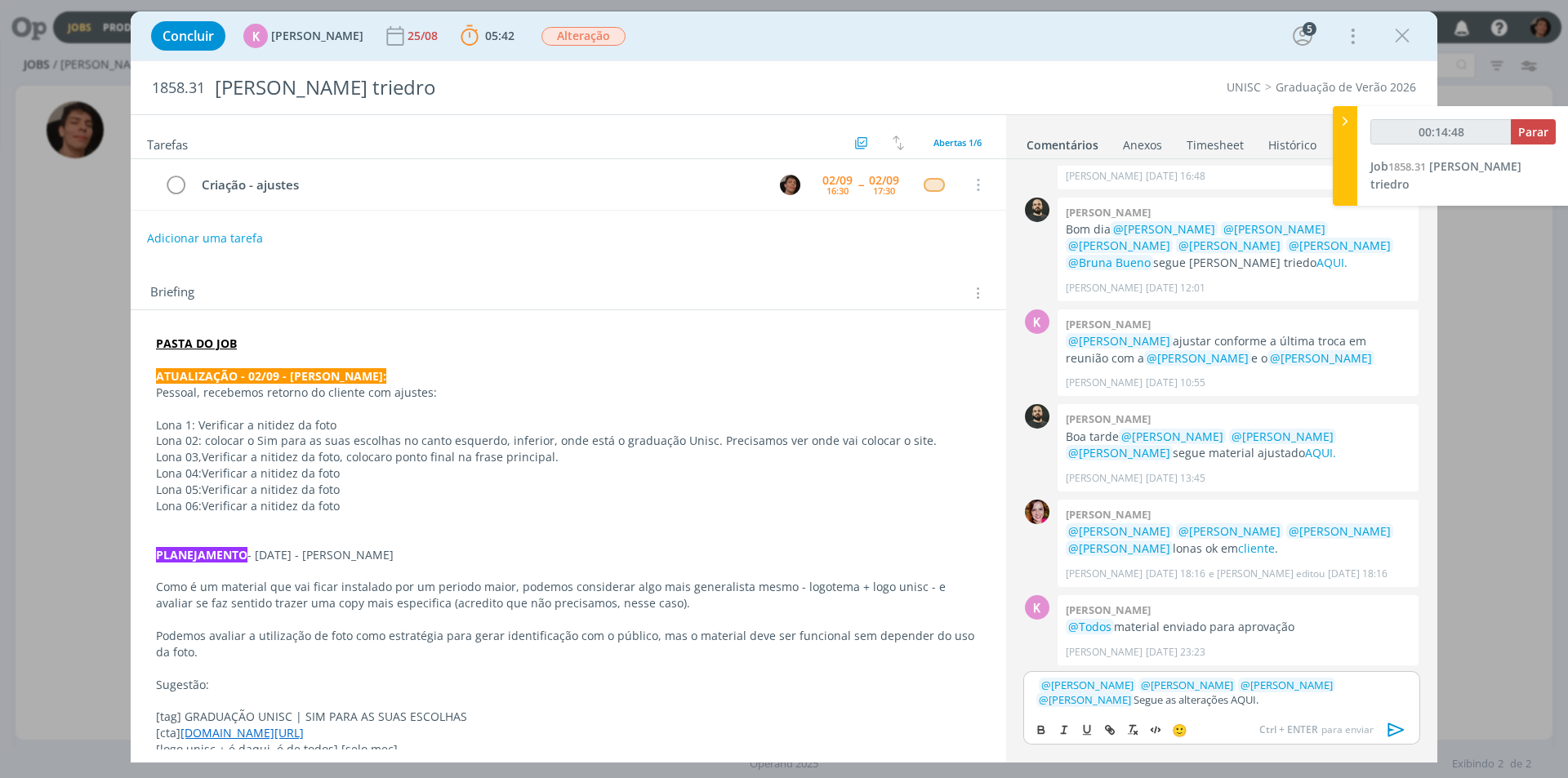
click at [1133, 699] on p "﻿ @ [PERSON_NAME] ﻿ ﻿ @ [PERSON_NAME] ﻿ ﻿ @ [PERSON_NAME] ﻿ ﻿ @ [PERSON_NAME] ﻿…" at bounding box center [1221, 693] width 370 height 30
type input "00:14:49"
drag, startPoint x: 1139, startPoint y: 702, endPoint x: 1184, endPoint y: 703, distance: 45.0
click at [1184, 703] on p "﻿ @ [PERSON_NAME] ﻿ ﻿ @ [PERSON_NAME] ﻿ ﻿ @ [PERSON_NAME] ﻿ ﻿ @ [PERSON_NAME] ﻿…" at bounding box center [1221, 693] width 370 height 30
click at [1114, 728] on icon "dialog" at bounding box center [1109, 730] width 13 height 13
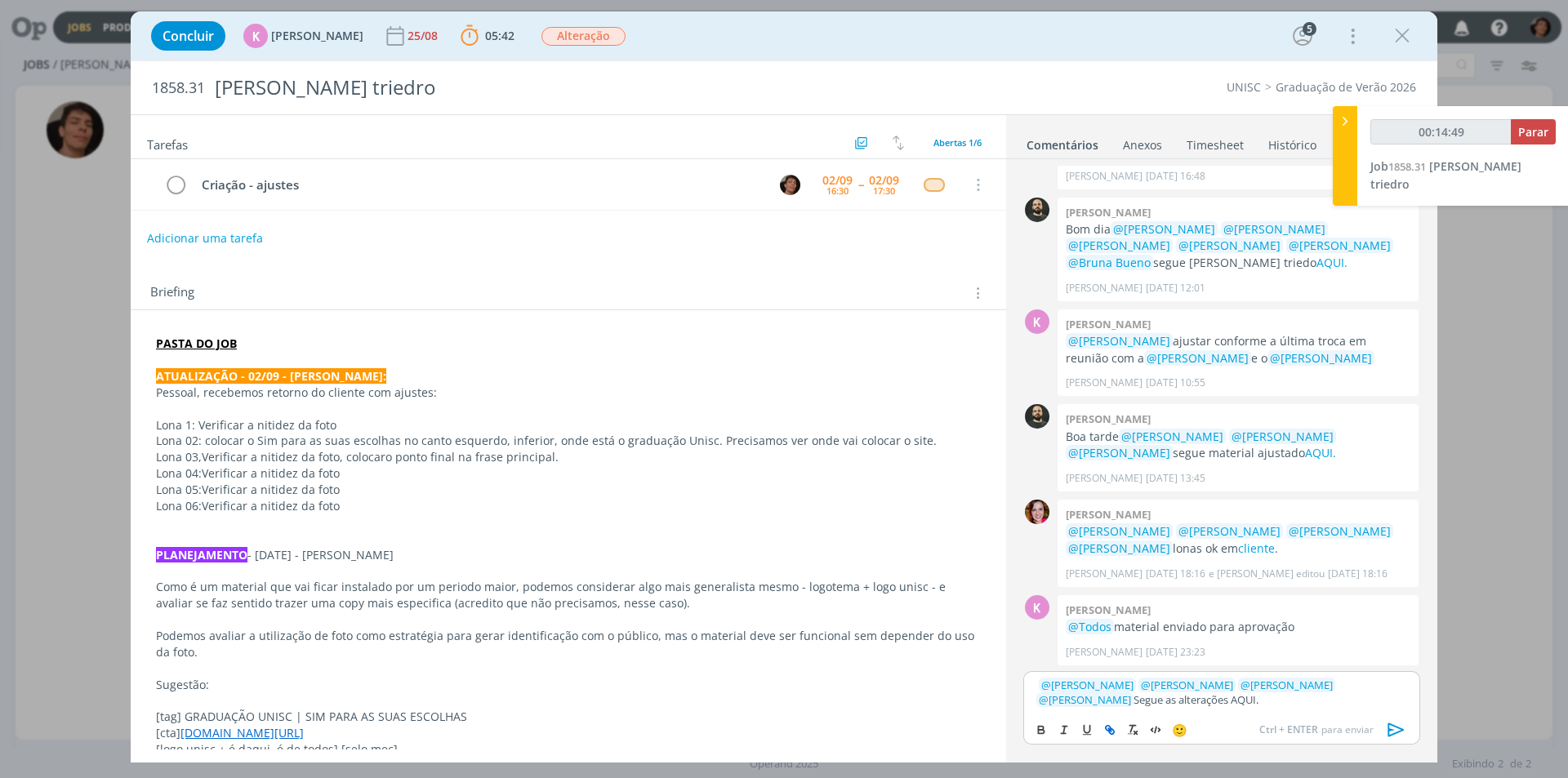
type input "AQUI."
type input "00:14:50"
paste input "Estamos fazendo testes de exportação para resolver essa questão de nitidez na f…"
type input "Estamos fazendo testes de exportação para resolver essa questão de nitidez na f…"
type input "00:14:51"
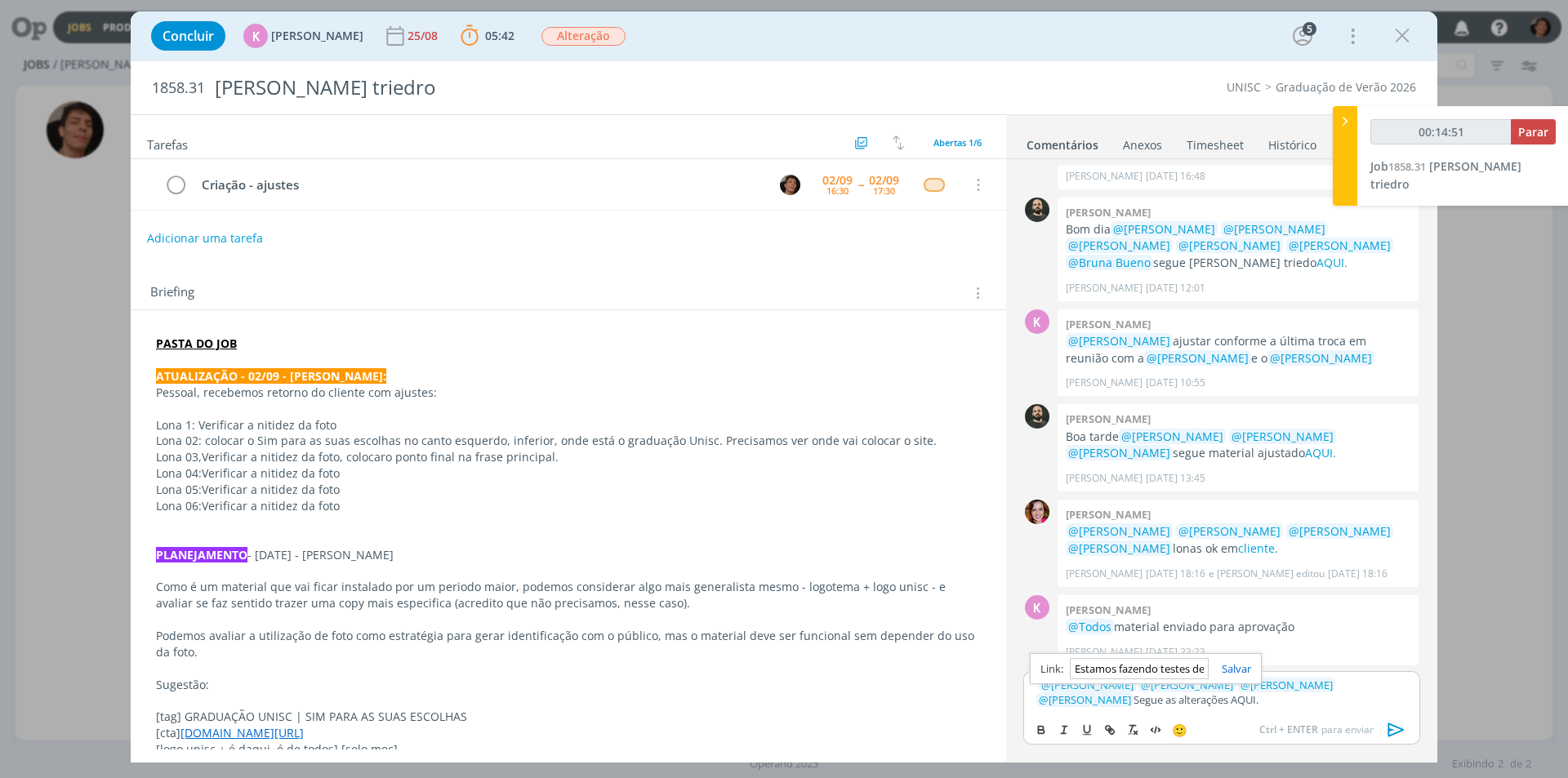
scroll to position [0, 478]
type input "Estamos fazendo testes de exportação para resolver essa questão de nitidez na f…"
click at [1237, 669] on link "dialog" at bounding box center [1229, 668] width 42 height 15
drag, startPoint x: 497, startPoint y: 724, endPoint x: 507, endPoint y: 722, distance: 10.2
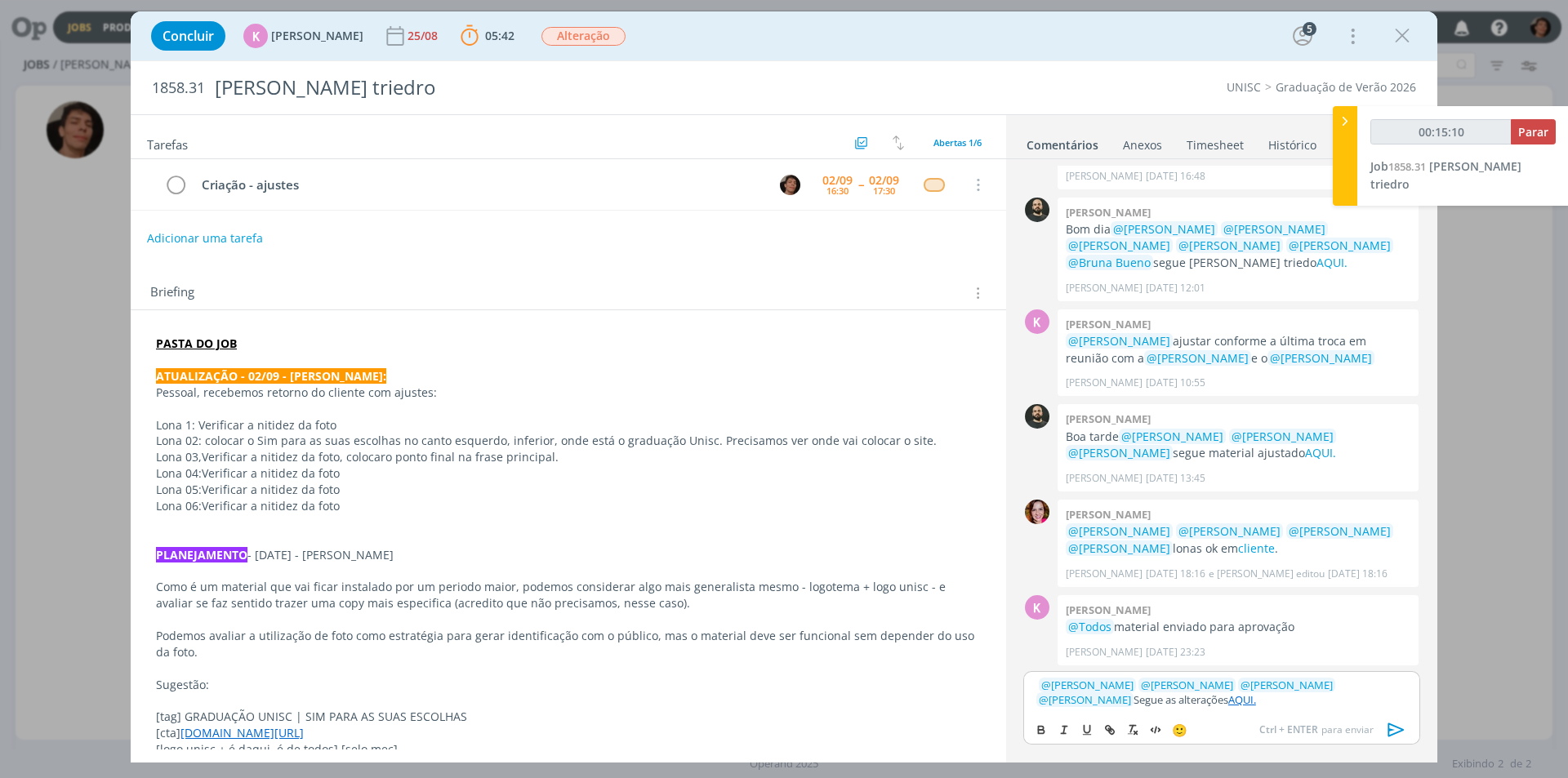
click at [497, 724] on p "[tag] GRADUAÇÃO UNISC | SIM PARA AS SUAS ESCOLHAS" at bounding box center [567, 717] width 825 height 16
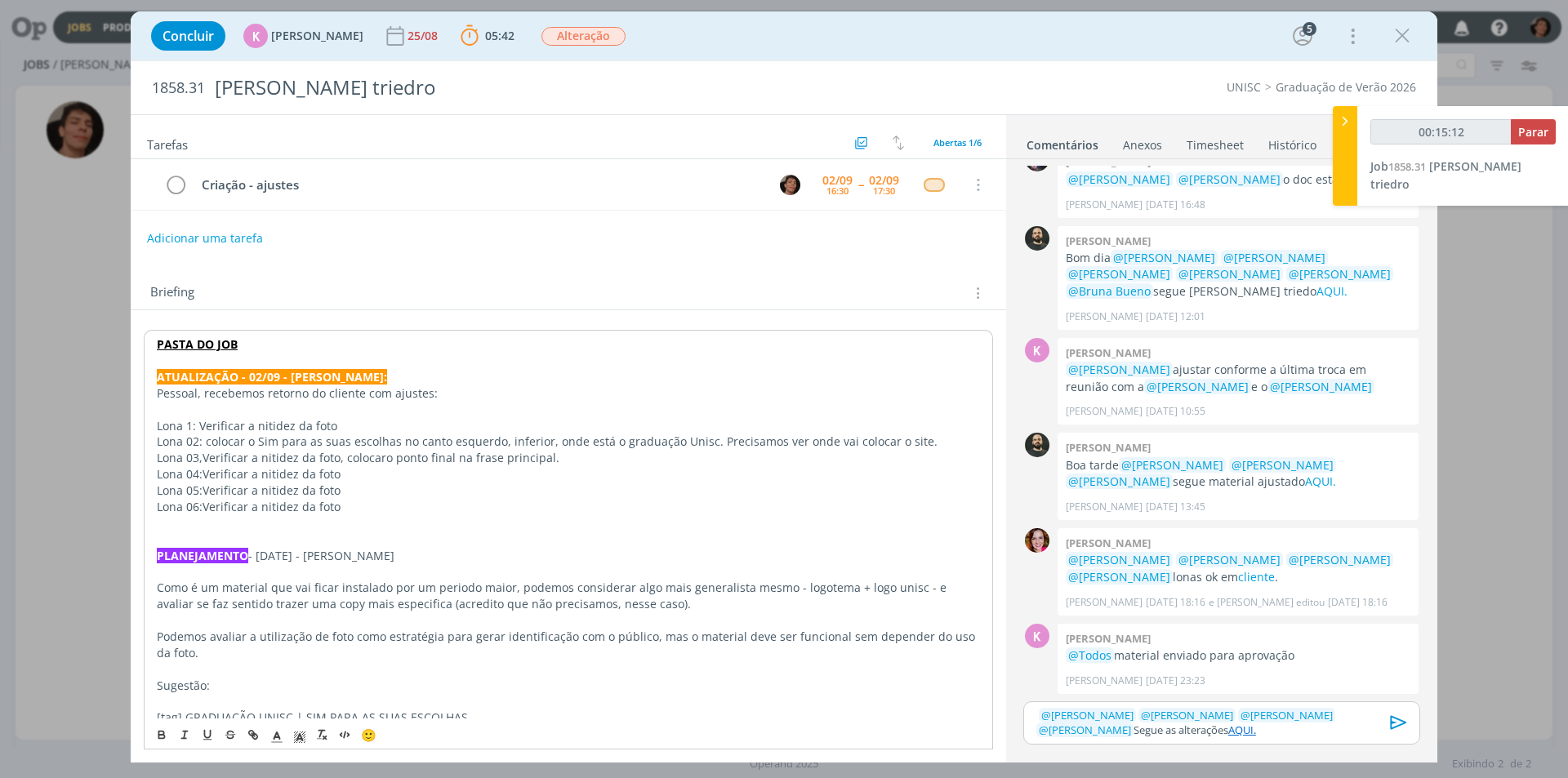
click at [1228, 729] on link "AQUI." at bounding box center [1241, 730] width 27 height 15
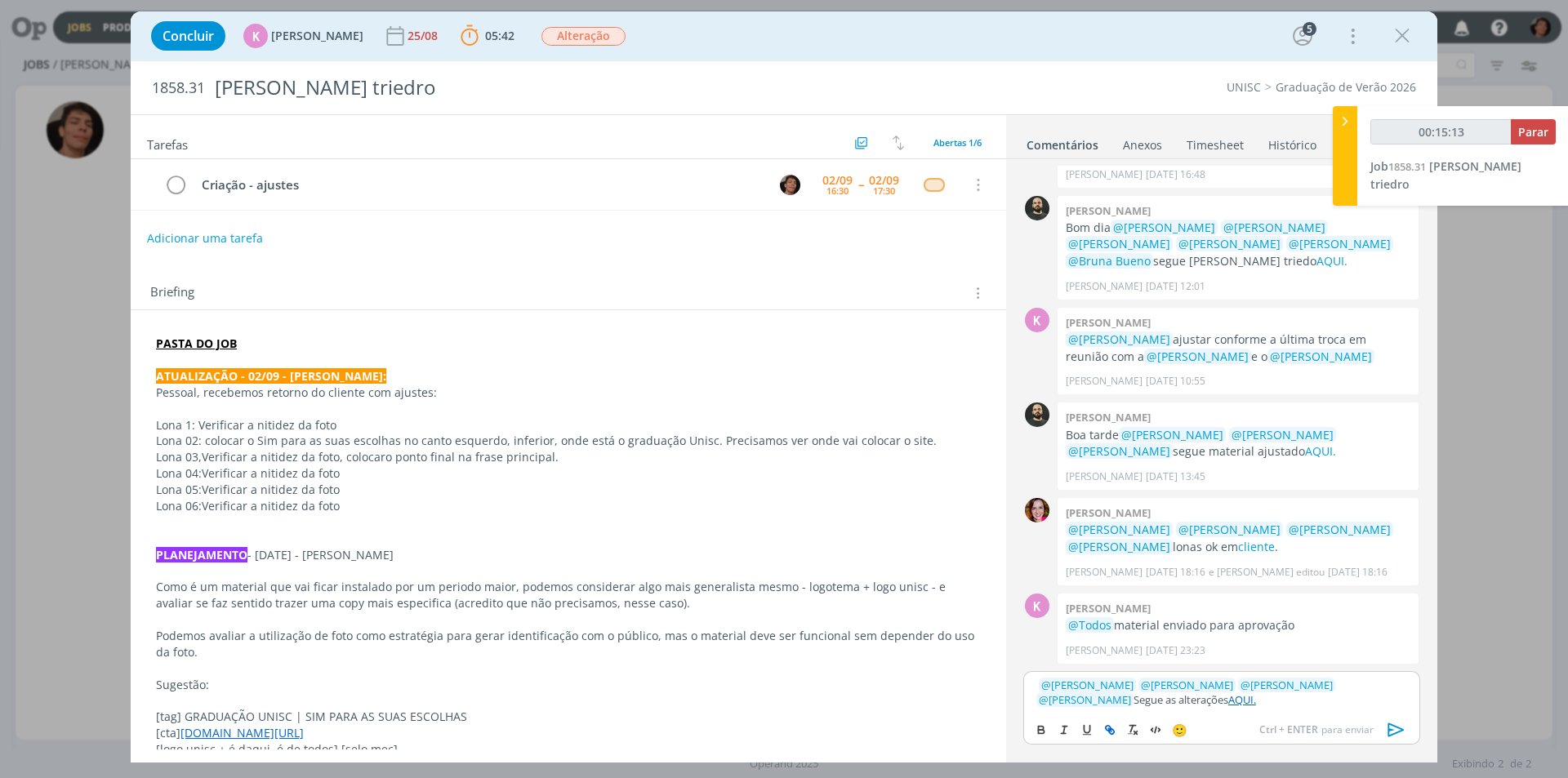
click at [1110, 729] on icon "dialog" at bounding box center [1112, 732] width 5 height 5
type input "00:15:14"
click at [1110, 731] on line "dialog" at bounding box center [1110, 730] width 4 height 4
type input "AQUI."
type input "00:15:15"
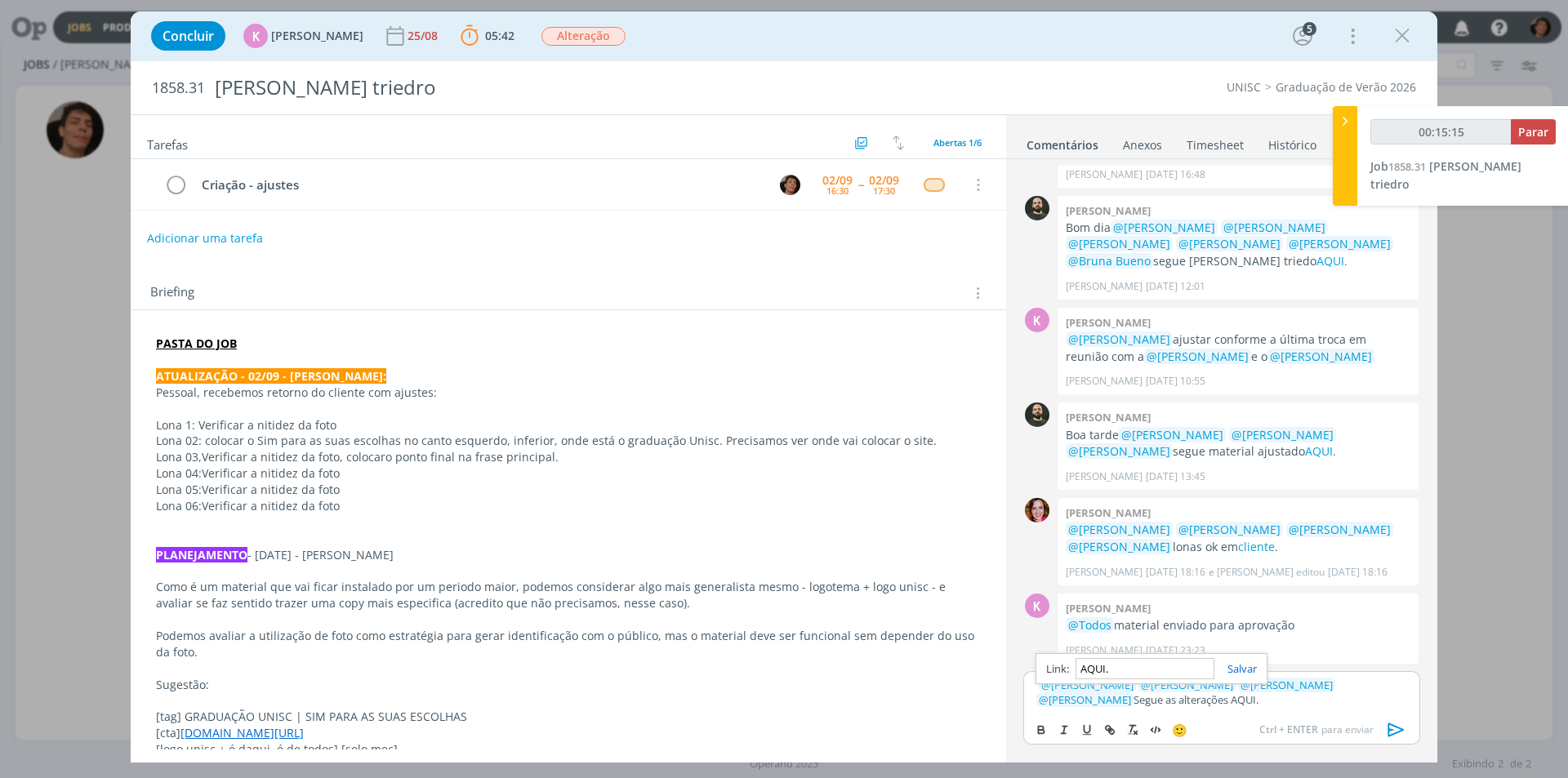
paste input "[URL][DOMAIN_NAME]"
type input "[URL][DOMAIN_NAME]"
click at [1243, 667] on link "dialog" at bounding box center [1236, 668] width 42 height 15
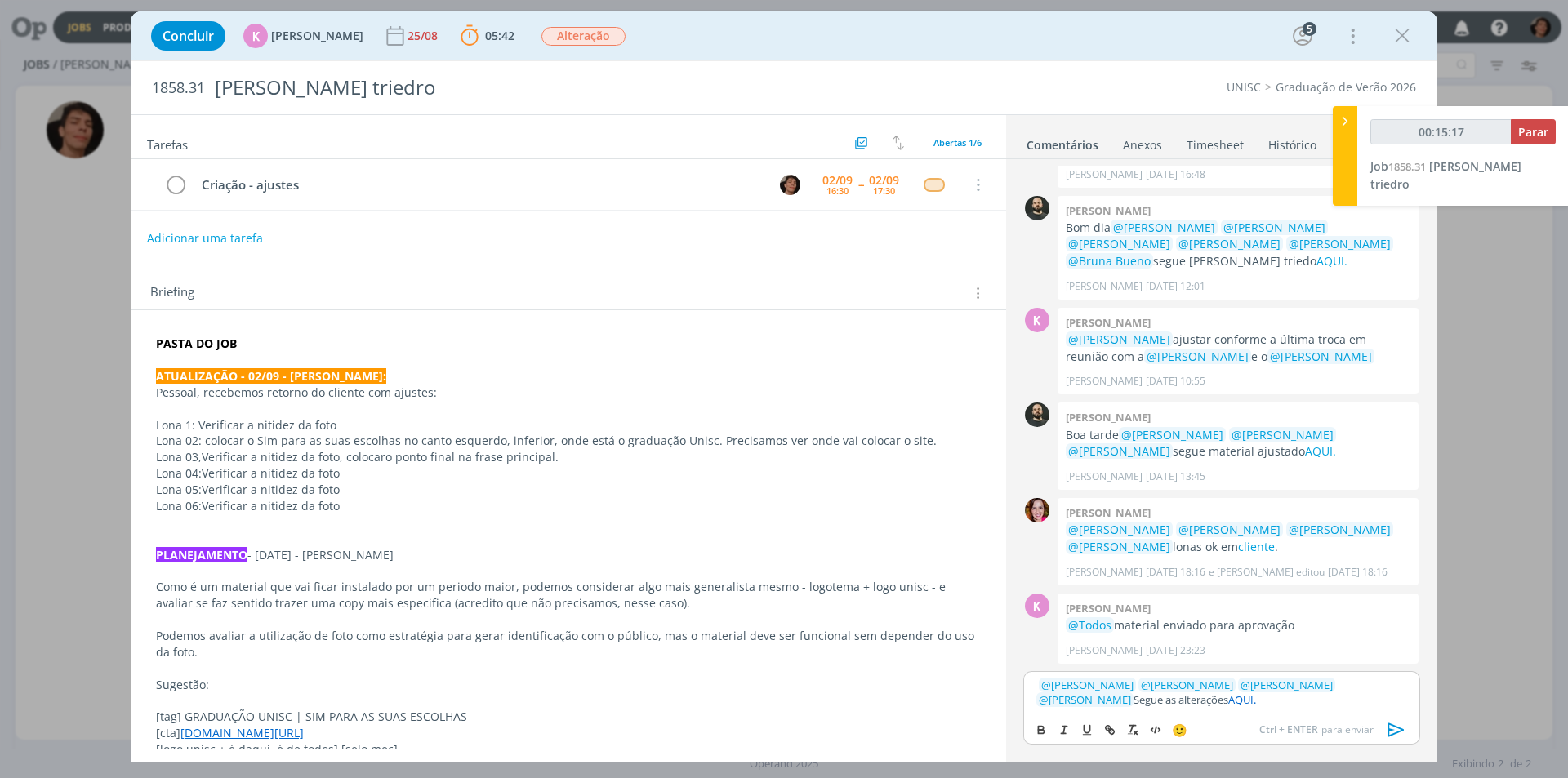
click at [1396, 723] on icon "dialog" at bounding box center [1397, 730] width 25 height 25
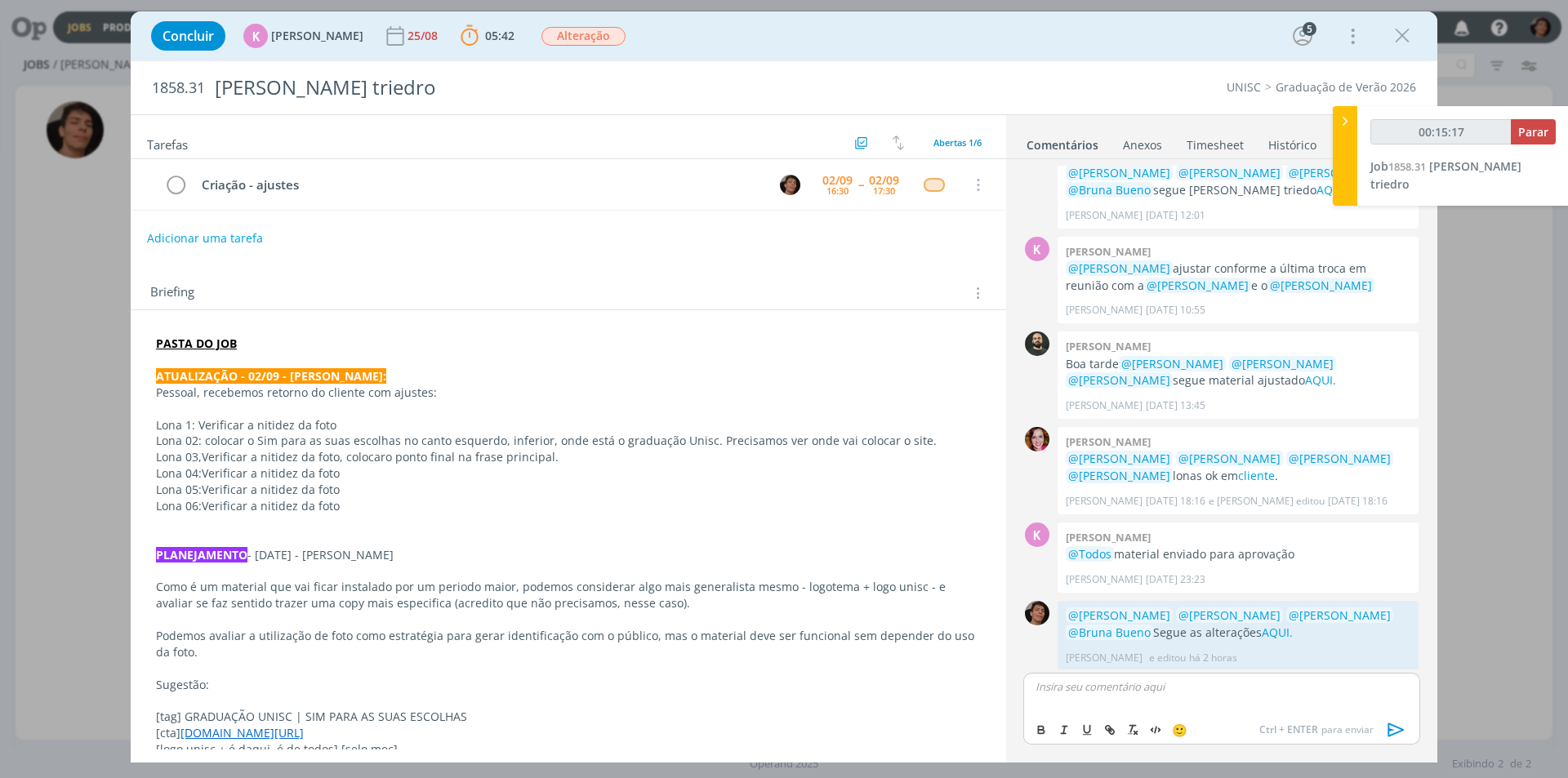
scroll to position [319, 0]
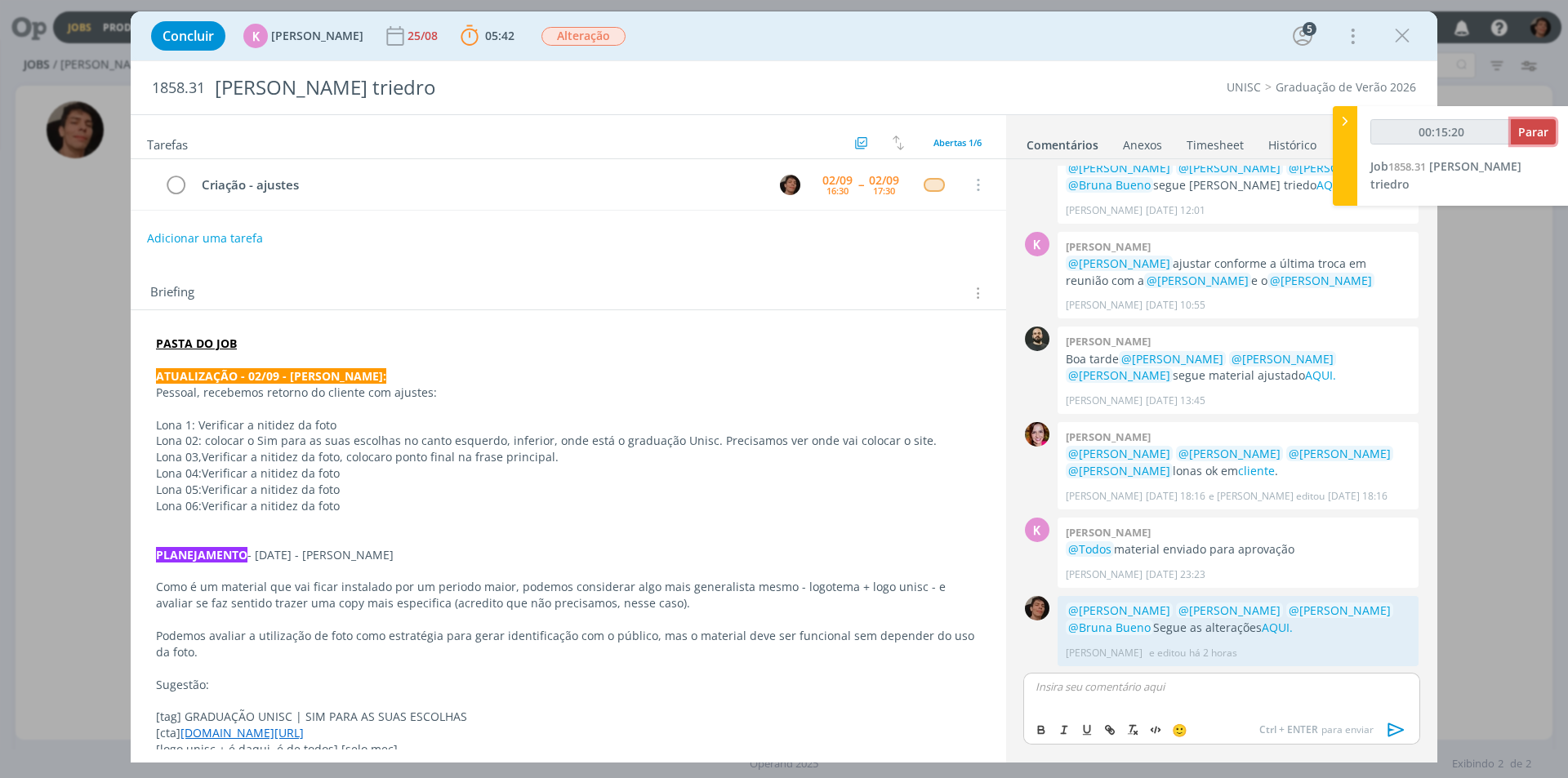
click at [1541, 129] on span "Parar" at bounding box center [1533, 132] width 30 height 16
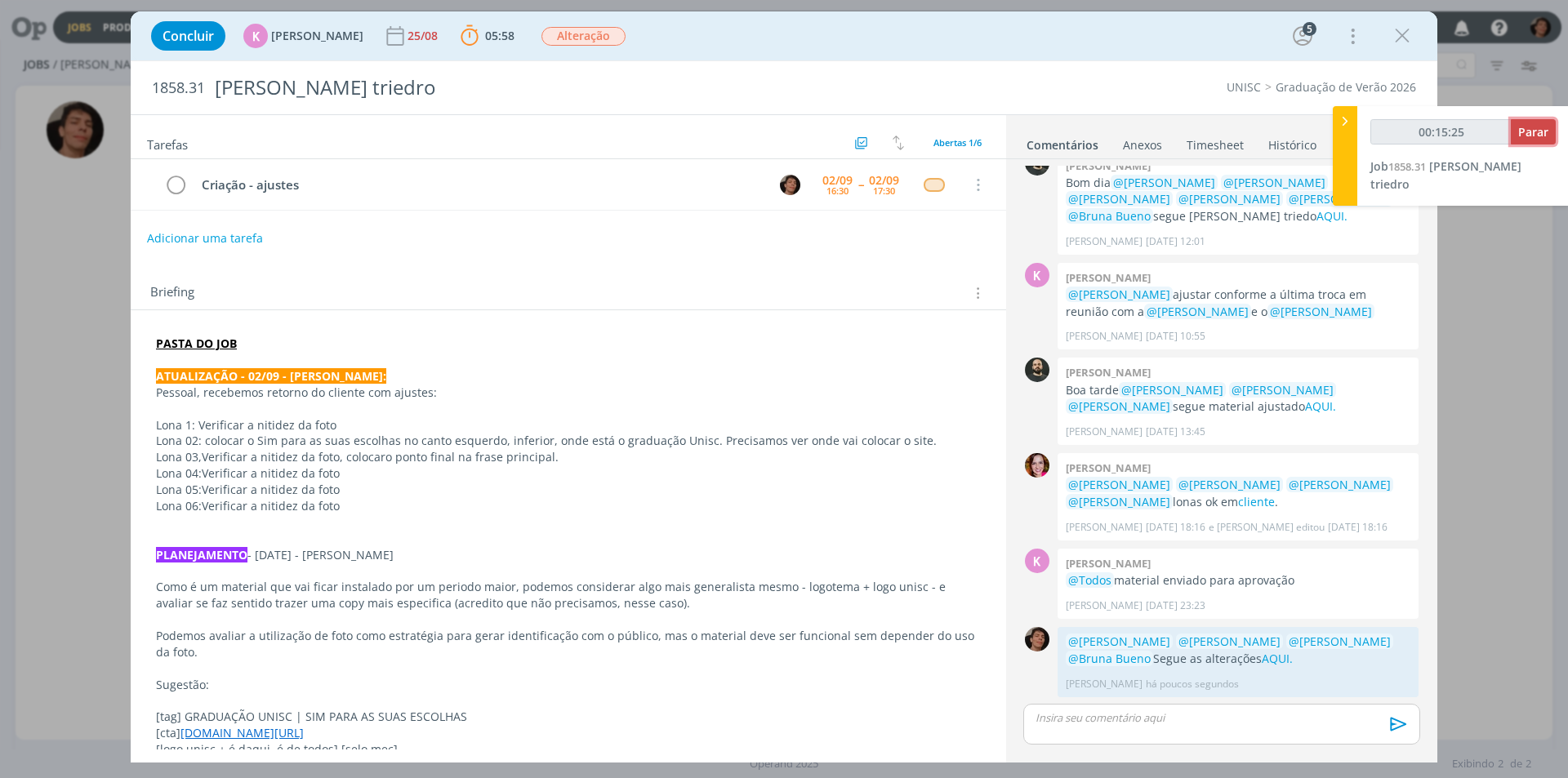
click at [1537, 138] on span "Parar" at bounding box center [1533, 132] width 30 height 16
type input "00:16:00"
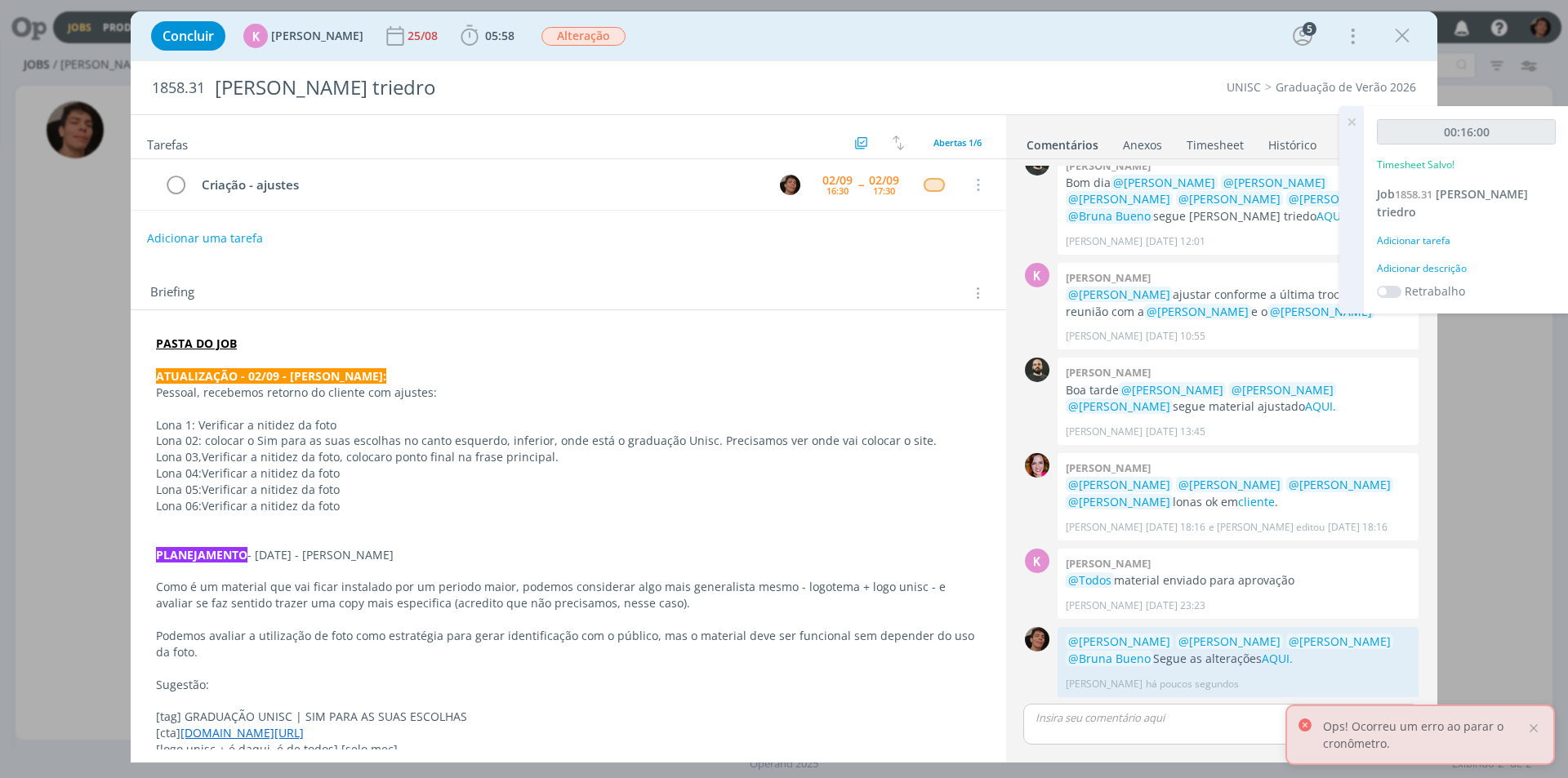
click at [1420, 262] on div "Adicionar descrição" at bounding box center [1466, 269] width 179 height 15
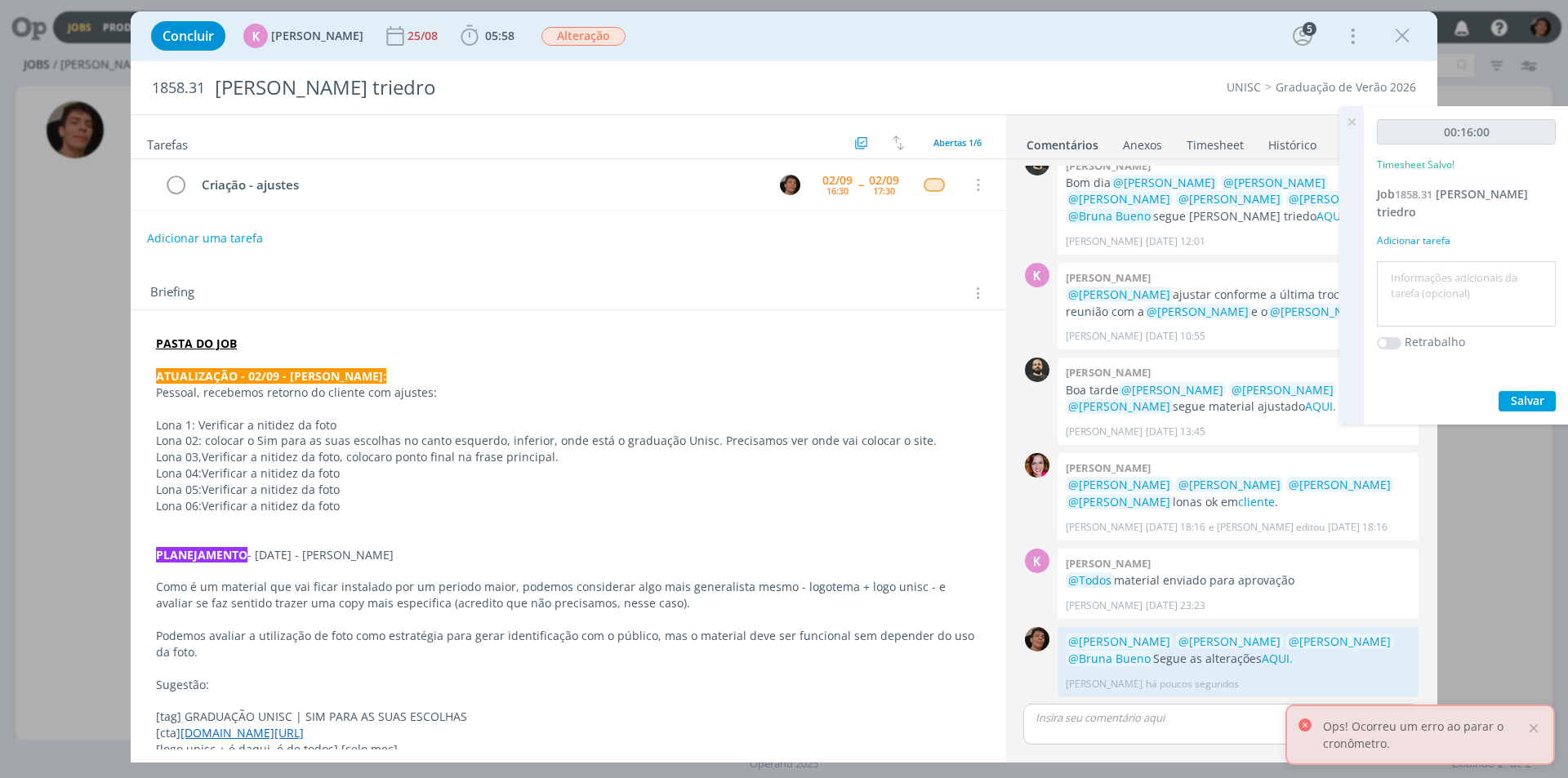
click at [1430, 274] on textarea at bounding box center [1465, 294] width 171 height 58
type textarea "alterações"
drag, startPoint x: 1516, startPoint y: 383, endPoint x: 1317, endPoint y: 380, distance: 199.0
click at [1517, 393] on span "Salvar" at bounding box center [1527, 400] width 34 height 16
click at [179, 182] on icon "dialog" at bounding box center [176, 186] width 23 height 25
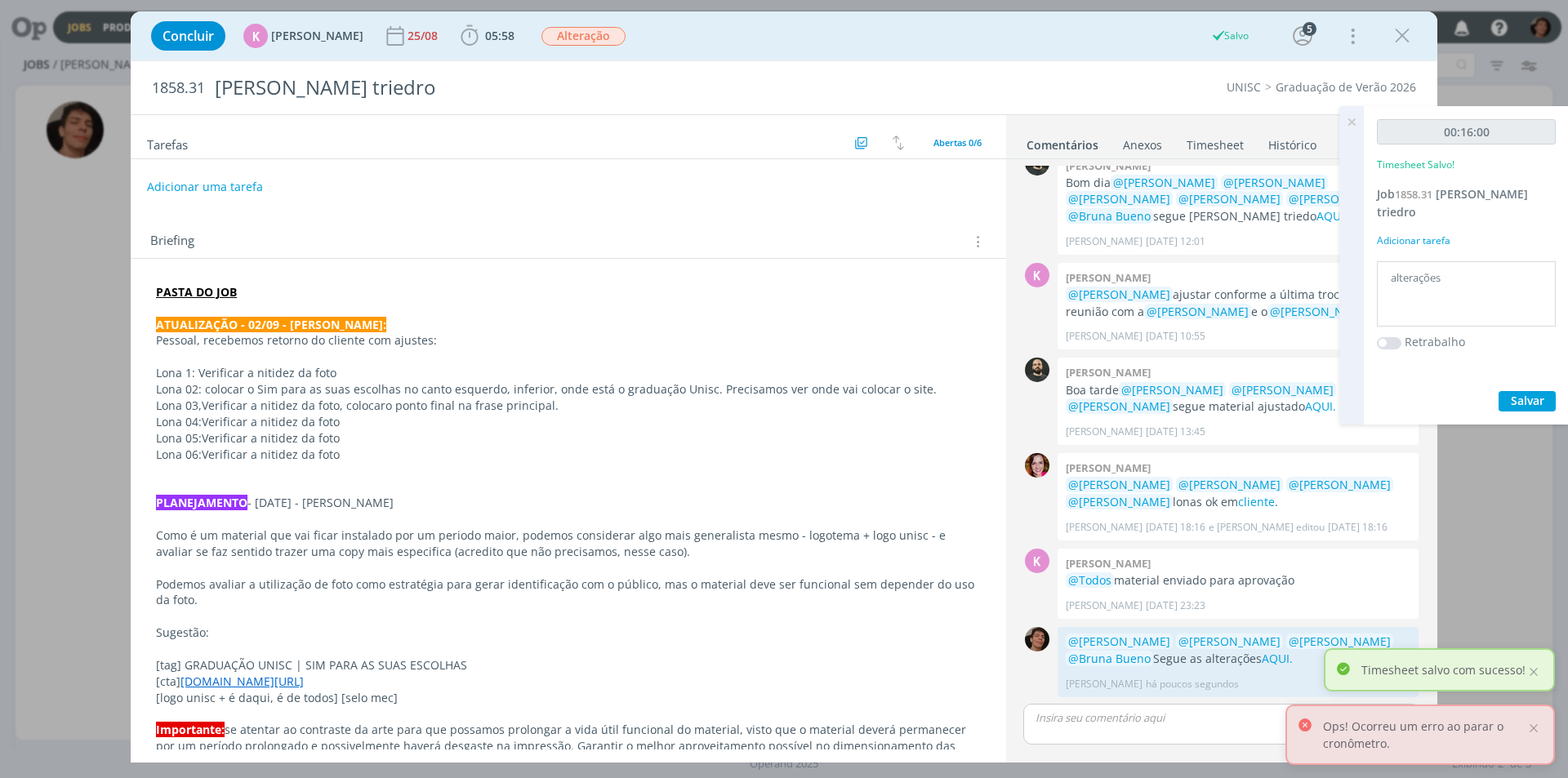
click at [1402, 37] on icon "dialog" at bounding box center [1402, 36] width 25 height 25
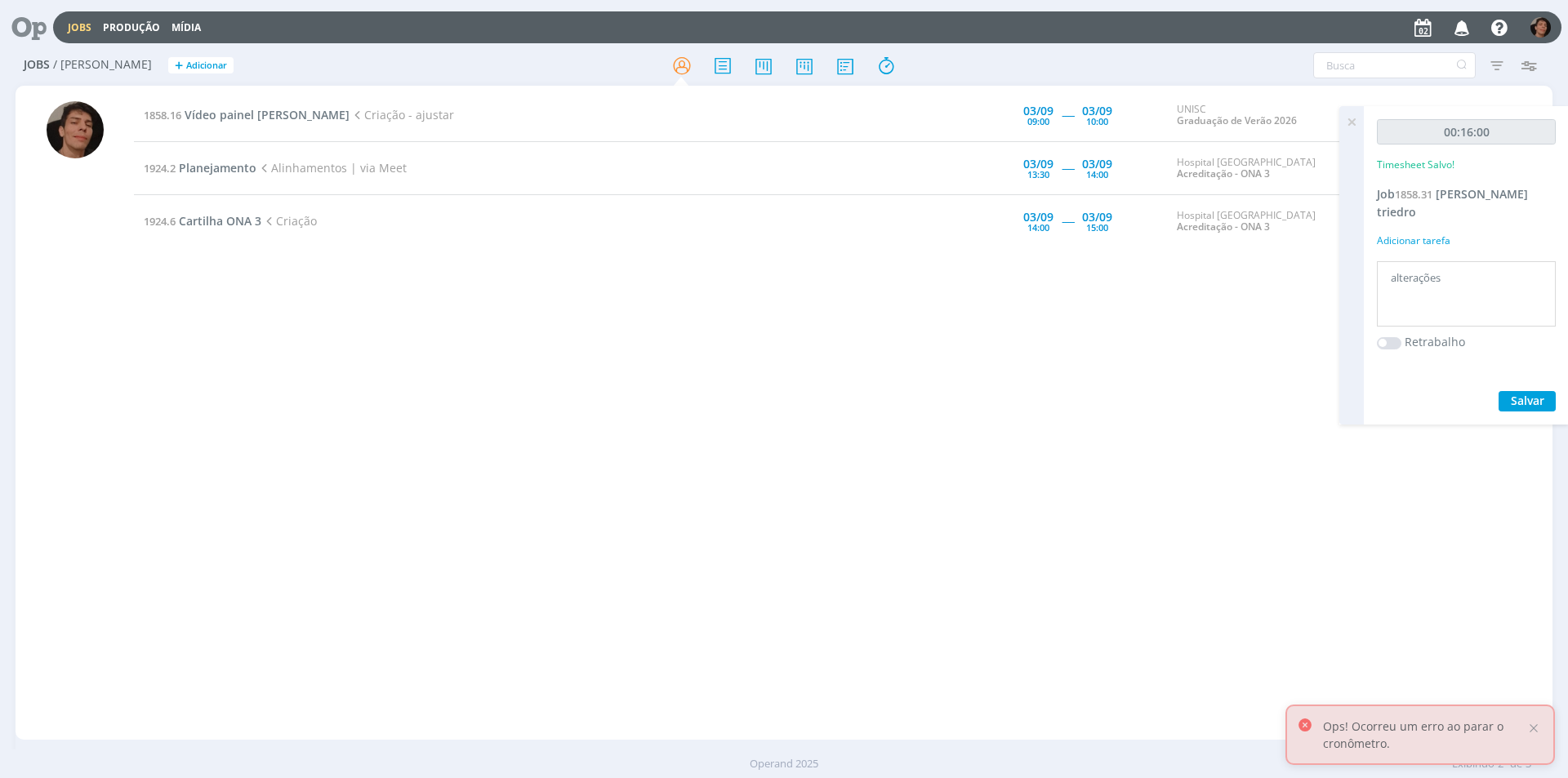
click at [627, 362] on div "1858.16 Vídeo painel Galvão Costa Criação - ajustar [DATE] 09:00 ----- [DATE] 1…" at bounding box center [843, 413] width 1419 height 648
click at [250, 113] on span "Vídeo painel [PERSON_NAME]" at bounding box center [267, 115] width 165 height 16
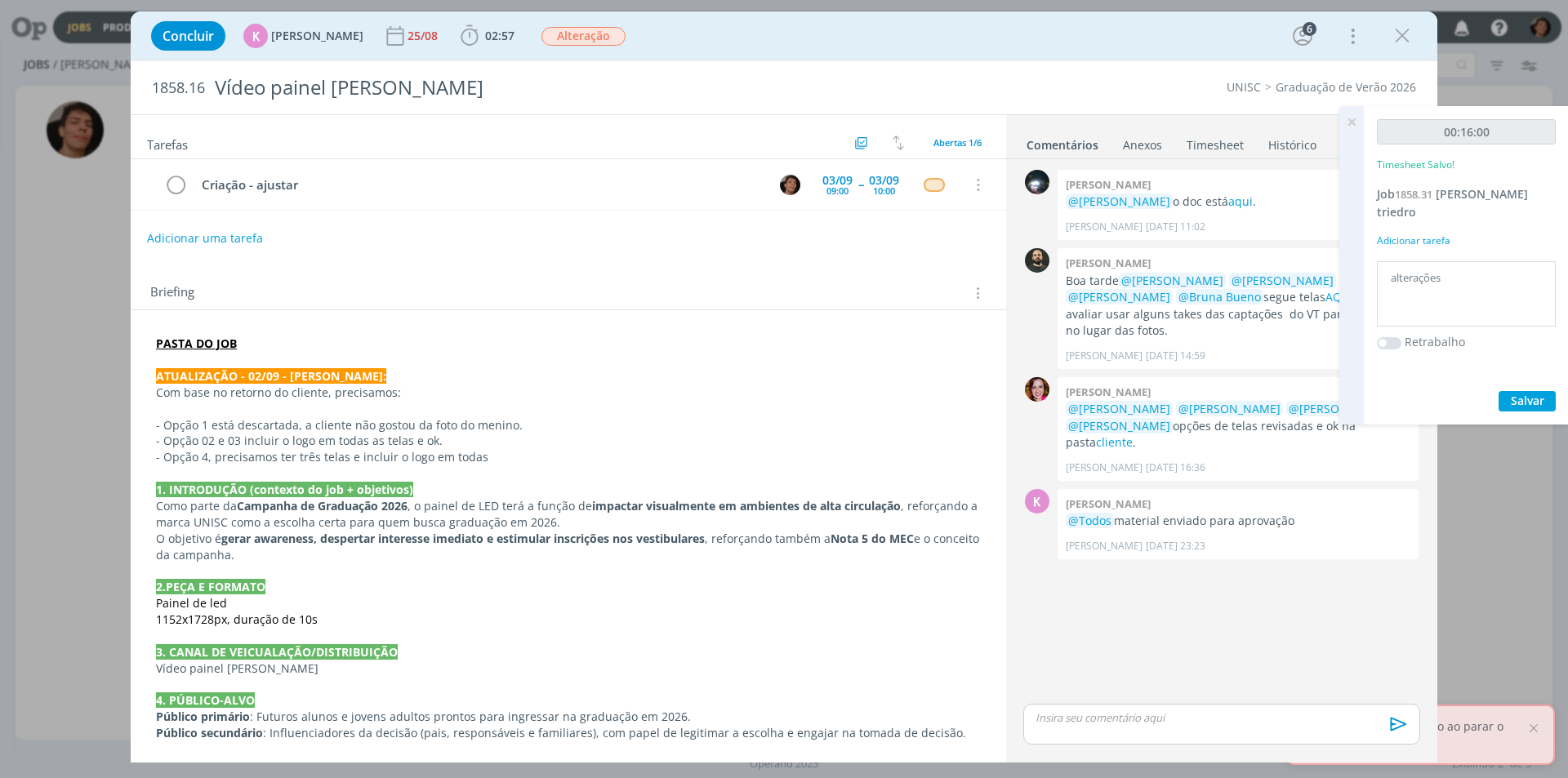
click at [1352, 124] on icon at bounding box center [1351, 122] width 29 height 32
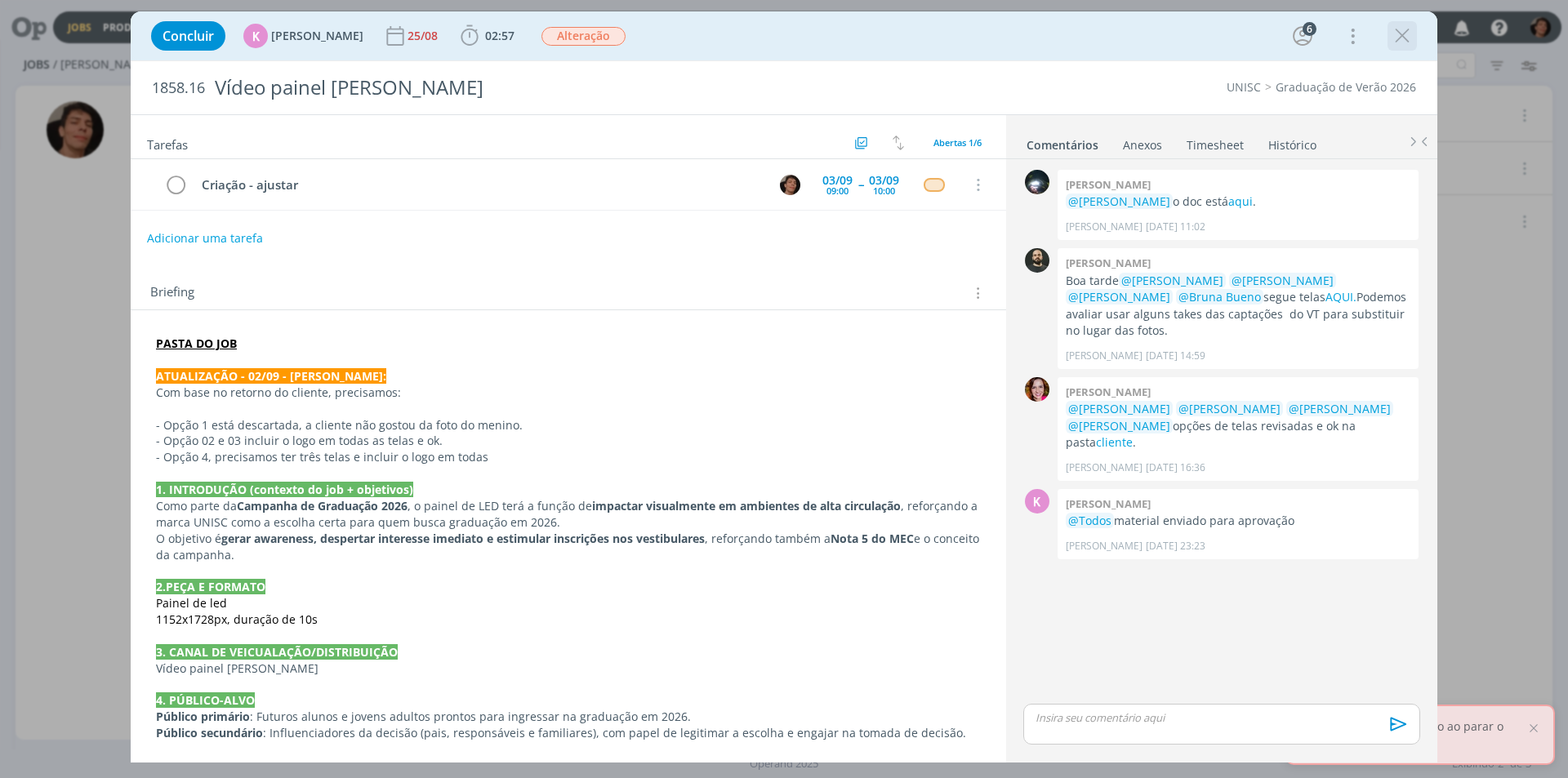
click at [1407, 34] on icon "dialog" at bounding box center [1402, 36] width 25 height 25
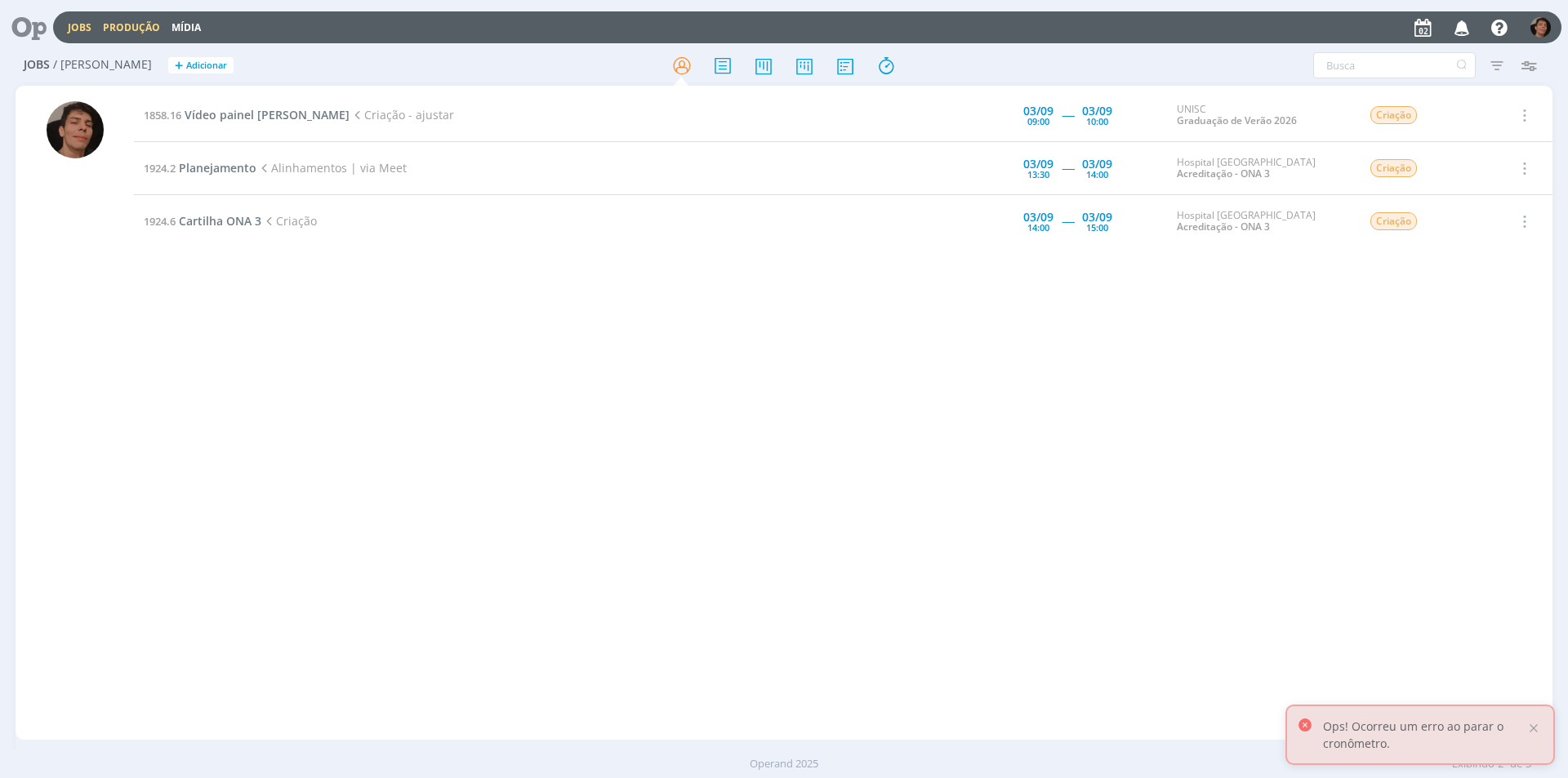
click at [151, 27] on link "Produção" at bounding box center [131, 27] width 57 height 14
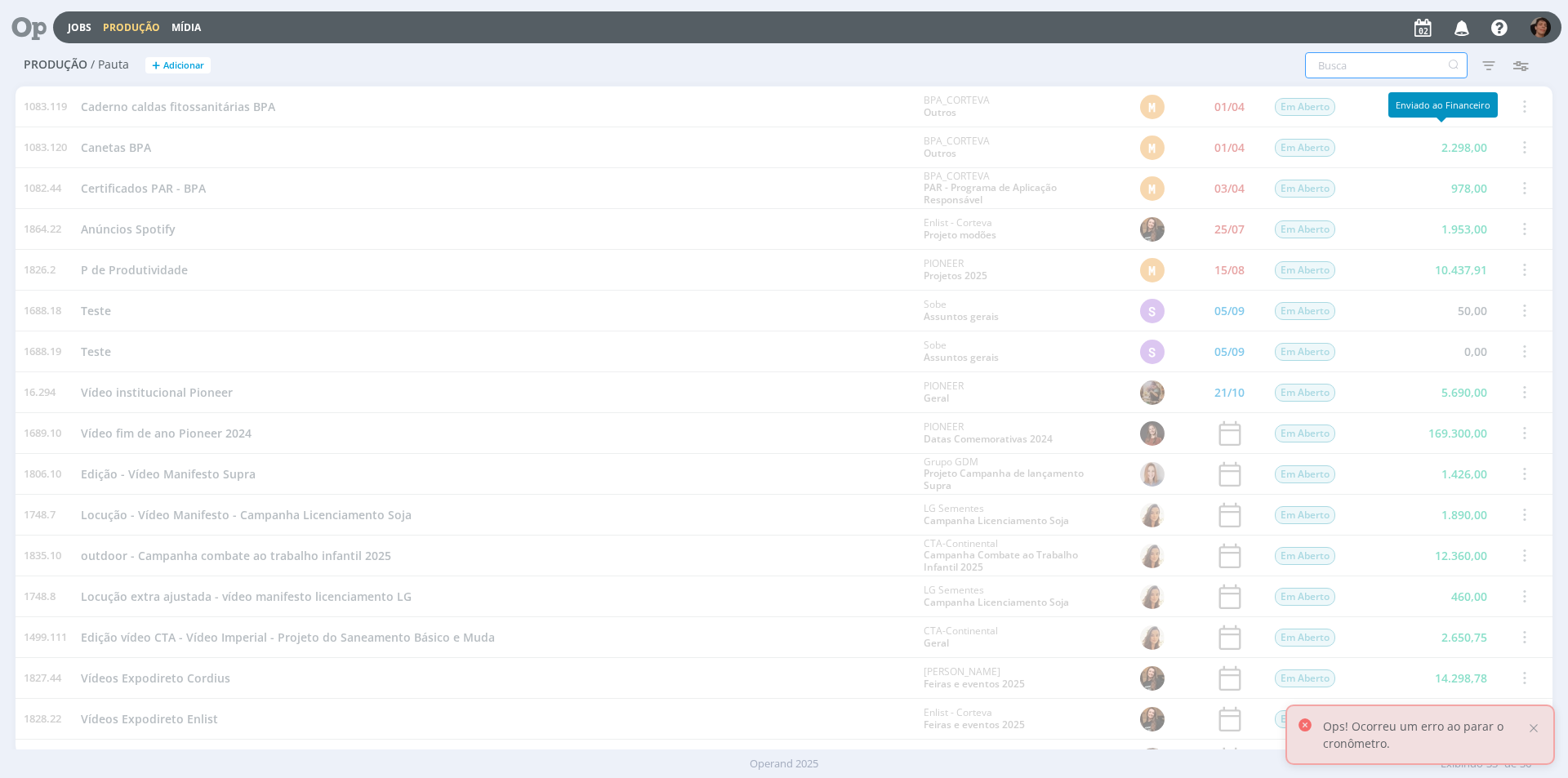
click at [1364, 65] on input "text" at bounding box center [1386, 65] width 163 height 27
type input "[PERSON_NAME]"
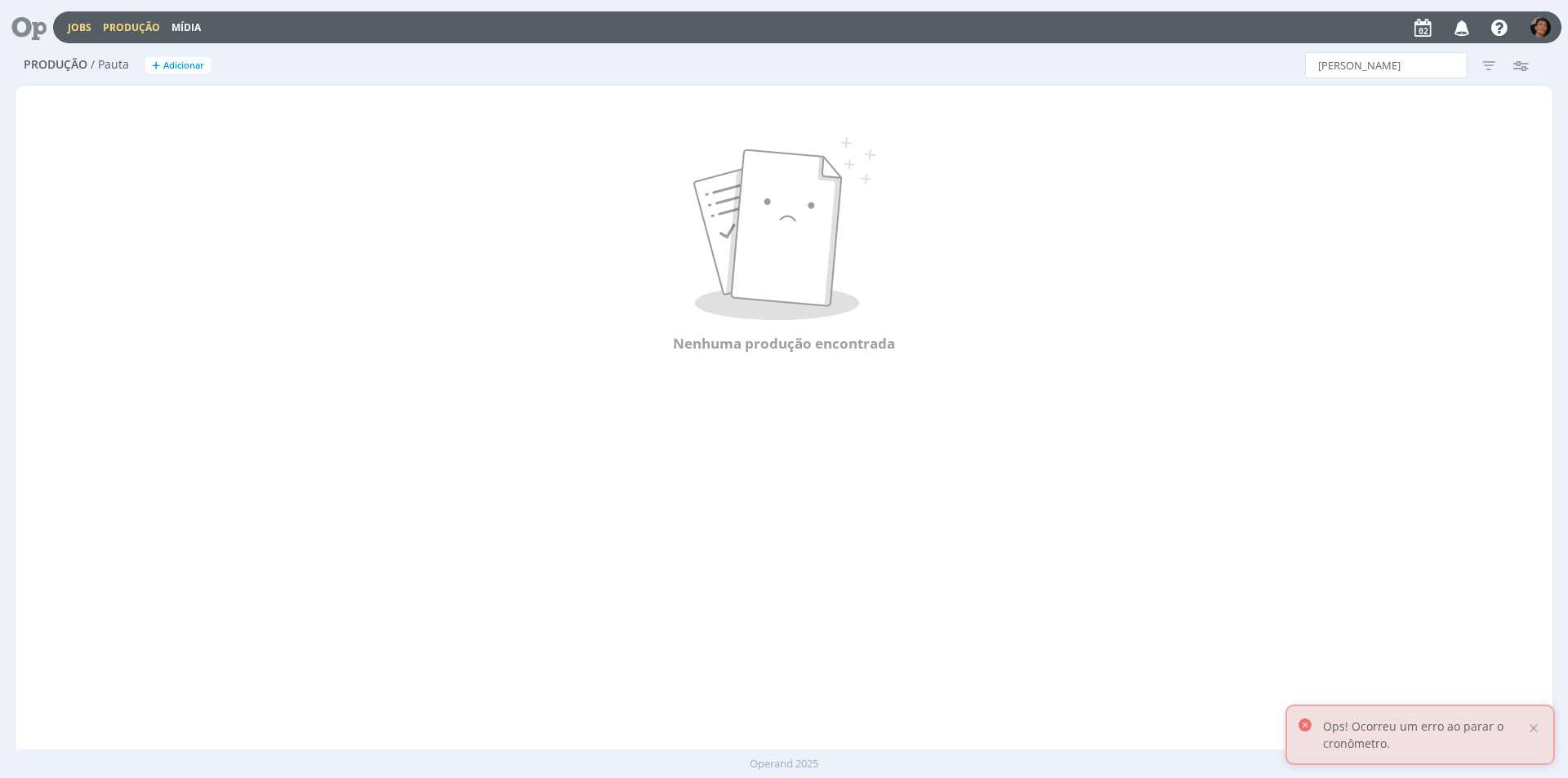
click at [85, 25] on link "Jobs" at bounding box center [80, 27] width 24 height 14
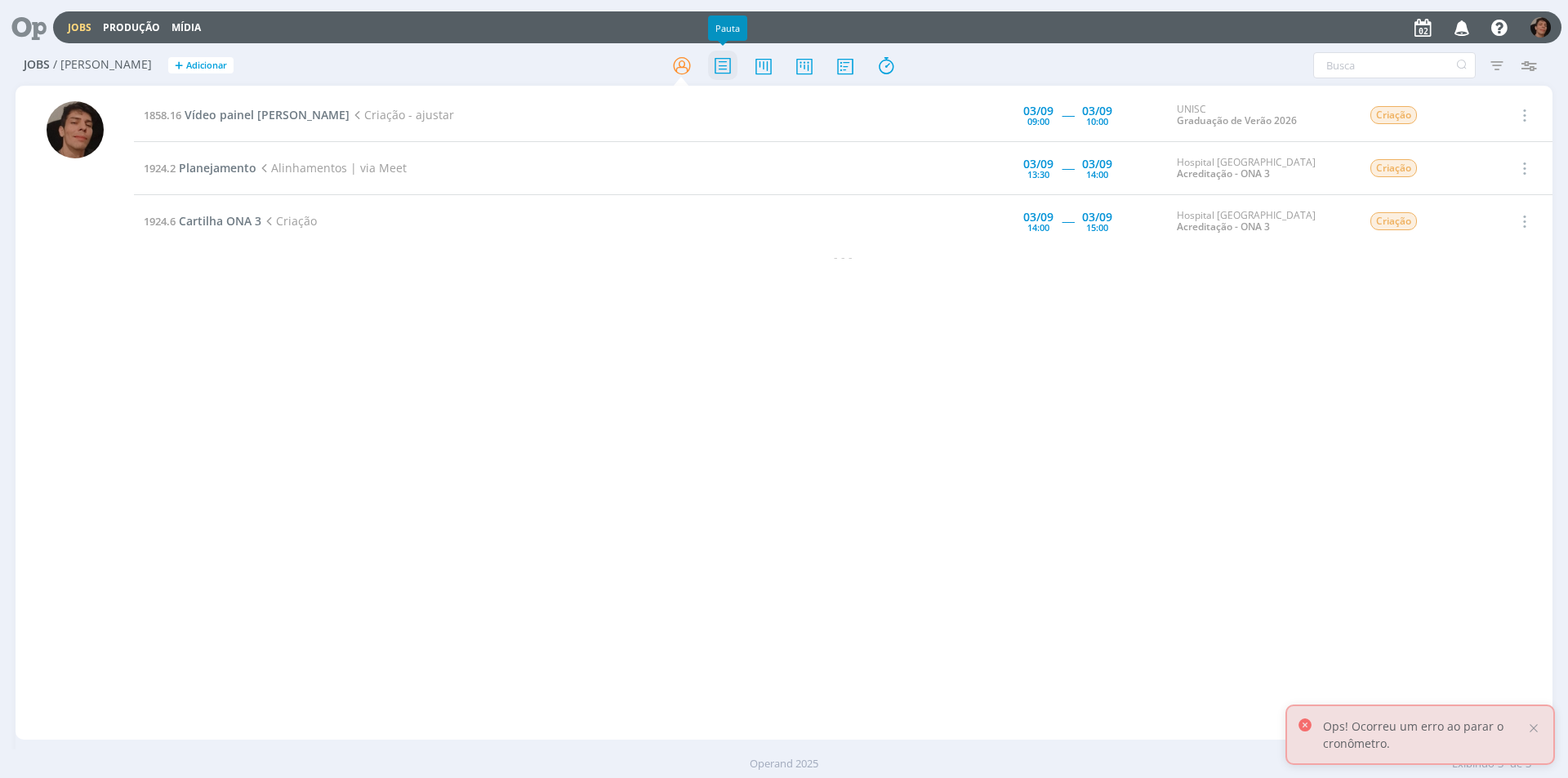
click at [730, 65] on icon at bounding box center [722, 65] width 29 height 32
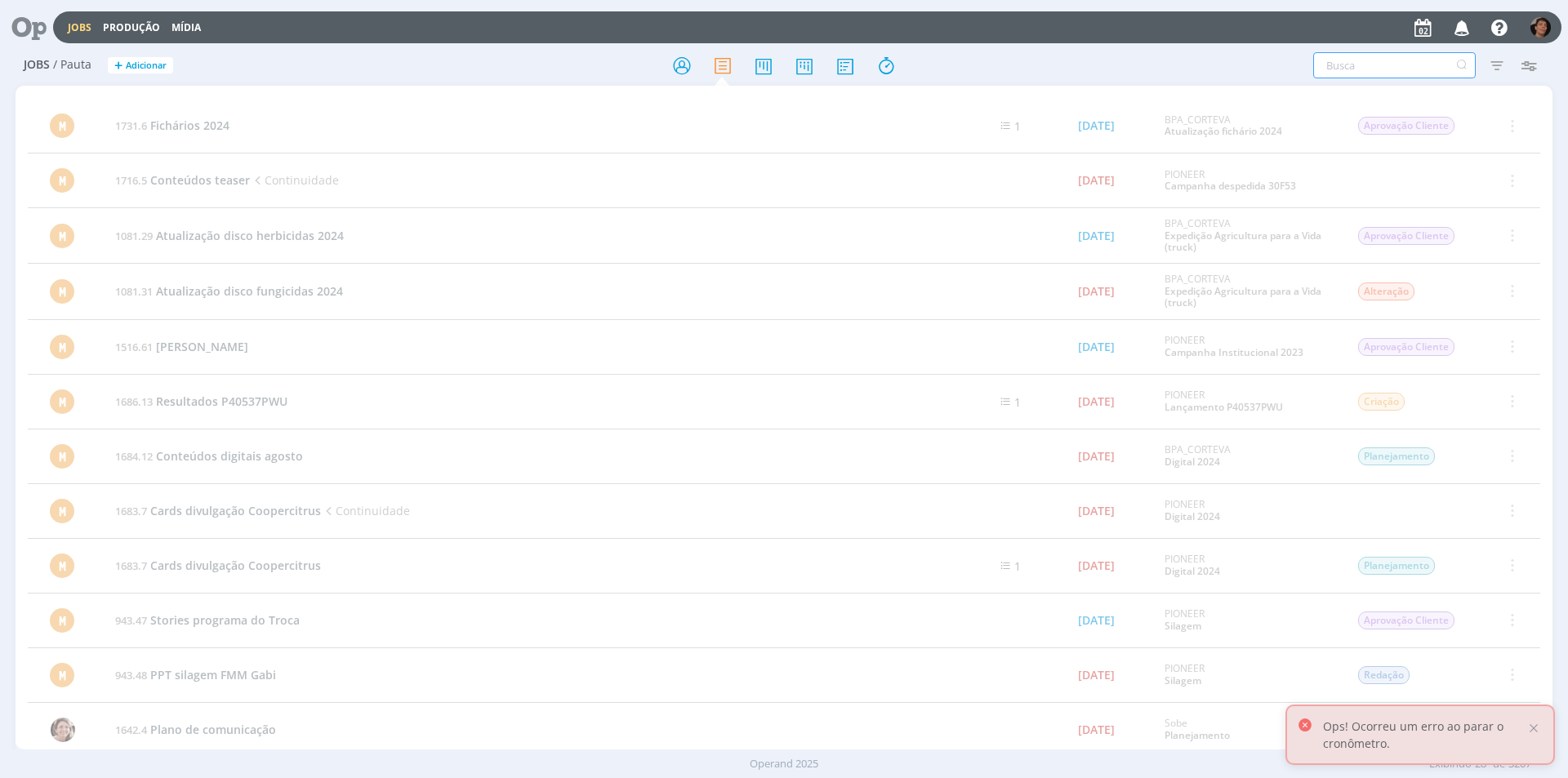
click at [1356, 74] on input "text" at bounding box center [1395, 65] width 163 height 27
click at [755, 79] on icon at bounding box center [763, 65] width 29 height 32
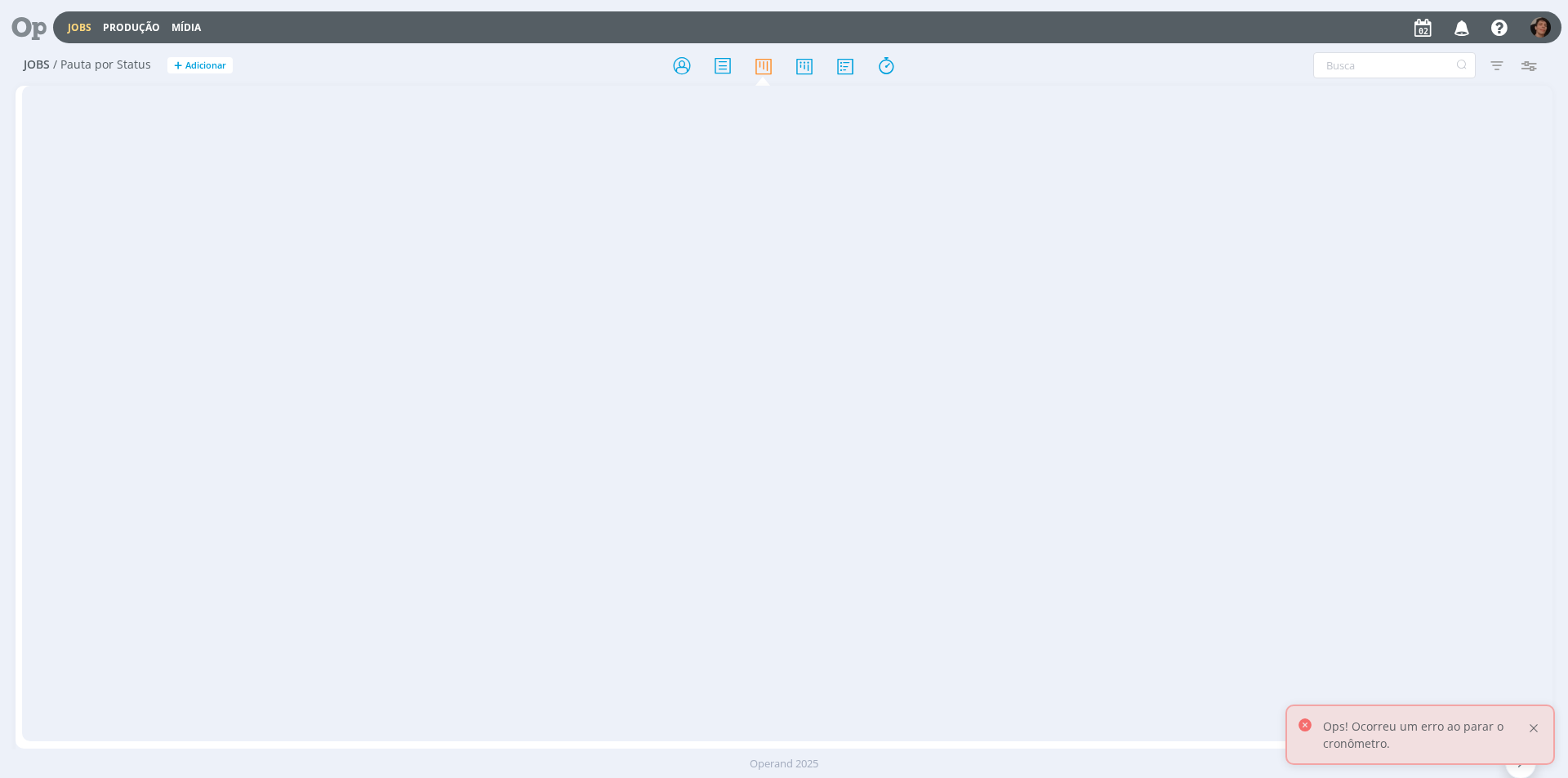
click at [1534, 724] on div at bounding box center [1534, 728] width 15 height 15
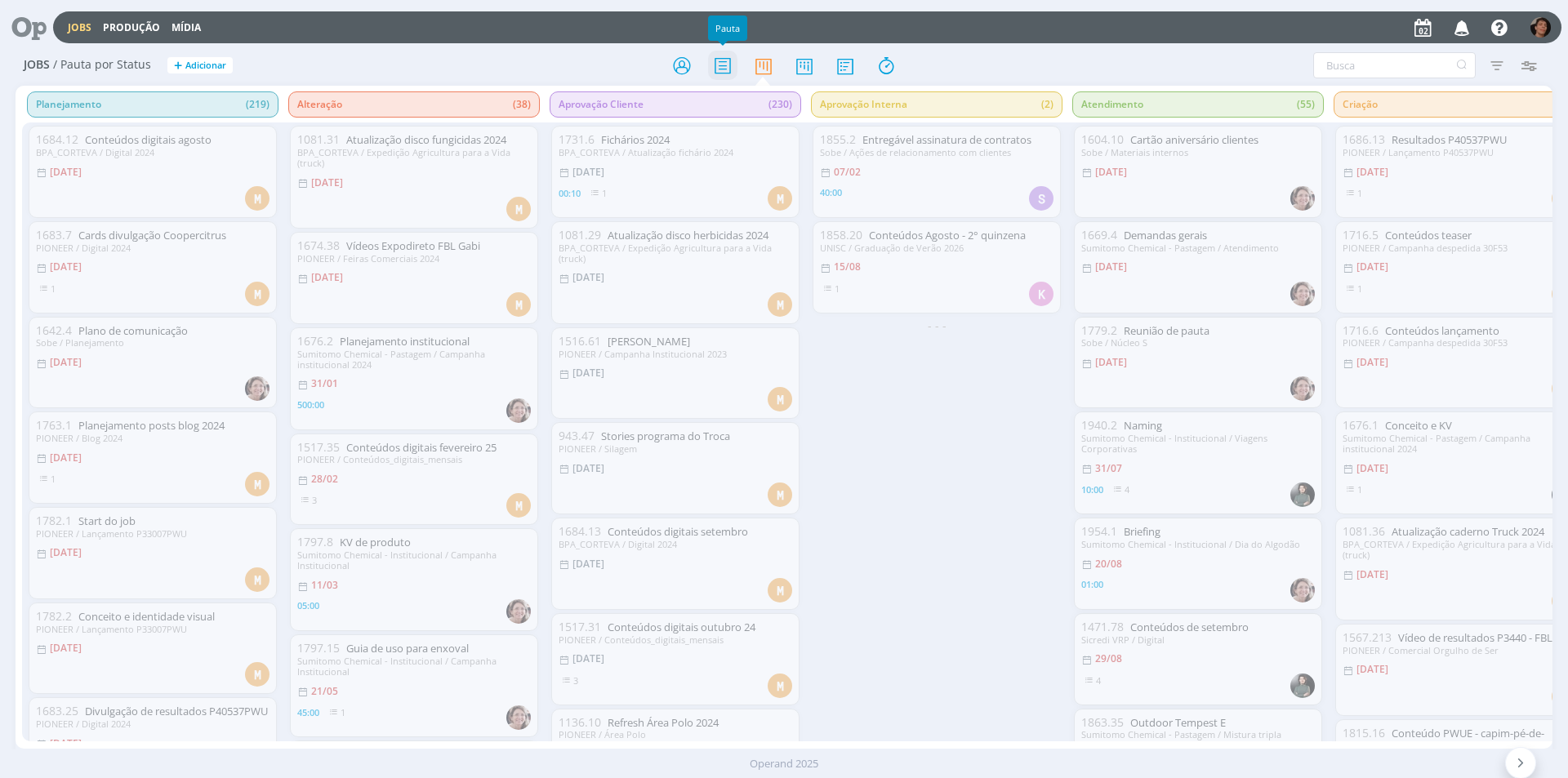
click at [726, 70] on icon at bounding box center [722, 65] width 29 height 32
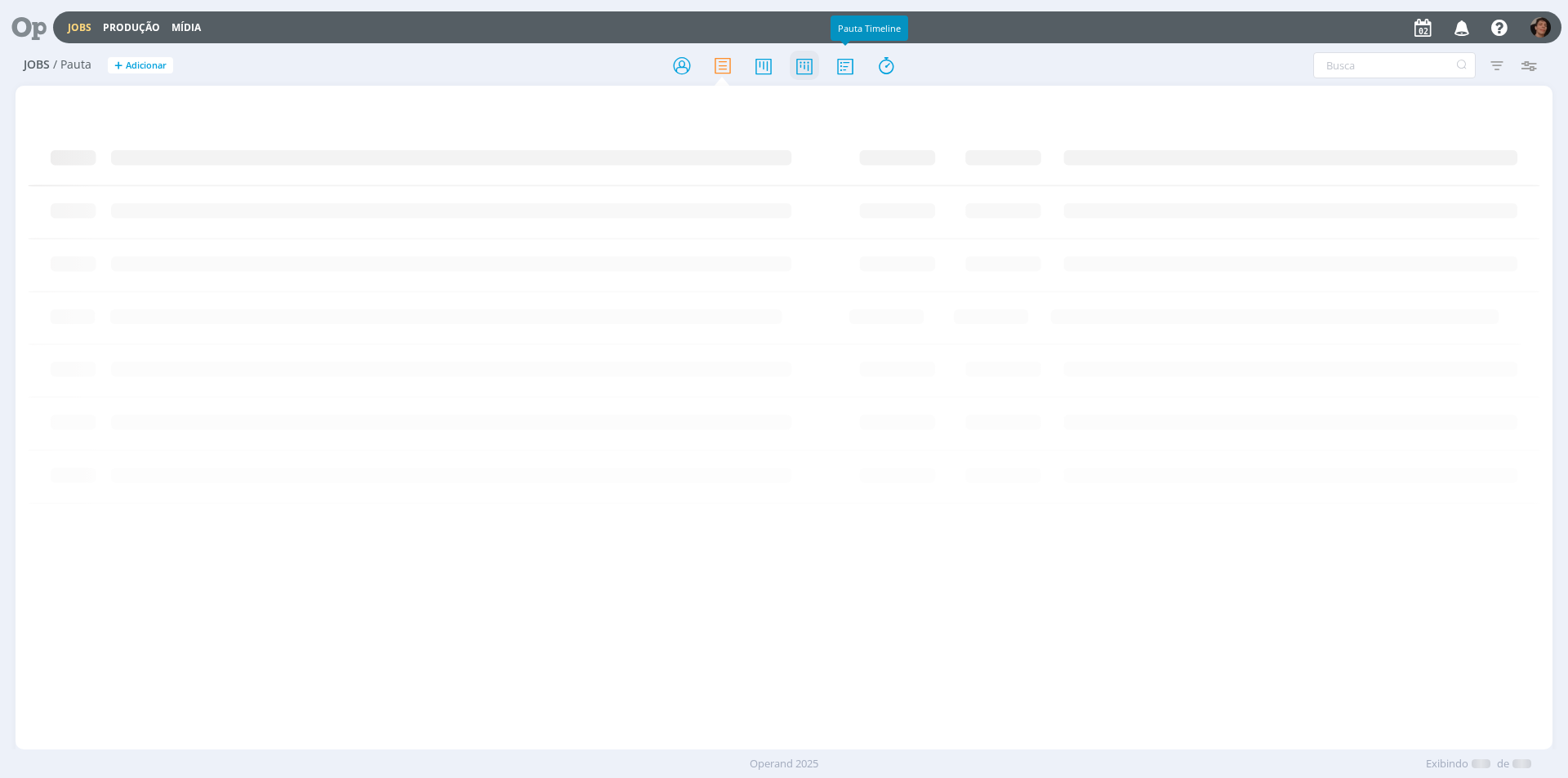
click at [808, 67] on icon at bounding box center [803, 65] width 29 height 32
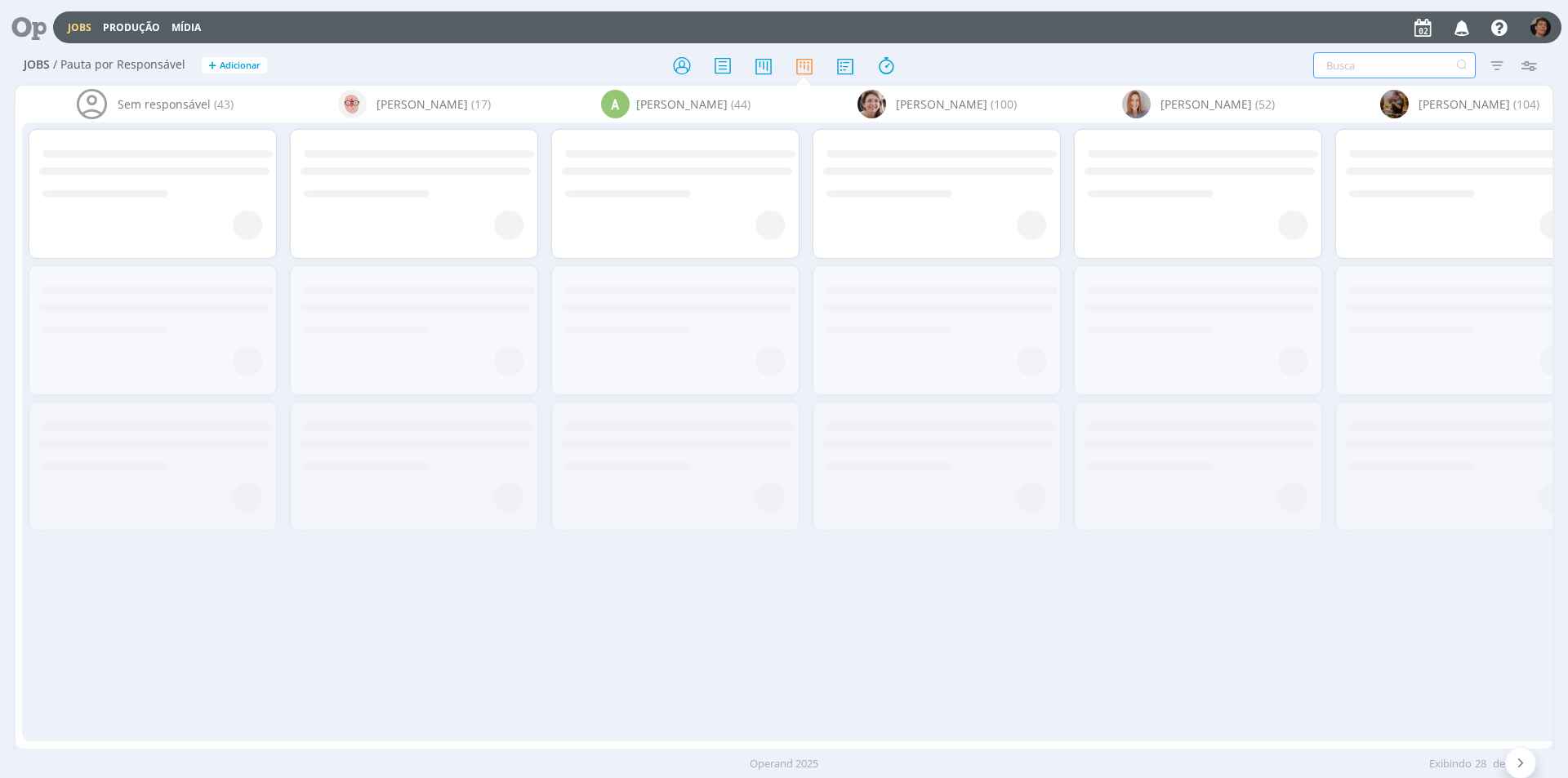
click at [1361, 65] on input "text" at bounding box center [1395, 65] width 163 height 27
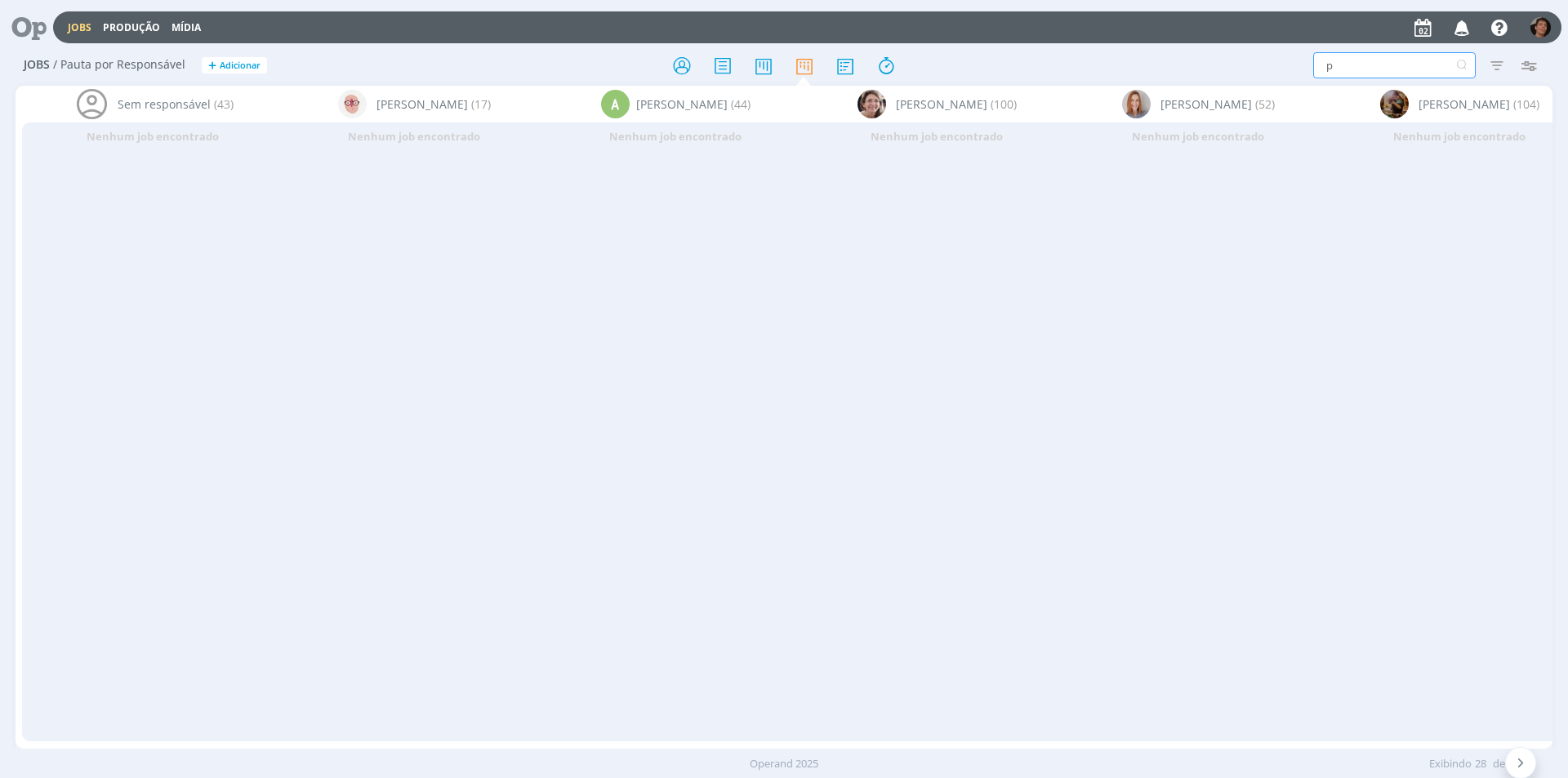
type input "pa"
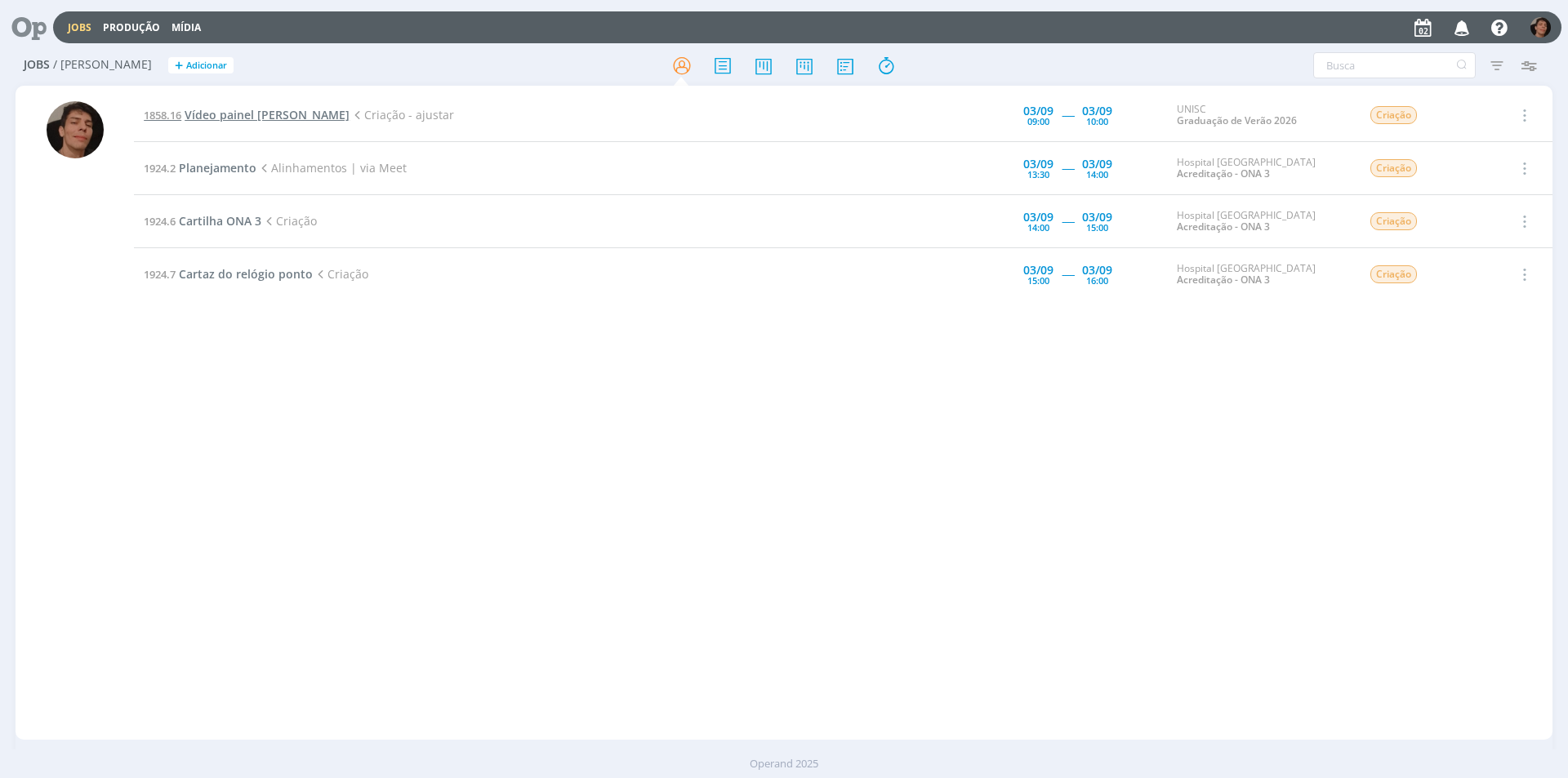
click at [266, 116] on span "Vídeo painel [PERSON_NAME]" at bounding box center [267, 115] width 165 height 16
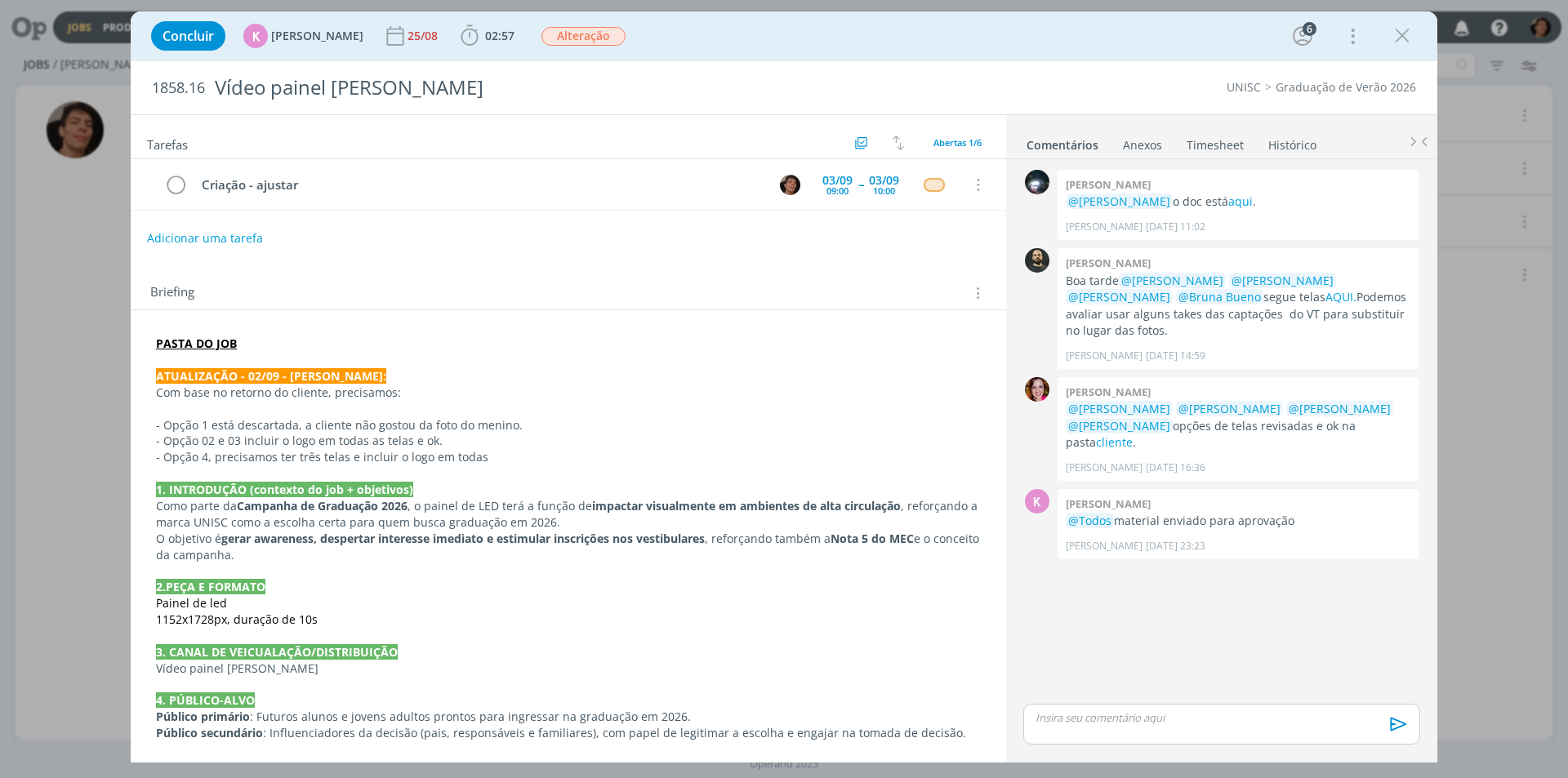
click at [437, 454] on p "- Opção 4, precisamos ter três telas e incluir o logo em todas" at bounding box center [567, 457] width 825 height 16
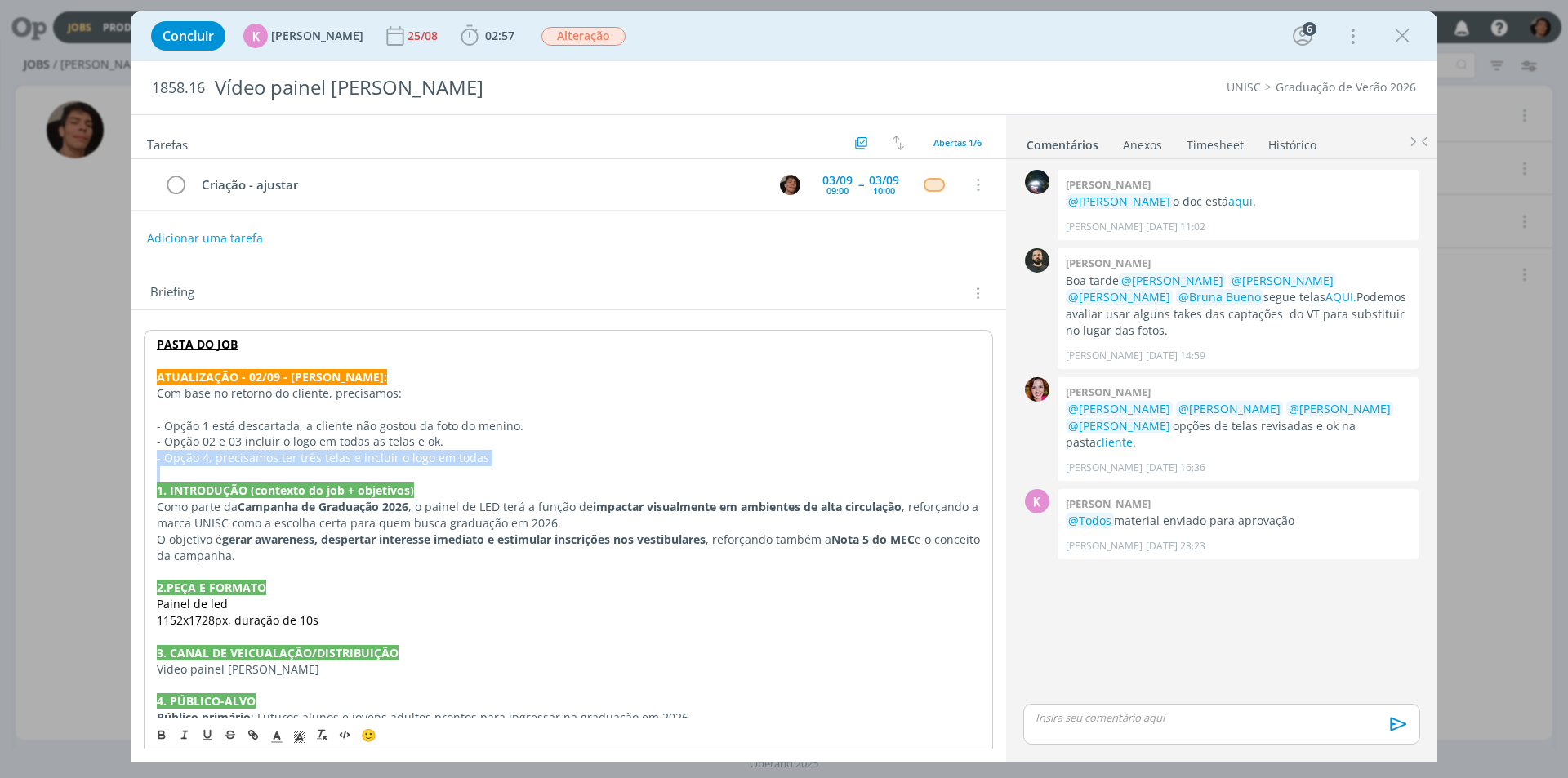
drag, startPoint x: 520, startPoint y: 447, endPoint x: 346, endPoint y: 471, distance: 175.6
click at [346, 471] on div "PASTA DO JOB ATUALIZAÇÃO - 02/09 - KAROL: Com base no retorno do cliente, preci…" at bounding box center [568, 701] width 849 height 743
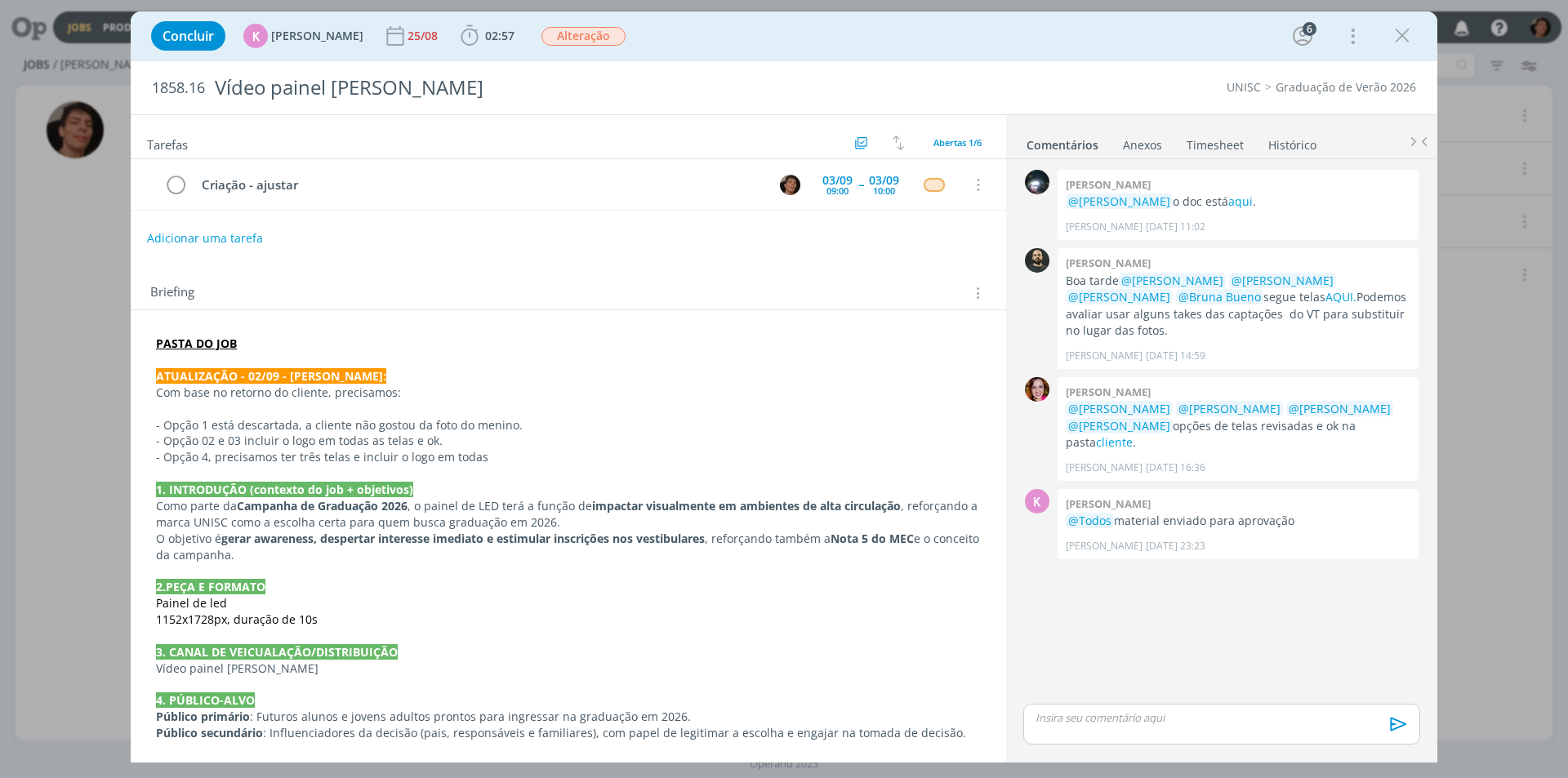
click at [1160, 722] on p "dialog" at bounding box center [1221, 718] width 370 height 15
click at [1123, 709] on span "[PERSON_NAME]" at bounding box center [1124, 711] width 102 height 19
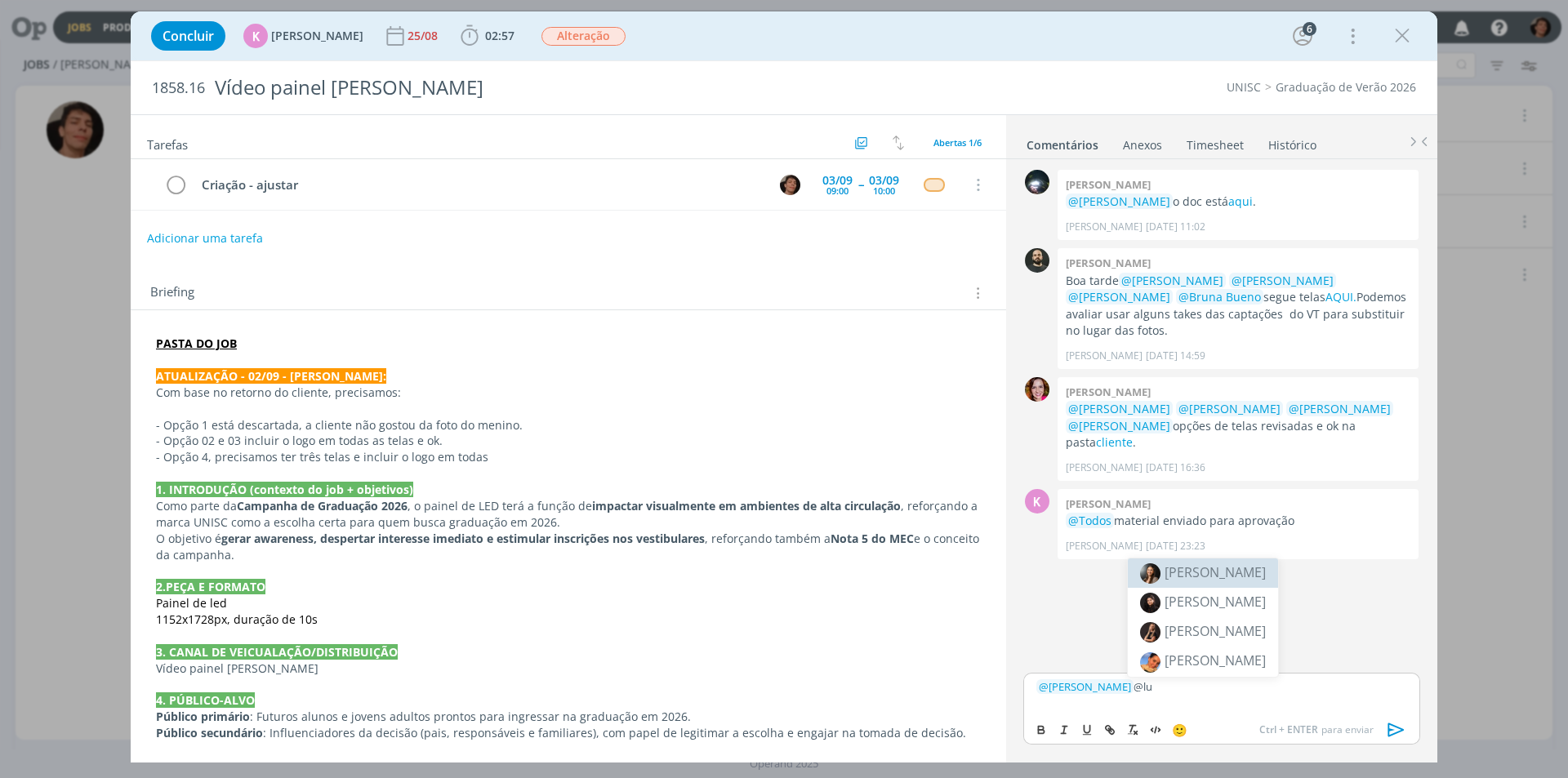
click at [1203, 572] on span "[PERSON_NAME]" at bounding box center [1214, 572] width 102 height 18
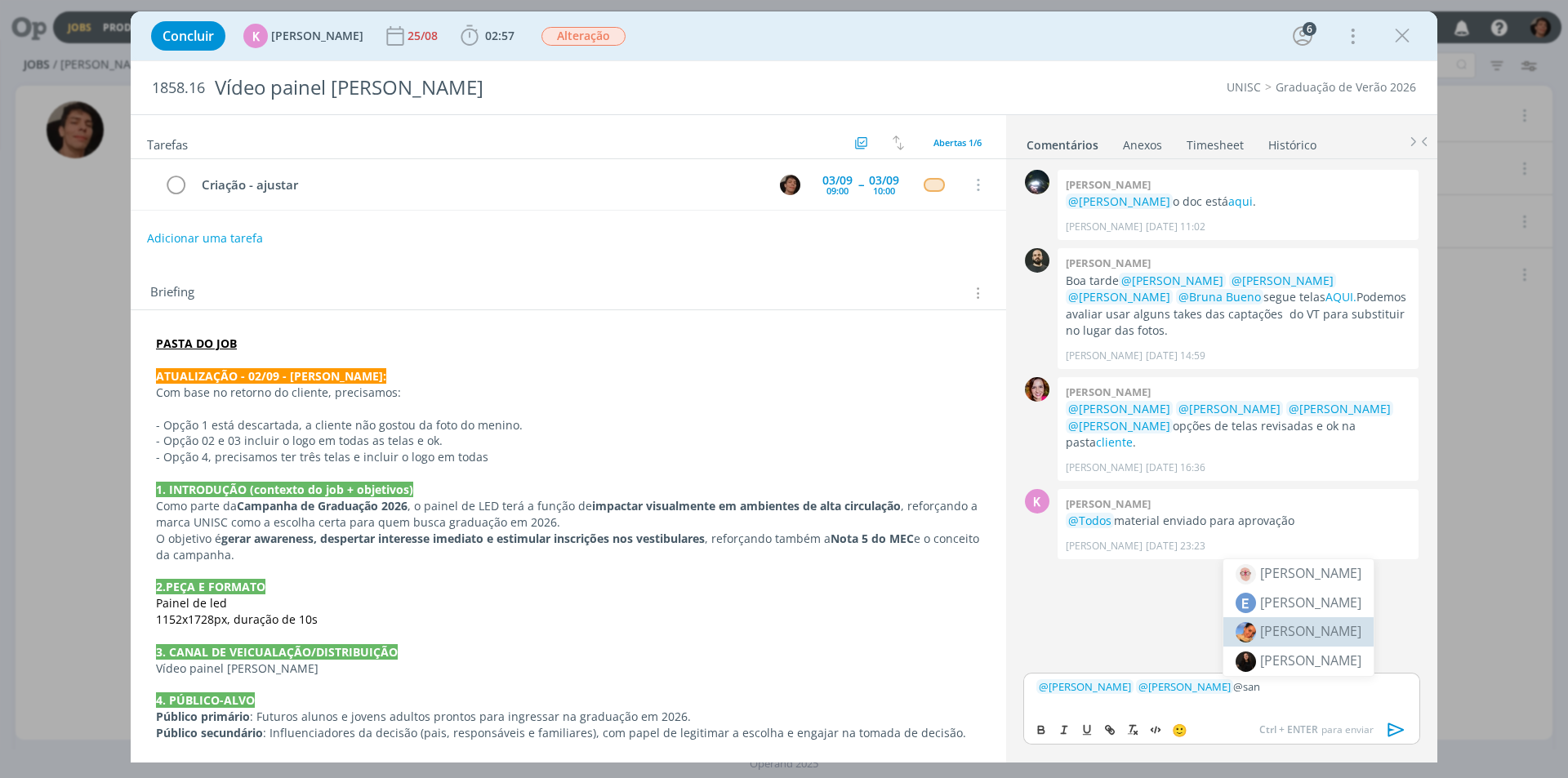
click at [1329, 635] on span "[PERSON_NAME]" at bounding box center [1310, 631] width 102 height 18
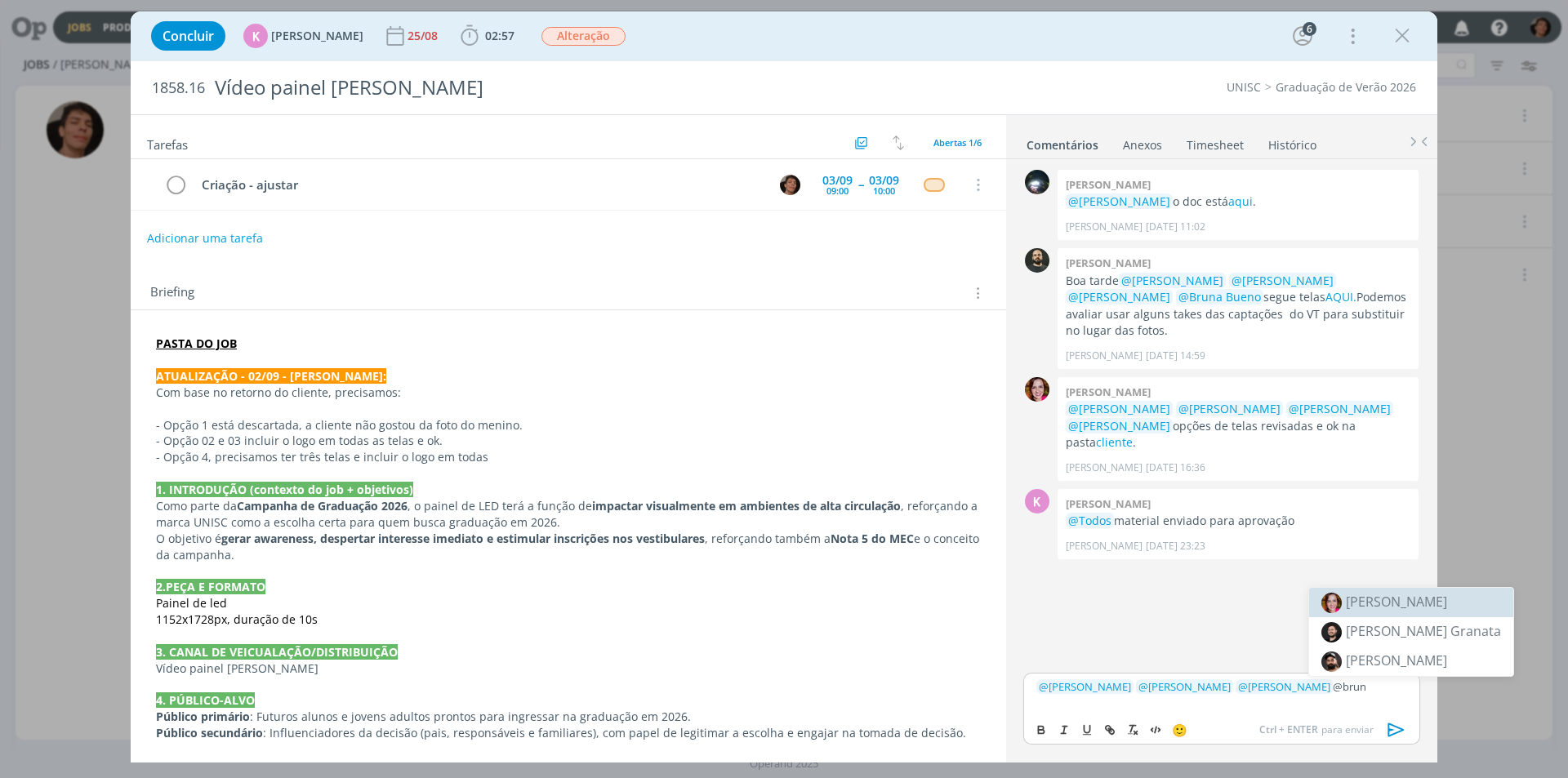
click at [1384, 603] on span "[PERSON_NAME]" at bounding box center [1396, 602] width 102 height 18
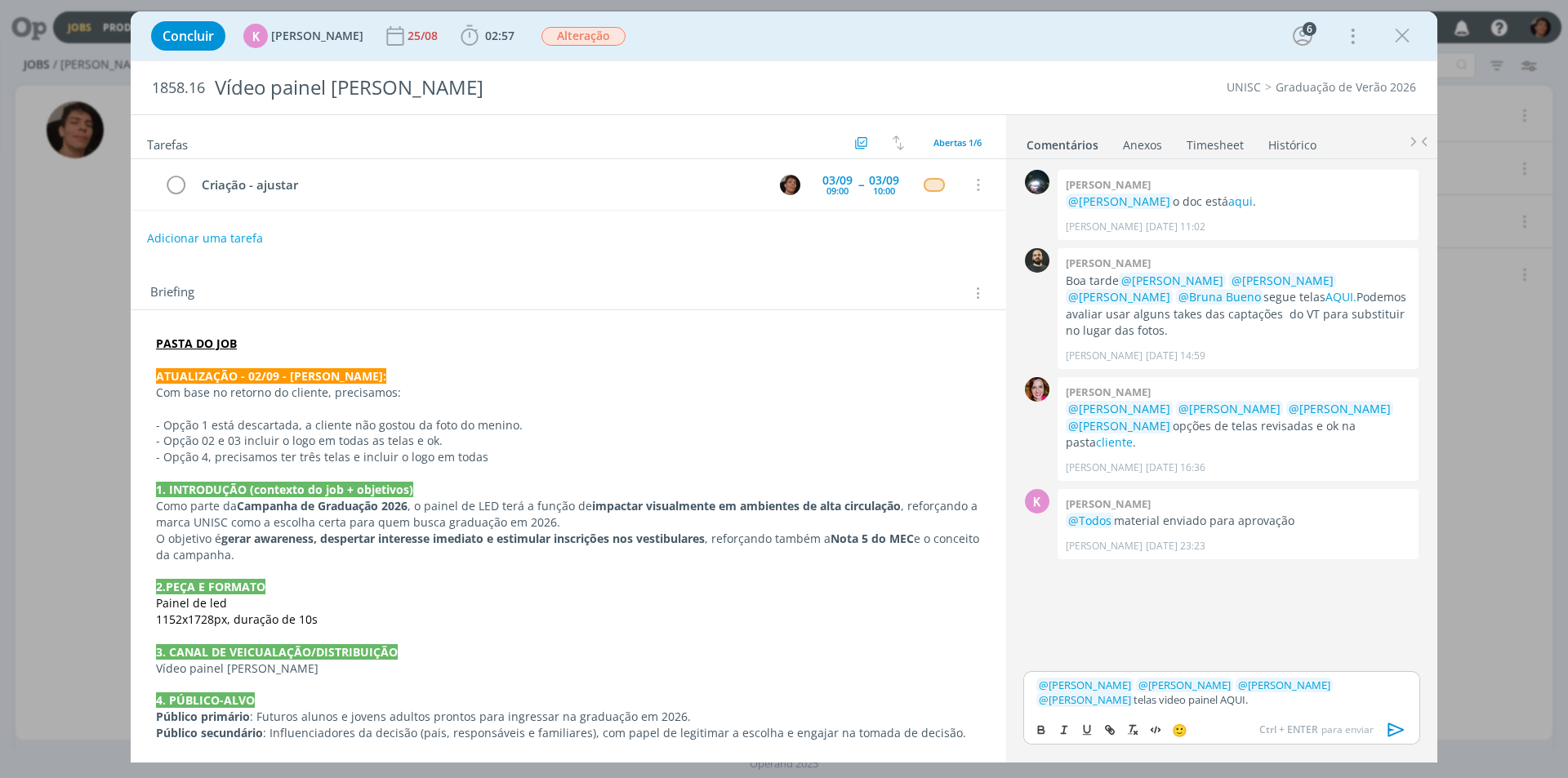
click at [1110, 698] on p "﻿ @ Karoline Arend ﻿ ﻿ @ Beatriz Luchese ﻿ ﻿ @ Luíza Santana ﻿ ﻿ @ Bruna Bueno …" at bounding box center [1221, 693] width 370 height 30
click at [1111, 698] on p "﻿ @ Karoline Arend ﻿ ﻿ @ Beatriz Luchese ﻿ ﻿ @ Luíza Santana ﻿ ﻿ @ Bruna Bueno …" at bounding box center [1221, 693] width 370 height 30
drag, startPoint x: 1163, startPoint y: 699, endPoint x: 1196, endPoint y: 703, distance: 33.2
click at [1196, 703] on p "﻿ @ Karoline Arend ﻿ ﻿ @ Beatriz Luchese ﻿ ﻿ @ Luíza Santana ﻿ ﻿ @ Bruna Bueno …" at bounding box center [1221, 693] width 370 height 30
click at [1110, 730] on icon "dialog" at bounding box center [1107, 728] width 5 height 5
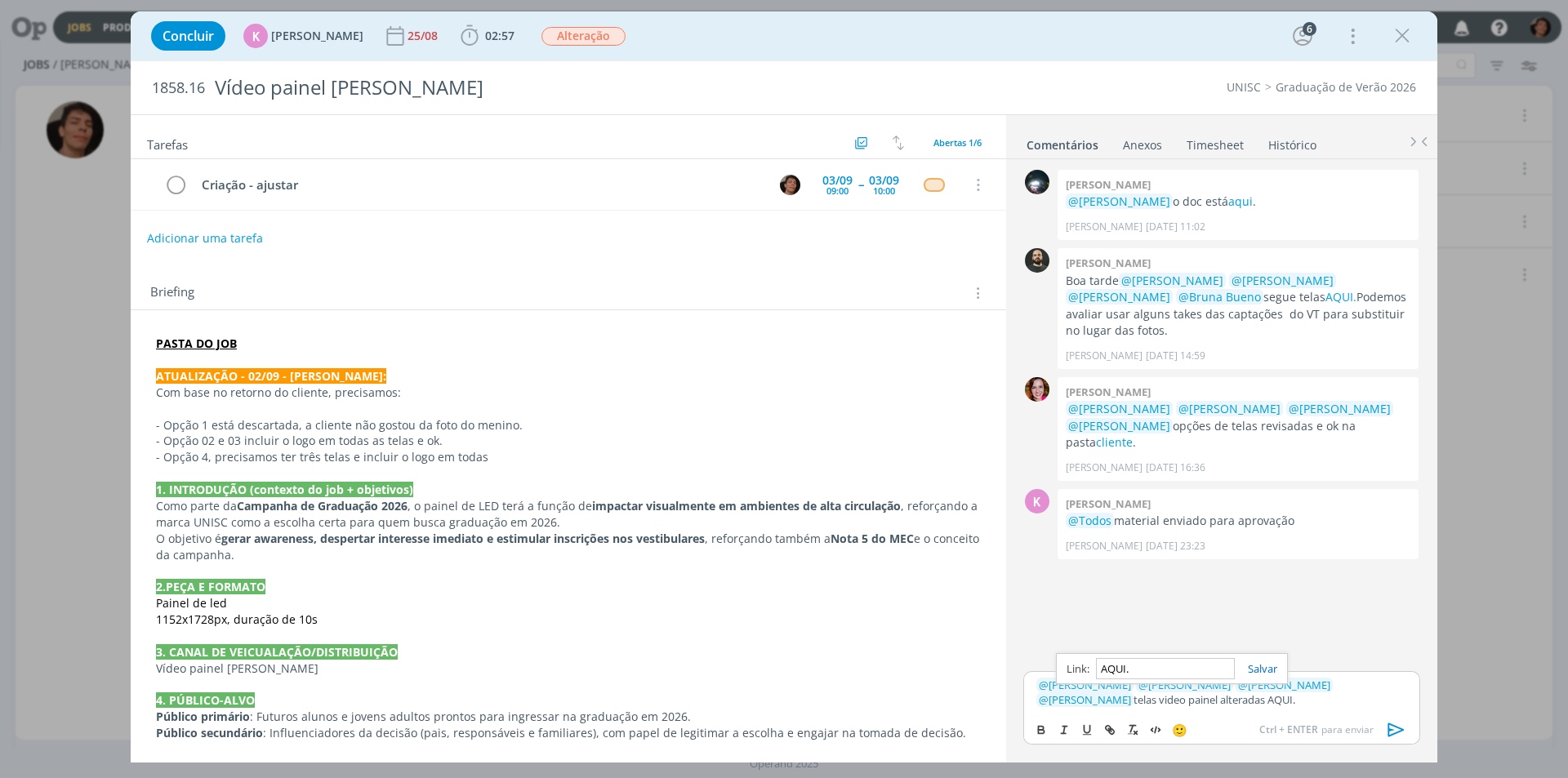
paste input "https://sobeae.sharepoint.com/:f:/s/SOBEAE/EheA5_7eay9Hi0kBr33-cpQBaCjsYXggfd6j…"
type input "https://sobeae.sharepoint.com/:f:/s/SOBEAE/EheA5_7eay9Hi0kBr33-cpQBaCjsYXggfd6j…"
click at [1255, 668] on link "dialog" at bounding box center [1256, 668] width 42 height 15
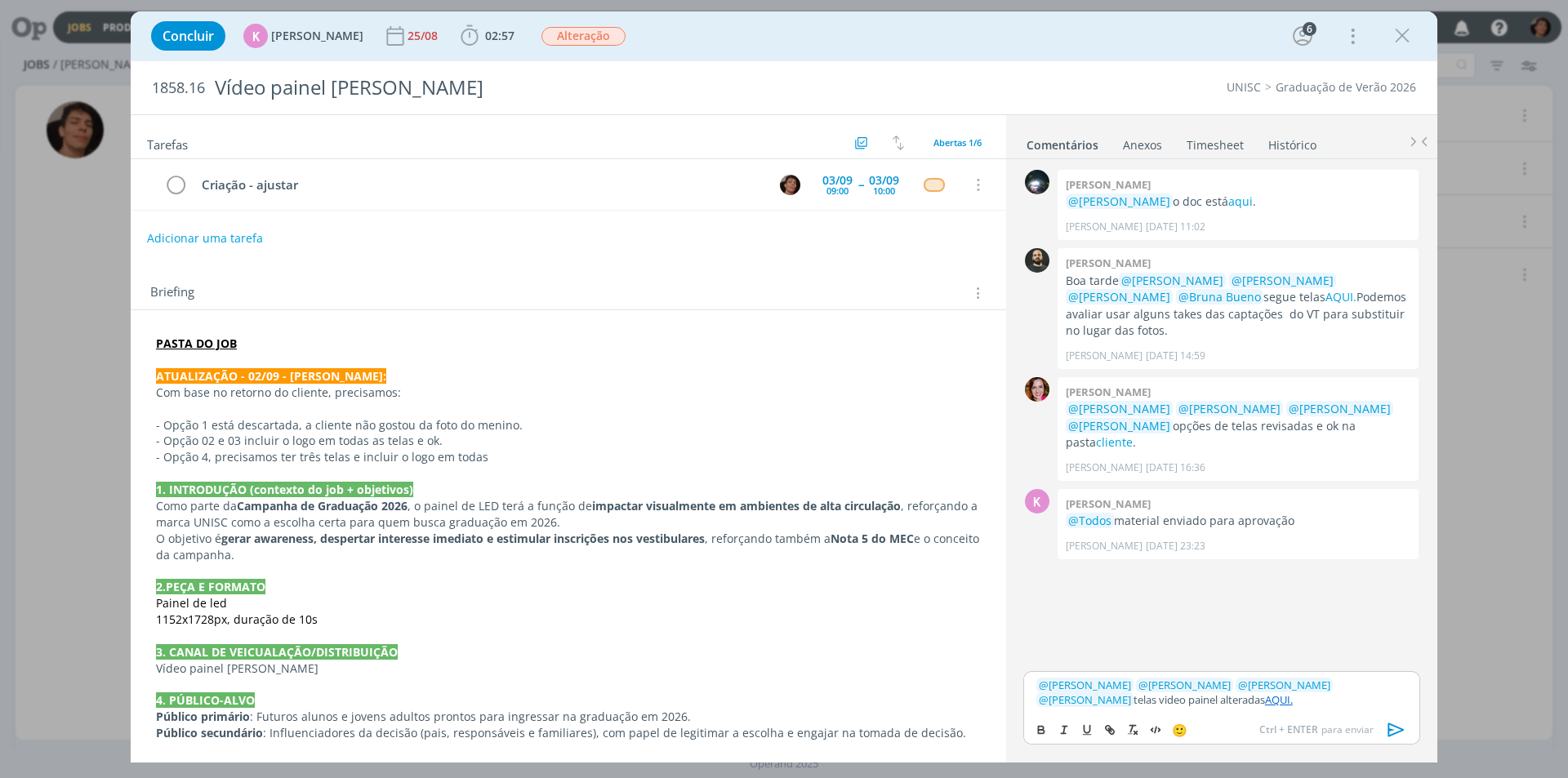
click at [1234, 706] on p "﻿ @ Karoline Arend ﻿ ﻿ @ Beatriz Luchese ﻿ ﻿ @ Luíza Santana ﻿ ﻿ @ Bruna Bueno …" at bounding box center [1221, 693] width 370 height 30
click at [1397, 729] on icon "dialog" at bounding box center [1397, 730] width 25 height 25
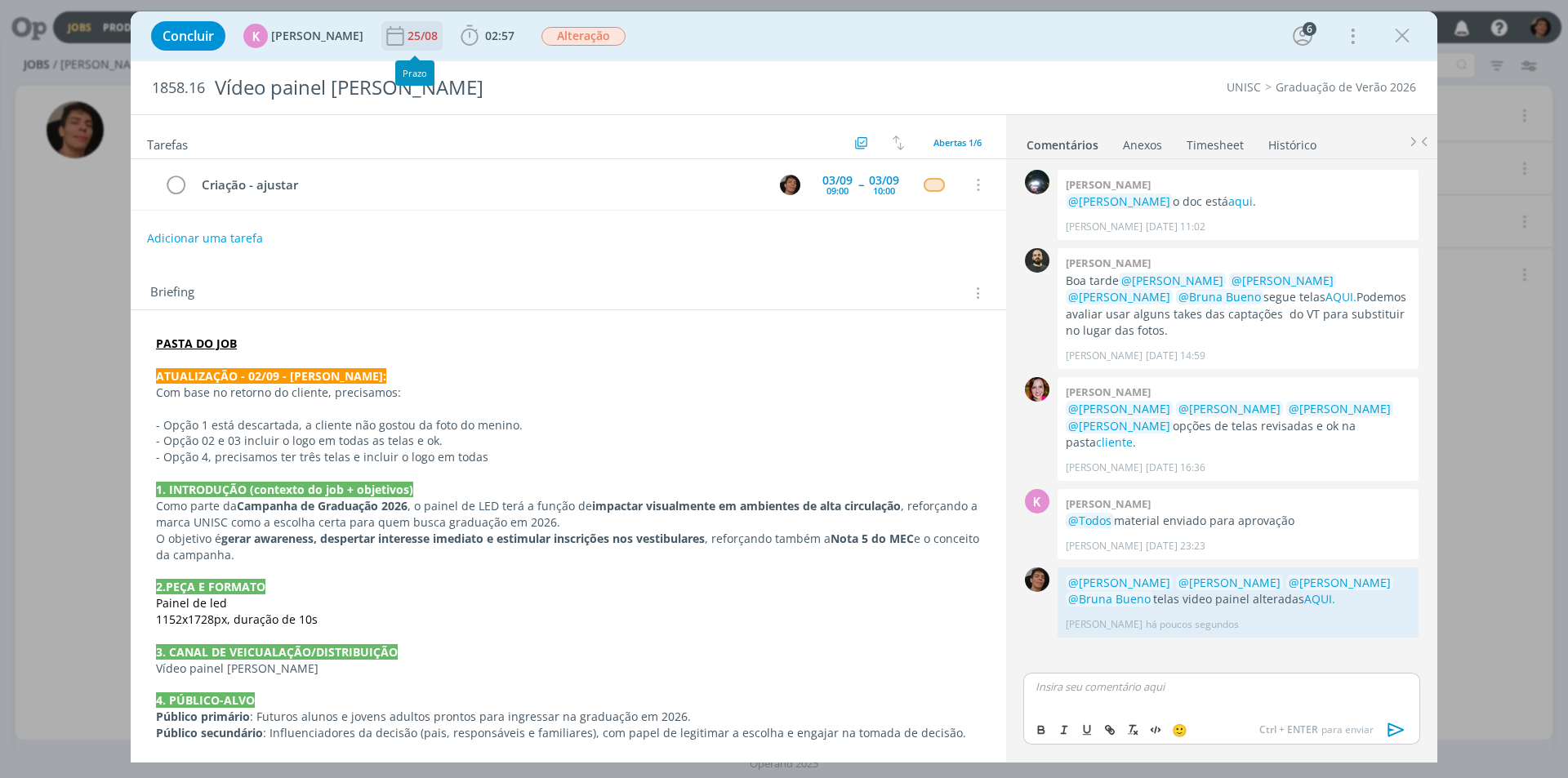
click at [421, 37] on div "25/08" at bounding box center [424, 35] width 34 height 11
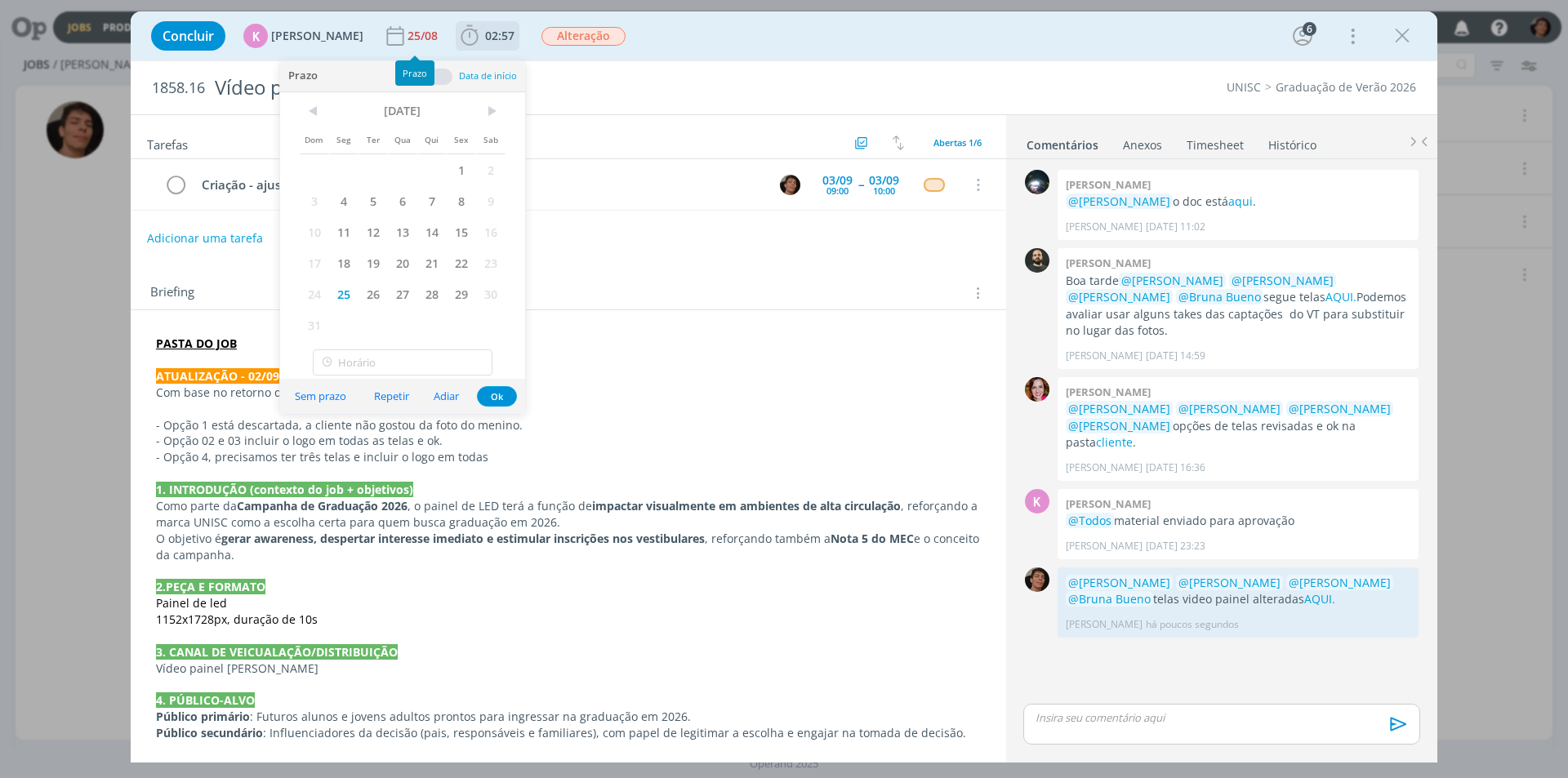
drag, startPoint x: 476, startPoint y: 32, endPoint x: 496, endPoint y: 37, distance: 20.6
click at [485, 32] on span "02:57" at bounding box center [499, 35] width 29 height 16
click at [615, 76] on button "Apontar" at bounding box center [615, 72] width 68 height 17
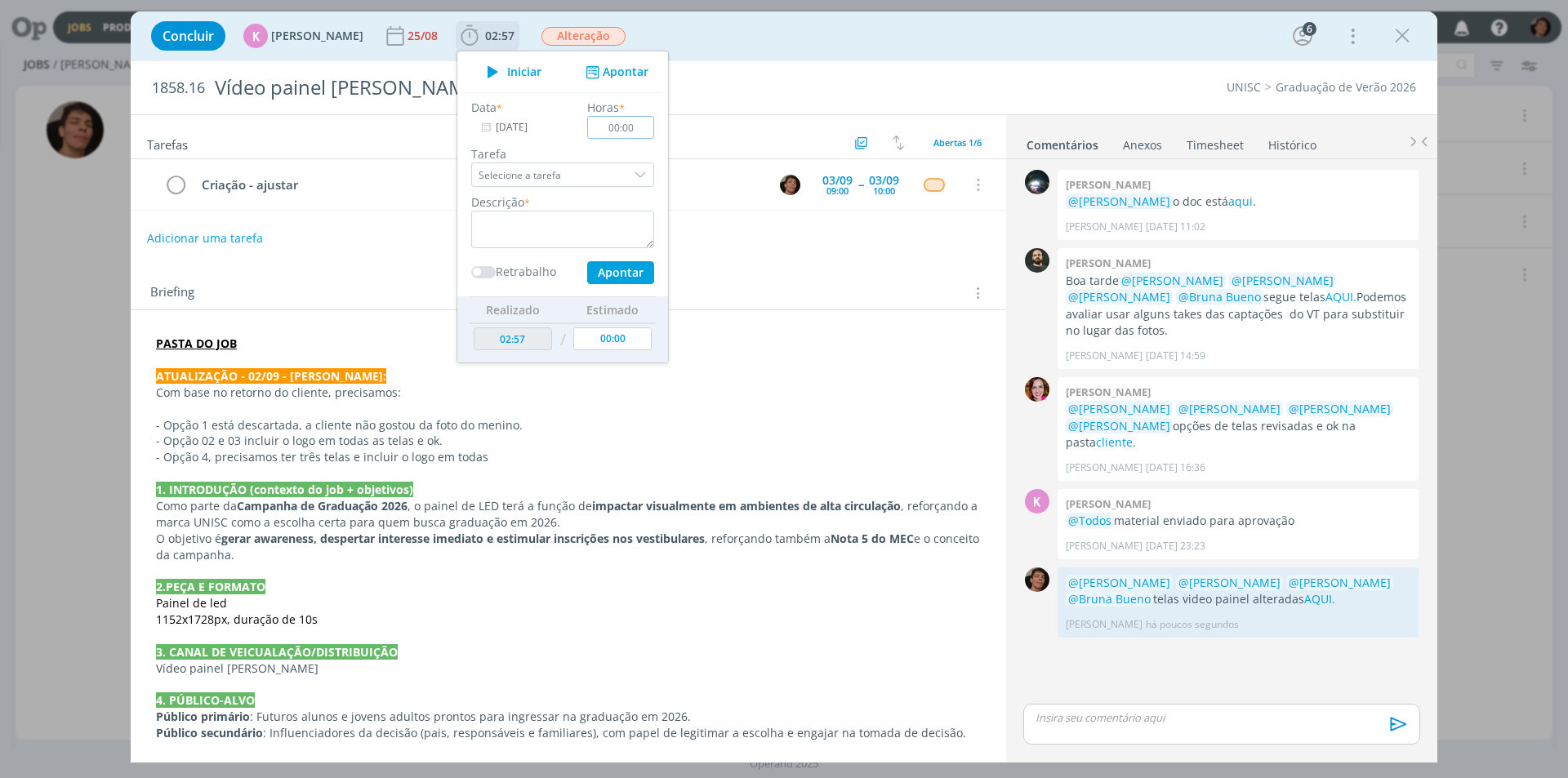
drag, startPoint x: 625, startPoint y: 124, endPoint x: 520, endPoint y: 141, distance: 106.4
click at [520, 141] on div "Data * 02/09/2025 Horas * 00:00 Tarefa Selecione a tarefa Descrição * Retrabalh…" at bounding box center [562, 192] width 199 height 186
click at [625, 125] on input "00:00" at bounding box center [620, 127] width 67 height 23
drag, startPoint x: 628, startPoint y: 127, endPoint x: 553, endPoint y: 138, distance: 75.8
click at [553, 138] on div "Data * 02/09/2025 Horas * 00:00 Tarefa Selecione a tarefa Descrição * Retrabalh…" at bounding box center [562, 192] width 199 height 186
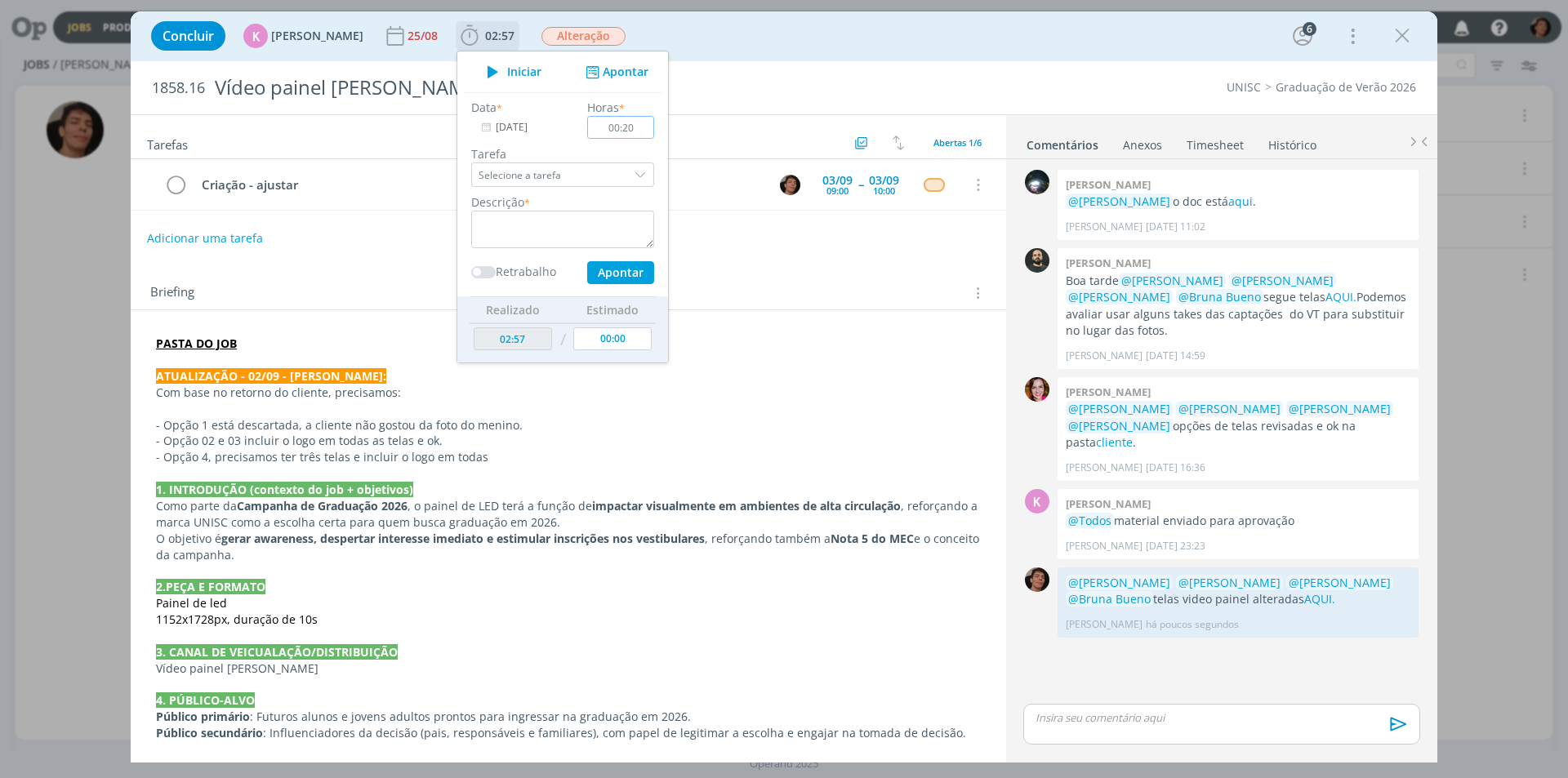
type input "00:20"
click at [536, 235] on textarea "dialog" at bounding box center [562, 229] width 183 height 37
type textarea "alterações telas video"
click at [612, 271] on button "Apontar" at bounding box center [620, 273] width 67 height 23
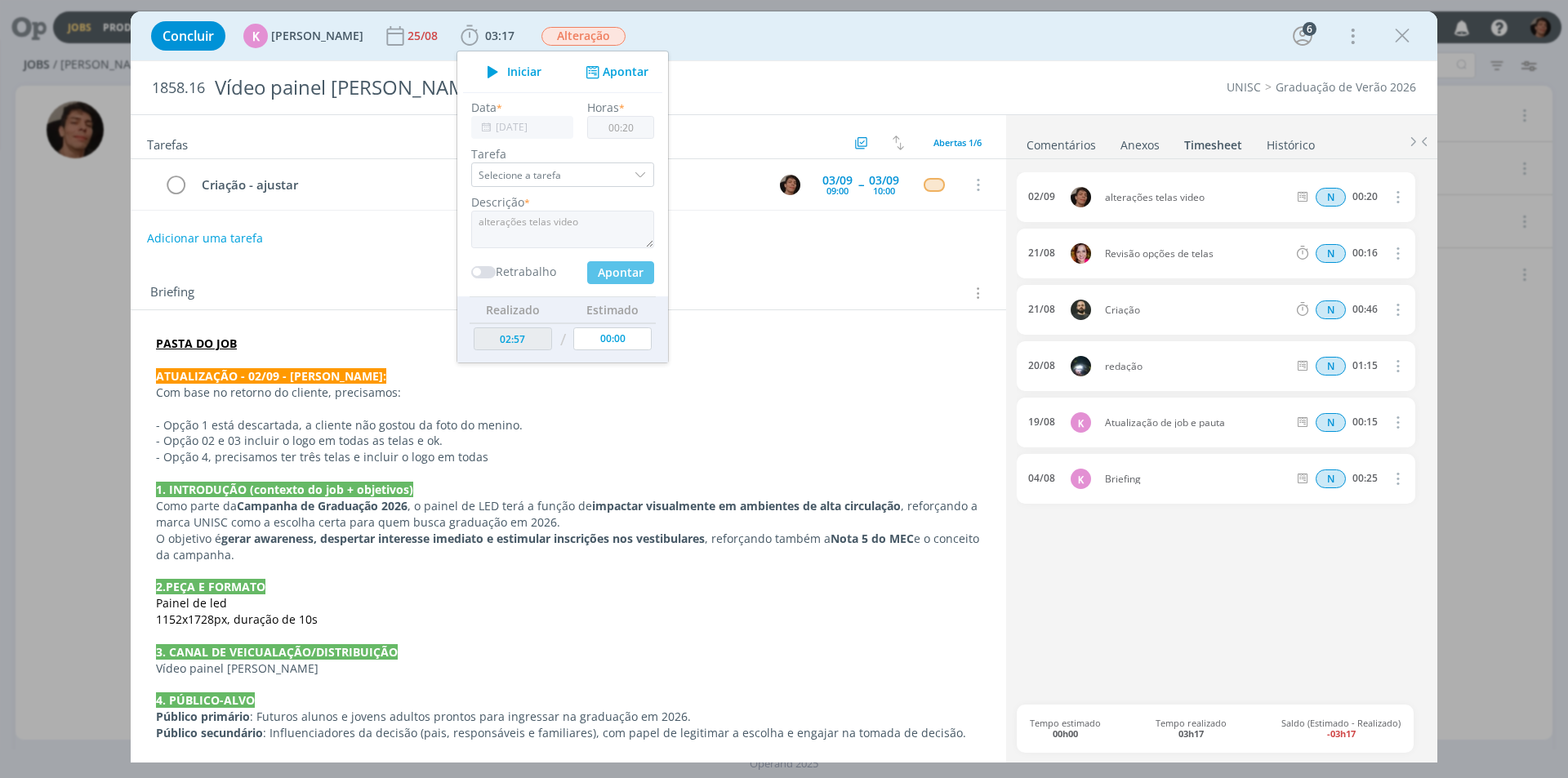
type input "03:17"
type input "00:00"
click at [818, 268] on div "Briefing Briefings Predefinidos Versões do Briefing Ver Briefing do Projeto" at bounding box center [568, 288] width 875 height 44
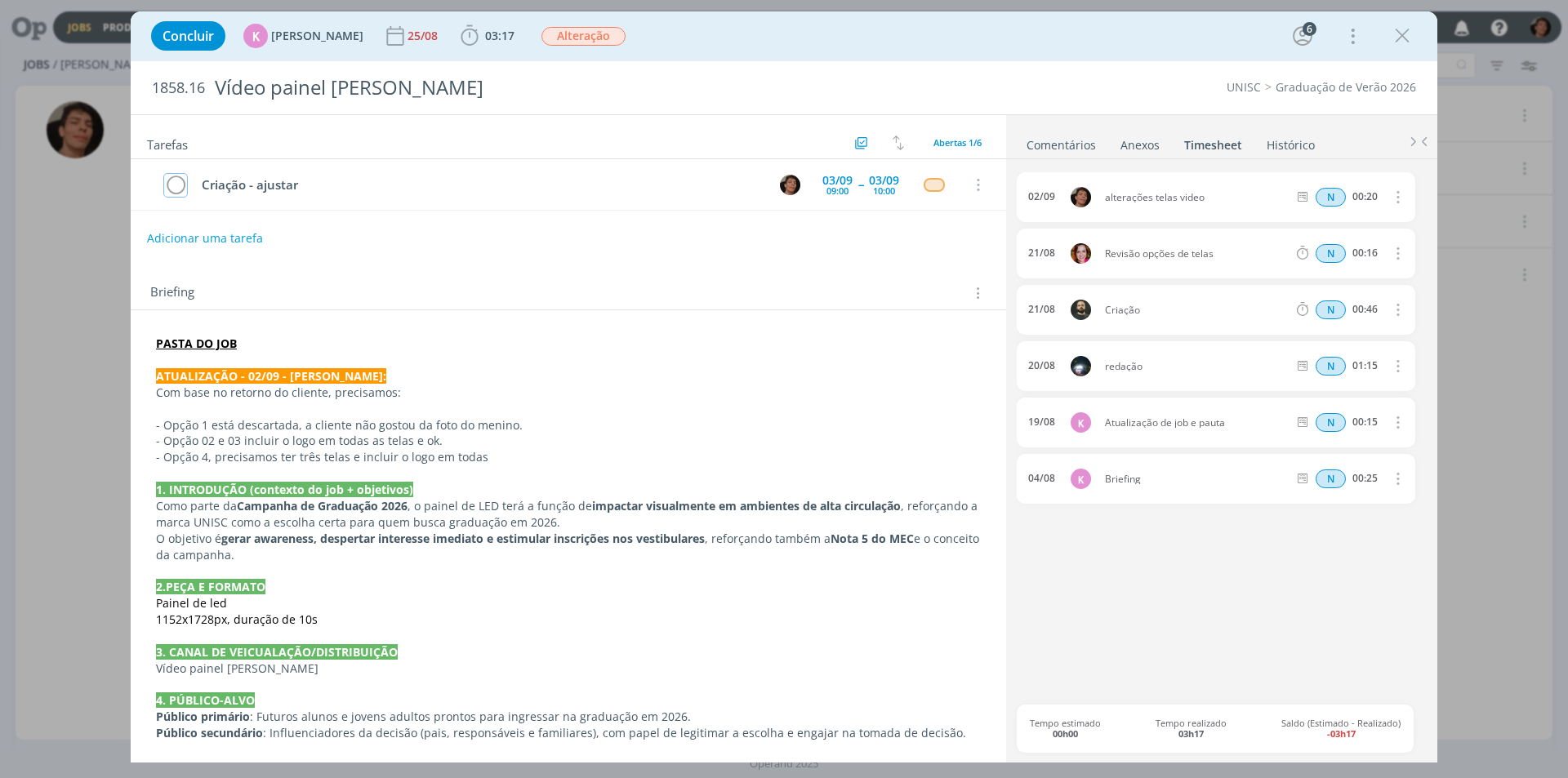
click at [184, 184] on icon "dialog" at bounding box center [176, 186] width 23 height 25
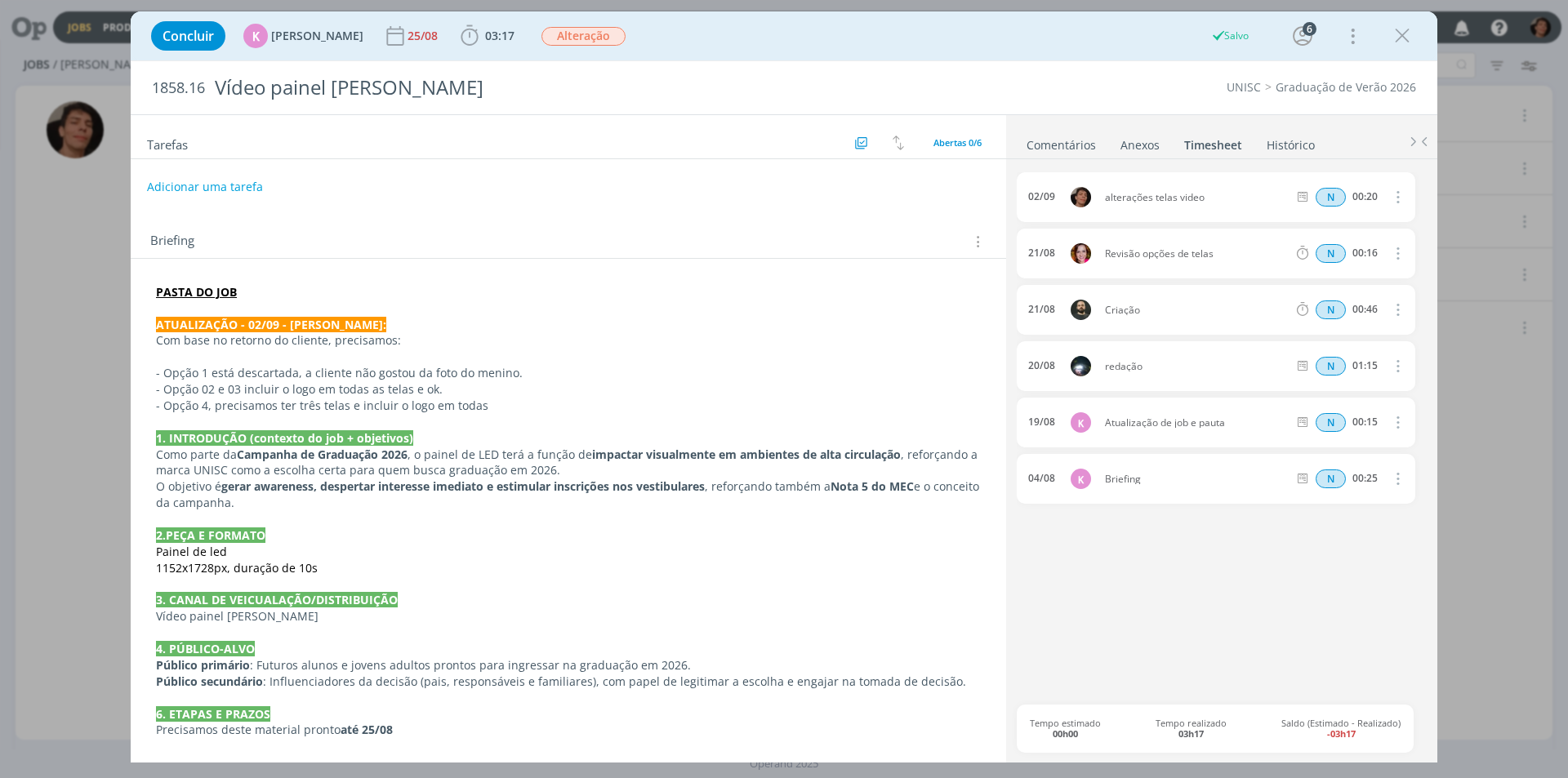
click at [117, 312] on div "Concluir K Karoline Arend 25/08 03:17 Iniciar Apontar Data * 02/09/2025 Horas *…" at bounding box center [784, 389] width 1568 height 778
click at [86, 355] on div "Concluir K Karoline Arend 25/08 03:17 Iniciar Apontar Data * 02/09/2025 Horas *…" at bounding box center [784, 389] width 1568 height 778
click at [1396, 35] on icon "dialog" at bounding box center [1402, 36] width 25 height 25
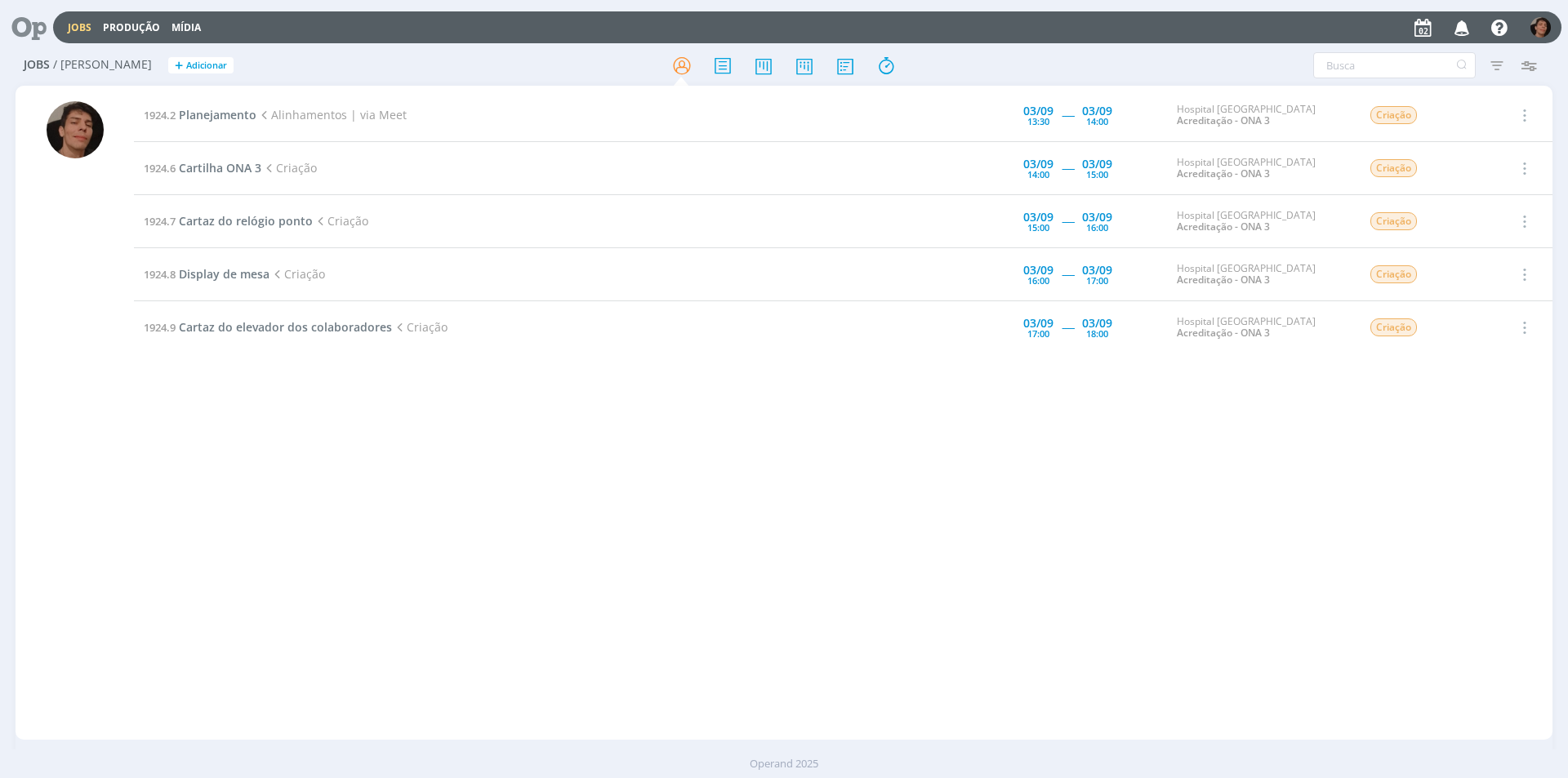
click at [259, 450] on div "1924.2 Planejamento Alinhamentos | via Meet 03/09 13:30 ----- 03/09 14:00 Hospi…" at bounding box center [843, 413] width 1419 height 648
click at [432, 491] on div "1924.2 Planejamento Alinhamentos | via Meet 03/09 13:30 ----- 03/09 14:00 Hospi…" at bounding box center [843, 413] width 1419 height 648
click at [241, 497] on div "1924.2 Planejamento Alinhamentos | via Meet 03/09 13:30 ----- 03/09 14:00 Hospi…" at bounding box center [843, 413] width 1419 height 648
click at [216, 114] on span "Planejamento" at bounding box center [217, 115] width 78 height 16
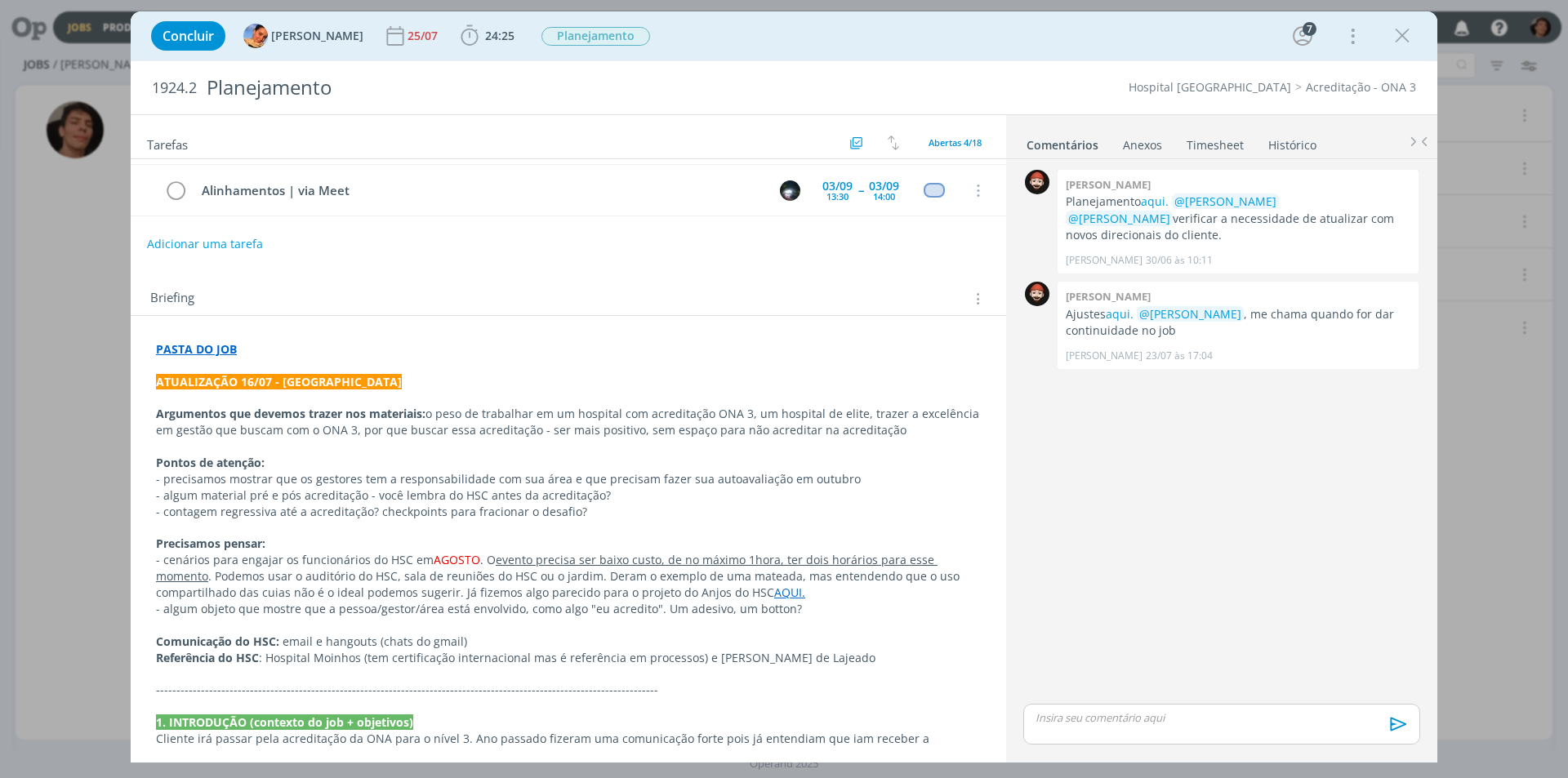
scroll to position [327, 0]
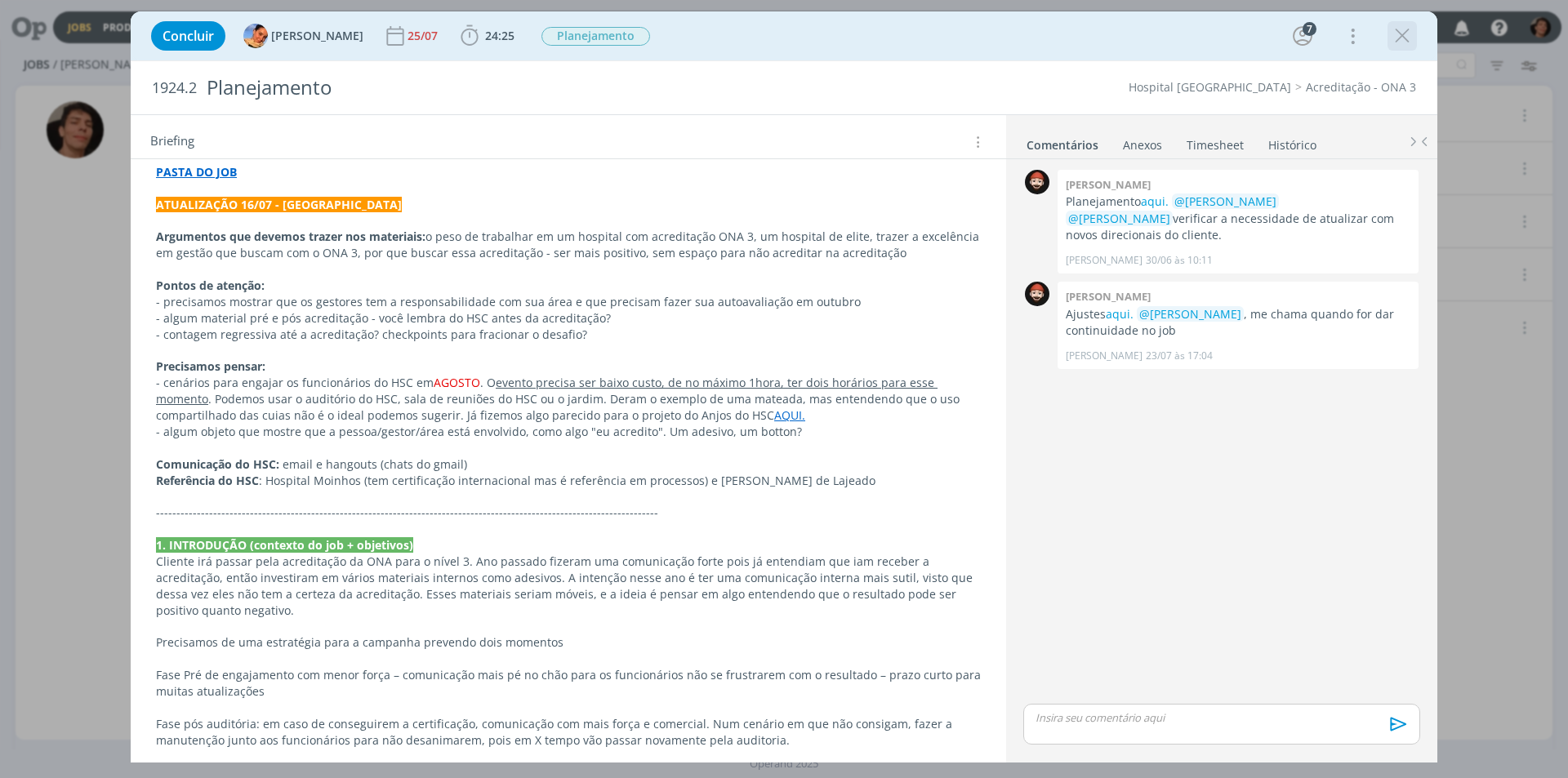
click at [1396, 40] on icon "dialog" at bounding box center [1402, 36] width 25 height 25
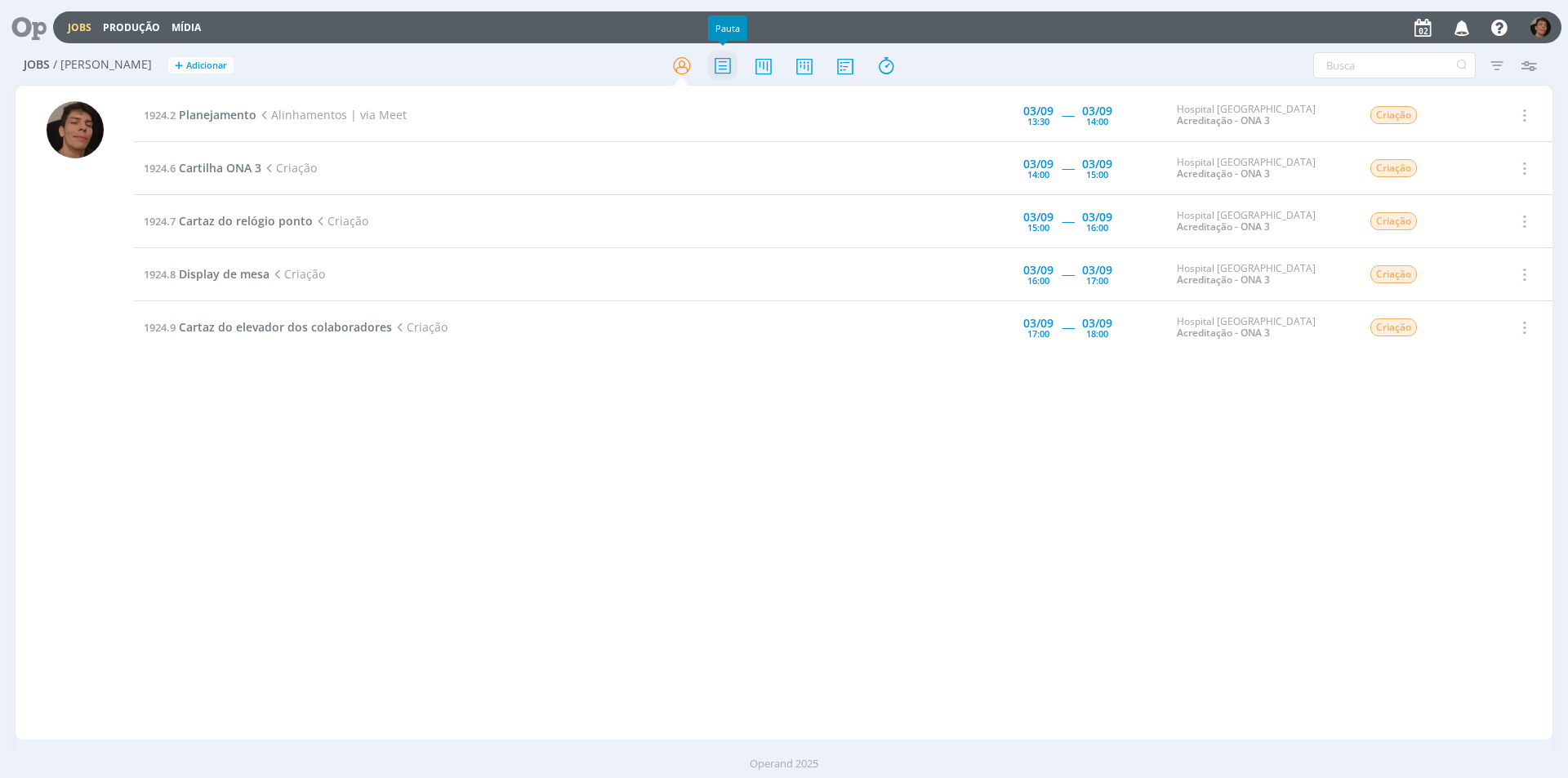
click at [713, 57] on icon at bounding box center [722, 65] width 29 height 32
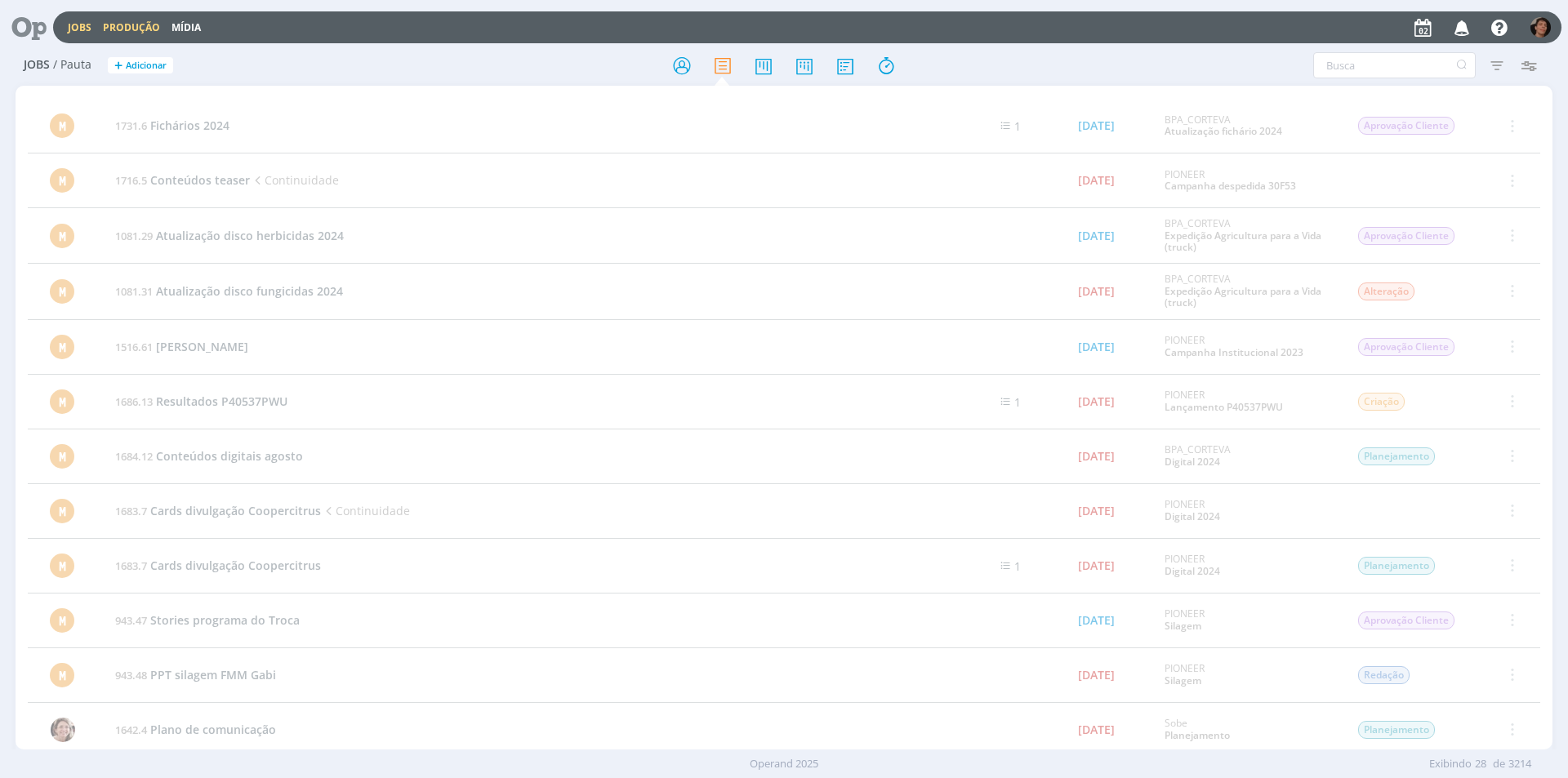
click at [151, 32] on link "Produção" at bounding box center [131, 27] width 57 height 14
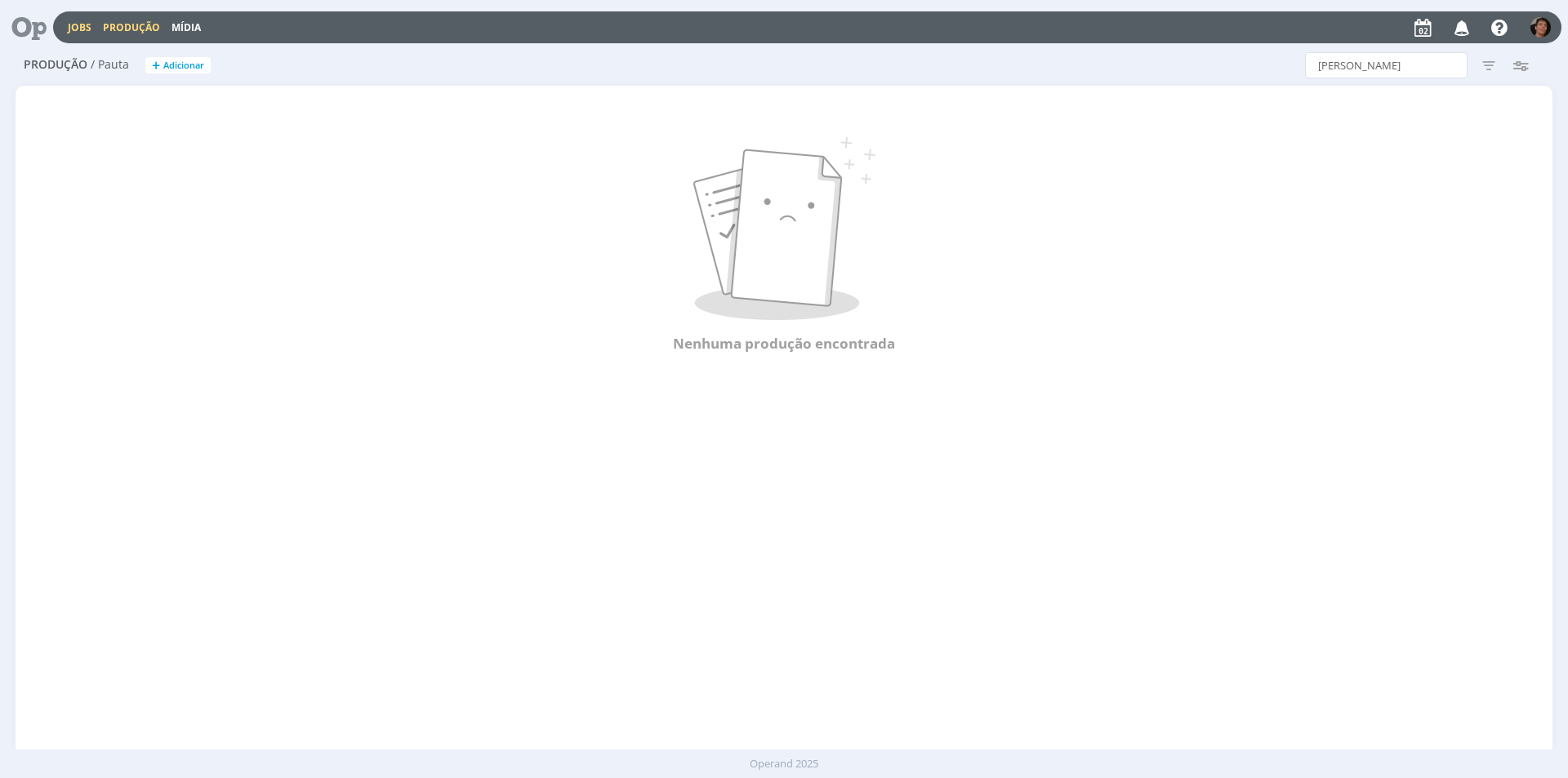
click at [75, 27] on link "Jobs" at bounding box center [80, 27] width 24 height 14
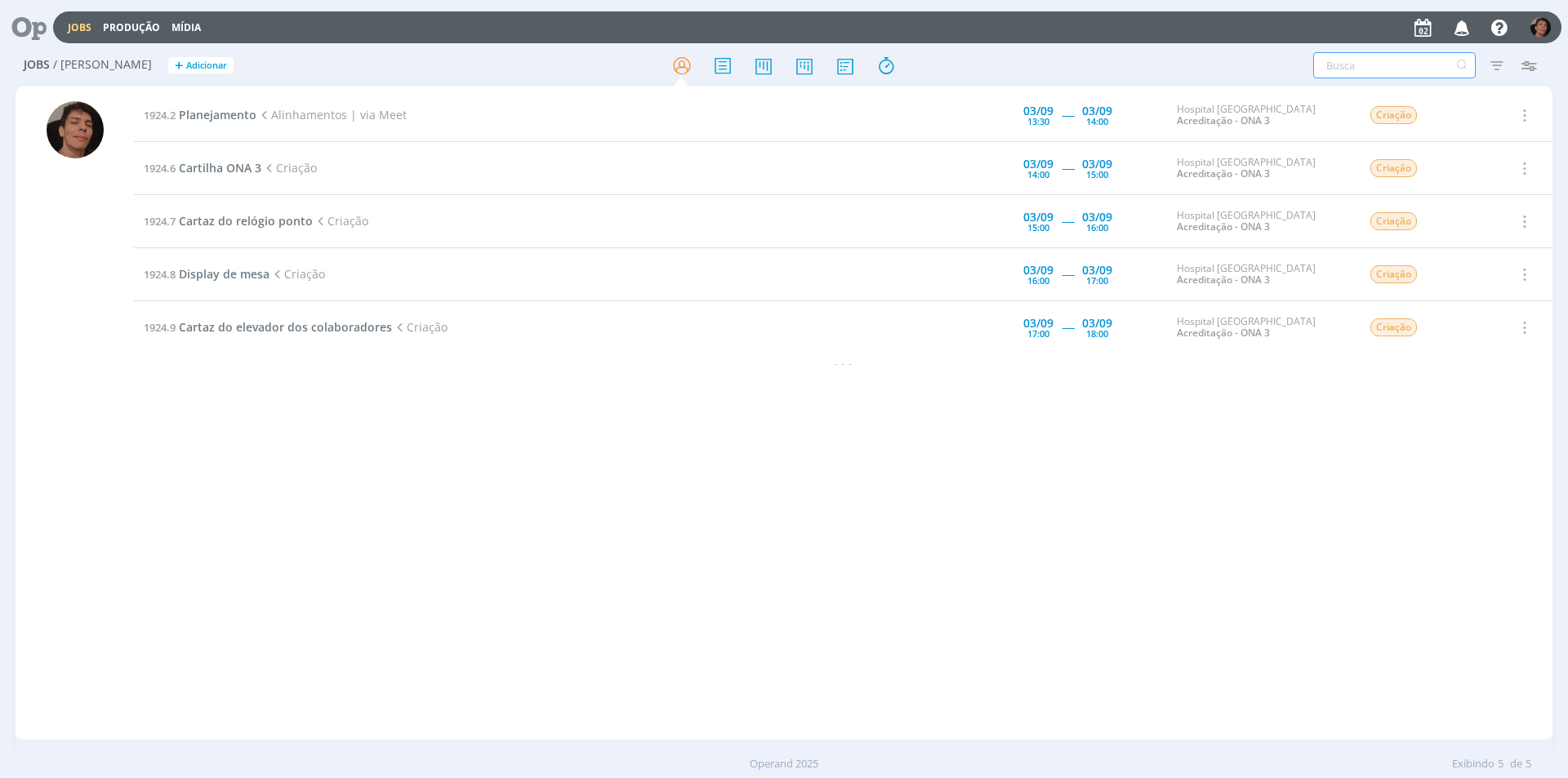
click at [1387, 58] on input "text" at bounding box center [1395, 65] width 163 height 27
click at [97, 279] on div at bounding box center [75, 421] width 57 height 638
click at [232, 173] on span "Cartilha ONA 3" at bounding box center [219, 168] width 82 height 16
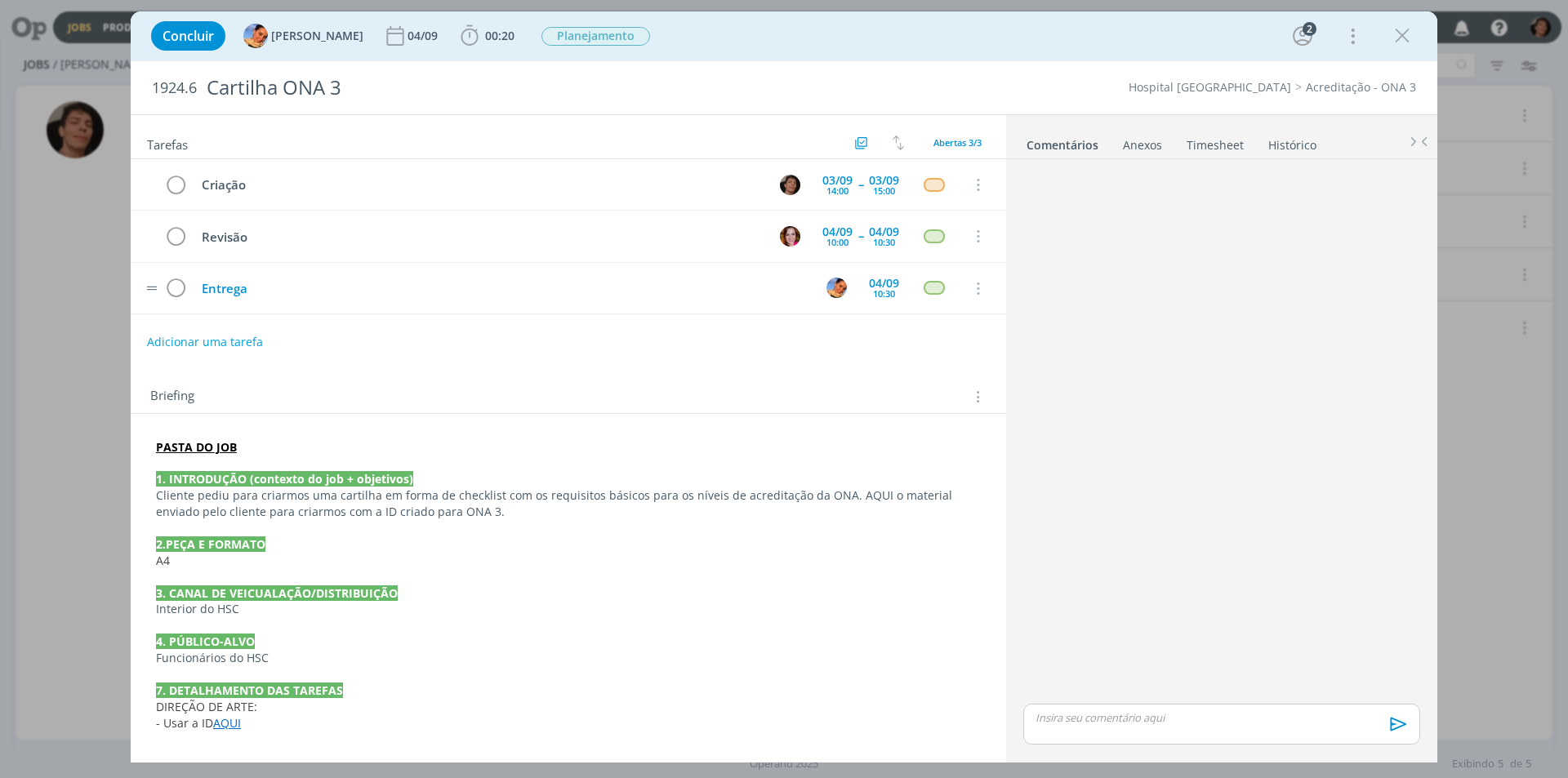
scroll to position [10, 0]
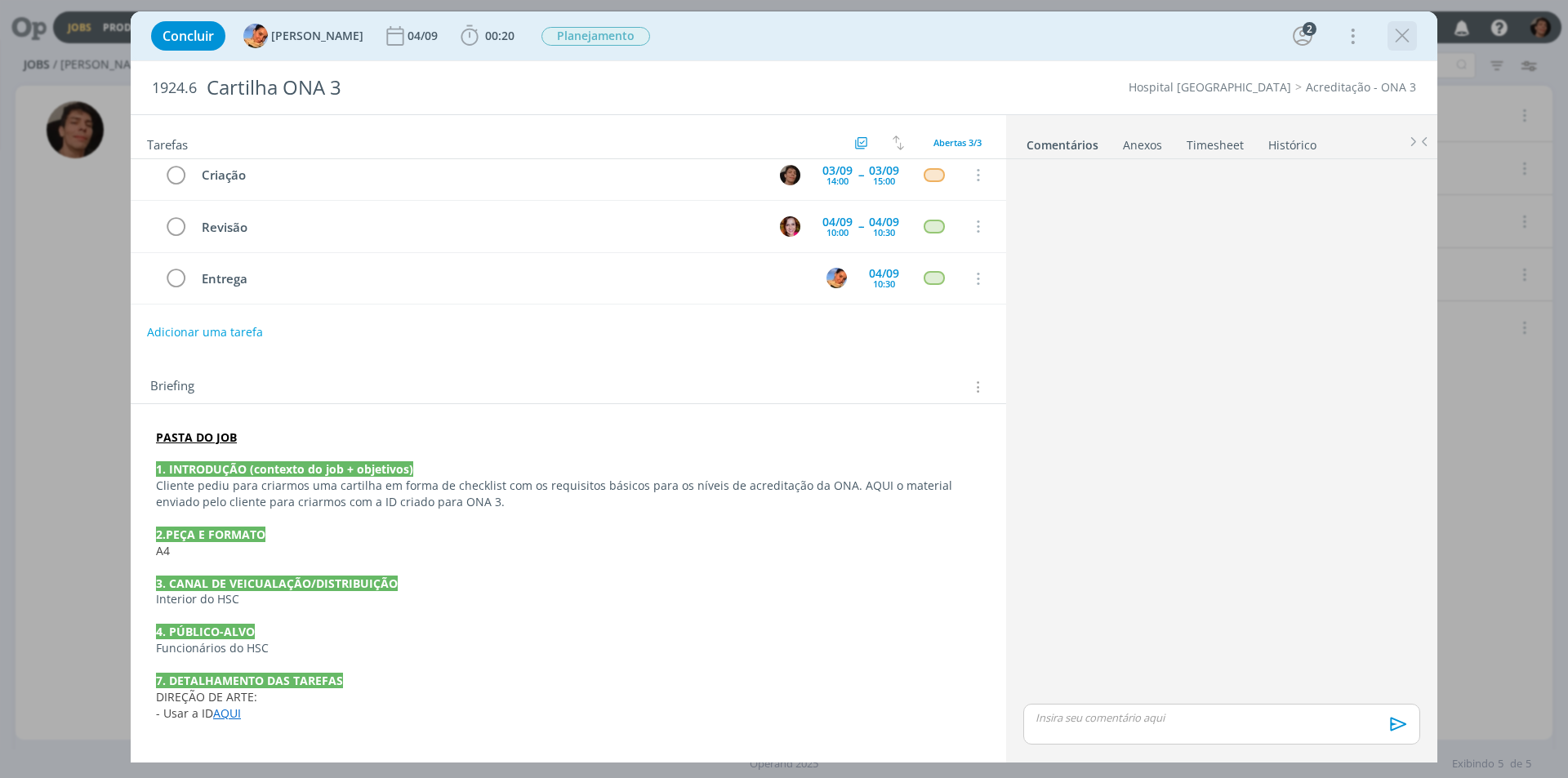
click at [1404, 37] on icon "dialog" at bounding box center [1402, 36] width 25 height 25
click at [1404, 37] on div at bounding box center [784, 389] width 1568 height 778
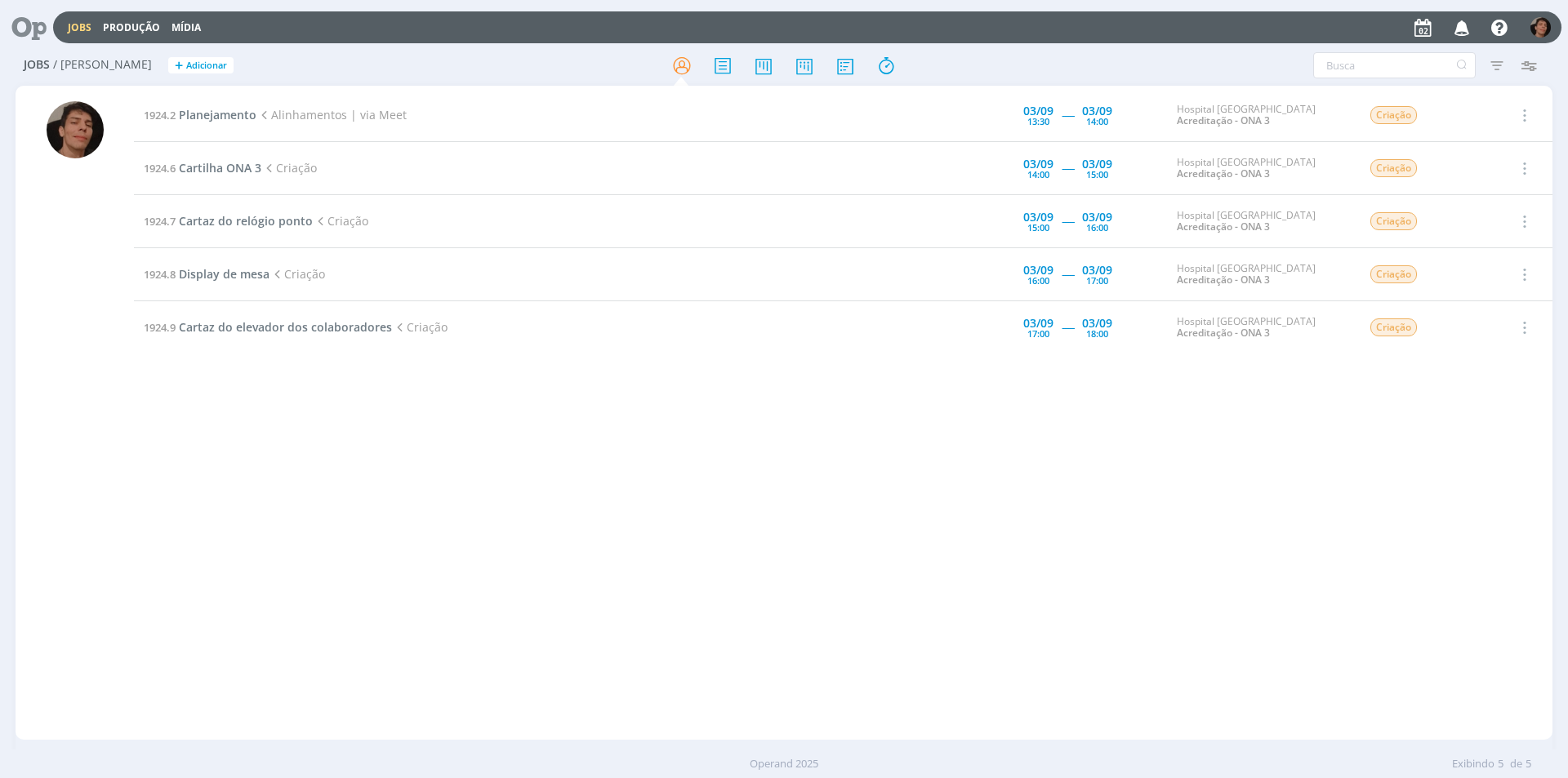
click at [1176, 434] on div "1924.2 Planejamento Alinhamentos | via Meet 03/09 13:30 ----- 03/09 14:00 Hospi…" at bounding box center [843, 413] width 1419 height 648
click at [235, 172] on span "Cartilha ONA 3" at bounding box center [219, 168] width 82 height 16
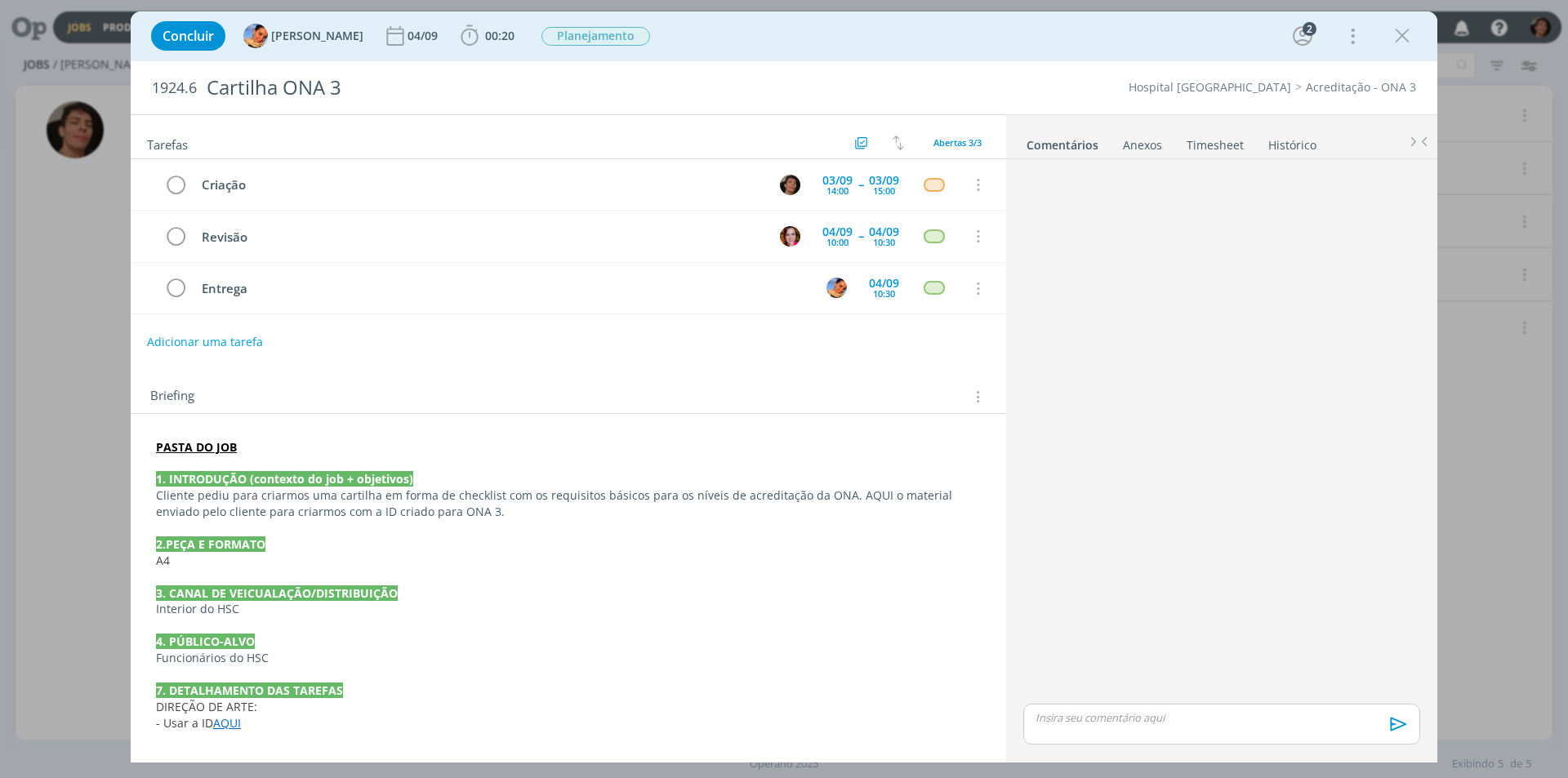
click at [228, 729] on link "AQUI" at bounding box center [226, 723] width 27 height 16
click at [261, 694] on link "https://sobeae.sharepoint.com/:p:/s/SOBEAE/EYxrsjaH3tBPvLWbK9mpdr4BkoDdT9iU0F2X…" at bounding box center [263, 691] width 124 height 21
